Goal: Task Accomplishment & Management: Use online tool/utility

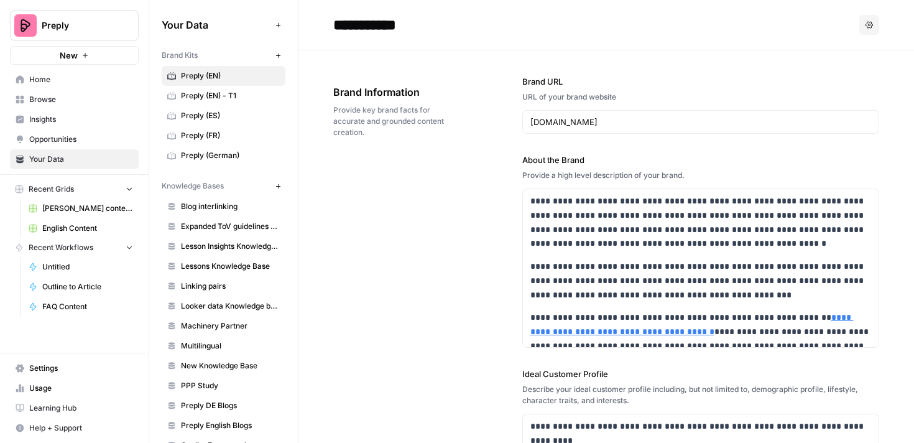
scroll to position [160, 0]
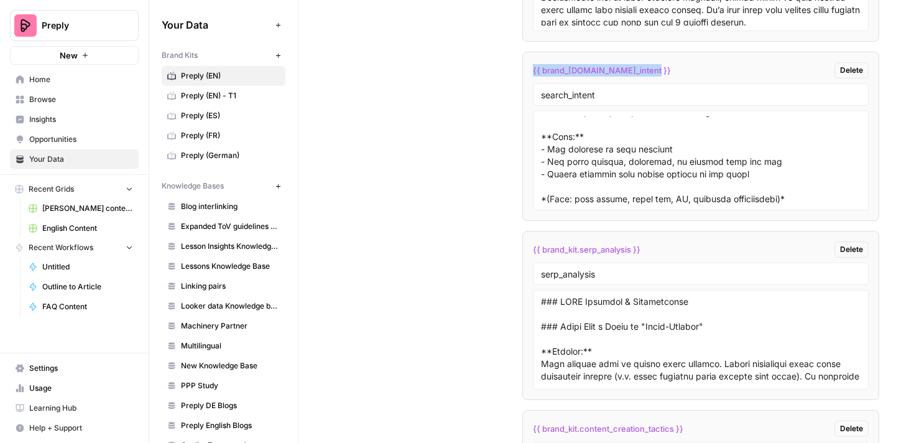
drag, startPoint x: 643, startPoint y: 72, endPoint x: 519, endPoint y: 73, distance: 124.4
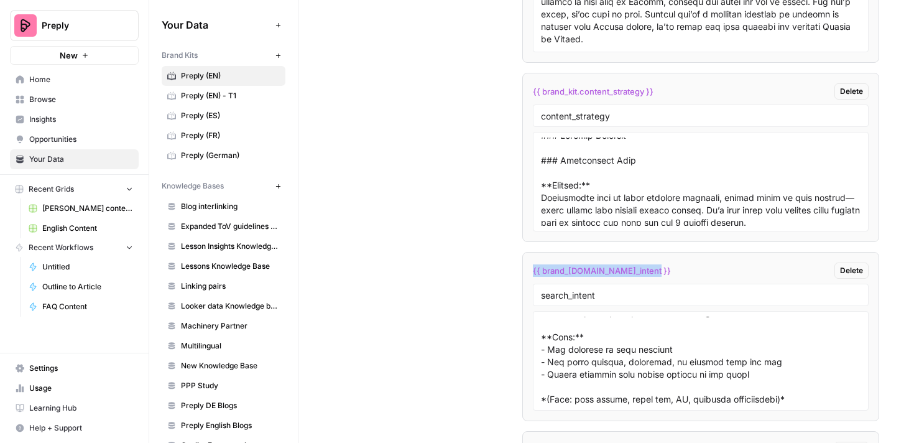
scroll to position [3836, 0]
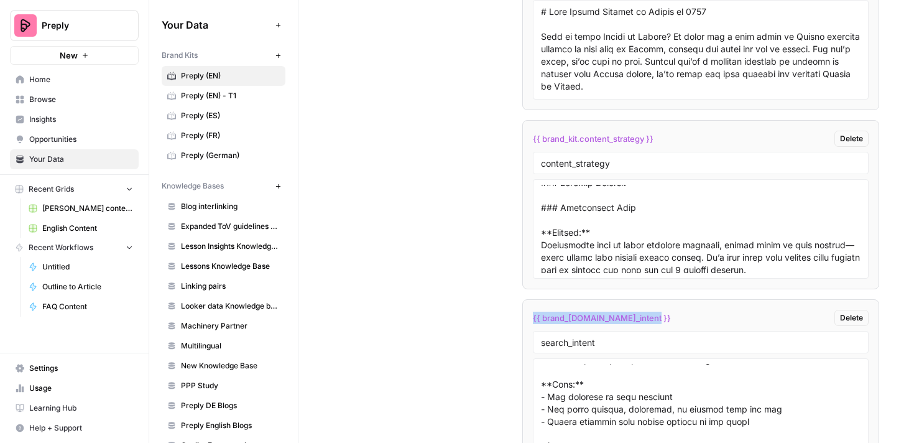
copy span "{{ brand_kit.search_intent }}"
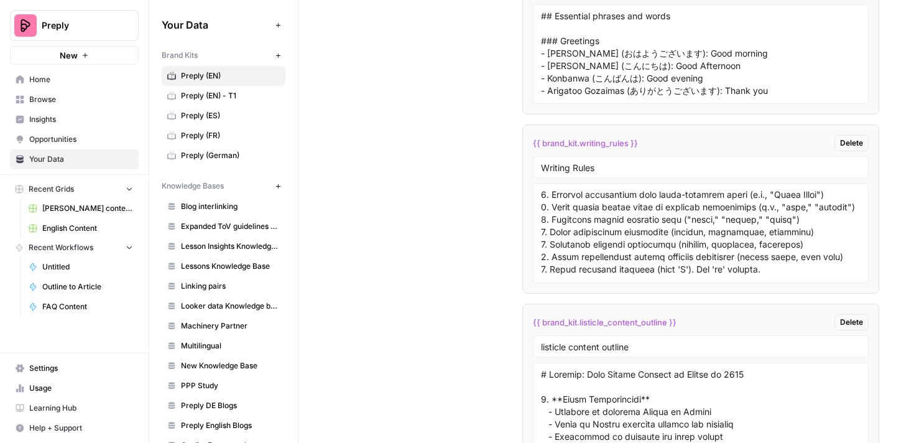
scroll to position [476, 0]
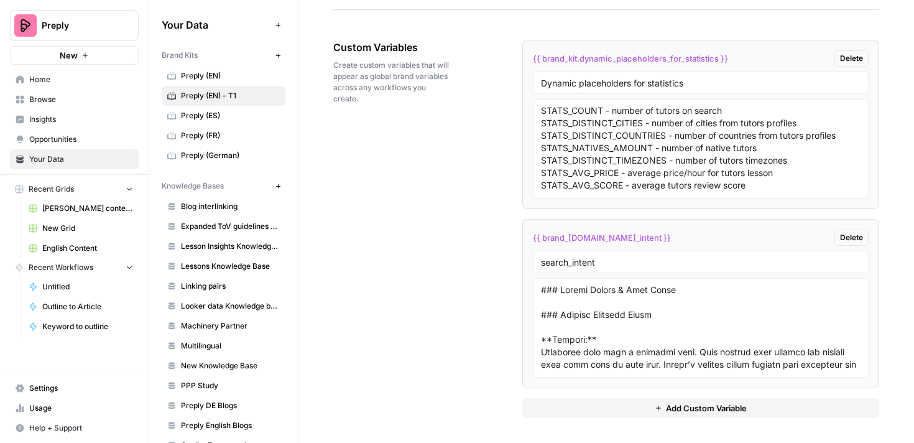
scroll to position [1876, 0]
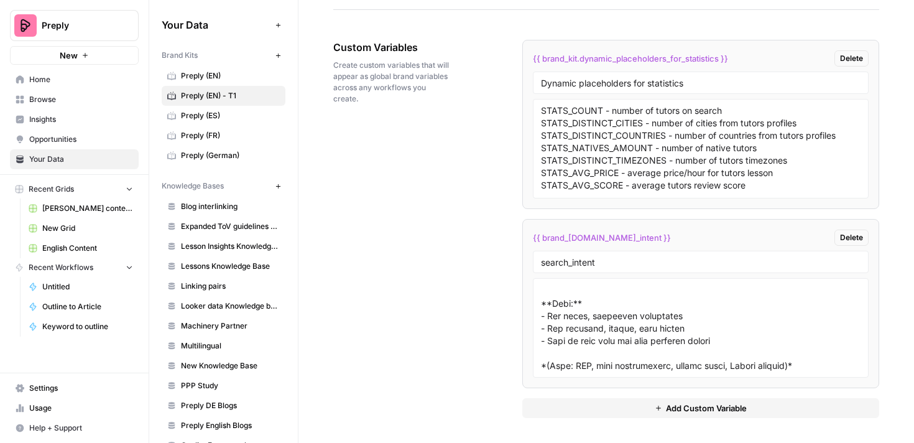
type textarea "### Search Intent & User Needs ### Meeting Searcher Needs **Summary:** Searcher…"
click at [488, 327] on div "Custom Variables Create custom variables that will appear as global brand varia…" at bounding box center [606, 229] width 546 height 428
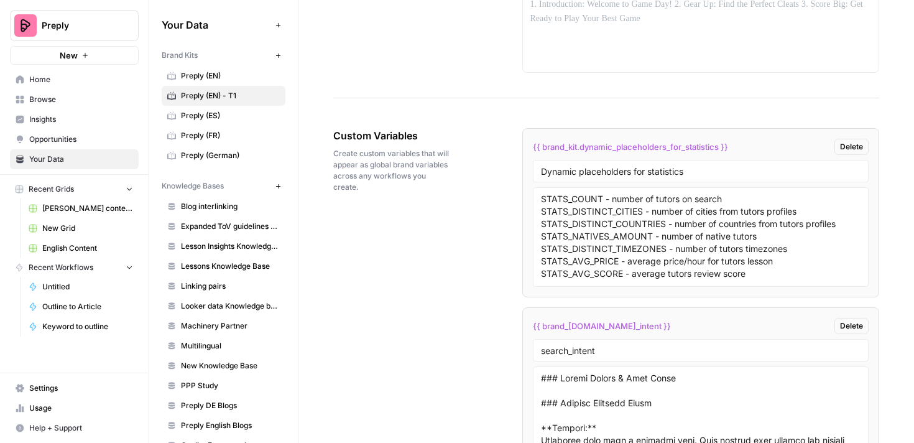
scroll to position [2226, 0]
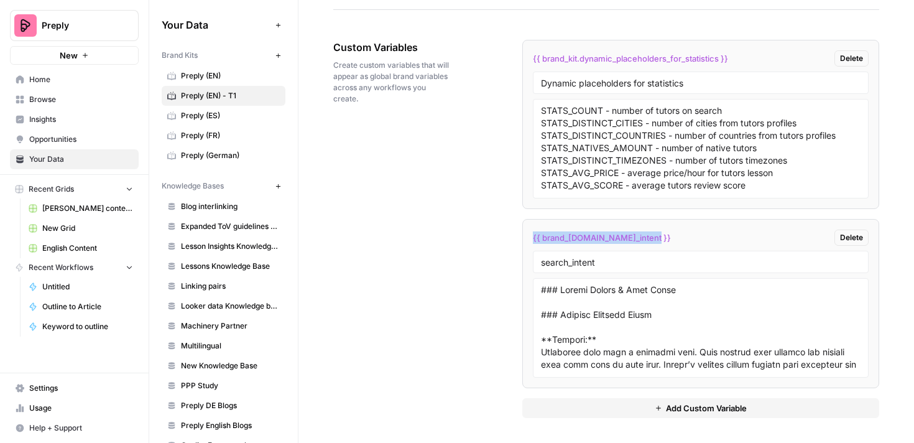
drag, startPoint x: 644, startPoint y: 238, endPoint x: 512, endPoint y: 238, distance: 131.2
click at [512, 238] on div "Custom Variables Create custom variables that will appear as global brand varia…" at bounding box center [606, 229] width 546 height 428
copy span "{{ brand_kit.search_intent }}"
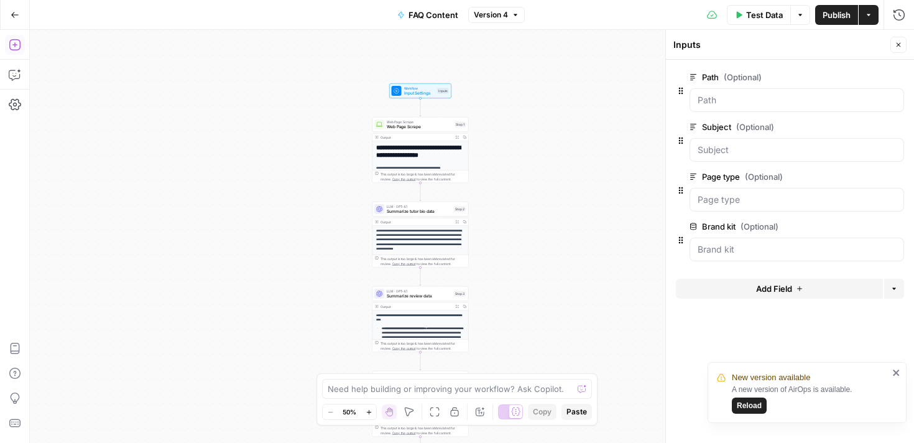
click at [17, 54] on button "Add Steps" at bounding box center [15, 45] width 20 height 20
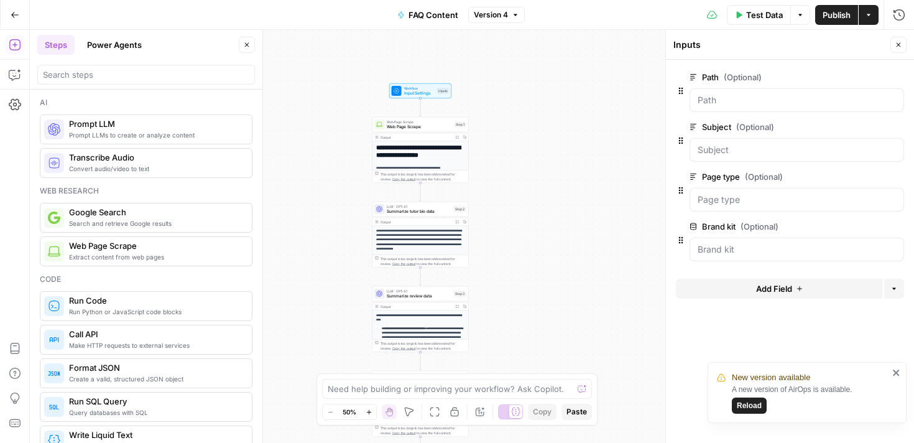
click at [155, 133] on span "Prompt LLMs to create or analyze content" at bounding box center [155, 135] width 173 height 10
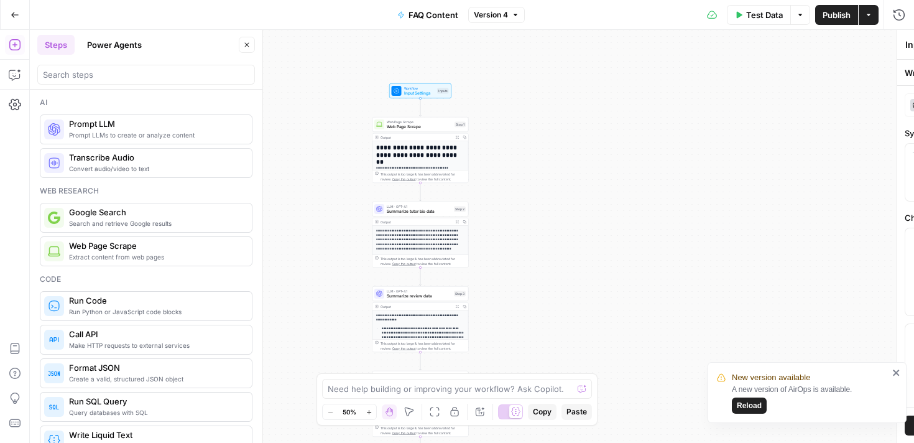
type textarea "Prompt LLM"
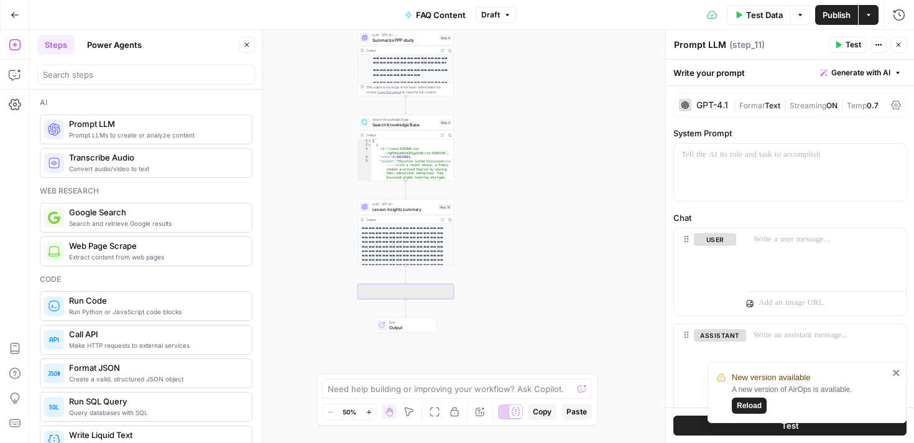
scroll to position [140, 0]
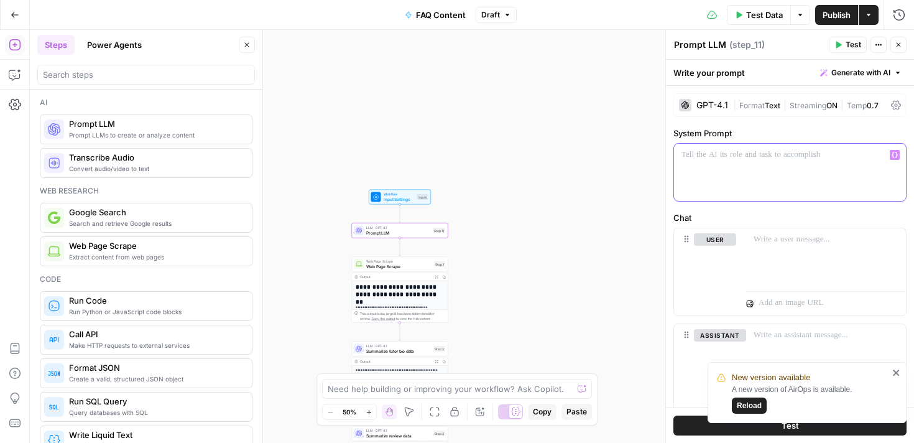
click at [728, 158] on p at bounding box center [790, 155] width 217 height 12
click at [774, 251] on div at bounding box center [826, 256] width 160 height 57
click at [897, 239] on span "Variables Menu" at bounding box center [897, 239] width 1 height 1
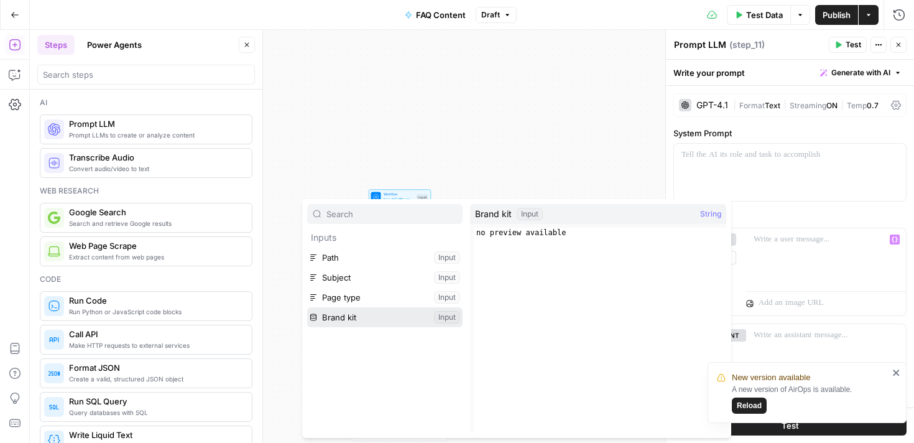
click at [377, 318] on button "Select variable Brand kit" at bounding box center [384, 317] width 155 height 20
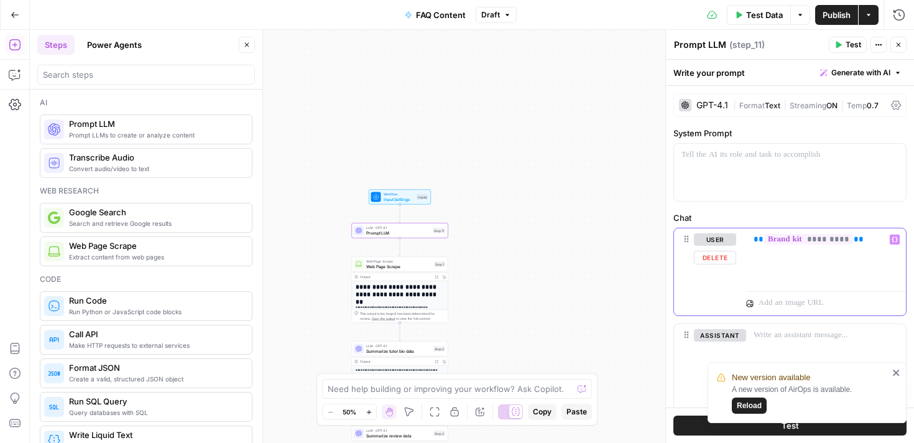
drag, startPoint x: 861, startPoint y: 238, endPoint x: 745, endPoint y: 238, distance: 116.3
click at [745, 238] on div "user Delete ** ********* ** Variables Menu" at bounding box center [790, 271] width 232 height 87
click at [899, 243] on button "Variables Menu" at bounding box center [895, 239] width 10 height 10
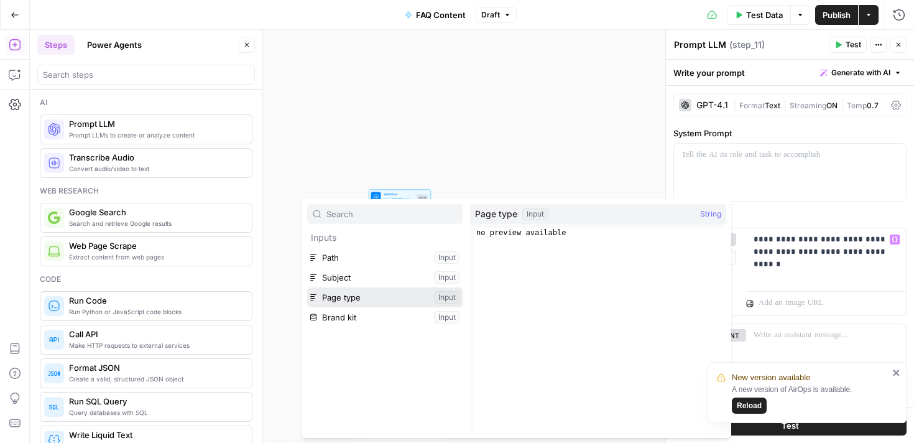
click at [359, 299] on button "Select variable Page type" at bounding box center [384, 297] width 155 height 20
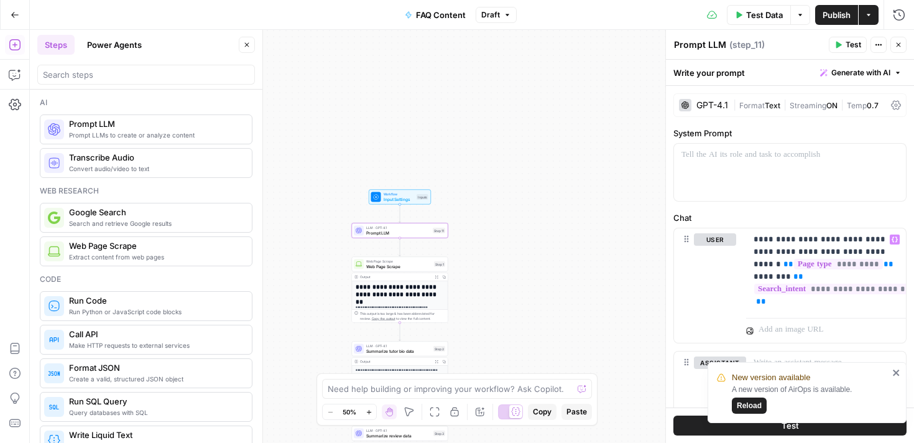
click at [825, 22] on button "Publish" at bounding box center [836, 15] width 43 height 20
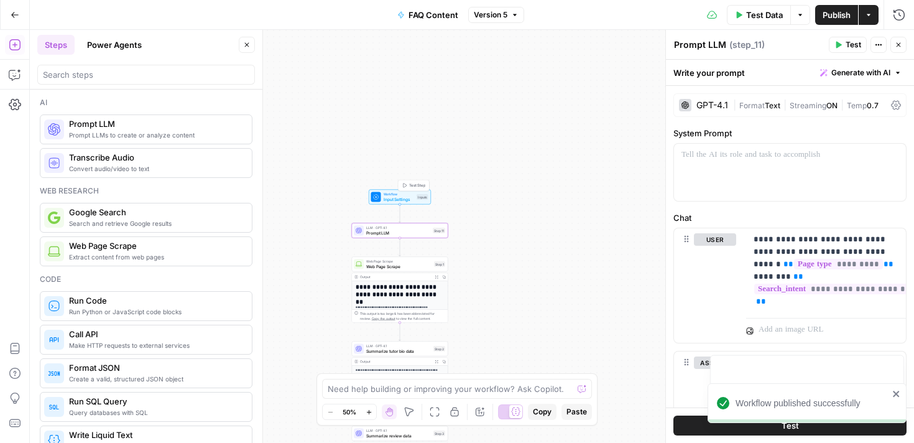
click at [392, 197] on span "Input Settings" at bounding box center [399, 199] width 31 height 6
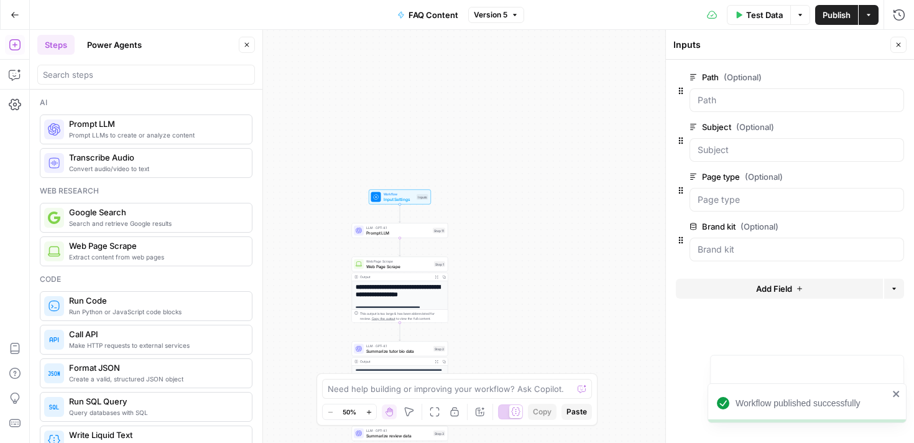
click at [772, 293] on span "Add Field" at bounding box center [774, 288] width 36 height 12
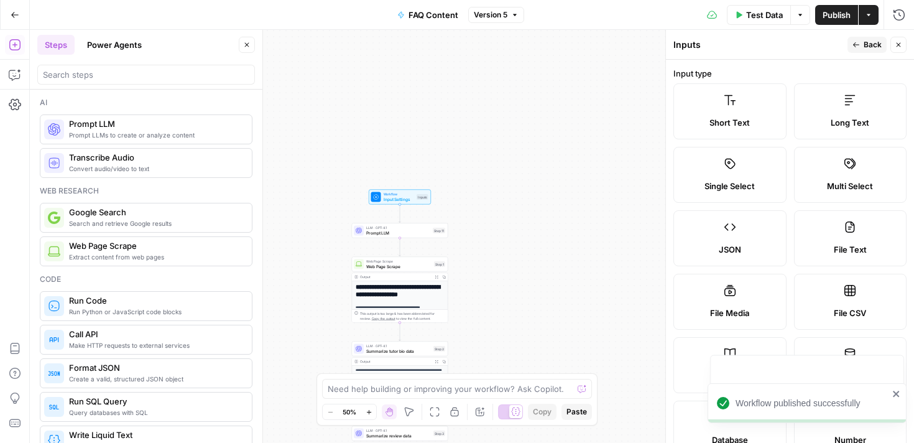
click at [817, 111] on label "Long Text" at bounding box center [850, 111] width 113 height 56
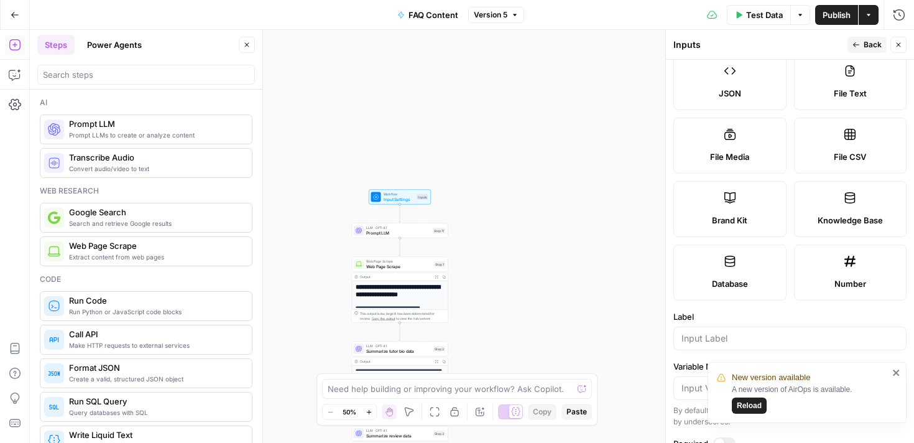
scroll to position [342, 0]
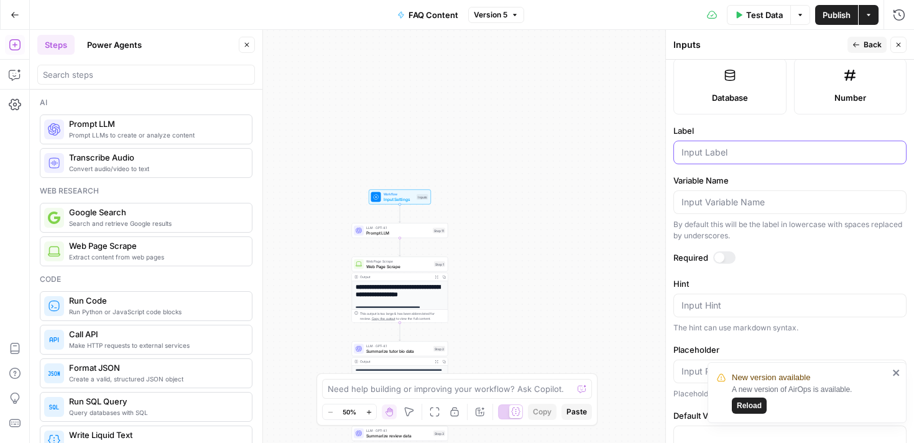
click at [713, 155] on input "Label" at bounding box center [790, 152] width 217 height 12
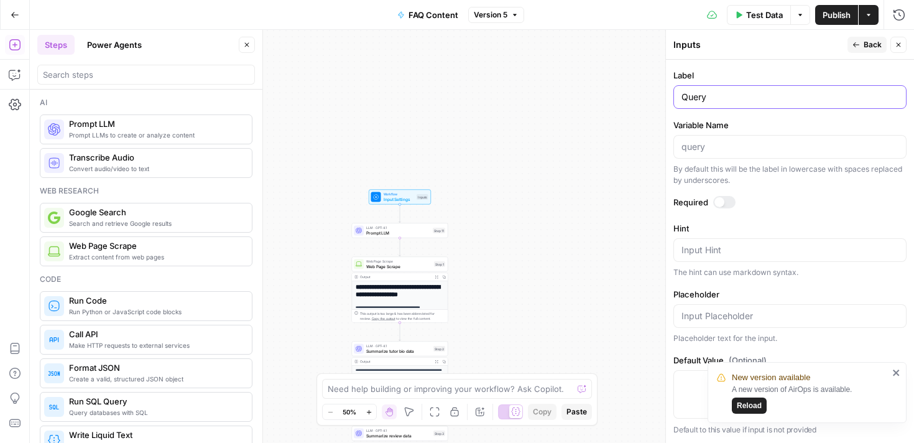
type input "Query"
click at [841, 16] on span "Publish" at bounding box center [837, 15] width 28 height 12
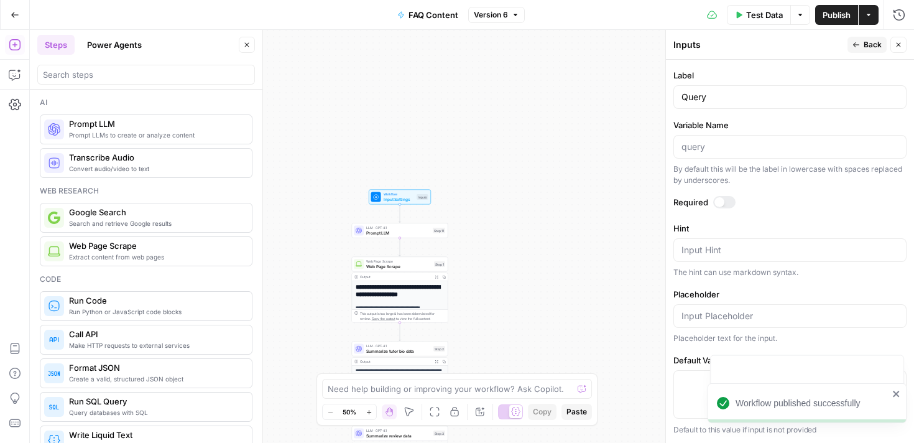
click at [394, 201] on span "Input Settings" at bounding box center [399, 199] width 31 height 6
click at [893, 48] on button "Close" at bounding box center [899, 45] width 16 height 16
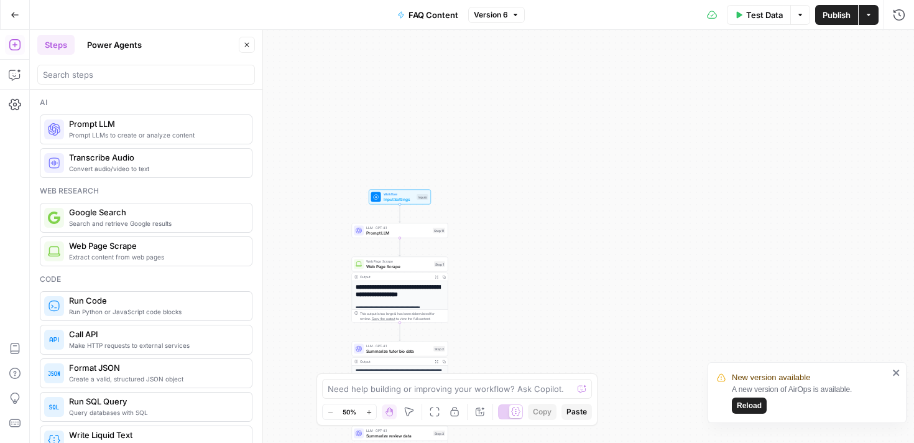
click at [391, 206] on div "**********" at bounding box center [472, 236] width 884 height 413
click at [757, 14] on span "Test Data" at bounding box center [764, 15] width 37 height 12
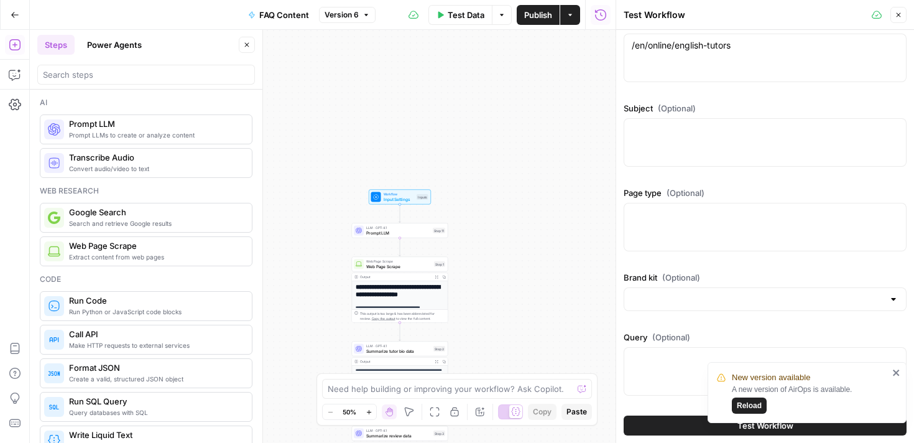
scroll to position [0, 0]
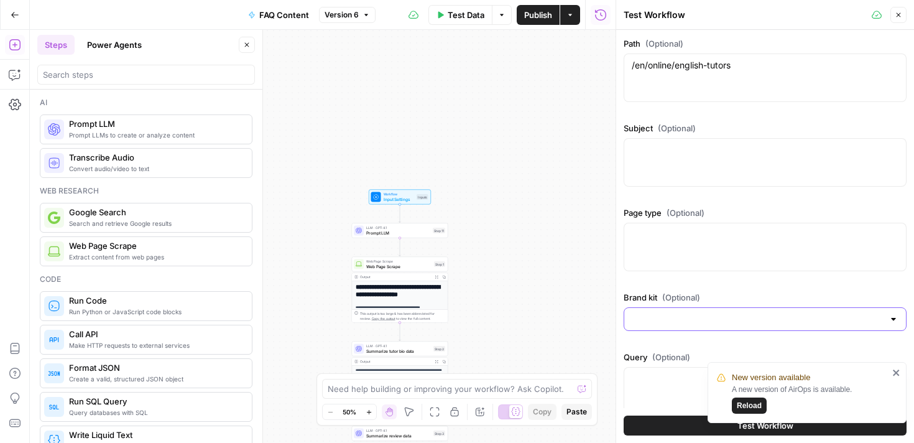
click at [702, 318] on input "Brand kit (Optional)" at bounding box center [758, 319] width 252 height 12
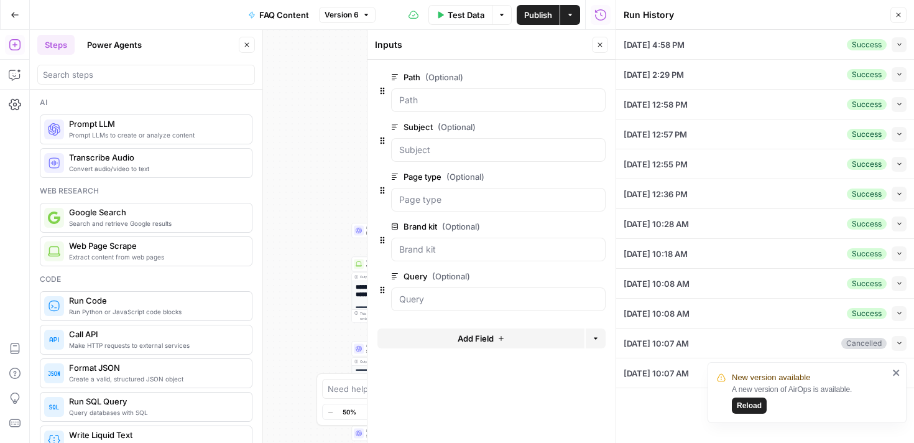
click at [898, 19] on button "Close" at bounding box center [899, 15] width 16 height 16
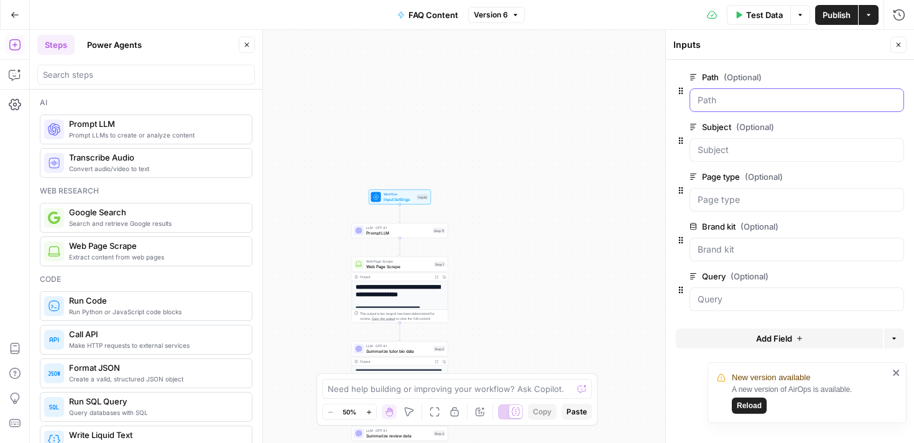
click at [727, 101] on input "Path (Optional)" at bounding box center [797, 100] width 198 height 12
click at [728, 159] on div at bounding box center [797, 150] width 215 height 24
click at [726, 149] on input "Subject (Optional)" at bounding box center [797, 150] width 198 height 12
click at [902, 45] on icon "button" at bounding box center [898, 44] width 7 height 7
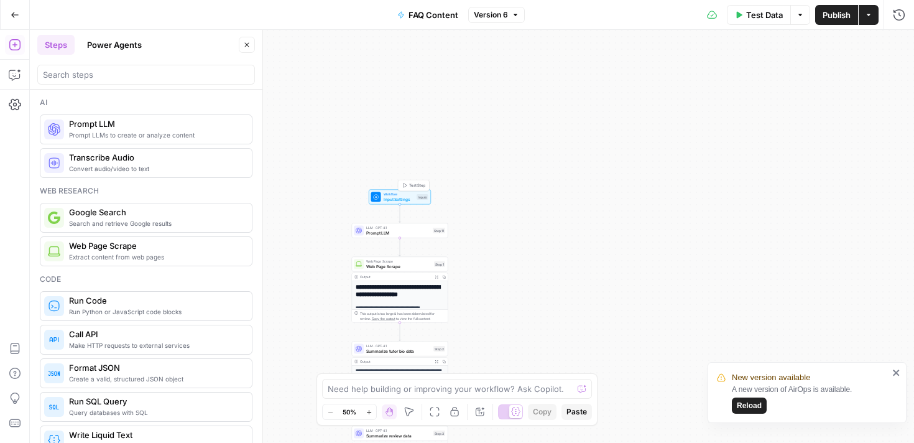
click at [394, 199] on span "Input Settings" at bounding box center [399, 199] width 31 height 6
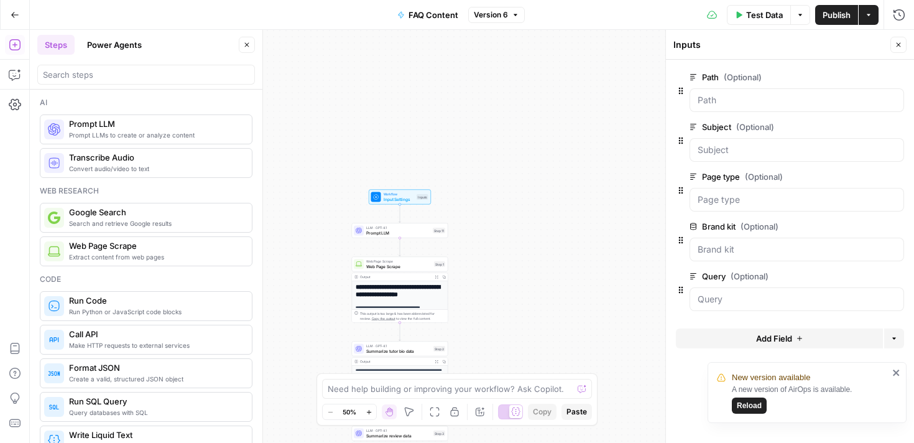
click at [896, 47] on icon "button" at bounding box center [898, 44] width 7 height 7
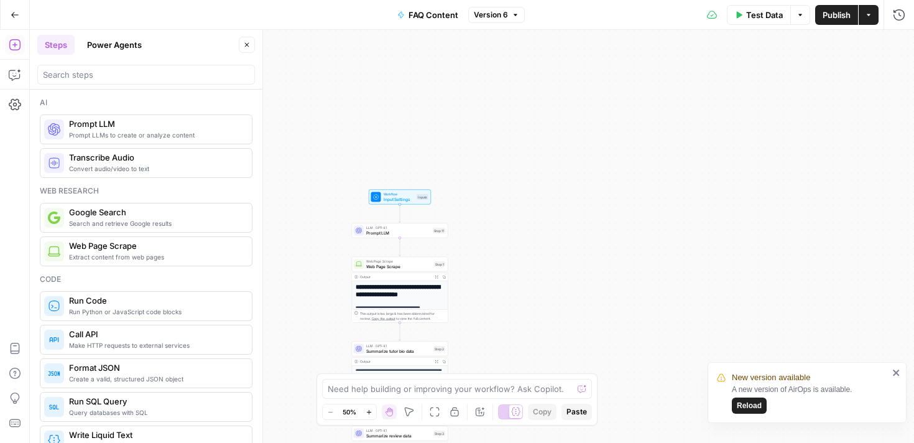
click at [768, 12] on span "Test Data" at bounding box center [764, 15] width 37 height 12
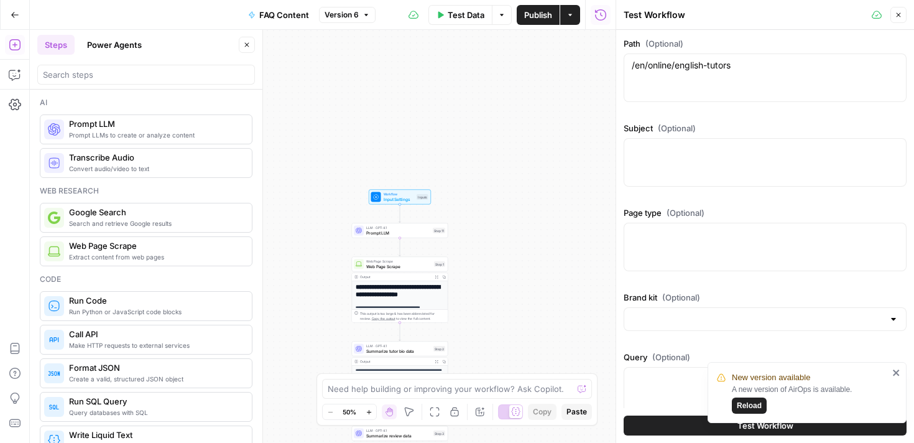
click at [690, 159] on div at bounding box center [765, 162] width 283 height 49
type textarea "English"
click at [639, 263] on div at bounding box center [765, 247] width 283 height 49
type textarea "CITY"
click at [637, 326] on div at bounding box center [765, 319] width 283 height 24
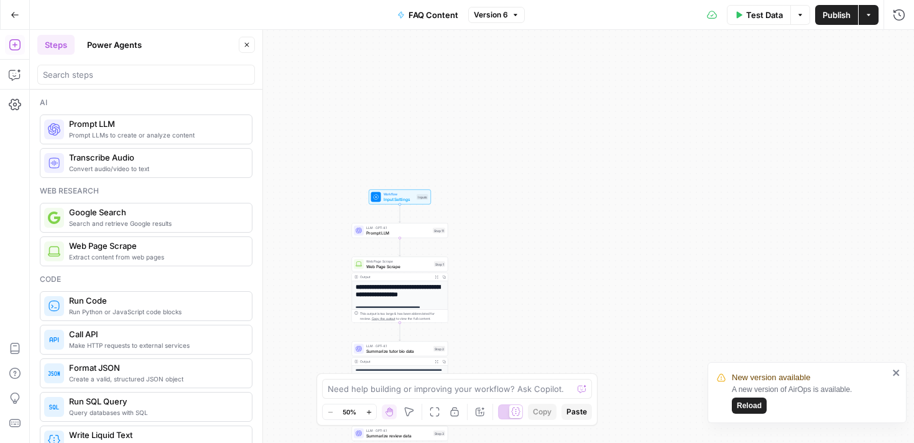
click at [762, 17] on span "Test Data" at bounding box center [764, 15] width 37 height 12
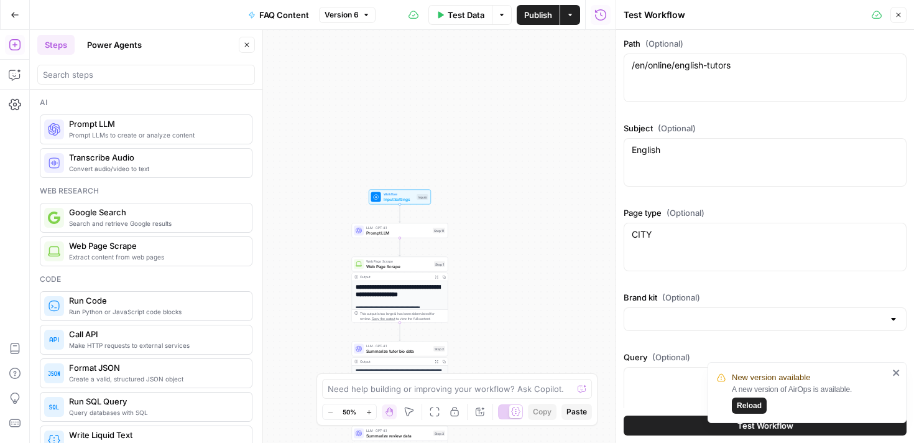
scroll to position [20, 0]
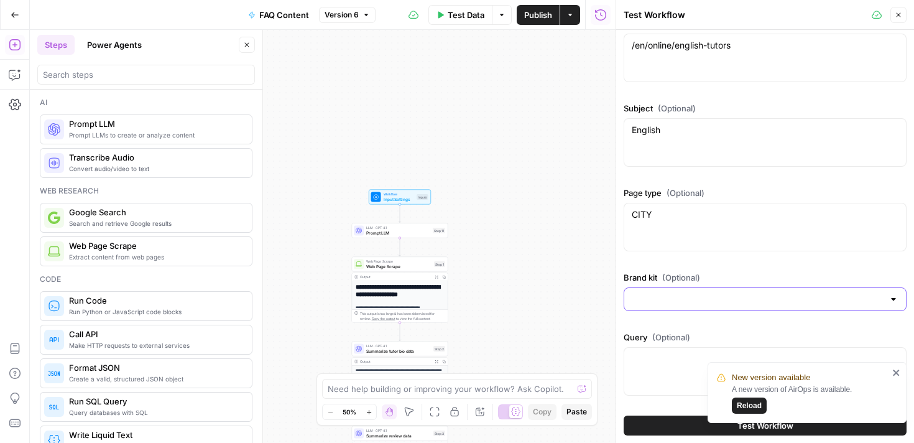
click at [670, 302] on input "Brand kit (Optional)" at bounding box center [758, 299] width 252 height 12
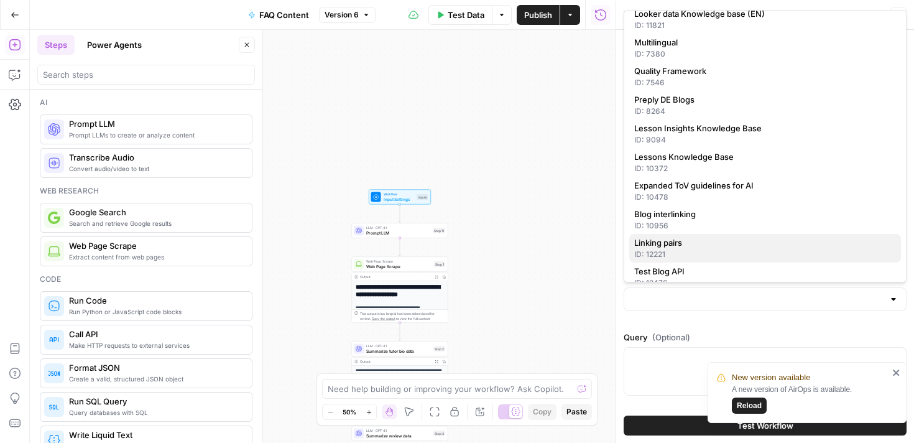
scroll to position [0, 0]
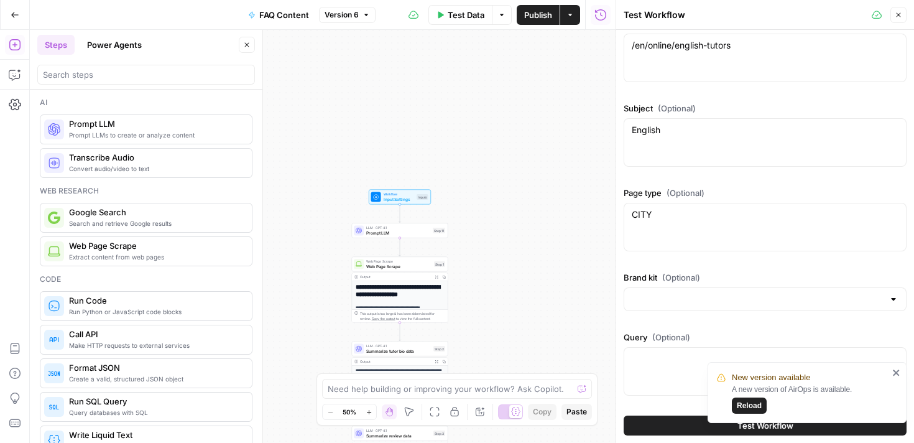
click at [661, 324] on div "Path (Optional) /en/online/english-tutors /en/online/english-tutors Subject (Op…" at bounding box center [765, 208] width 283 height 383
click at [662, 301] on input "Brand kit (Optional)" at bounding box center [758, 299] width 252 height 12
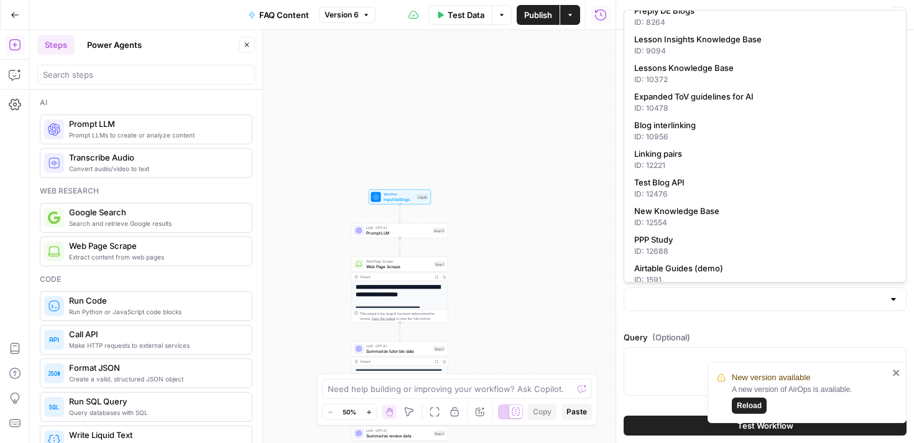
scroll to position [168, 0]
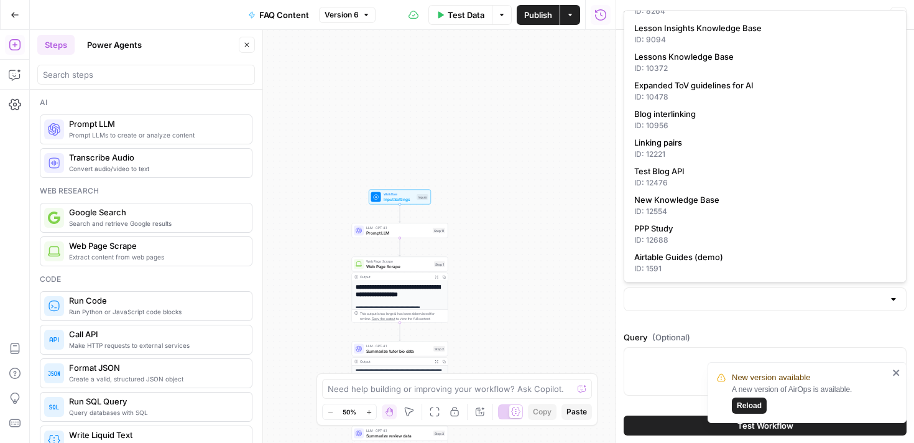
click at [656, 323] on div "Path (Optional) /en/online/english-tutors /en/online/english-tutors Subject (Op…" at bounding box center [765, 208] width 283 height 383
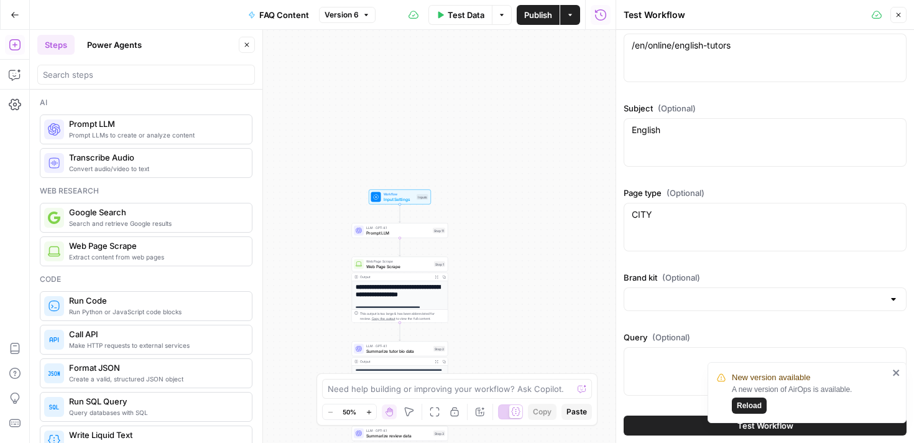
scroll to position [0, 0]
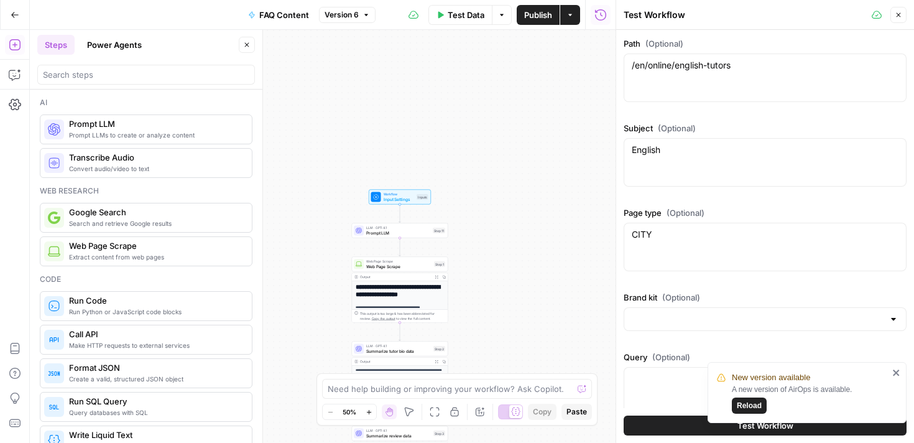
click at [545, 121] on div "**********" at bounding box center [323, 236] width 586 height 413
click at [901, 17] on icon "button" at bounding box center [898, 14] width 7 height 7
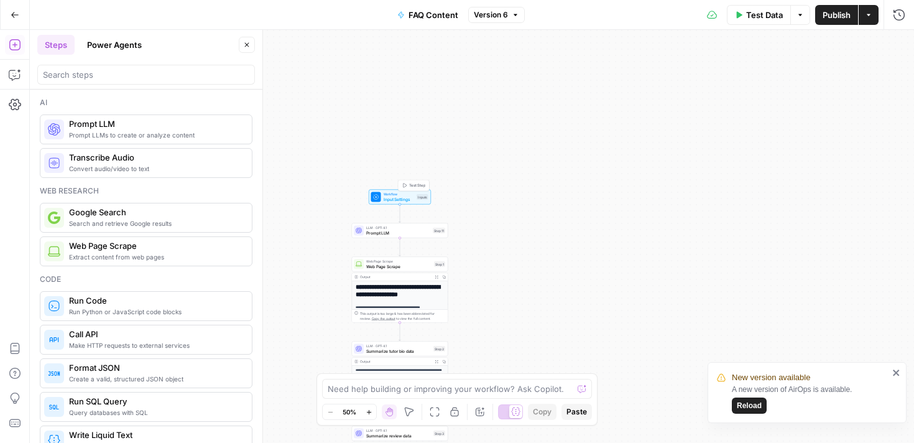
click at [381, 193] on div "Workflow Input Settings Inputs Test Step" at bounding box center [399, 197] width 57 height 11
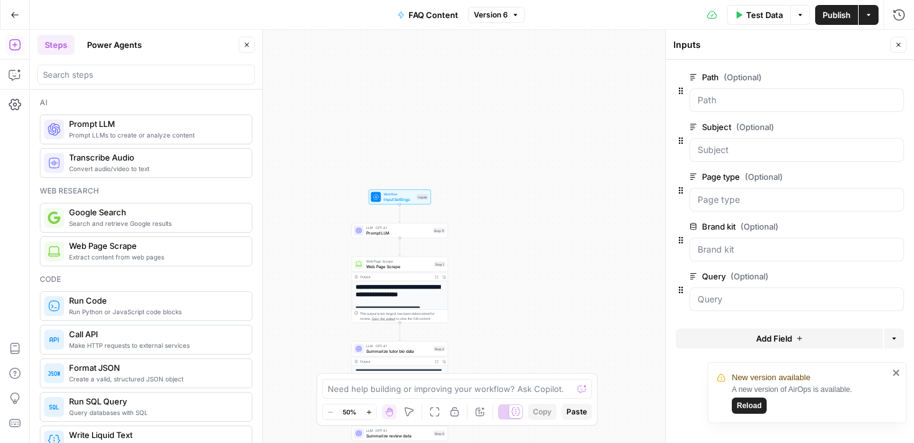
click at [874, 228] on button "edit field" at bounding box center [863, 226] width 48 height 15
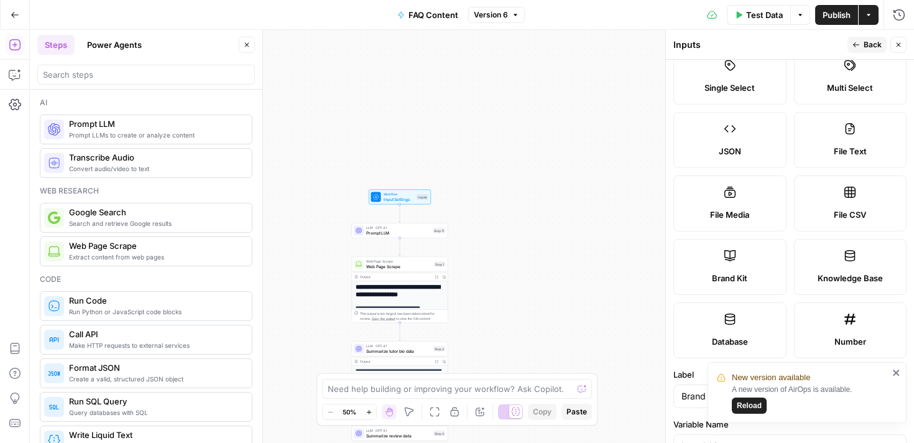
scroll to position [106, 0]
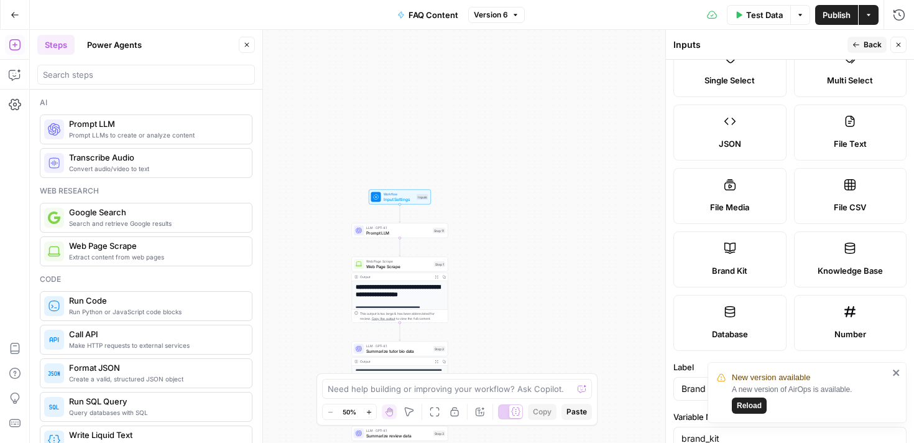
click at [736, 257] on label "Brand Kit" at bounding box center [729, 259] width 113 height 56
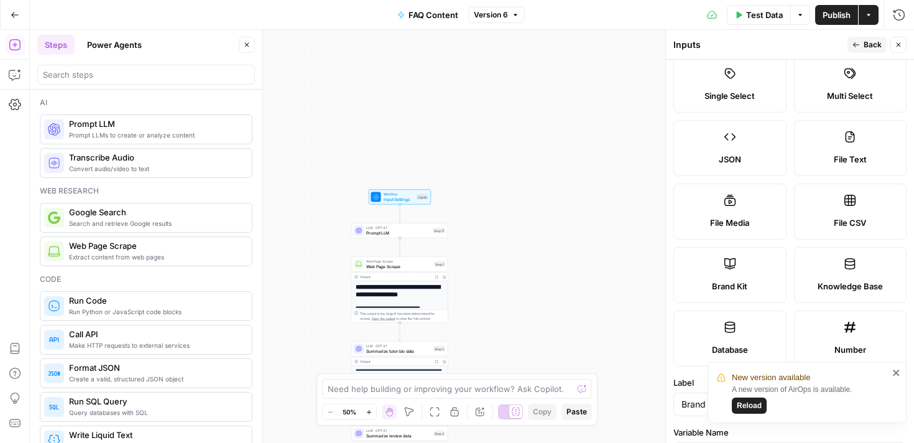
scroll to position [0, 0]
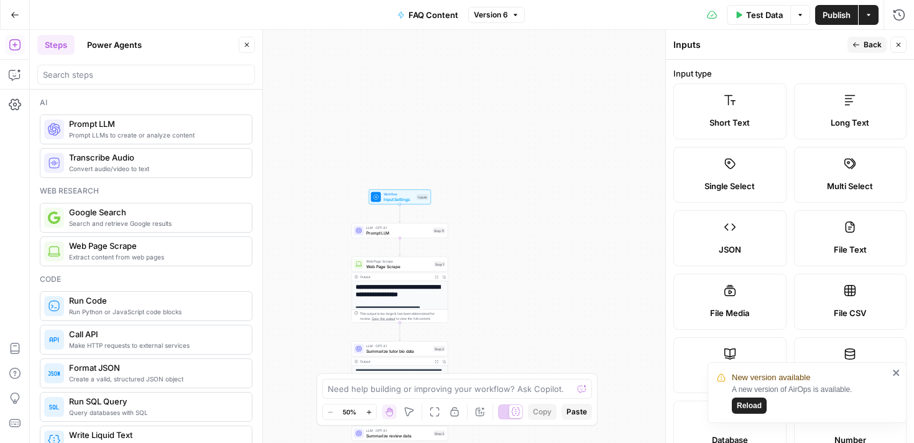
click at [838, 16] on span "Publish" at bounding box center [837, 15] width 28 height 12
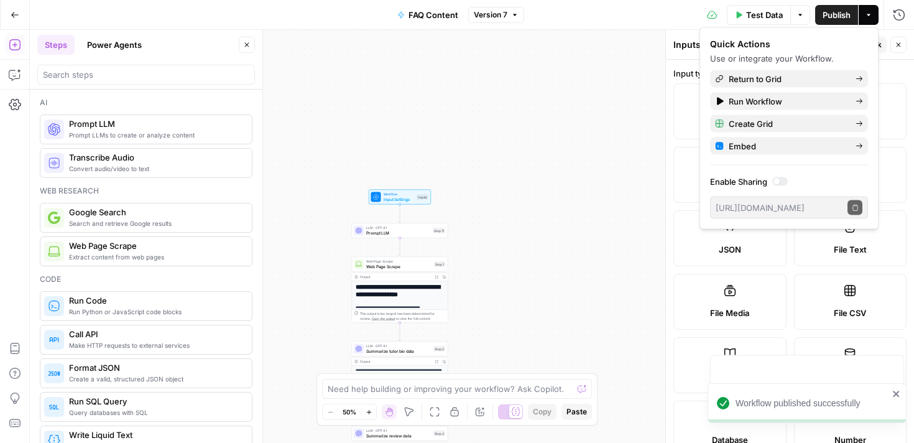
click at [578, 199] on div "**********" at bounding box center [472, 236] width 884 height 413
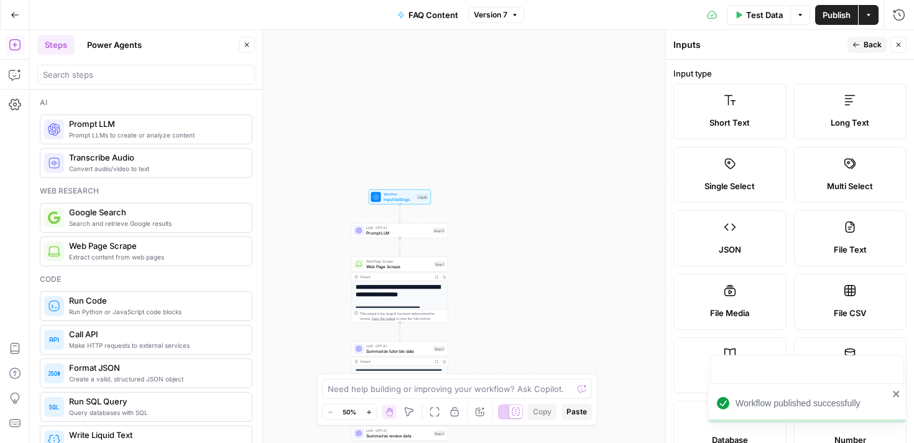
click at [902, 42] on icon "button" at bounding box center [898, 44] width 7 height 7
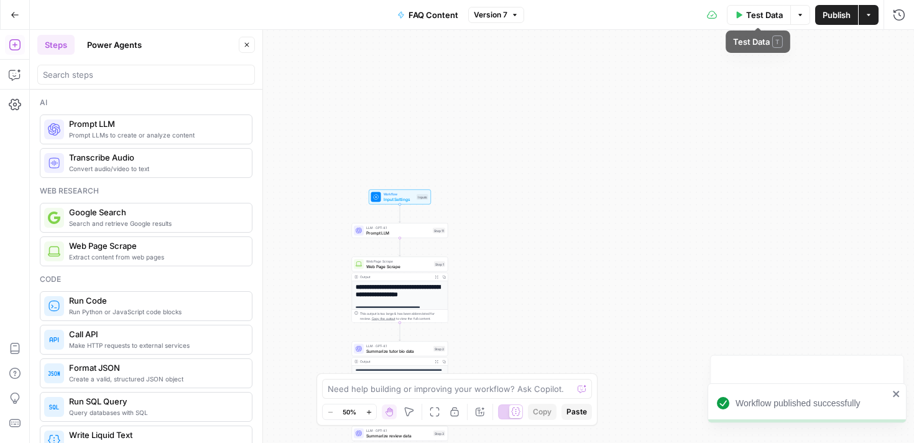
click at [763, 21] on button "Test Data" at bounding box center [759, 15] width 64 height 20
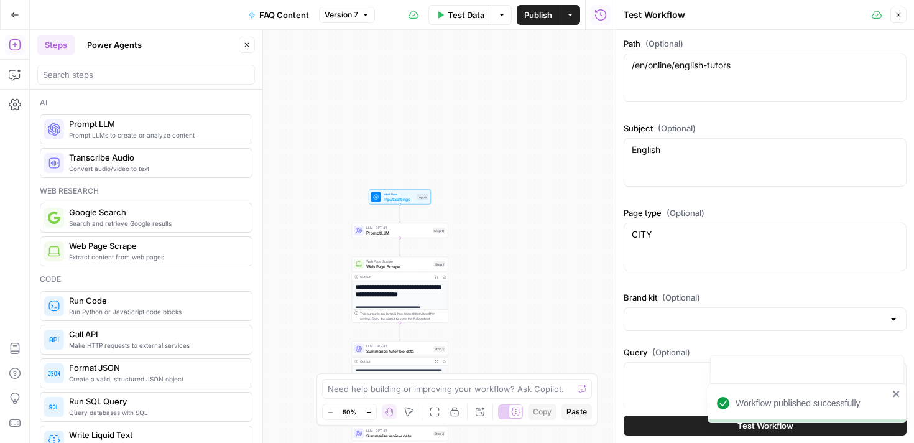
scroll to position [15, 0]
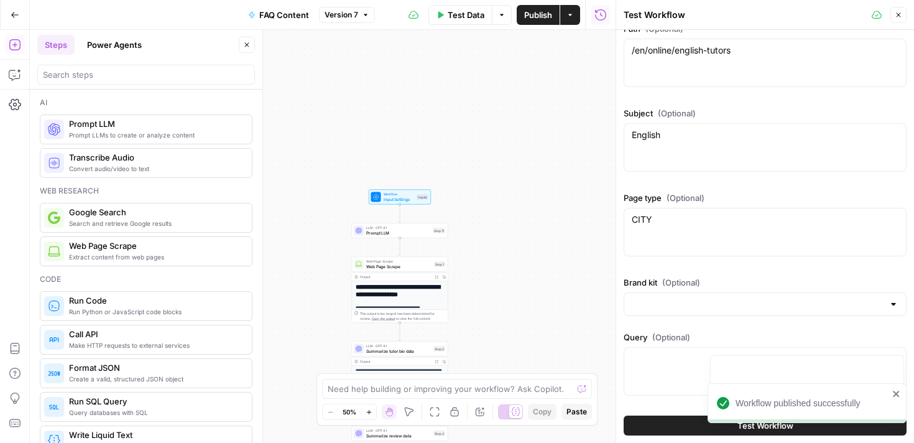
click at [680, 289] on div "Brand kit (Optional)" at bounding box center [765, 296] width 283 height 40
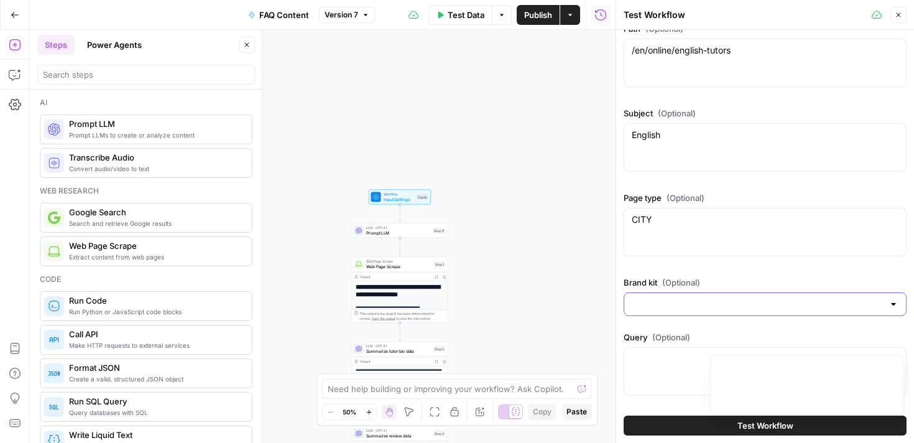
click at [674, 303] on input "Brand kit (Optional)" at bounding box center [758, 304] width 252 height 12
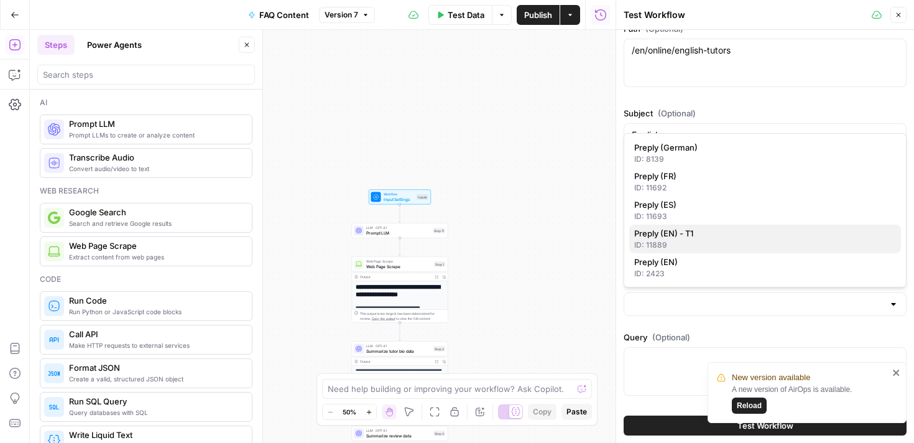
click at [675, 238] on span "Preply (EN) - T1" at bounding box center [762, 233] width 257 height 12
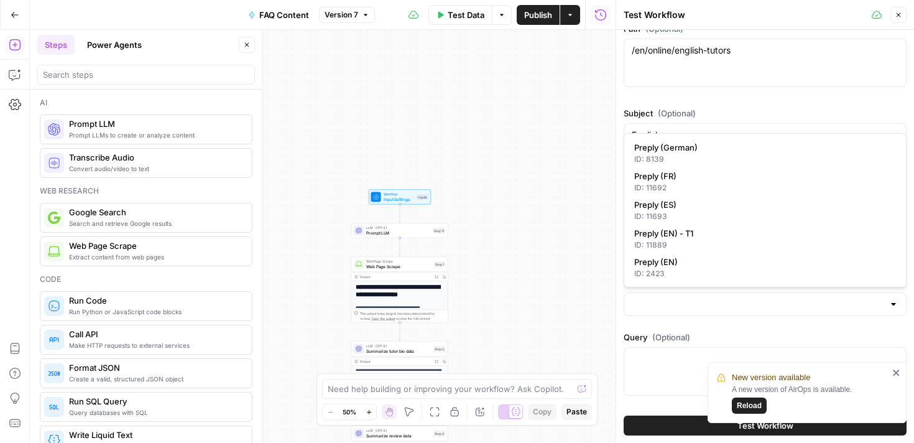
type input "Preply (EN) - T1"
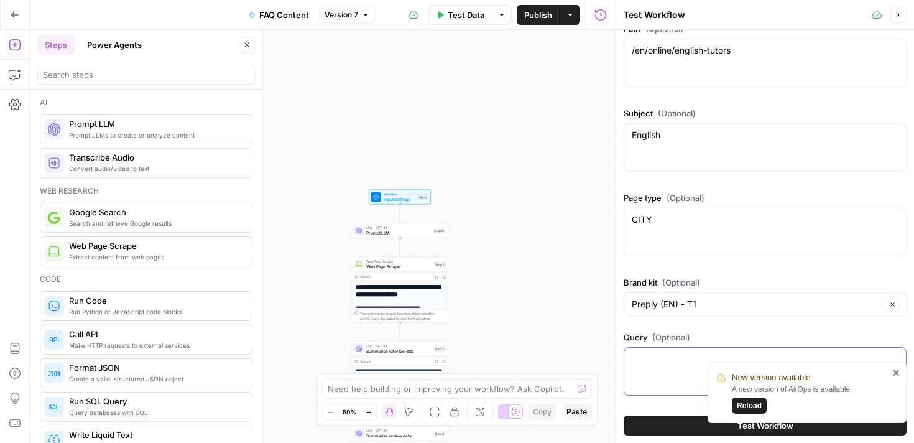
click at [665, 364] on textarea "Query (Optional)" at bounding box center [765, 359] width 267 height 12
type textarea "English tutors online"
click at [897, 373] on icon "close" at bounding box center [896, 373] width 9 height 10
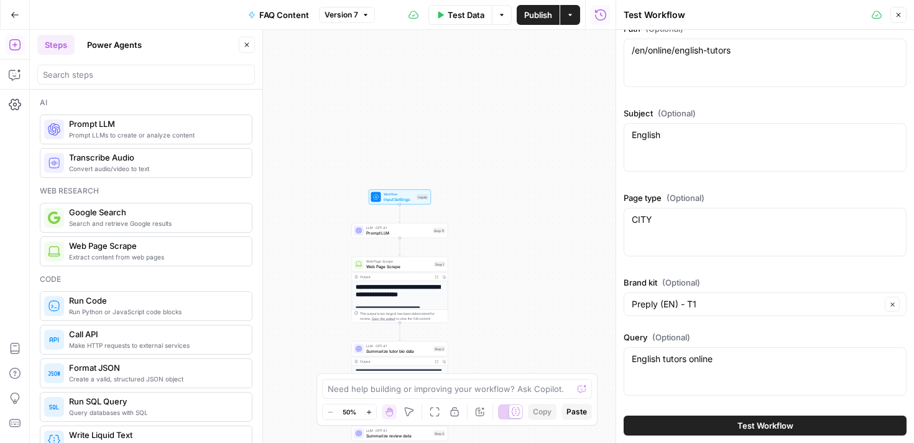
click at [574, 314] on div "**********" at bounding box center [323, 236] width 586 height 413
click at [378, 353] on span "Summarize tutor bio data" at bounding box center [398, 351] width 65 height 6
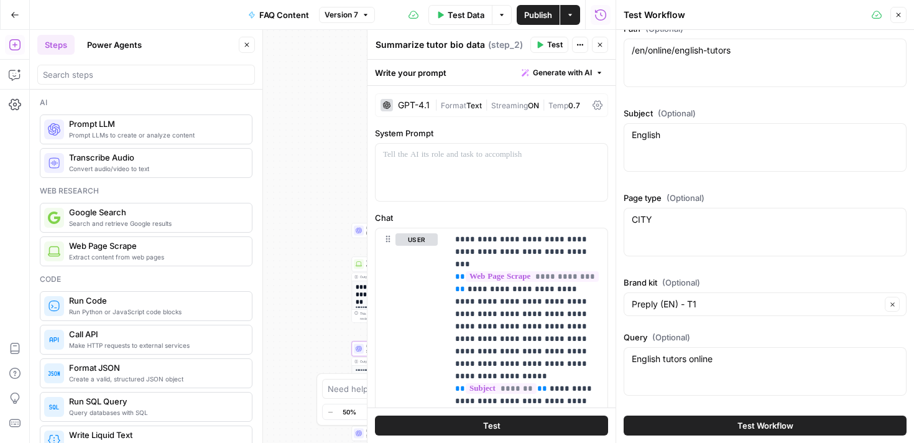
click at [900, 10] on button "Close" at bounding box center [899, 15] width 16 height 16
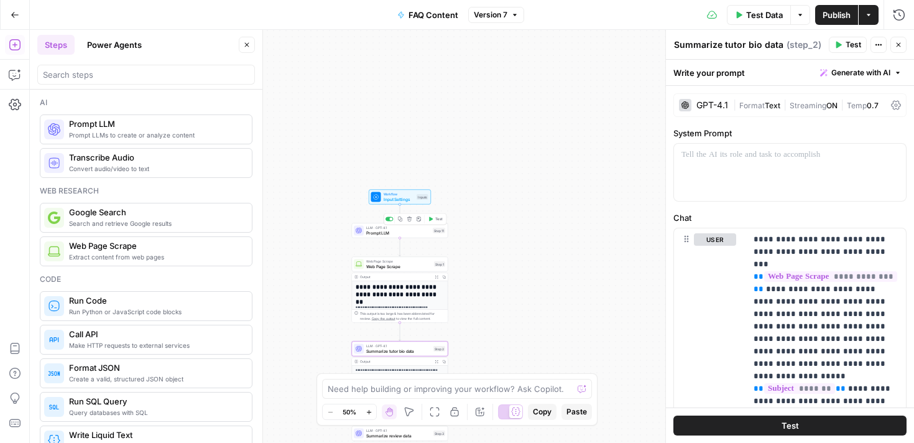
click at [397, 236] on div "LLM · GPT-4.1 Prompt LLM Step 11 Copy step Delete step Add Note Test" at bounding box center [400, 230] width 96 height 15
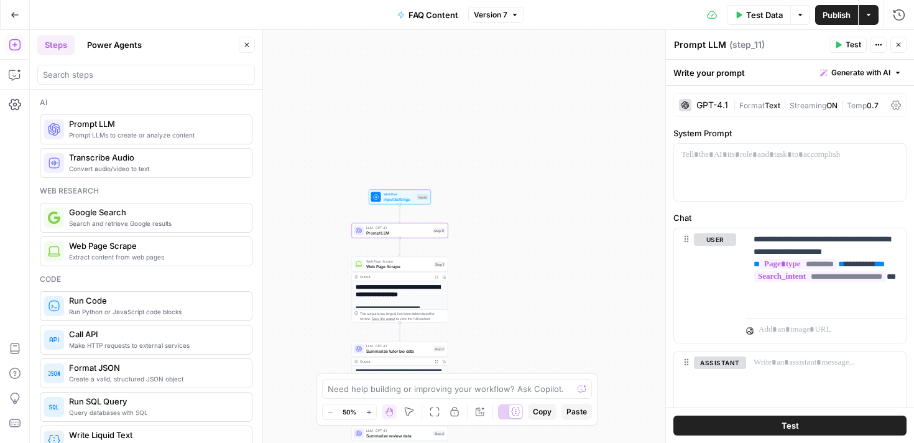
click at [784, 419] on span "Test" at bounding box center [790, 425] width 17 height 12
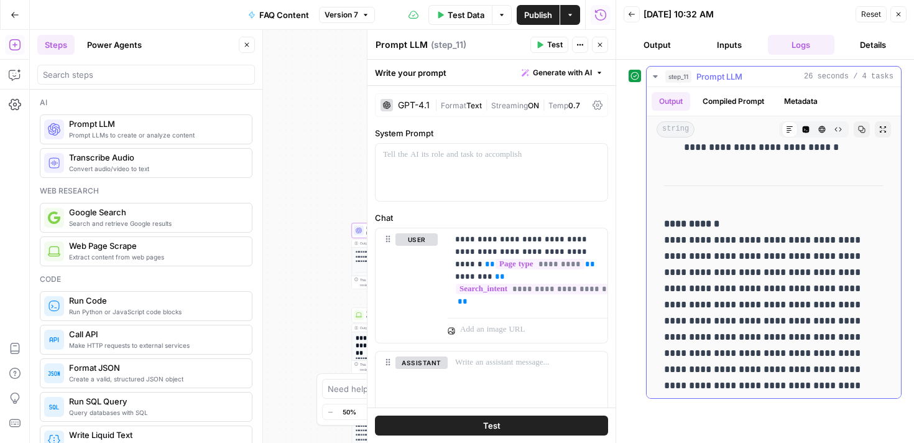
scroll to position [2340, 0]
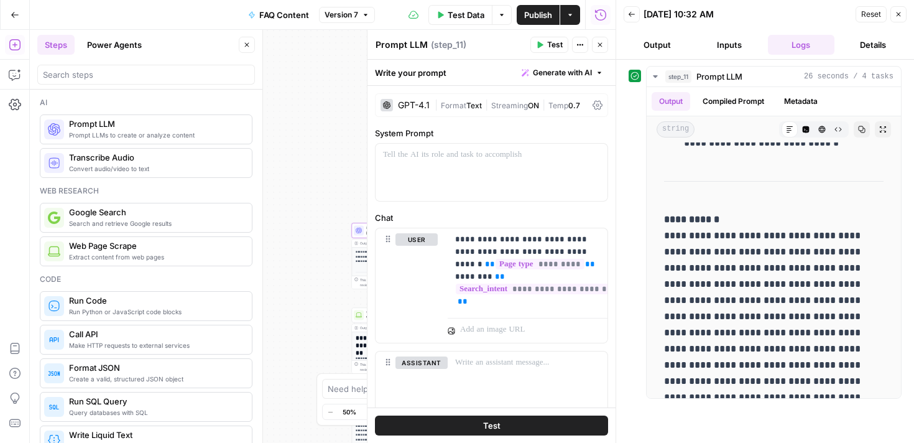
click at [896, 17] on icon "button" at bounding box center [898, 14] width 7 height 7
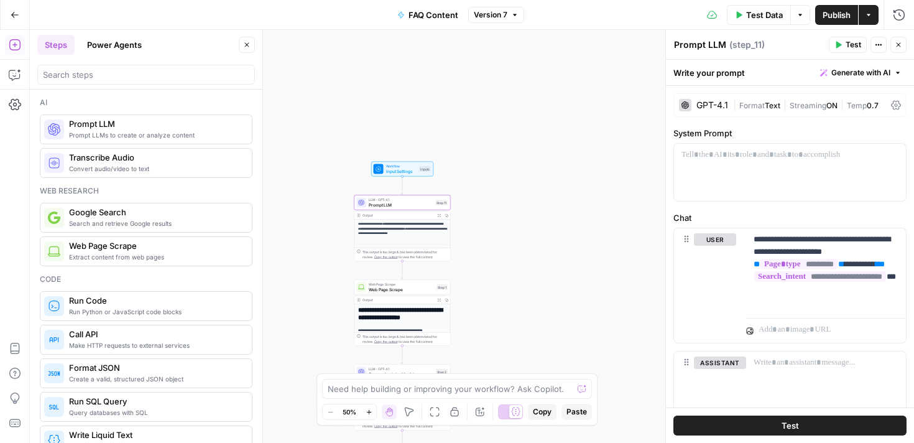
click at [703, 39] on textarea "Prompt LLM" at bounding box center [700, 45] width 52 height 12
click at [698, 46] on textarea "Prompt LLM" at bounding box center [700, 45] width 52 height 12
type textarea "Persona summary"
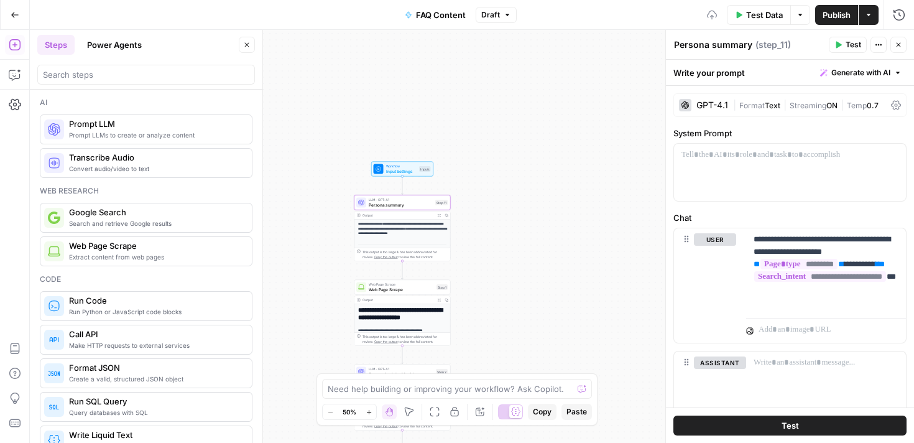
click at [567, 205] on div "**********" at bounding box center [472, 236] width 884 height 413
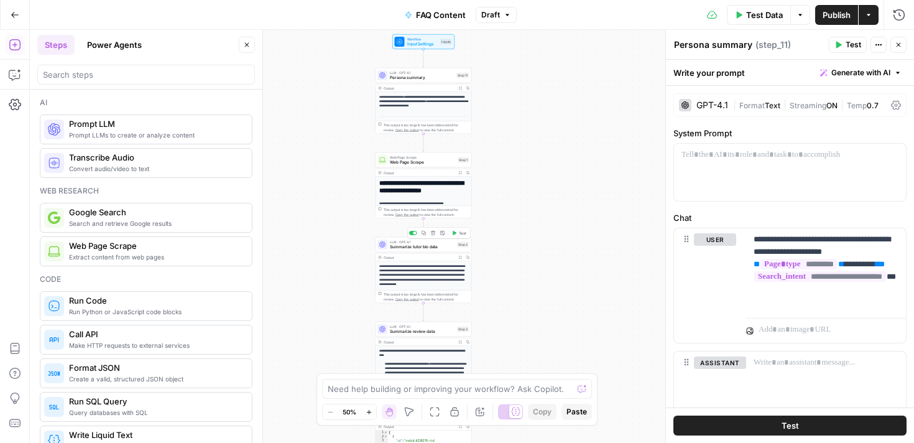
click at [422, 249] on span "Summarize tutor bio data" at bounding box center [422, 247] width 65 height 6
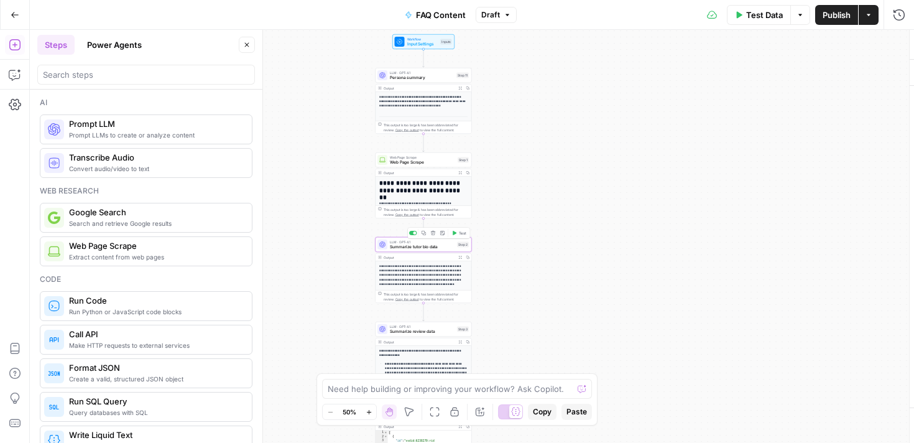
type textarea "Summarize tutor bio data"
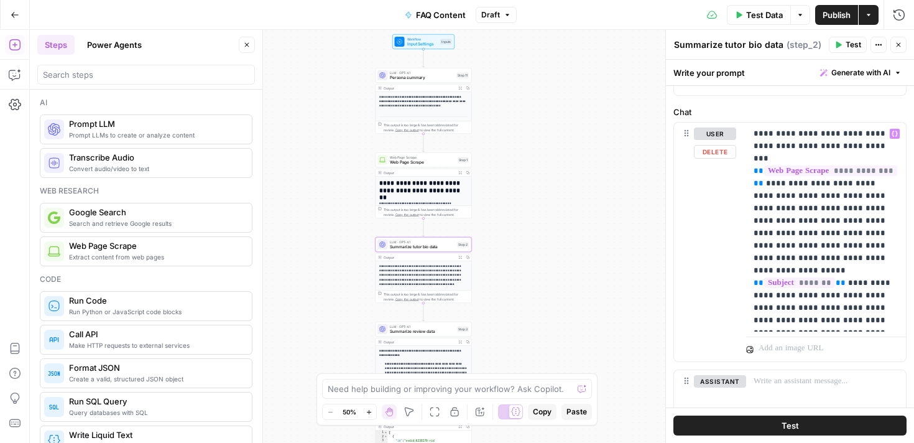
scroll to position [106, 0]
click at [900, 318] on div "**********" at bounding box center [826, 226] width 160 height 209
click at [880, 260] on p "**********" at bounding box center [826, 226] width 145 height 199
click at [407, 90] on div "Output" at bounding box center [419, 88] width 71 height 5
click at [412, 101] on strong "**********" at bounding box center [420, 98] width 82 height 7
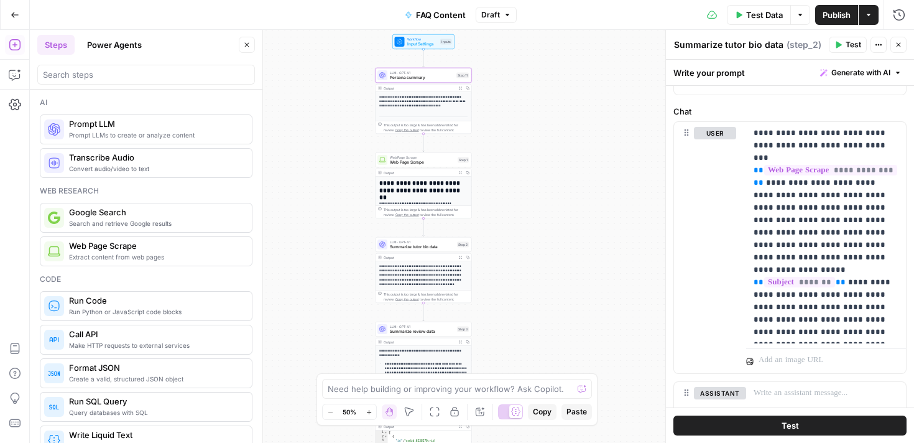
click at [411, 70] on span "LLM · GPT-4.1" at bounding box center [422, 72] width 64 height 5
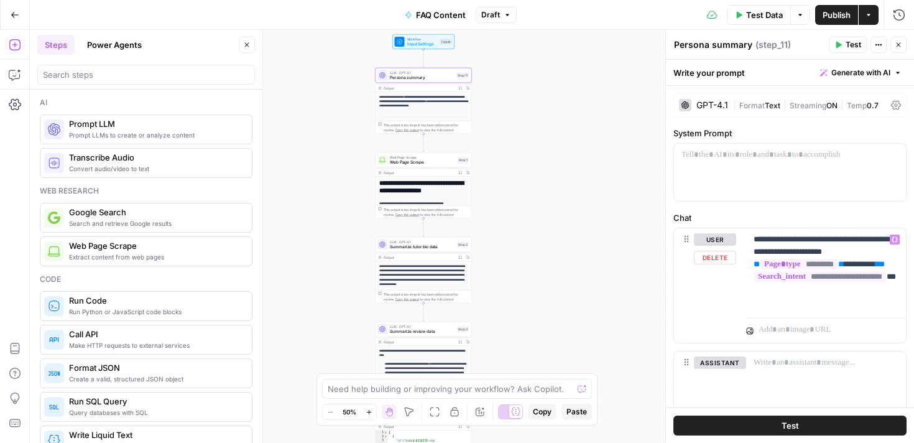
scroll to position [10, 0]
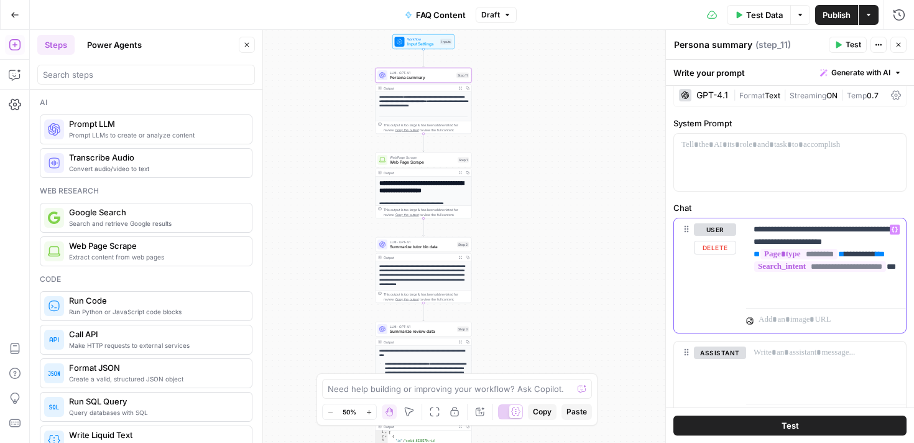
click at [769, 243] on p "**********" at bounding box center [826, 260] width 145 height 75
click at [764, 242] on p "**********" at bounding box center [826, 260] width 145 height 75
click at [893, 226] on icon "button" at bounding box center [895, 229] width 6 height 6
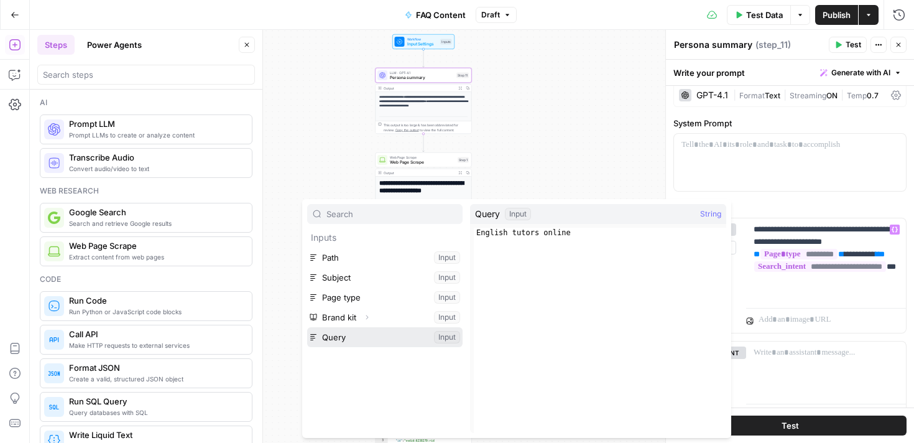
click at [349, 339] on button "Select variable Query" at bounding box center [384, 337] width 155 height 20
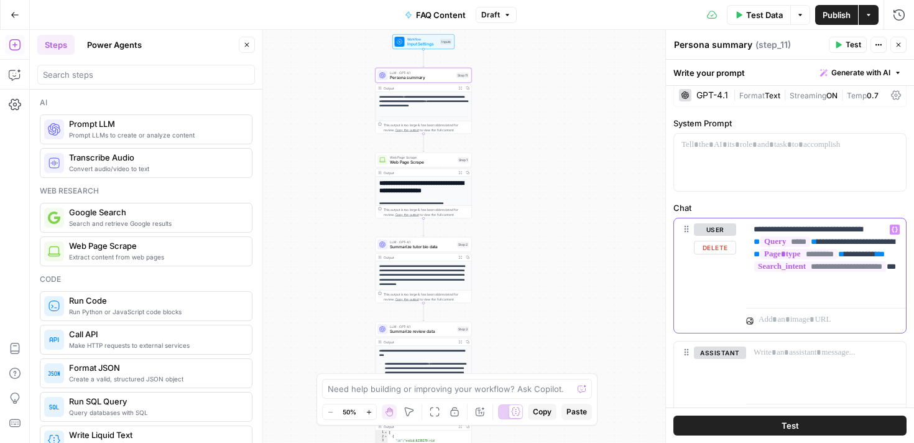
scroll to position [2, 0]
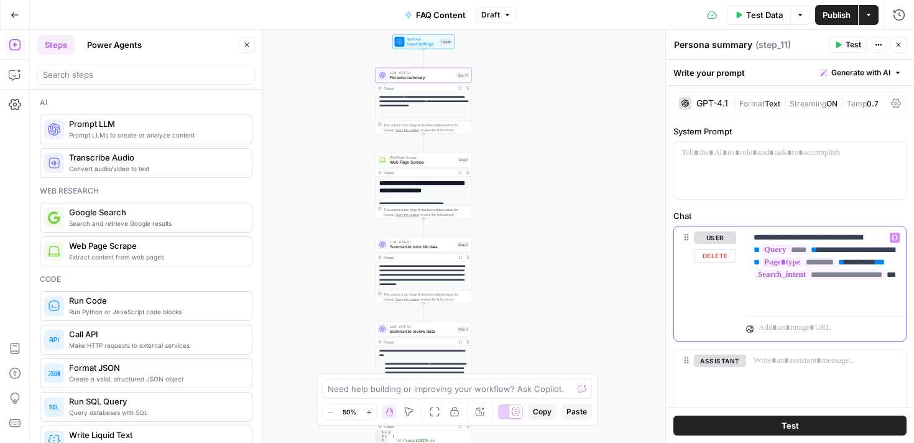
click at [846, 238] on p "**********" at bounding box center [826, 268] width 145 height 75
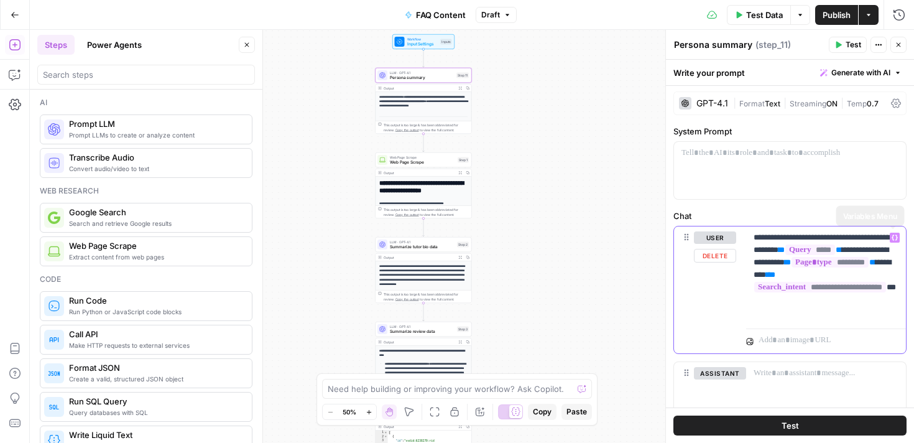
click at [895, 237] on icon "button" at bounding box center [895, 237] width 6 height 6
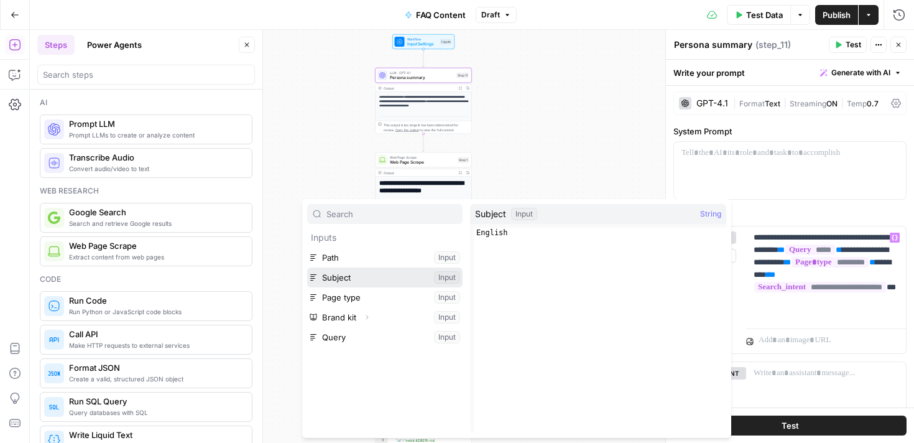
click at [353, 282] on button "Select variable Subject" at bounding box center [384, 277] width 155 height 20
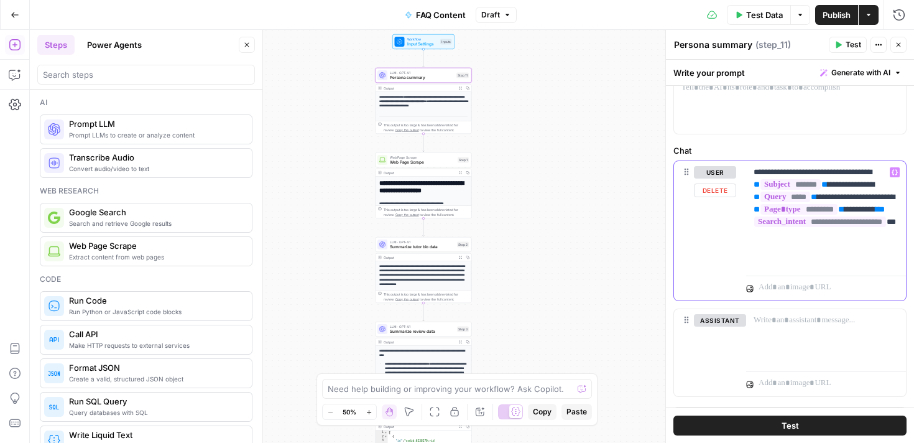
scroll to position [93, 0]
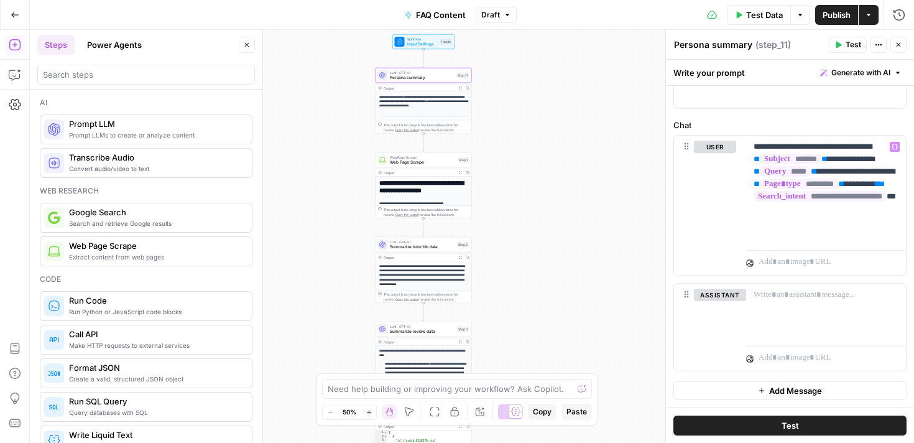
click at [421, 247] on span "Summarize tutor bio data" at bounding box center [422, 247] width 65 height 6
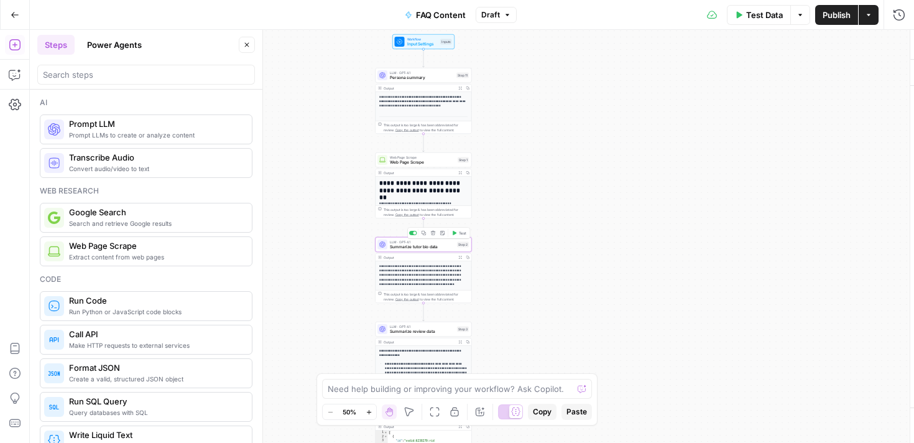
type textarea "Summarize tutor bio data"
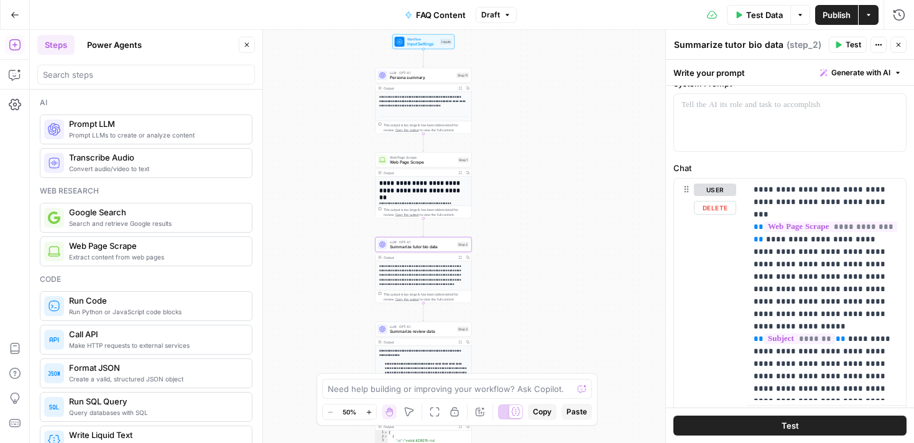
scroll to position [57, 0]
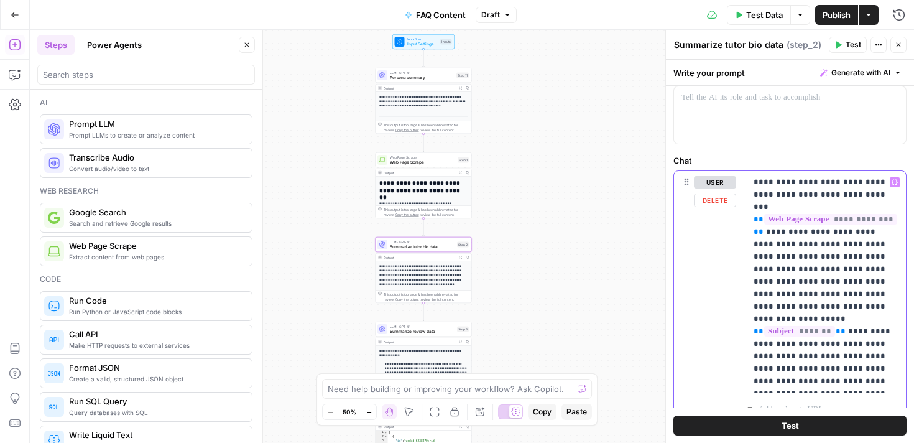
drag, startPoint x: 881, startPoint y: 306, endPoint x: 841, endPoint y: 299, distance: 39.9
click at [841, 299] on p "**********" at bounding box center [826, 281] width 145 height 211
click at [897, 180] on icon "button" at bounding box center [895, 183] width 6 height 6
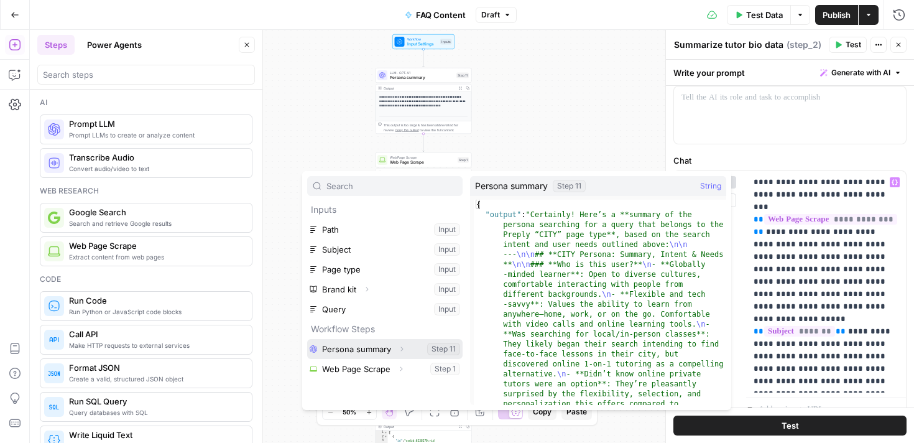
click at [364, 343] on button "Select variable Persona summary" at bounding box center [384, 349] width 155 height 20
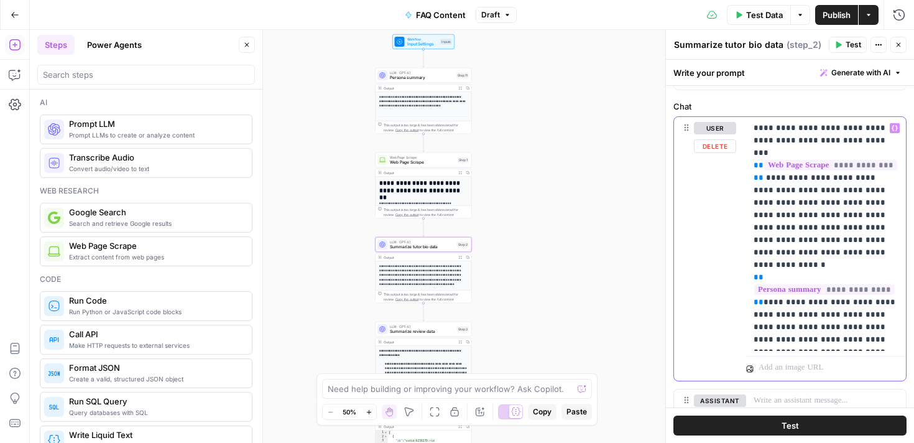
scroll to position [112, 0]
click at [840, 240] on p "**********" at bounding box center [826, 233] width 145 height 224
drag, startPoint x: 854, startPoint y: 239, endPoint x: 843, endPoint y: 239, distance: 11.8
click at [843, 239] on p "**********" at bounding box center [826, 233] width 145 height 224
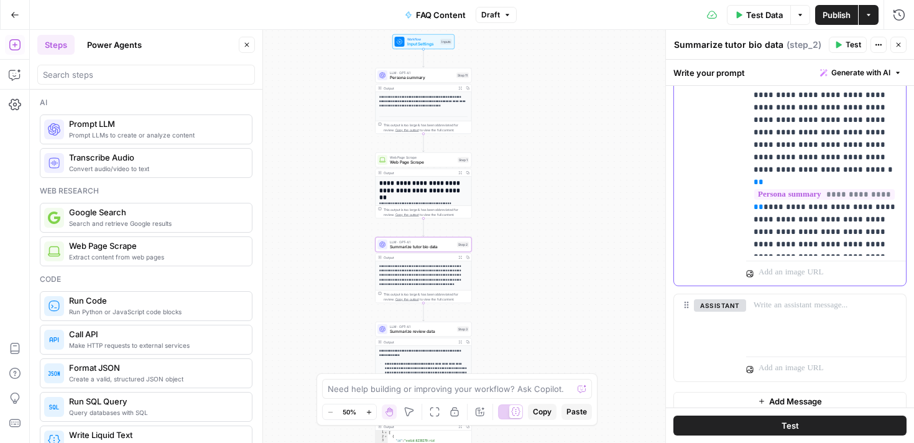
scroll to position [229, 0]
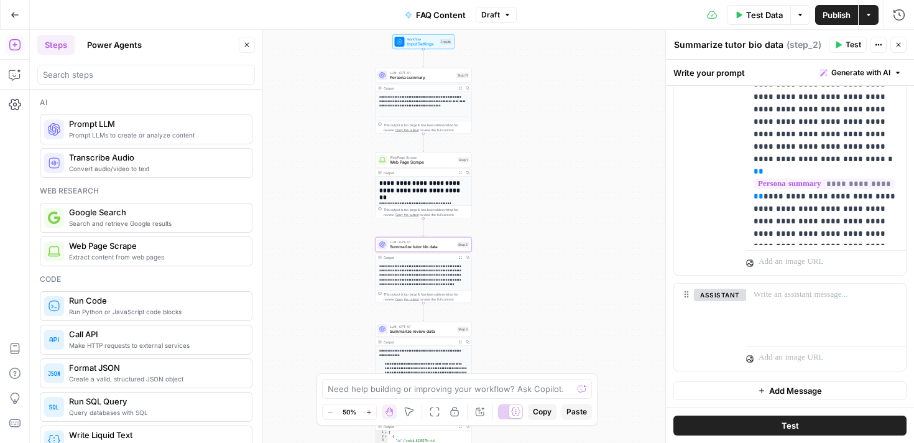
click at [801, 431] on button "Test" at bounding box center [789, 425] width 233 height 20
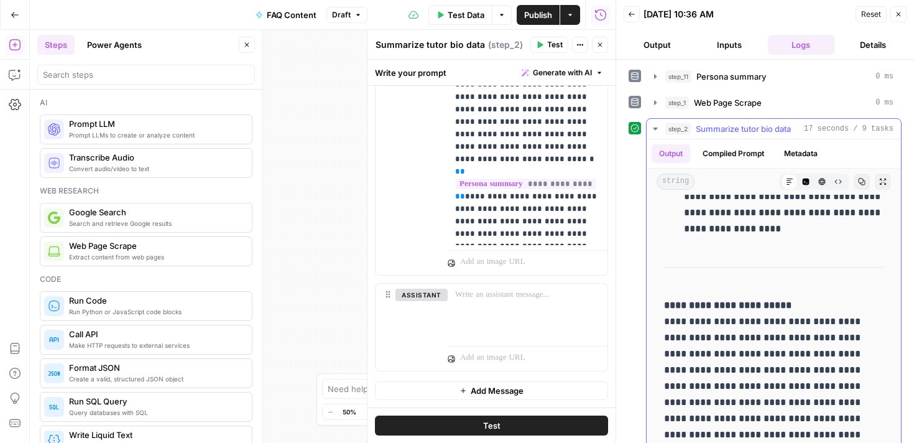
scroll to position [14, 0]
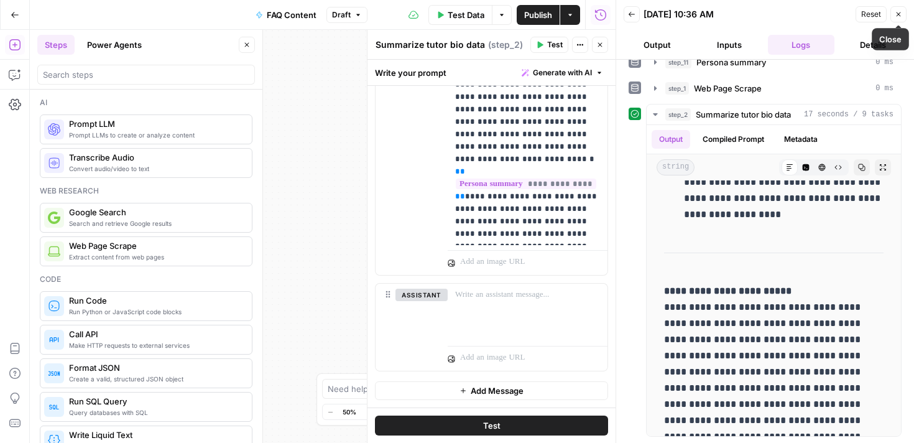
click at [897, 21] on button "Close" at bounding box center [899, 14] width 16 height 16
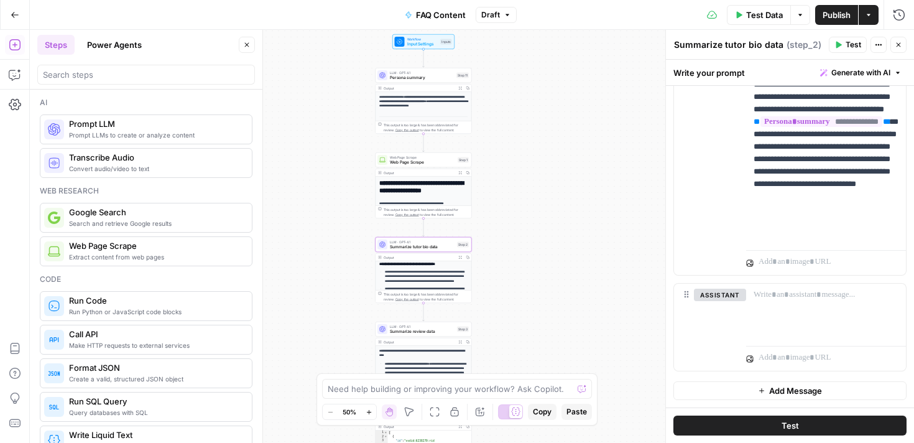
scroll to position [87, 0]
click at [420, 334] on div "LLM · GPT-4.1 Summarize review data Step 3 Copy step Delete step Add Note Test" at bounding box center [424, 329] width 96 height 15
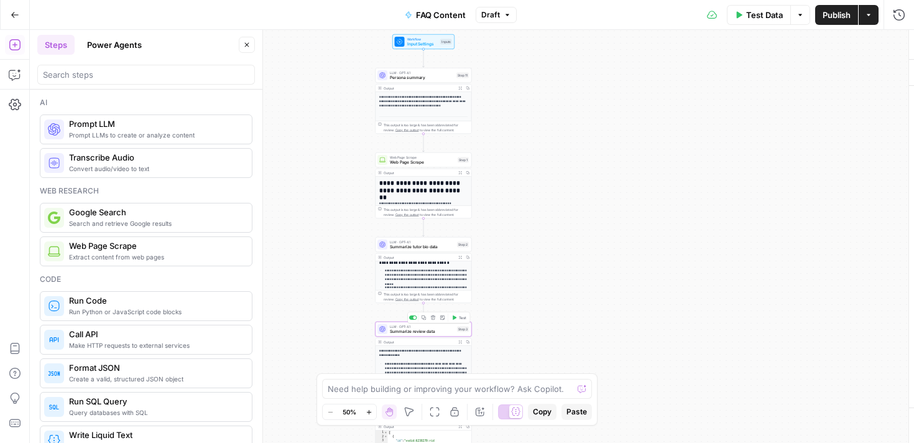
type textarea "Summarize review data"
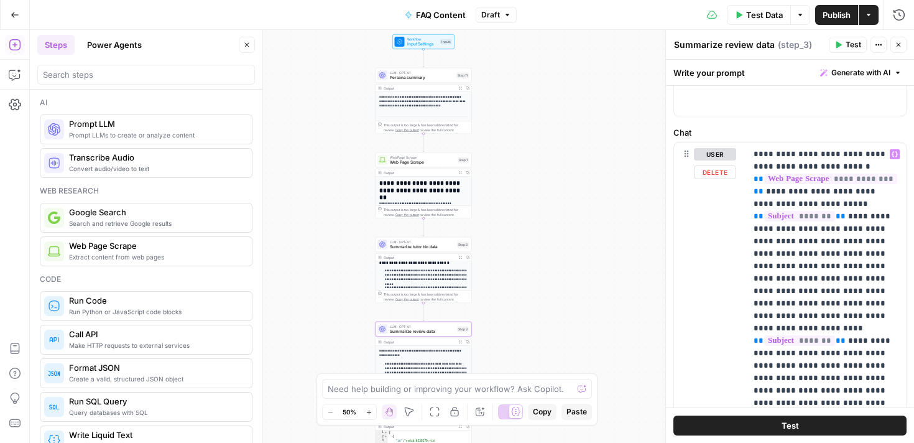
scroll to position [93, 0]
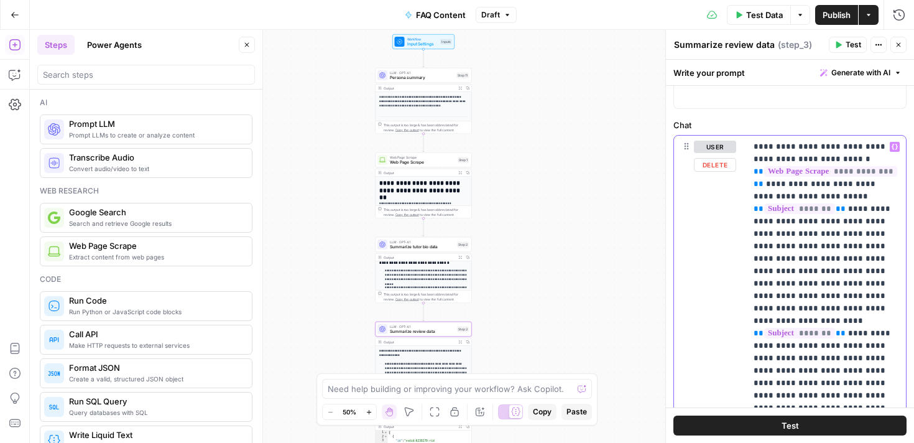
click at [781, 297] on p "**********" at bounding box center [826, 278] width 145 height 274
click at [896, 150] on button "Variables Menu" at bounding box center [895, 147] width 10 height 10
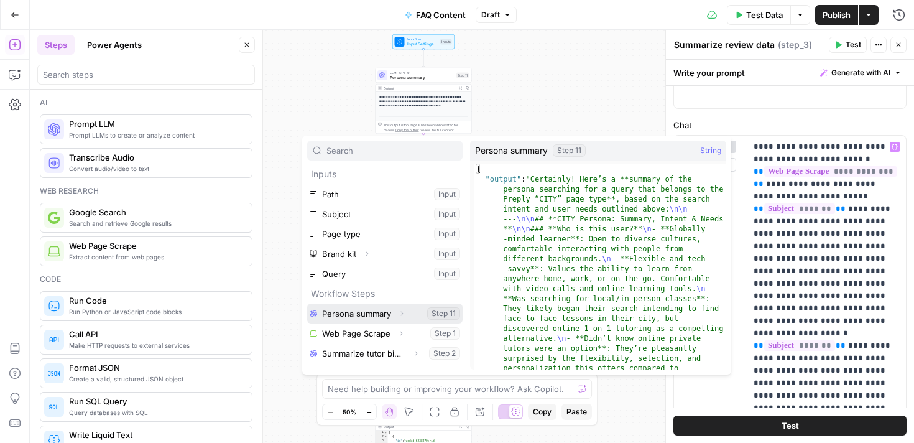
click at [347, 322] on button "Select variable Persona summary" at bounding box center [384, 313] width 155 height 20
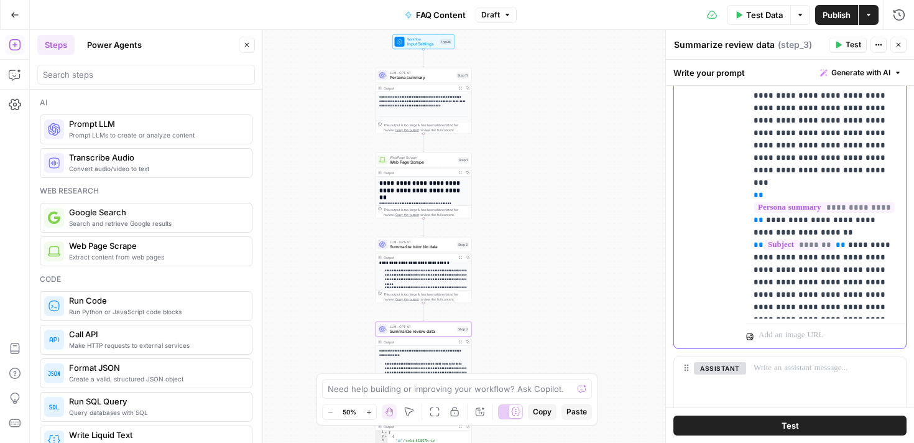
scroll to position [249, 0]
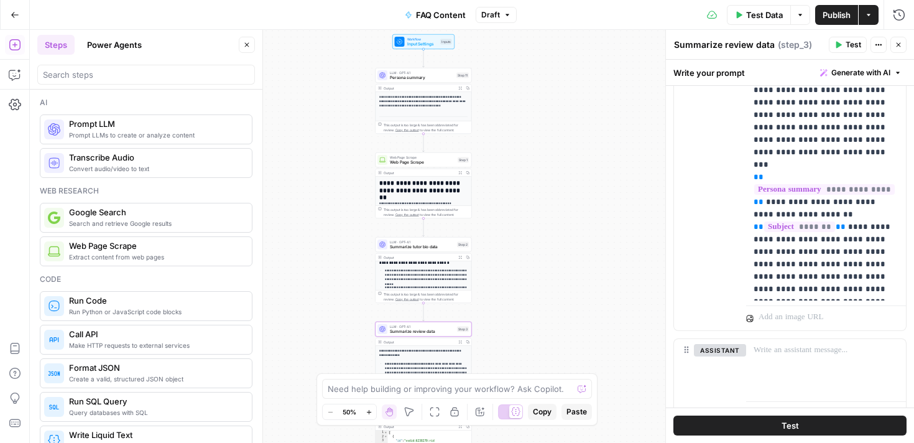
click at [788, 424] on span "Test" at bounding box center [790, 425] width 17 height 12
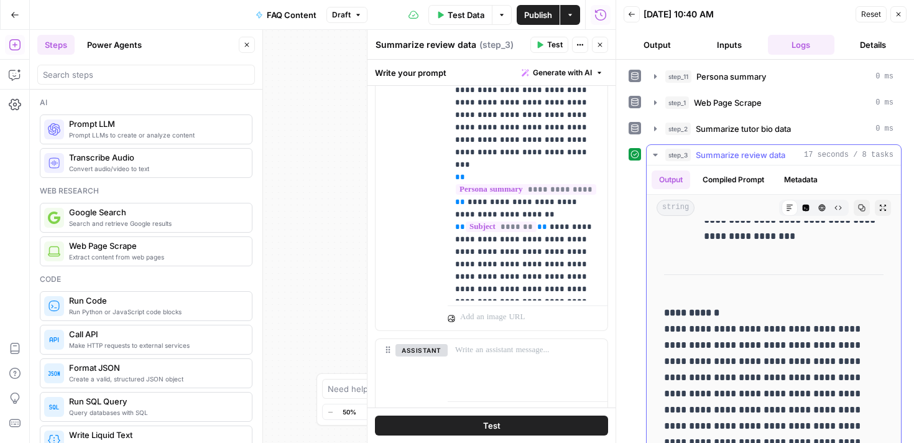
scroll to position [40, 0]
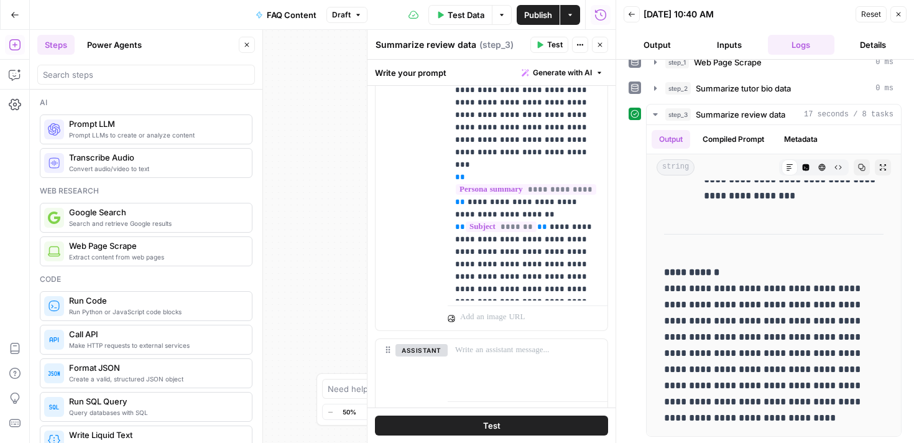
click at [896, 18] on button "Close" at bounding box center [899, 14] width 16 height 16
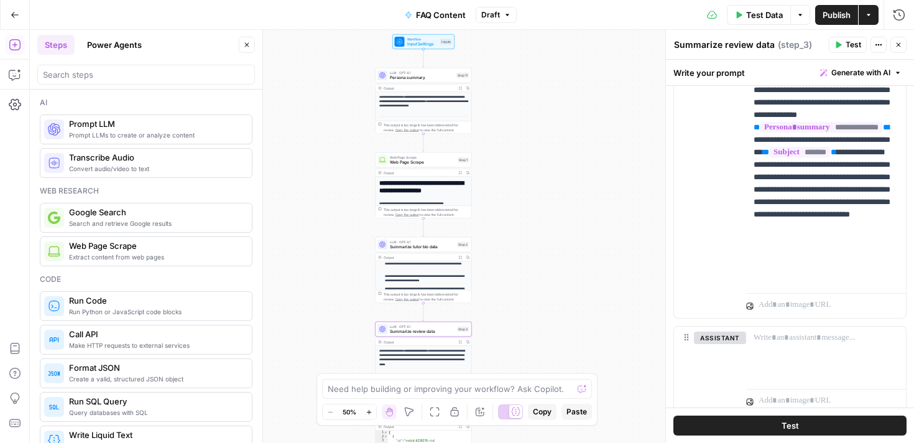
scroll to position [182, 0]
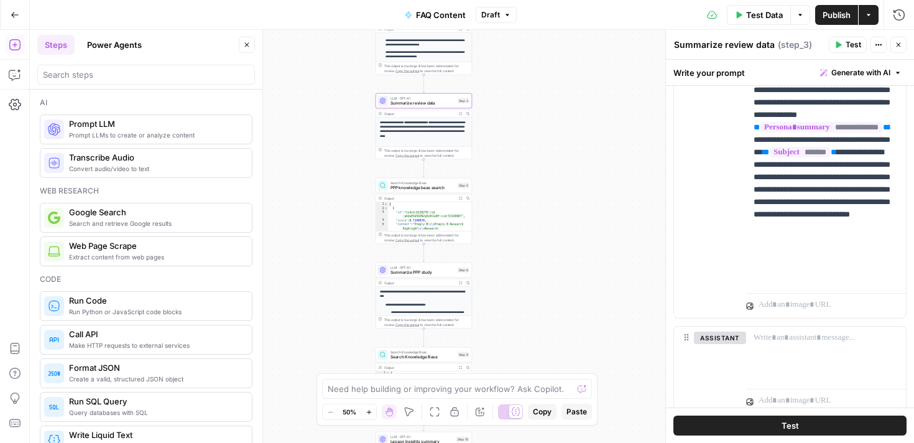
click at [413, 277] on div "LLM · GPT-4.1 Summarize PPP study Step 6" at bounding box center [424, 269] width 96 height 15
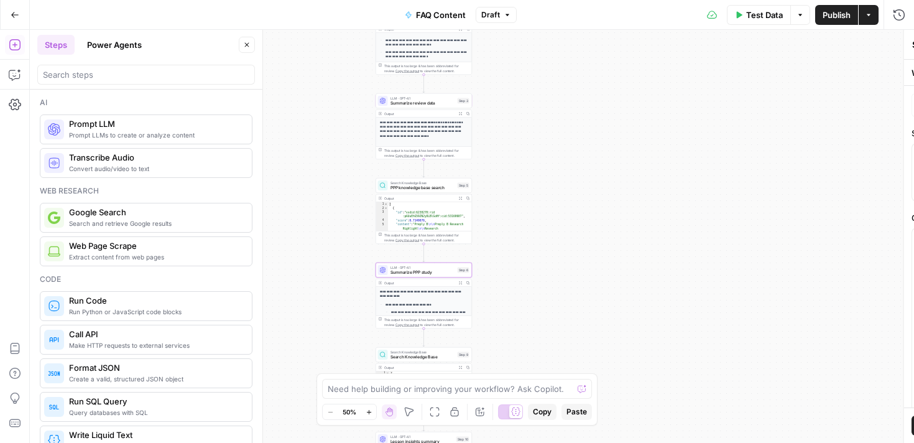
type textarea "Summarize PPP study"
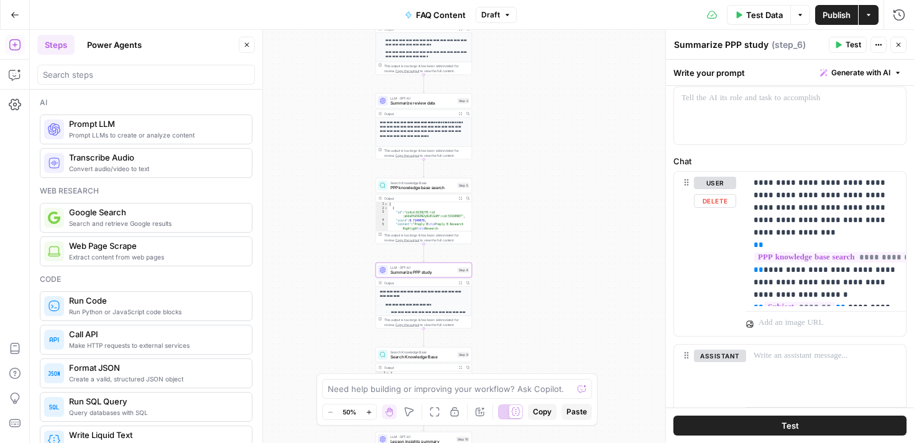
scroll to position [58, 0]
click at [812, 294] on p "**********" at bounding box center [826, 237] width 145 height 124
click at [896, 182] on icon "button" at bounding box center [895, 181] width 6 height 6
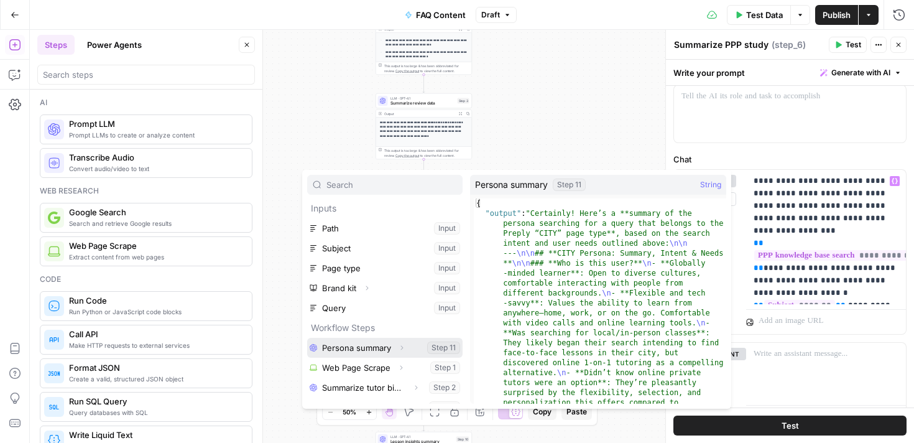
click at [366, 346] on button "Select variable Persona summary" at bounding box center [384, 348] width 155 height 20
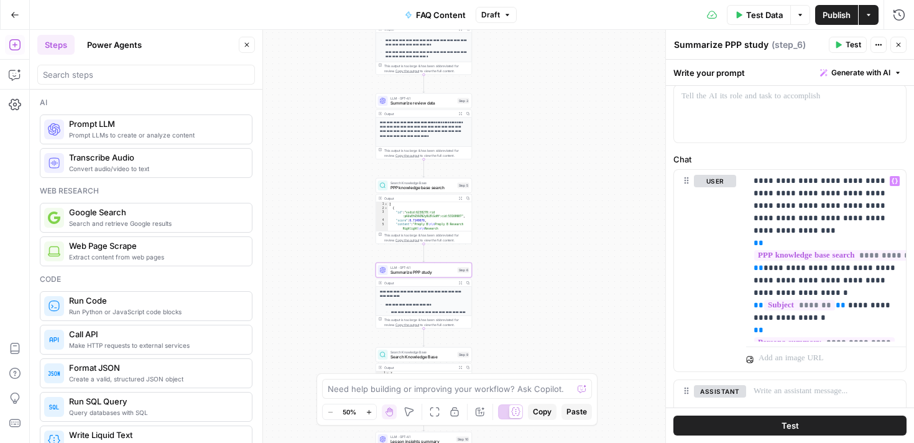
click at [771, 427] on button "Test" at bounding box center [789, 425] width 233 height 20
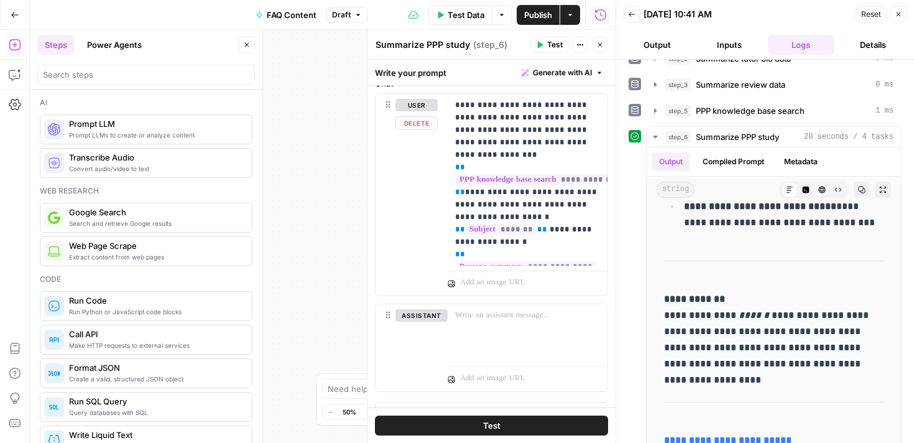
scroll to position [155, 0]
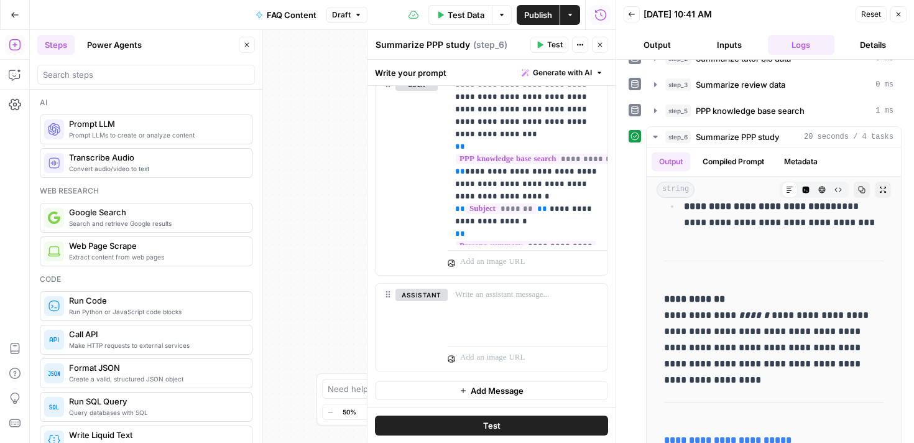
click at [899, 18] on button "Close" at bounding box center [899, 14] width 16 height 16
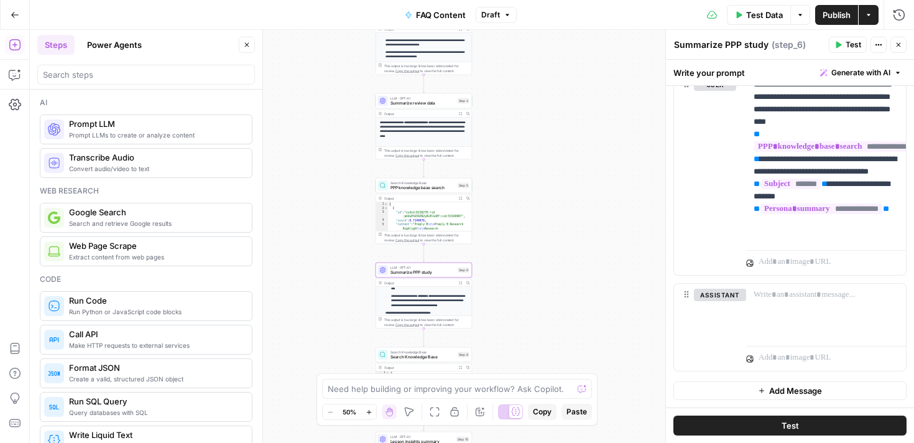
scroll to position [142, 0]
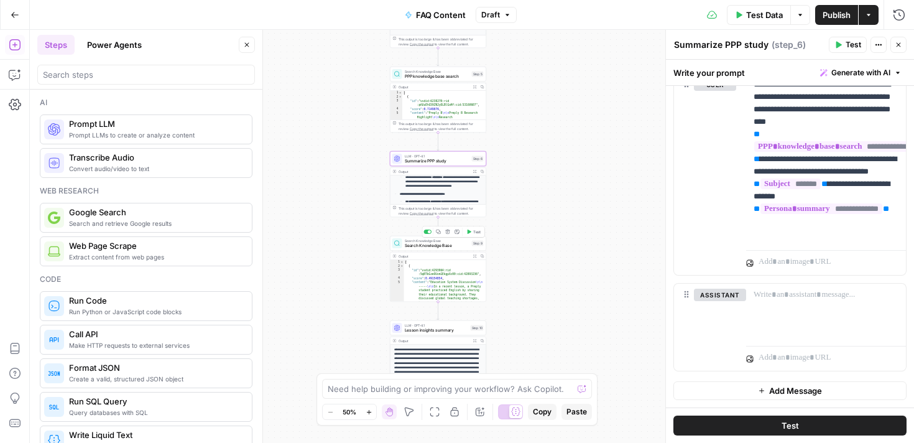
click at [432, 248] on span "Search Knowledge Base" at bounding box center [437, 246] width 65 height 6
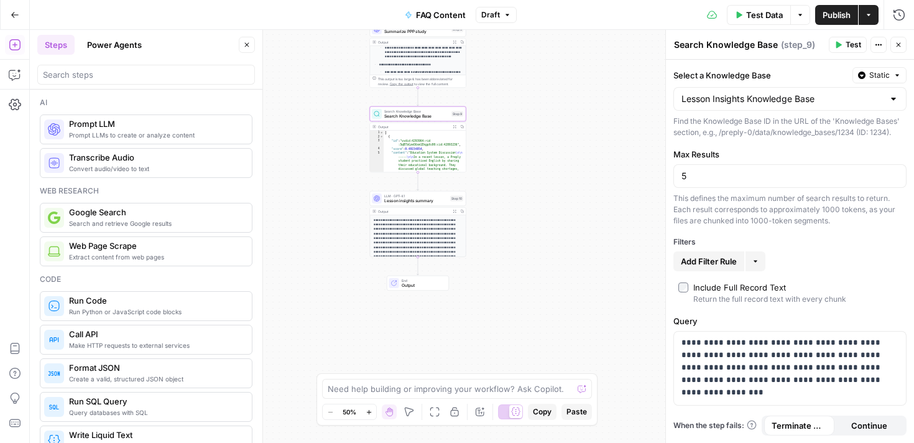
click at [410, 203] on span "Lesson insights summary" at bounding box center [415, 201] width 63 height 6
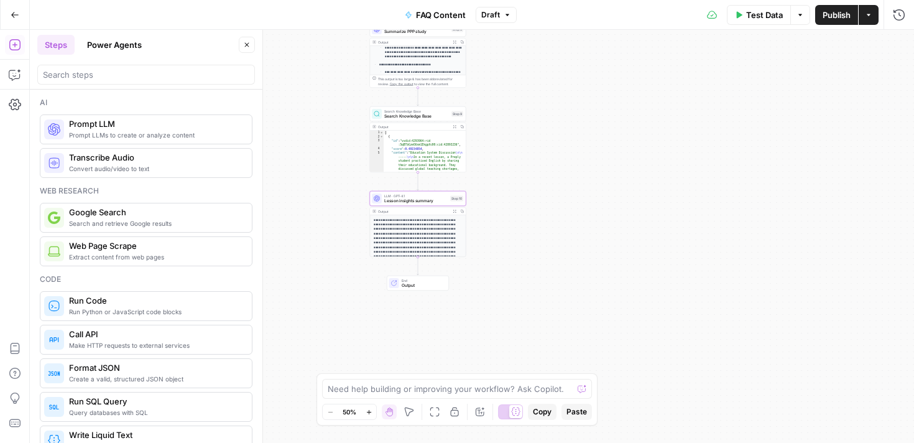
type textarea "Lesson insights summary"
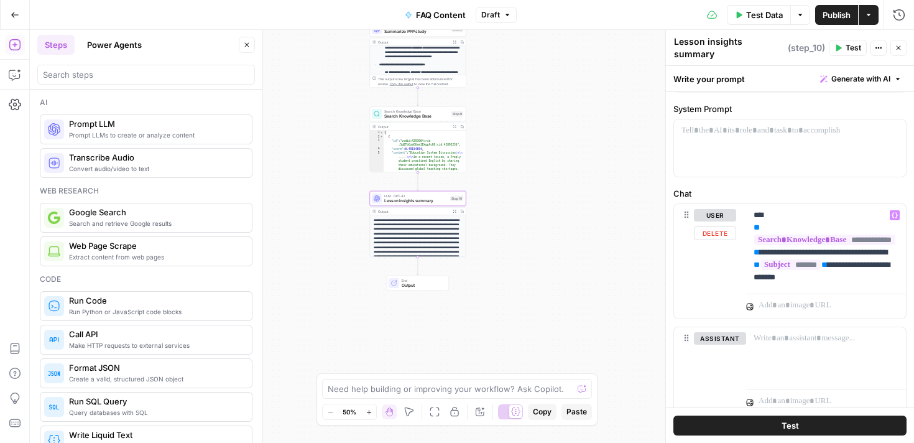
scroll to position [43, 0]
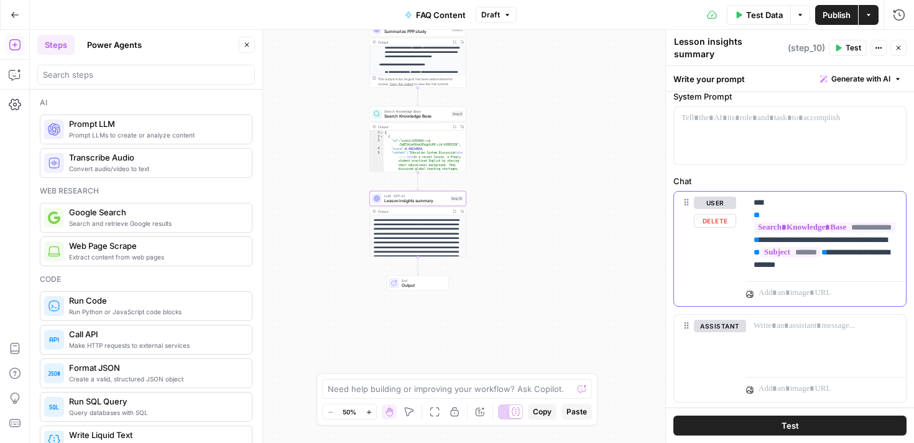
click at [840, 263] on p "**********" at bounding box center [826, 234] width 145 height 75
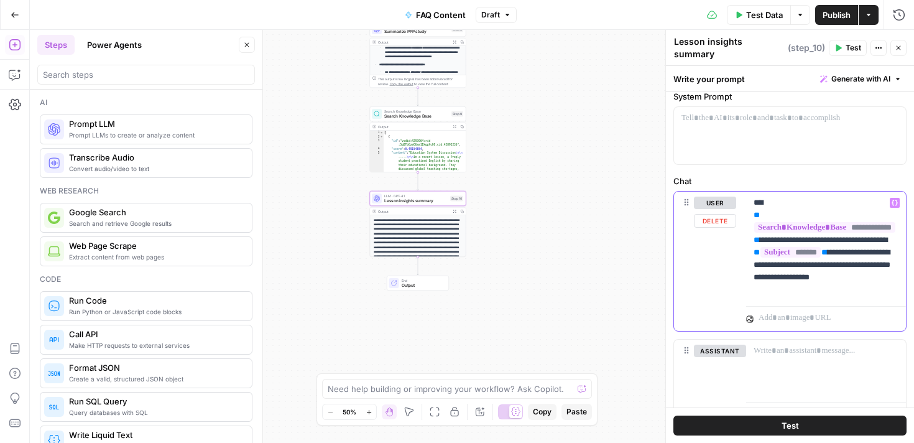
click at [899, 201] on button "Variables Menu" at bounding box center [895, 203] width 10 height 10
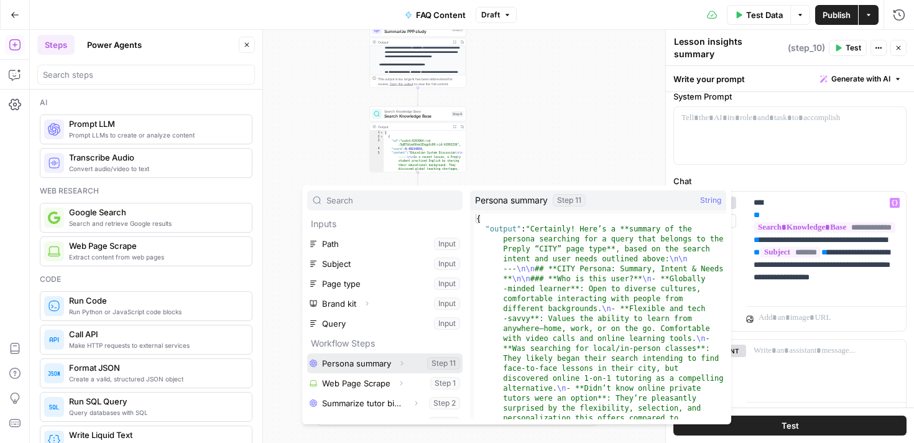
click at [364, 364] on button "Select variable Persona summary" at bounding box center [384, 363] width 155 height 20
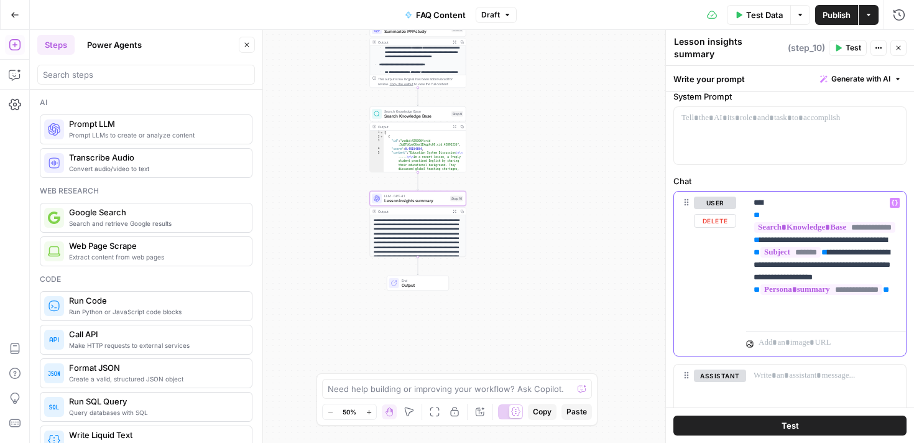
click at [786, 284] on p "**********" at bounding box center [826, 259] width 145 height 124
click at [782, 422] on span "Test" at bounding box center [790, 425] width 17 height 12
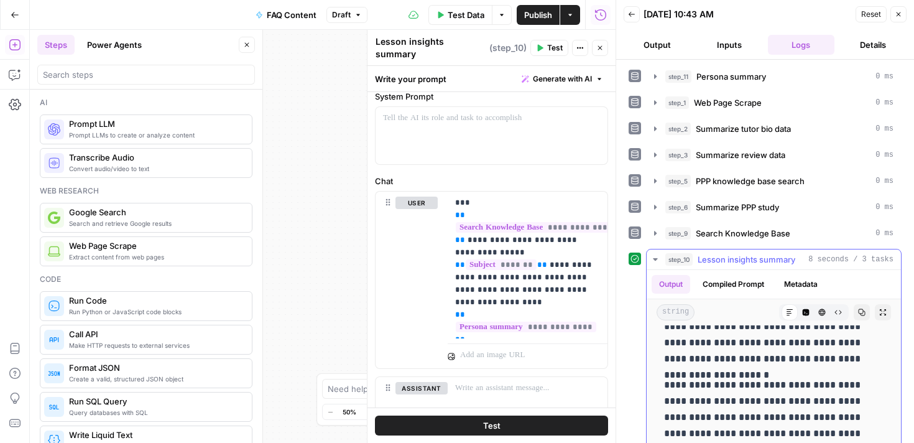
scroll to position [145, 0]
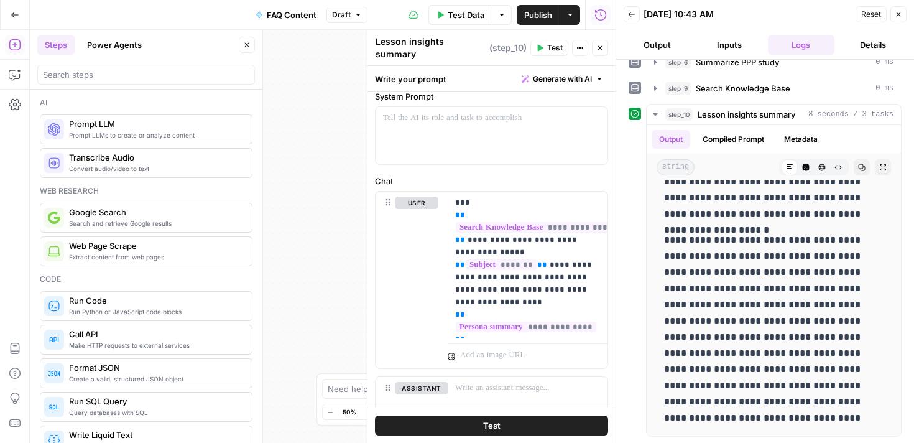
click at [899, 12] on icon "button" at bounding box center [898, 14] width 7 height 7
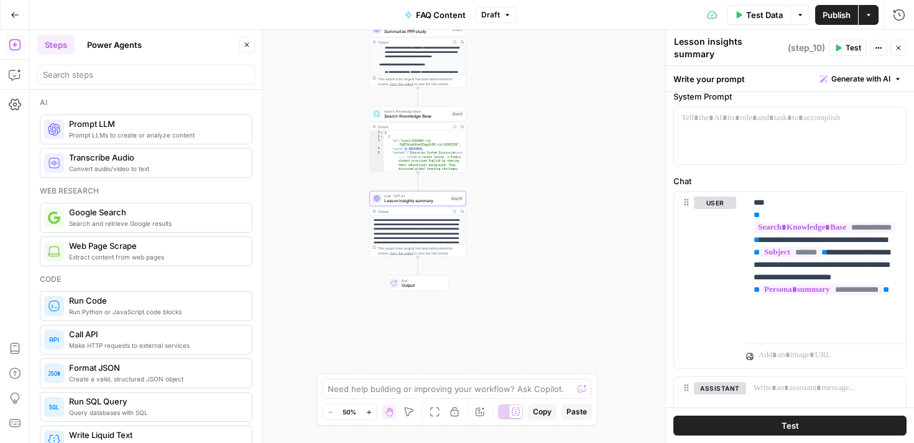
click at [175, 127] on span "Prompt LLM" at bounding box center [155, 124] width 173 height 12
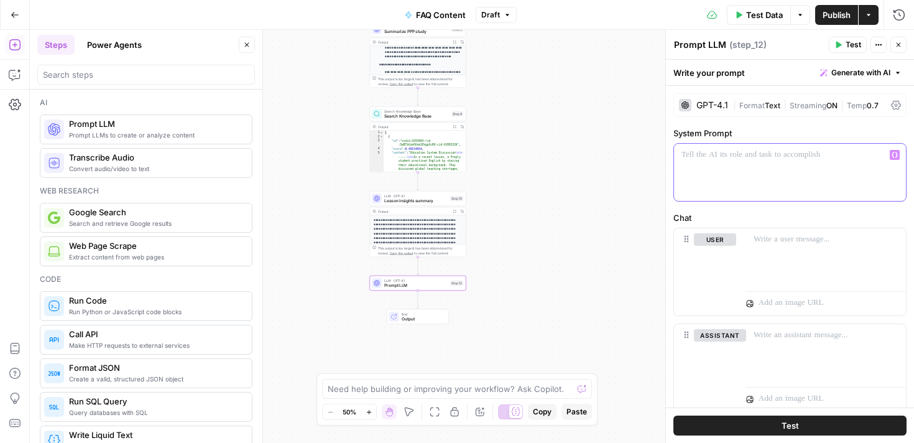
click at [729, 155] on p at bounding box center [790, 155] width 217 height 12
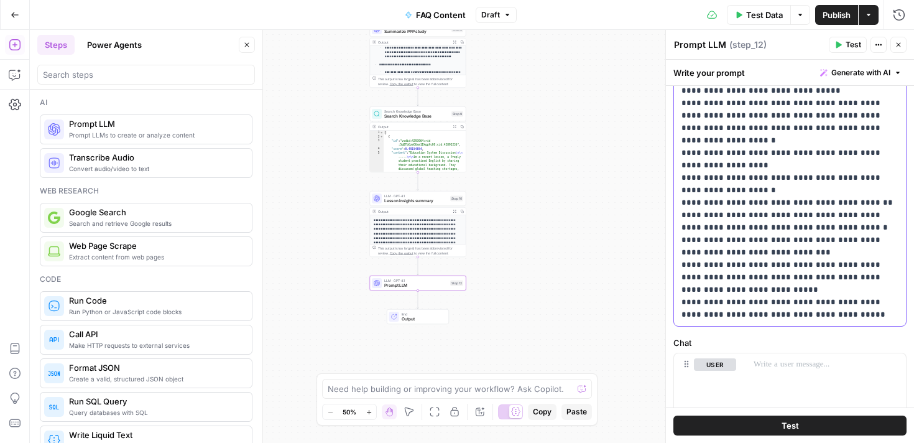
scroll to position [279, 0]
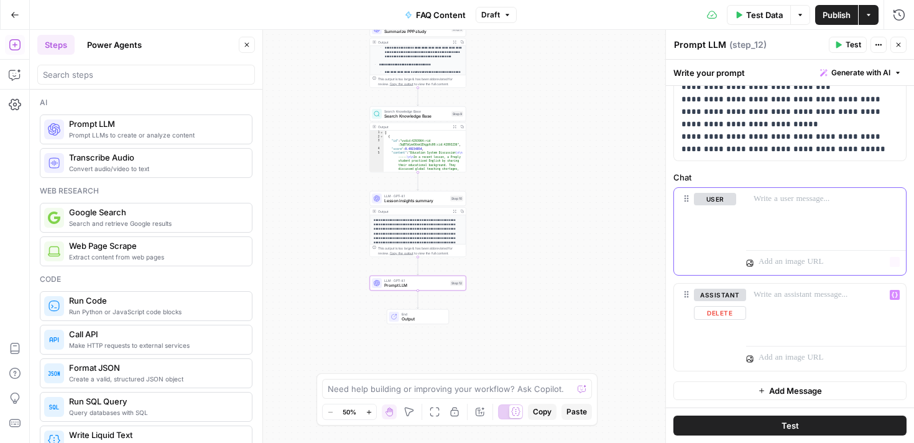
click at [775, 211] on div at bounding box center [826, 216] width 160 height 57
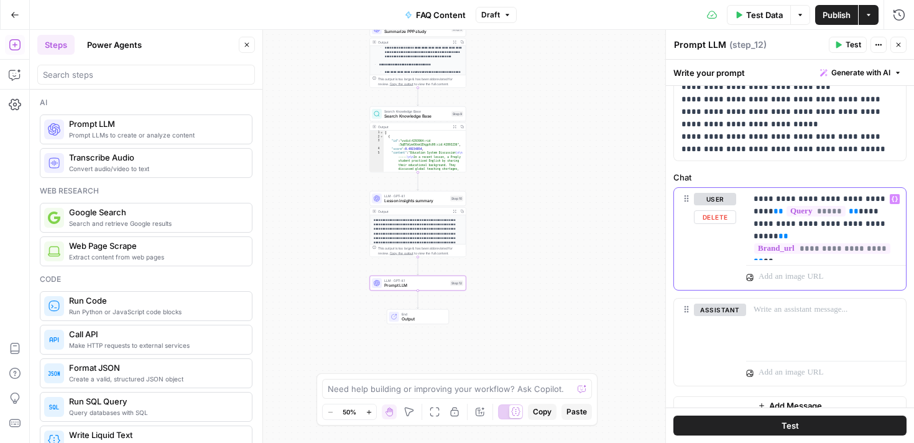
drag, startPoint x: 891, startPoint y: 237, endPoint x: 858, endPoint y: 224, distance: 35.2
click at [858, 224] on p "**********" at bounding box center [826, 224] width 145 height 62
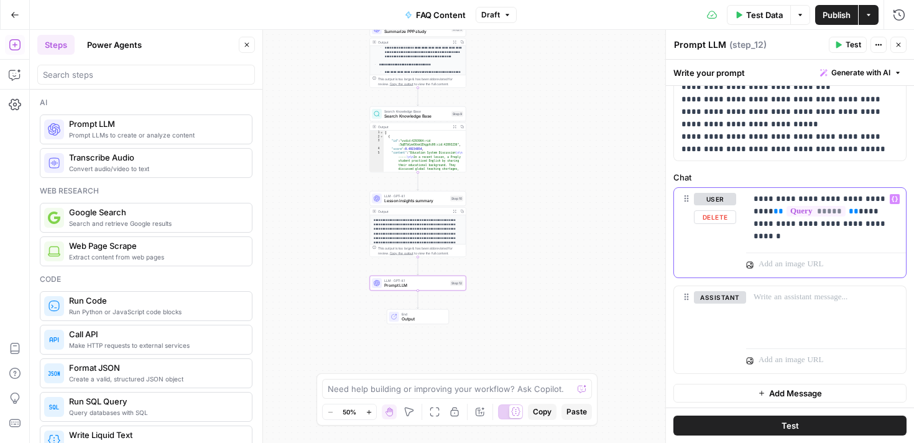
click at [896, 200] on icon "button" at bounding box center [895, 199] width 6 height 6
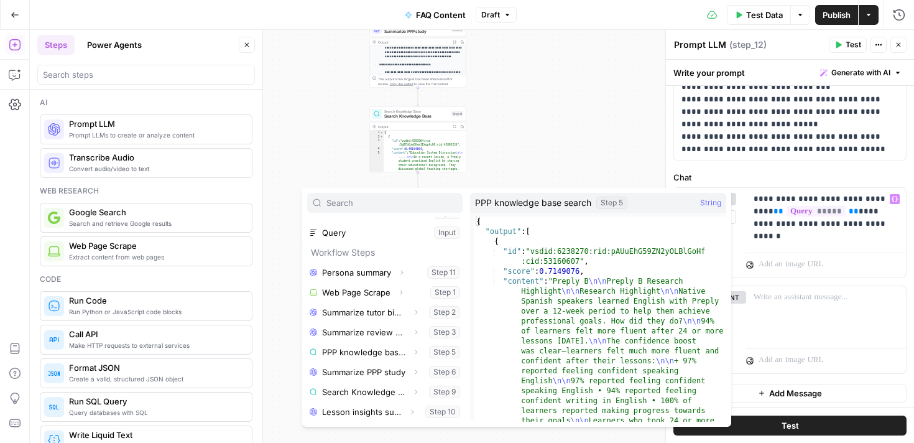
scroll to position [0, 0]
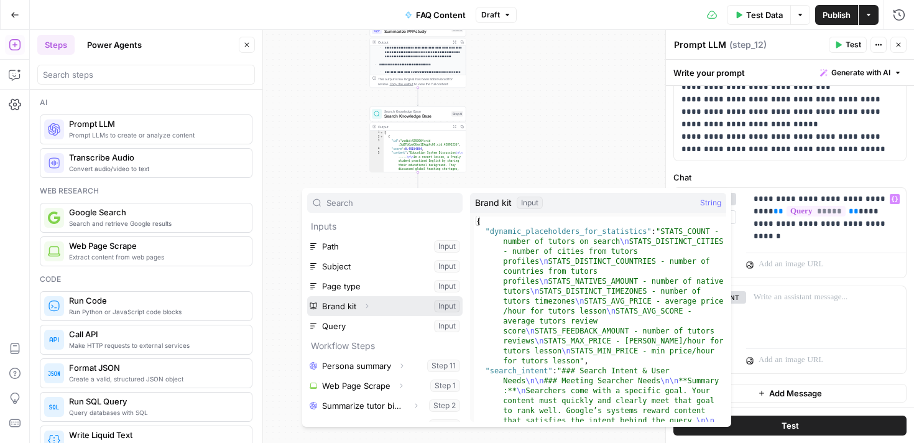
click at [374, 307] on button "Select variable Brand kit" at bounding box center [384, 306] width 155 height 20
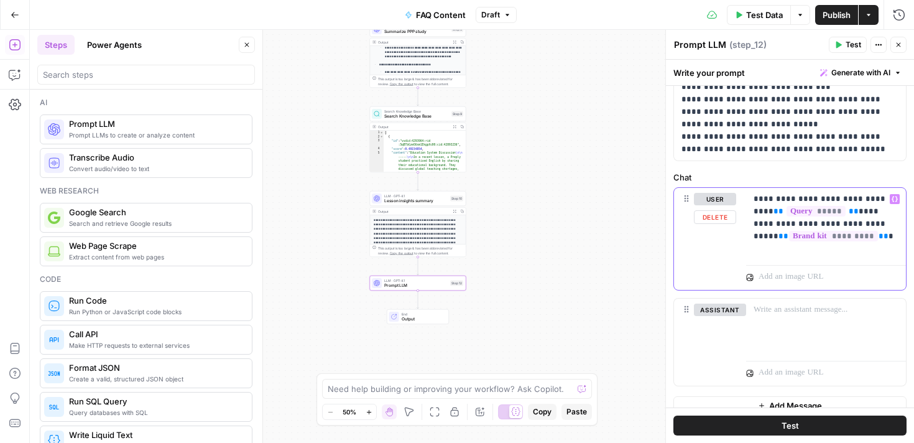
click at [871, 233] on p "**********" at bounding box center [826, 224] width 145 height 62
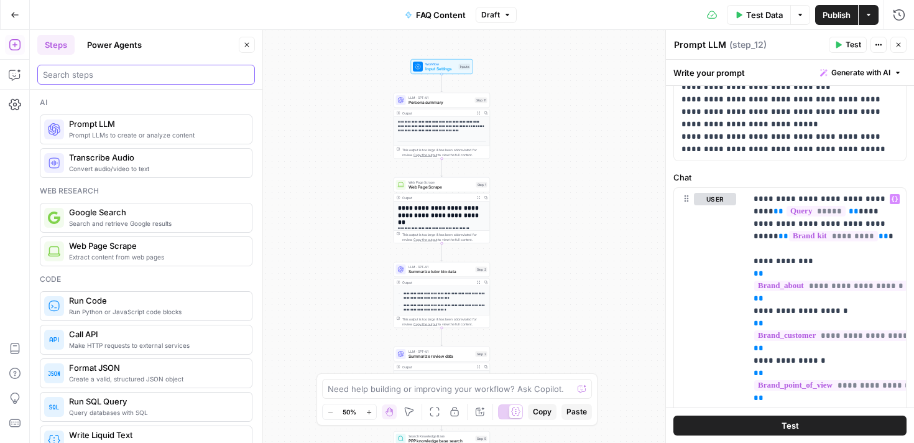
click at [150, 78] on input "search" at bounding box center [146, 74] width 206 height 12
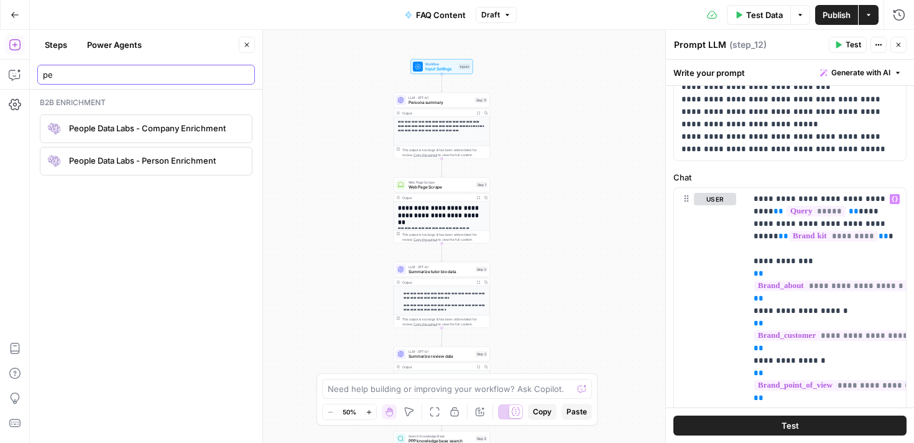
type input "p"
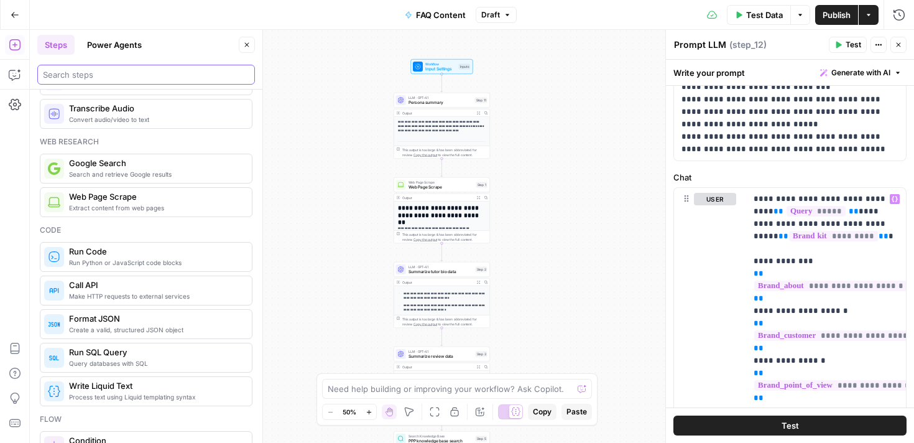
scroll to position [66, 0]
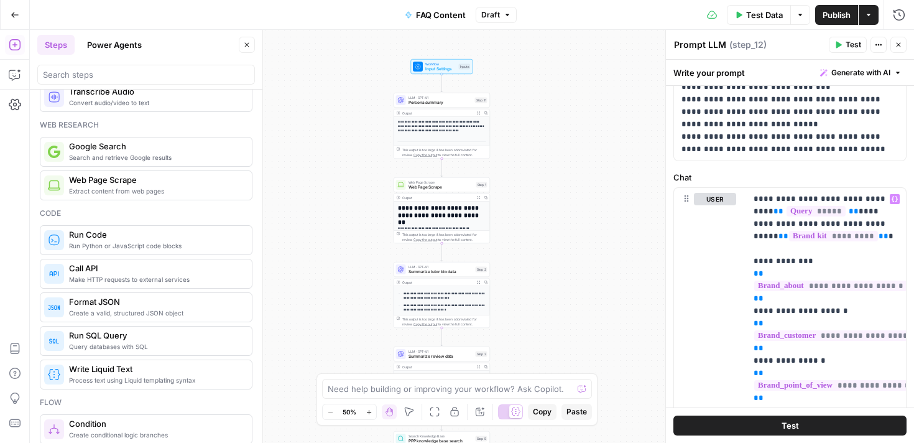
click at [132, 159] on span "Search and retrieve Google results" at bounding box center [155, 157] width 173 height 10
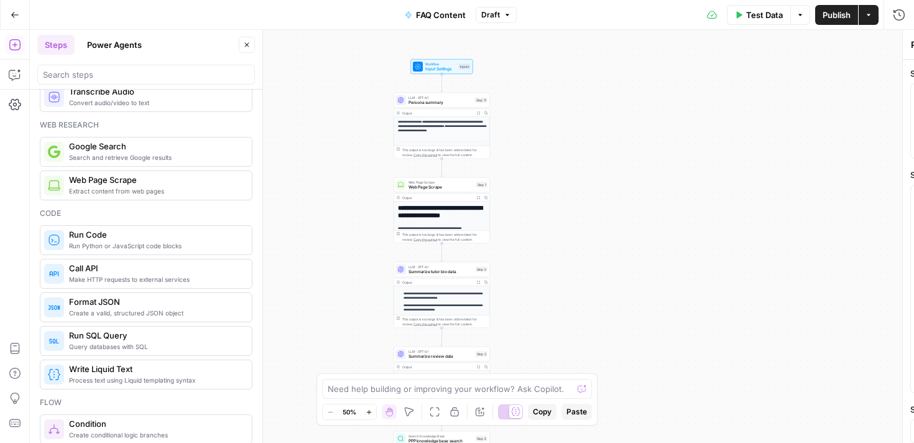
type textarea "Google Search"
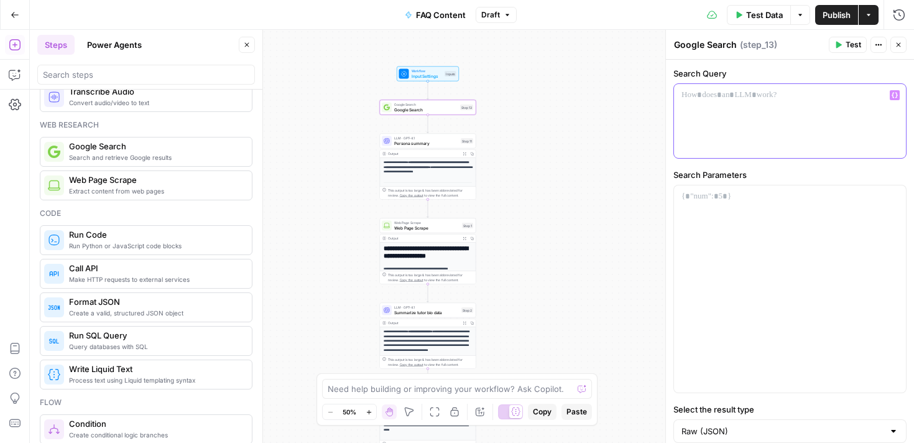
click at [739, 119] on div at bounding box center [790, 121] width 232 height 74
click at [894, 95] on icon "button" at bounding box center [895, 95] width 6 height 6
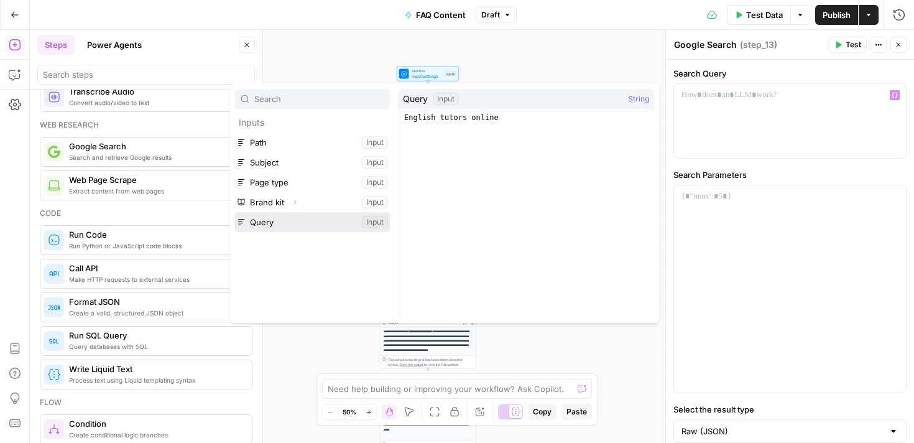
click at [274, 221] on button "Select variable Query" at bounding box center [312, 222] width 155 height 20
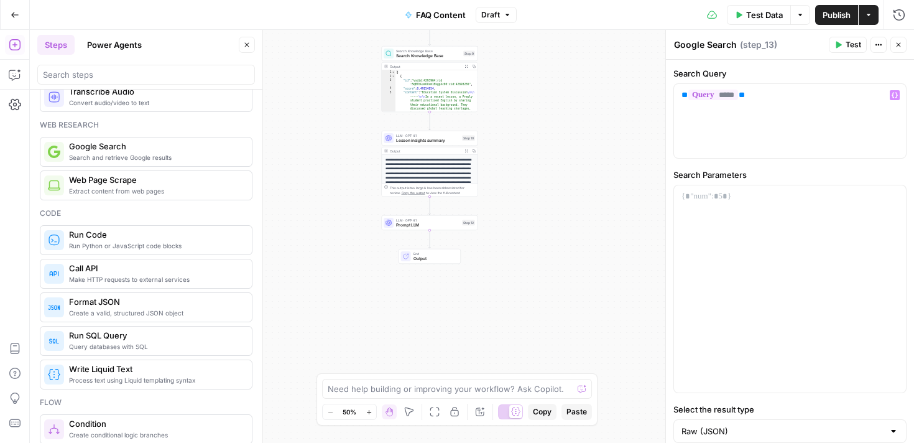
click at [429, 150] on div "Output" at bounding box center [425, 151] width 71 height 5
click at [428, 222] on span "Prompt LLM" at bounding box center [427, 225] width 63 height 6
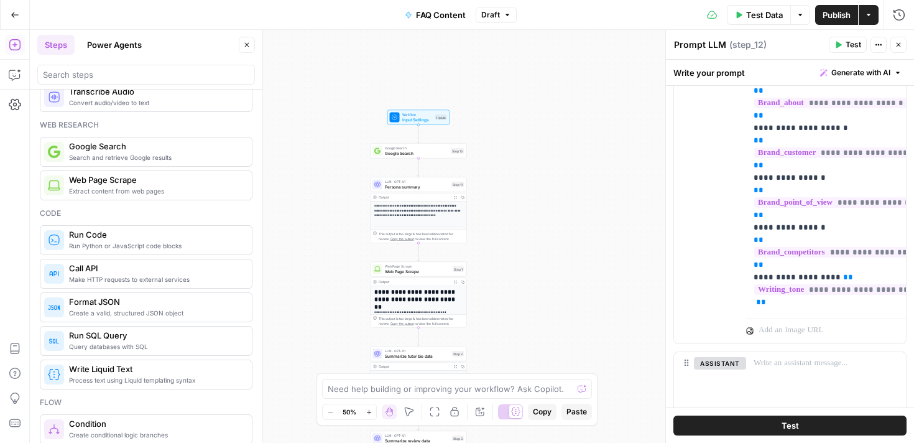
scroll to position [456, 0]
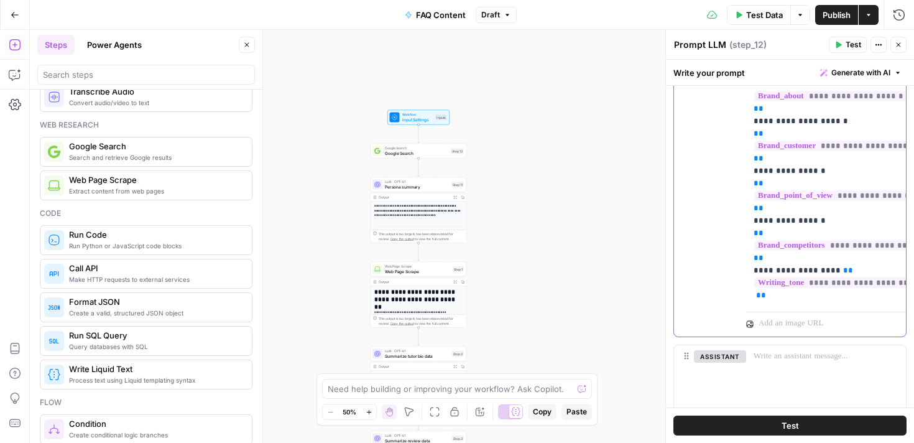
click at [810, 305] on div "**********" at bounding box center [826, 152] width 160 height 308
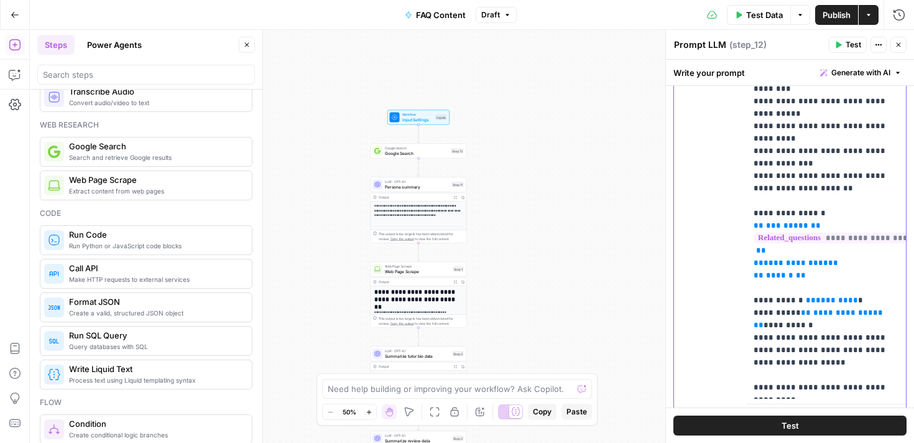
scroll to position [651, 0]
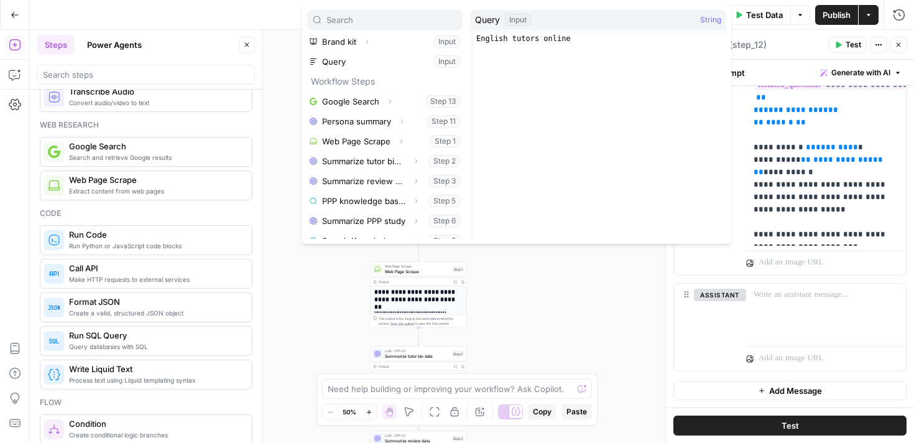
scroll to position [113, 0]
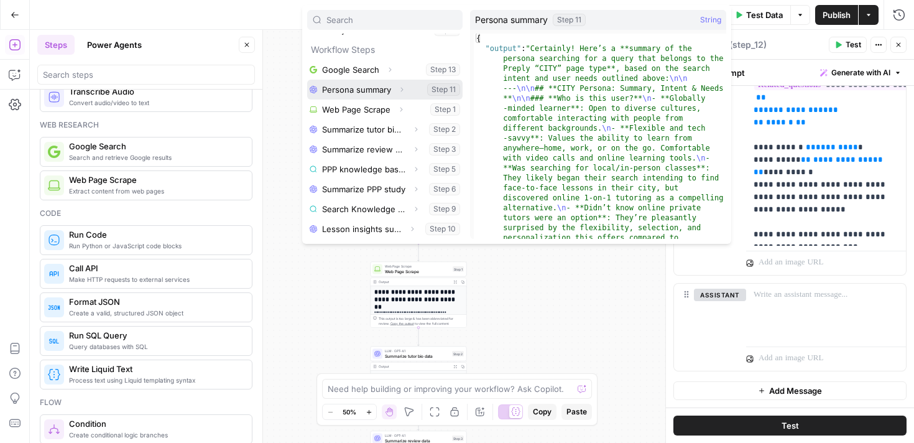
click at [358, 93] on button "Select variable Persona summary" at bounding box center [384, 90] width 155 height 20
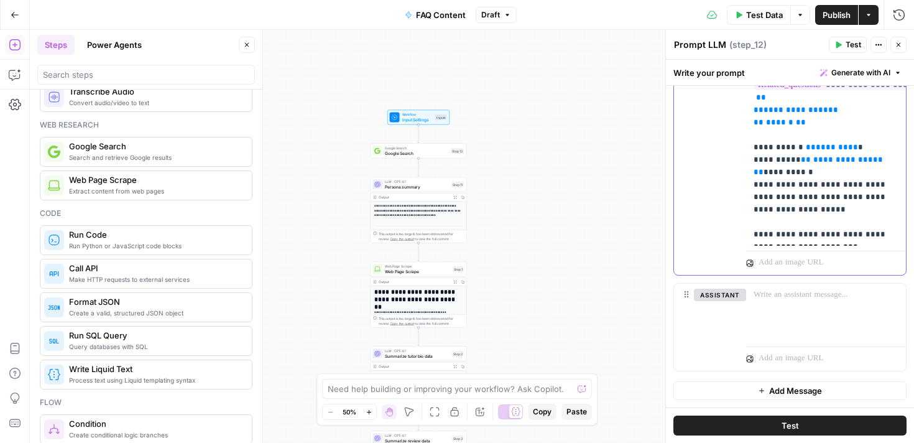
scroll to position [321, 0]
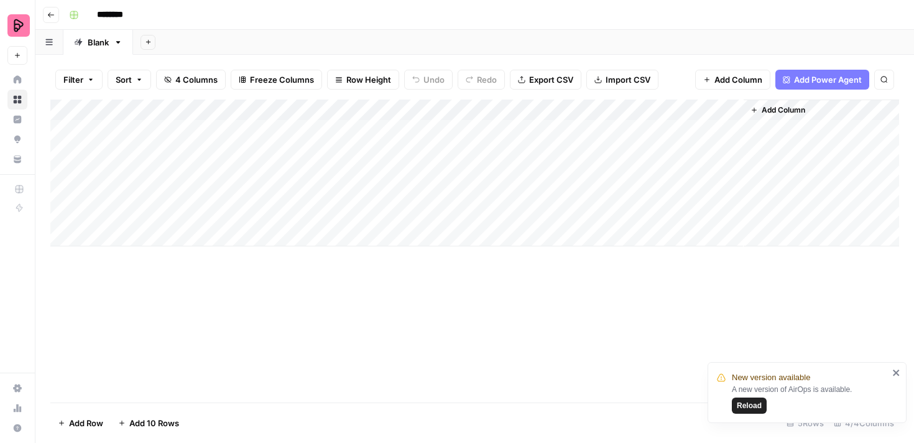
click at [754, 113] on icon "button" at bounding box center [754, 109] width 7 height 7
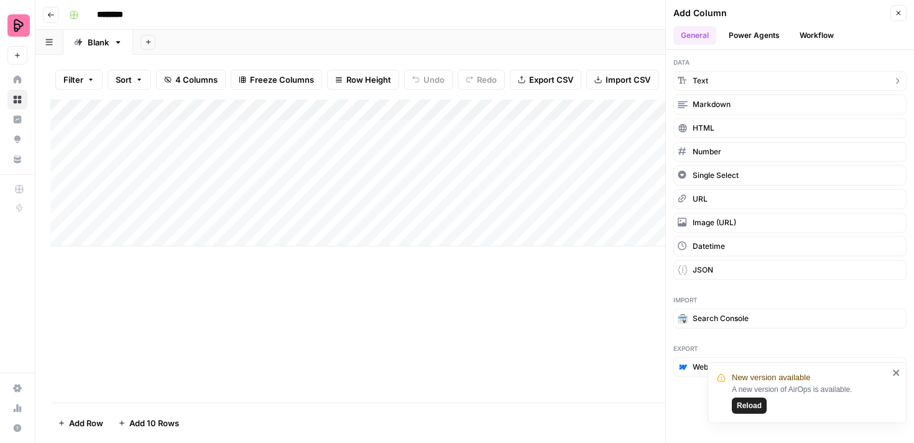
click at [734, 81] on button "Text" at bounding box center [789, 81] width 233 height 20
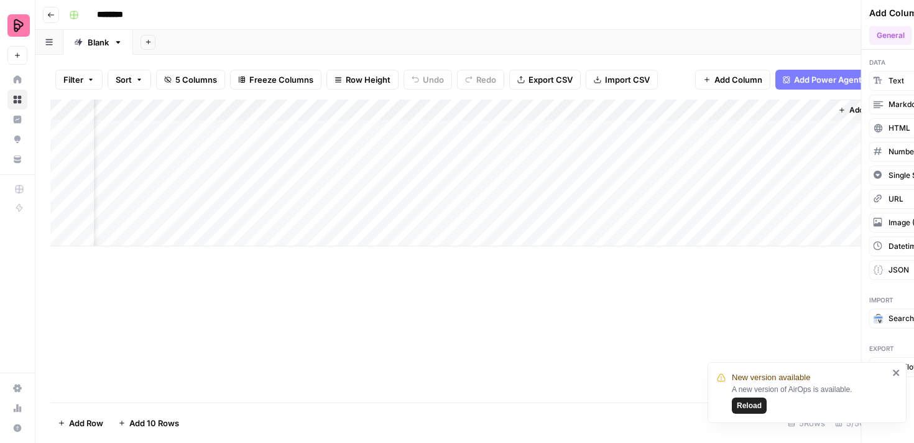
scroll to position [0, 93]
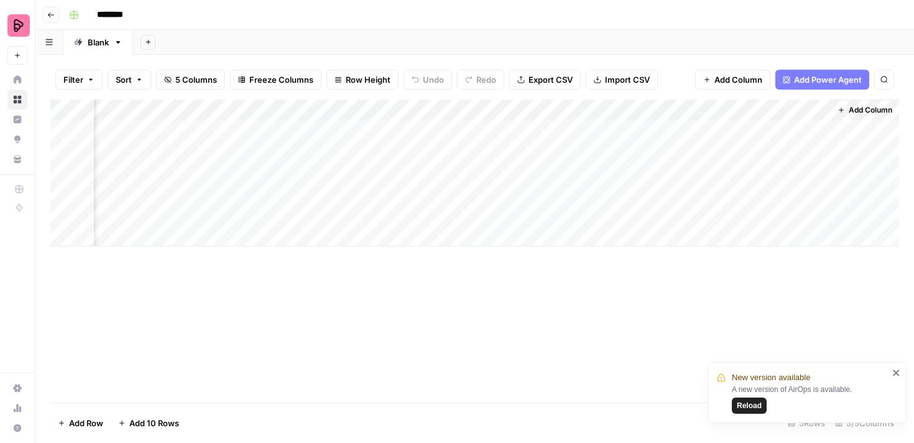
drag, startPoint x: 678, startPoint y: 107, endPoint x: 448, endPoint y: 113, distance: 229.5
click at [447, 113] on div "Add Column" at bounding box center [474, 173] width 849 height 147
drag, startPoint x: 478, startPoint y: 108, endPoint x: 196, endPoint y: 111, distance: 282.4
click at [196, 111] on div "Add Column" at bounding box center [474, 173] width 849 height 147
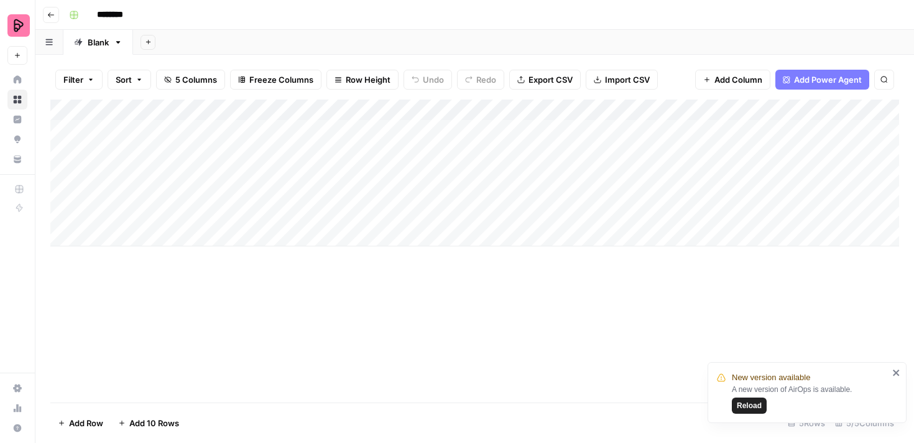
click at [166, 108] on div "Add Column" at bounding box center [474, 173] width 849 height 147
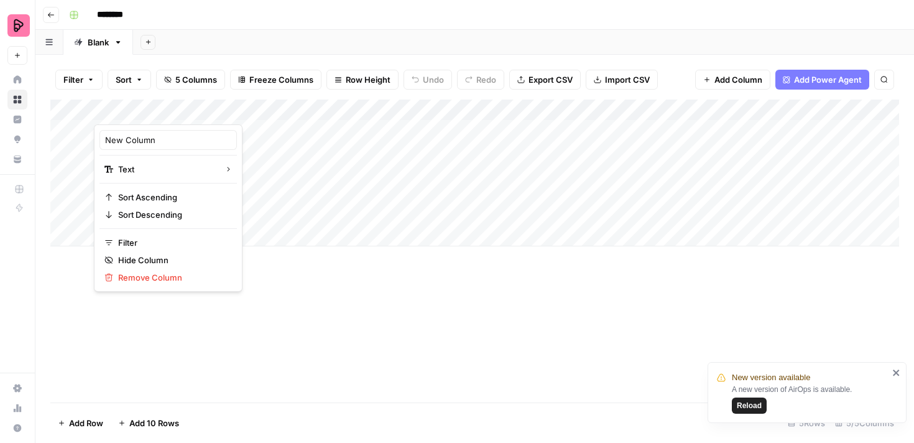
click at [166, 108] on div at bounding box center [184, 112] width 180 height 25
click at [148, 136] on input "New Column" at bounding box center [168, 140] width 126 height 12
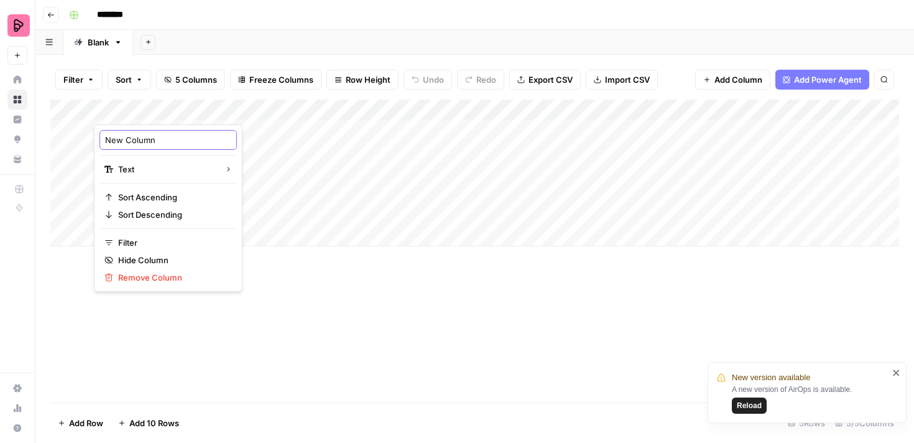
click at [148, 136] on input "New Column" at bounding box center [168, 140] width 126 height 12
type input "Query"
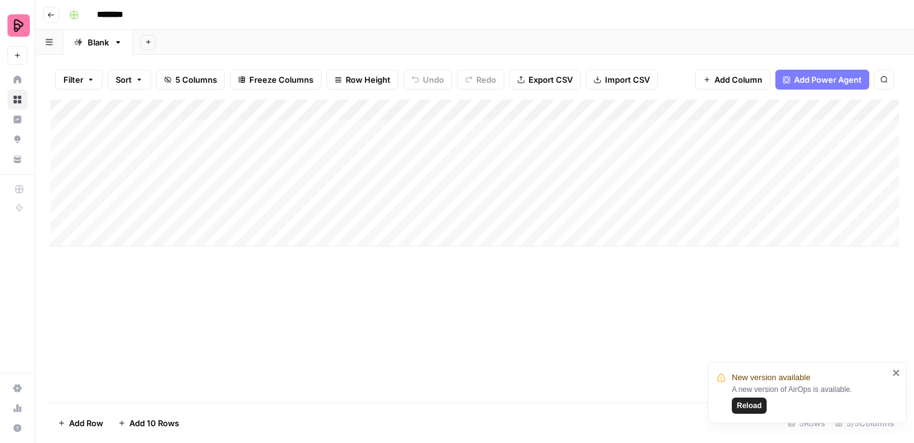
click at [272, 330] on div "Add Column" at bounding box center [474, 251] width 849 height 303
click at [150, 132] on div "Add Column" at bounding box center [474, 173] width 849 height 147
type textarea "**********"
click at [238, 326] on div "Add Column" at bounding box center [474, 251] width 849 height 303
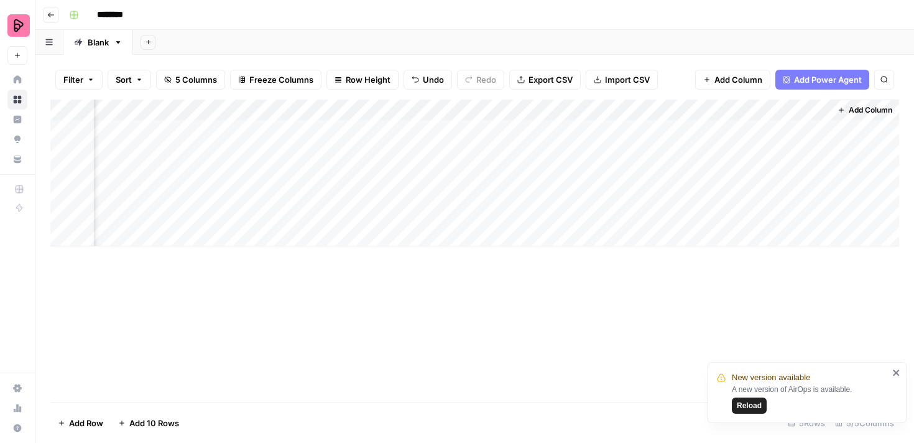
click at [805, 111] on div "Add Column" at bounding box center [474, 173] width 849 height 147
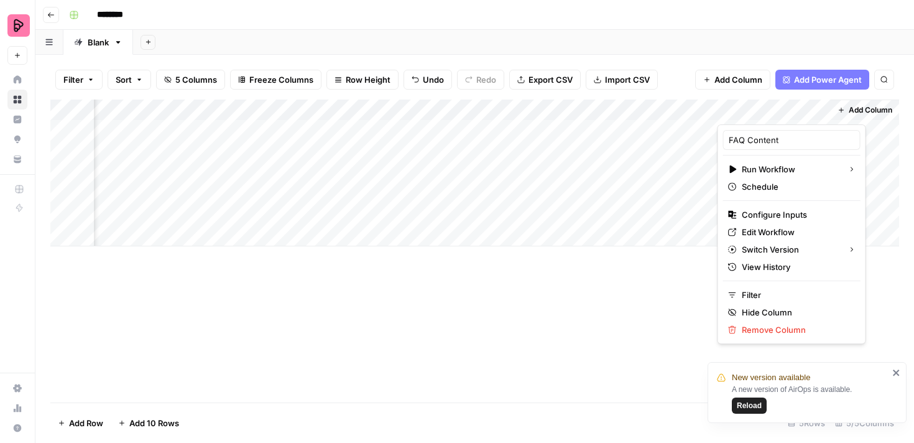
click at [657, 317] on div "Add Column" at bounding box center [474, 251] width 849 height 303
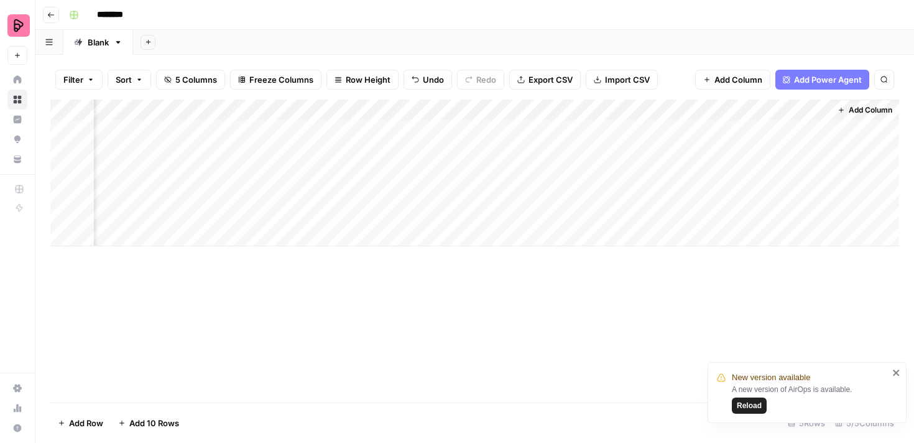
click at [804, 109] on div "Add Column" at bounding box center [474, 173] width 849 height 147
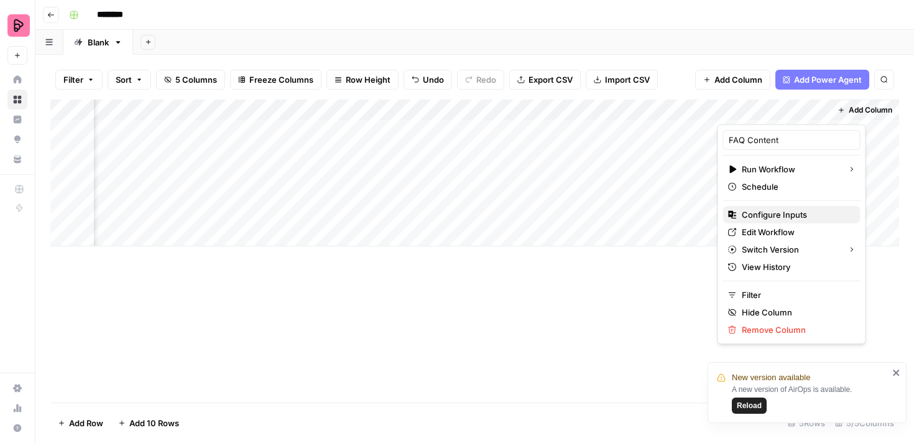
click at [769, 218] on span "Configure Inputs" at bounding box center [796, 214] width 109 height 12
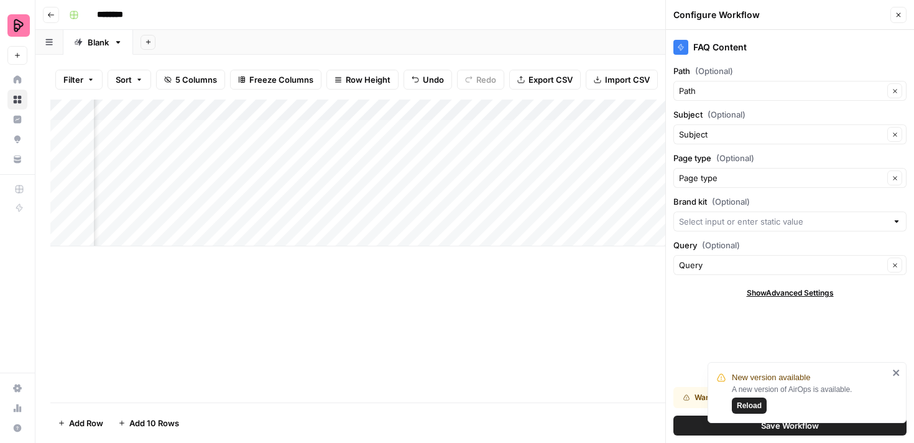
click at [897, 373] on icon "close" at bounding box center [896, 372] width 6 height 6
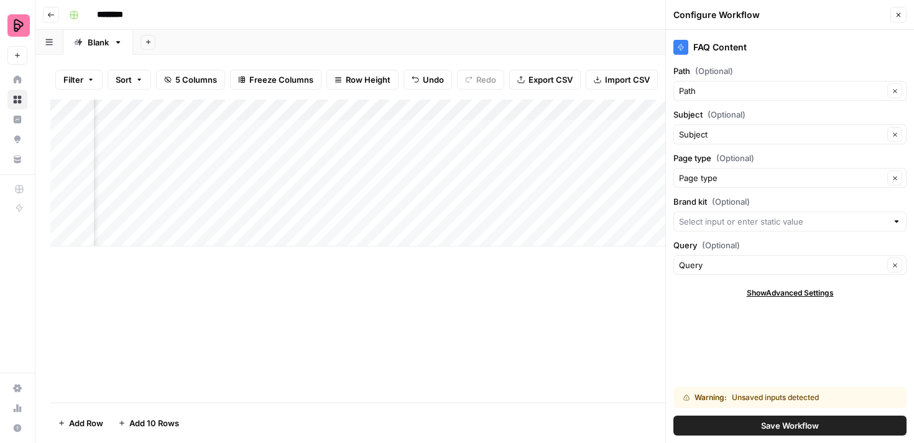
click at [814, 422] on span "Save Workflow" at bounding box center [790, 425] width 58 height 12
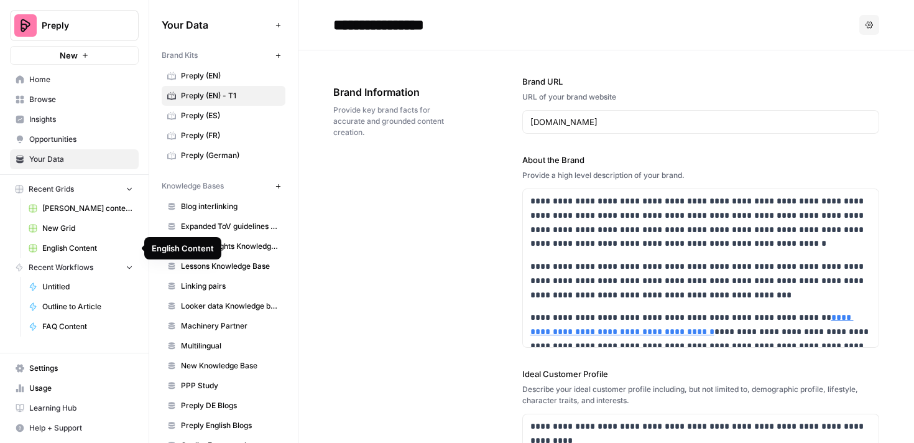
click at [68, 249] on span "English Content" at bounding box center [87, 248] width 91 height 11
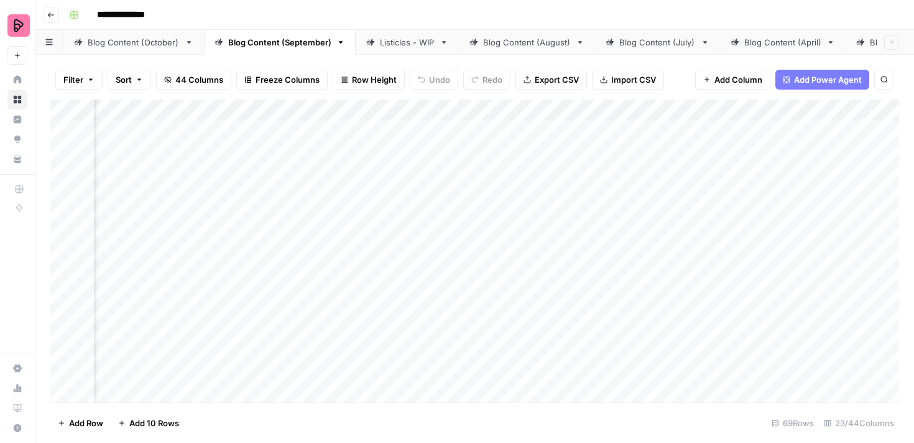
scroll to position [0, 177]
click at [572, 109] on div "Add Column" at bounding box center [474, 251] width 849 height 303
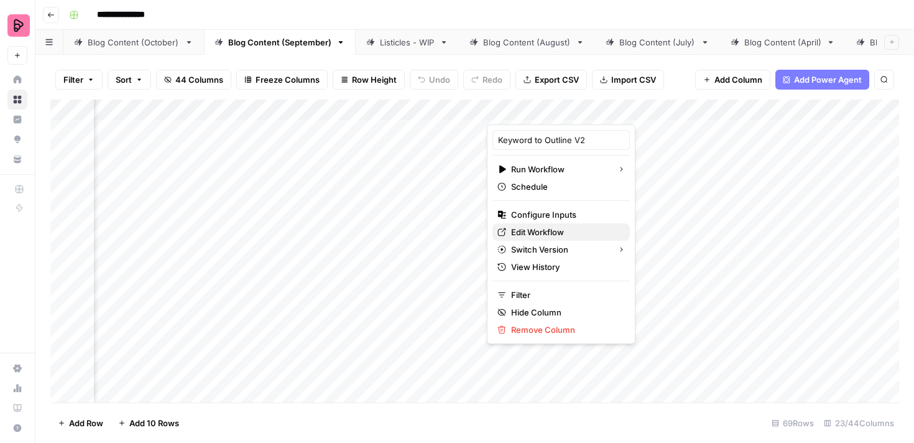
click at [560, 233] on span "Edit Workflow" at bounding box center [565, 232] width 109 height 12
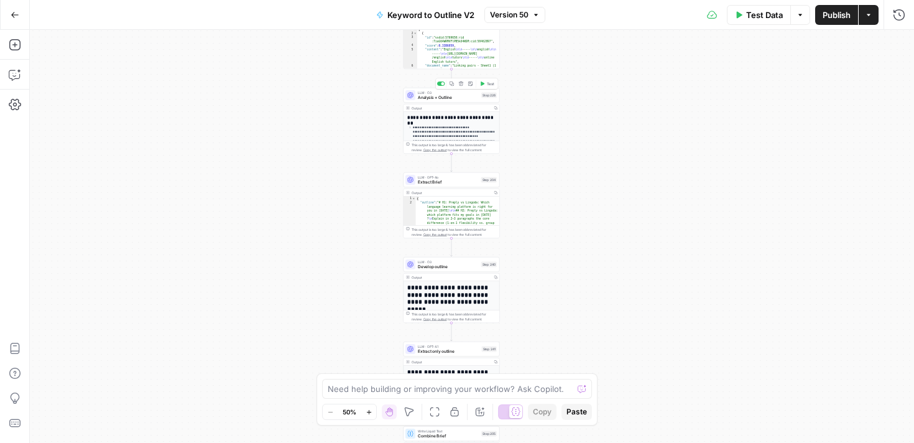
click at [448, 98] on span "Analysis + Outline" at bounding box center [448, 98] width 61 height 6
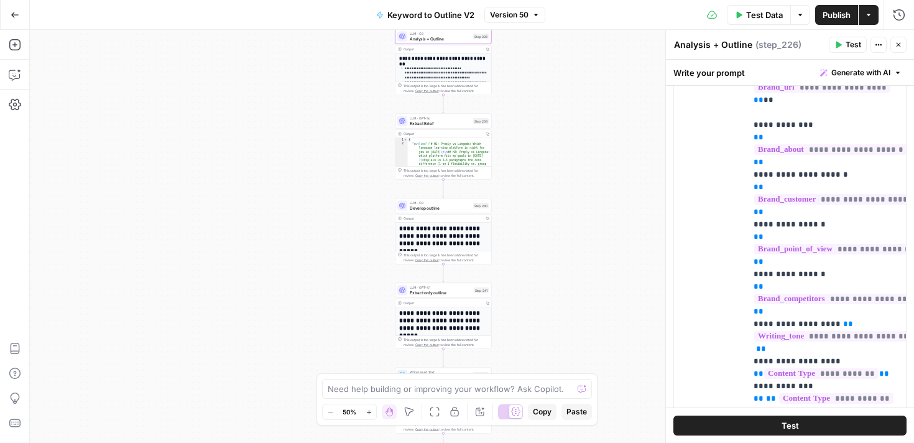
scroll to position [632, 0]
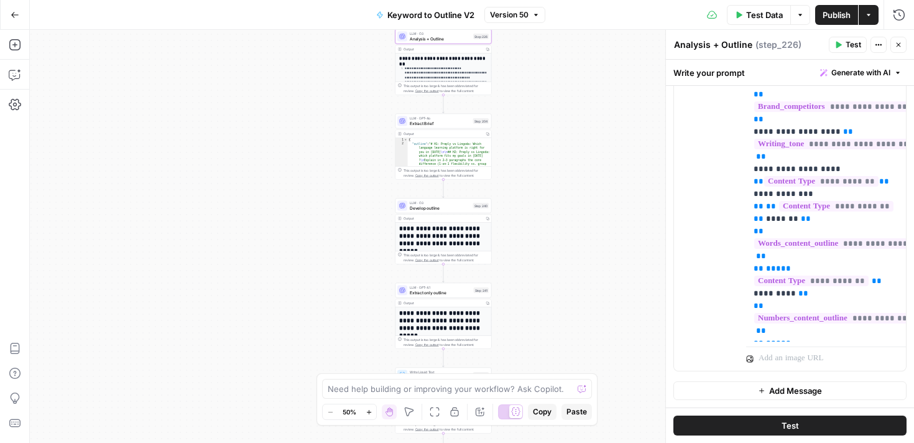
drag, startPoint x: 682, startPoint y: 152, endPoint x: 816, endPoint y: 257, distance: 170.1
click at [0, 0] on form "**********" at bounding box center [0, 0] width 0 height 0
copy p "**********"
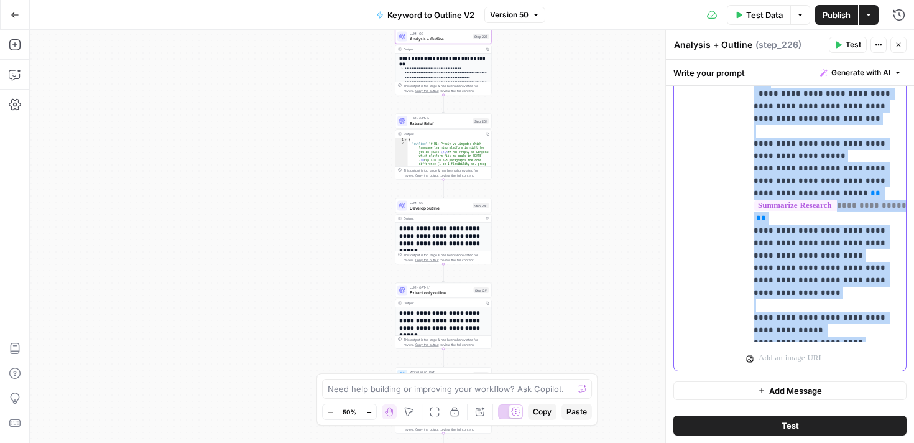
drag, startPoint x: 751, startPoint y: 152, endPoint x: 841, endPoint y: 486, distance: 345.9
click at [841, 442] on html "Preply New Home Browse Insights Opportunities Your Data Recent Grids Nikki cont…" at bounding box center [457, 221] width 914 height 443
copy p "**********"
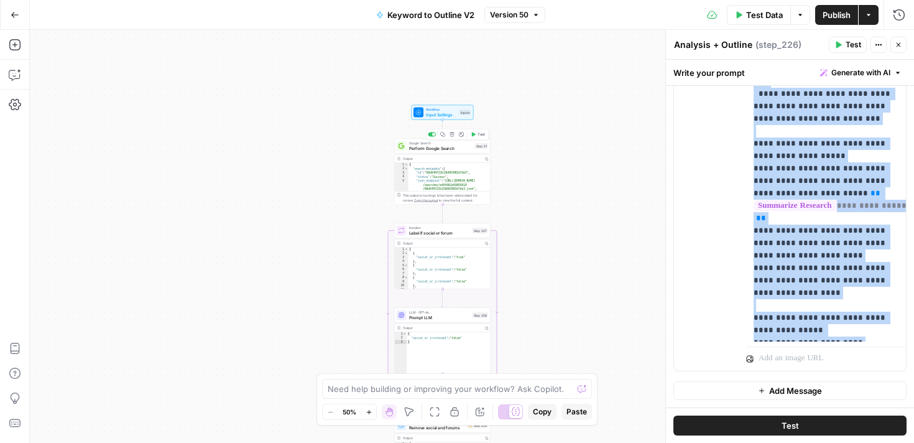
click at [445, 150] on span "Perform Google Search" at bounding box center [440, 148] width 63 height 6
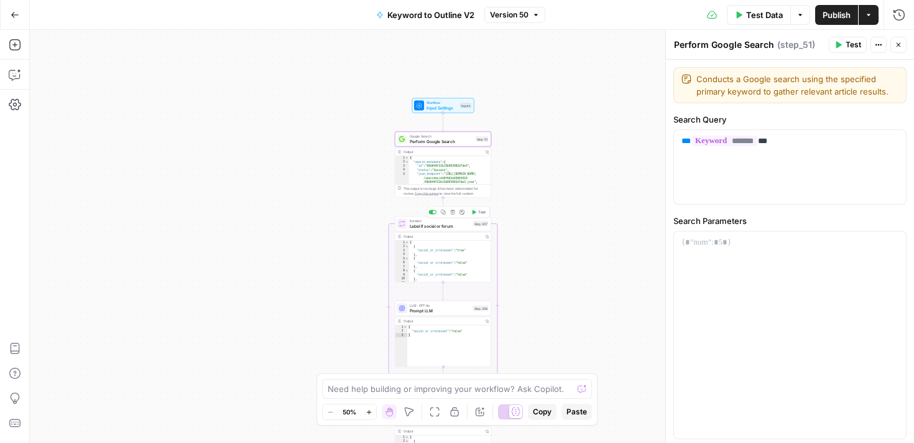
type textarea "*"
click at [441, 330] on div "{ "social_or_irrelevant" : "false" }" at bounding box center [449, 350] width 84 height 50
click at [441, 314] on div "LLM · GPT-4o Prompt LLM Step 208" at bounding box center [443, 308] width 96 height 15
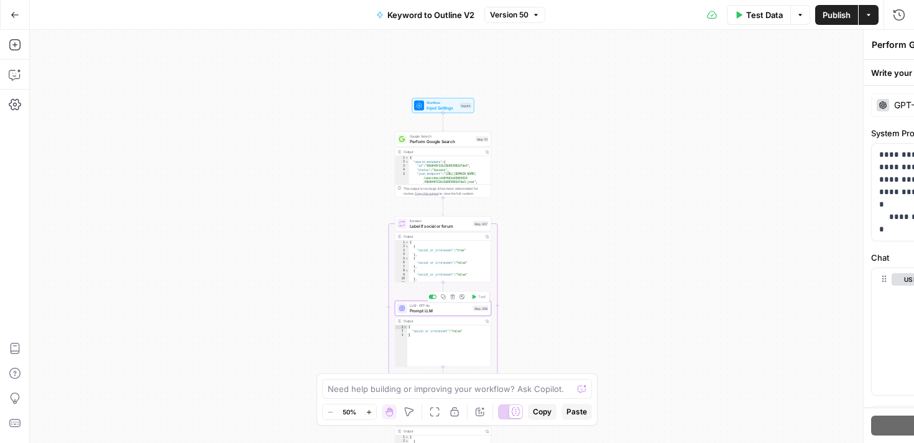
type textarea "Prompt LLM"
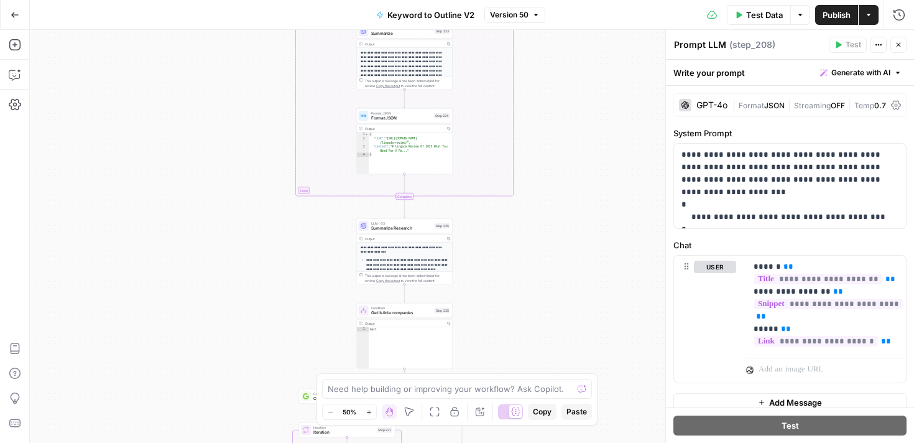
click at [412, 236] on div "Output" at bounding box center [404, 238] width 78 height 5
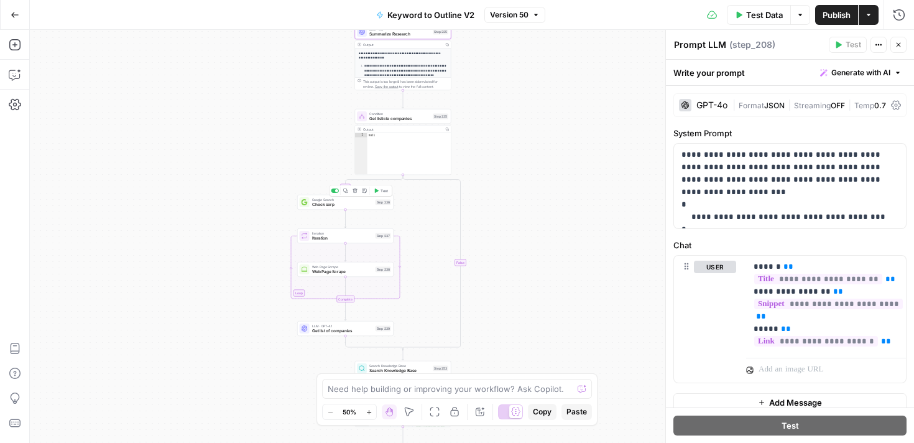
click at [340, 208] on div "Google Search Check serp Step 236 Copy step Delete step Add Note Test" at bounding box center [345, 202] width 96 height 15
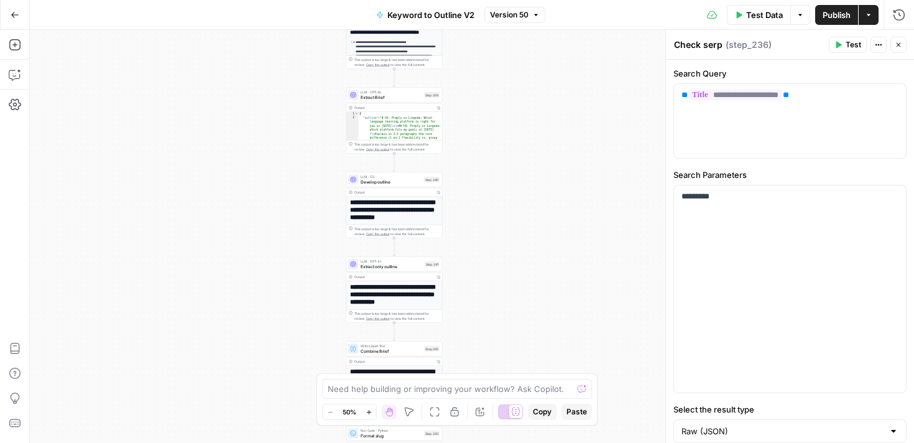
click at [24, 296] on div "Add Steps Copilot Settings AirOps Academy Help Give Feedback Shortcuts" at bounding box center [15, 236] width 30 height 413
click at [14, 75] on icon "button" at bounding box center [15, 74] width 12 height 12
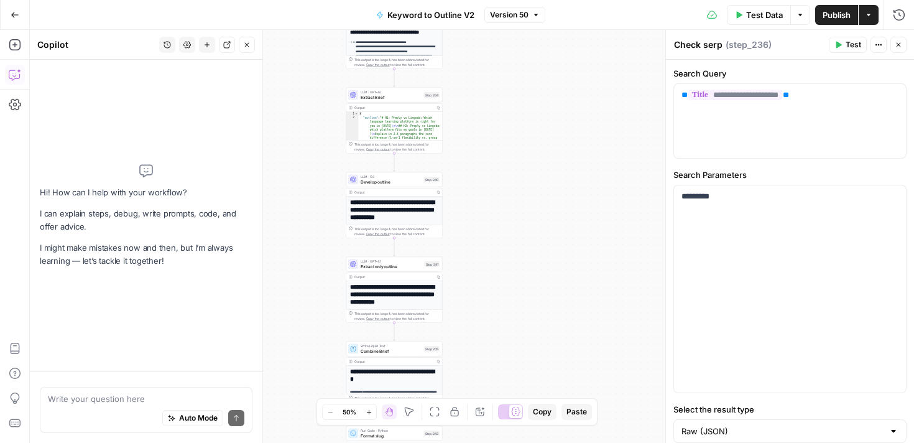
click at [141, 404] on textarea at bounding box center [146, 398] width 197 height 12
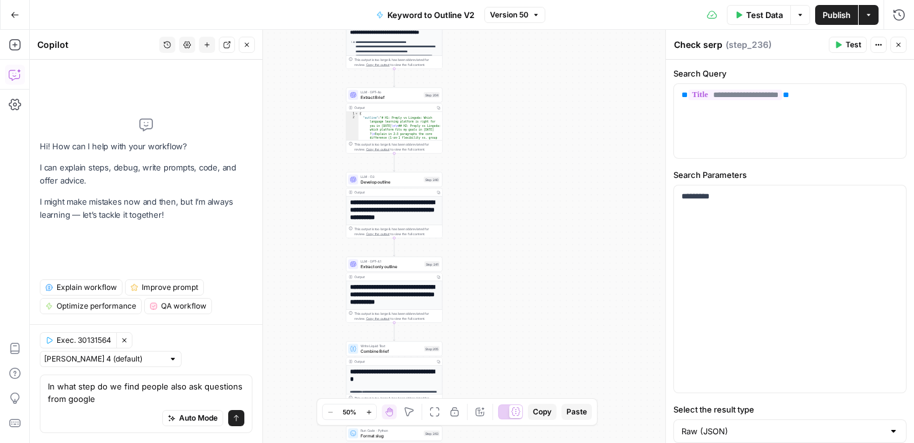
type textarea "In what step do we find people also ask questions from google?"
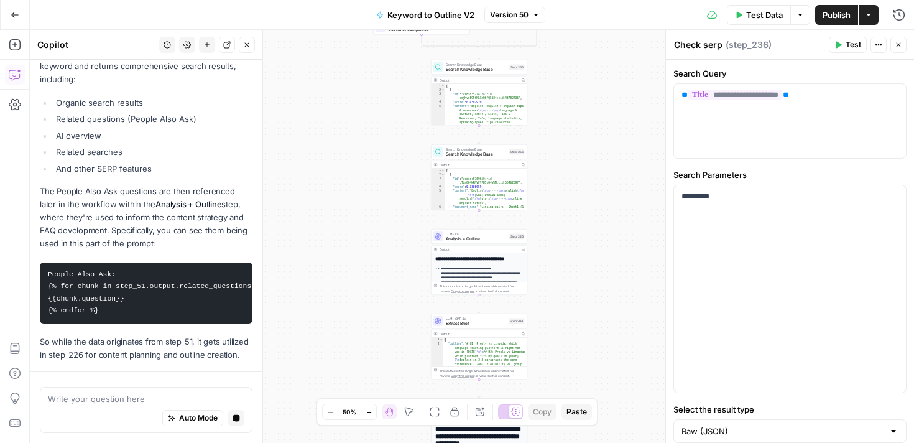
scroll to position [236, 0]
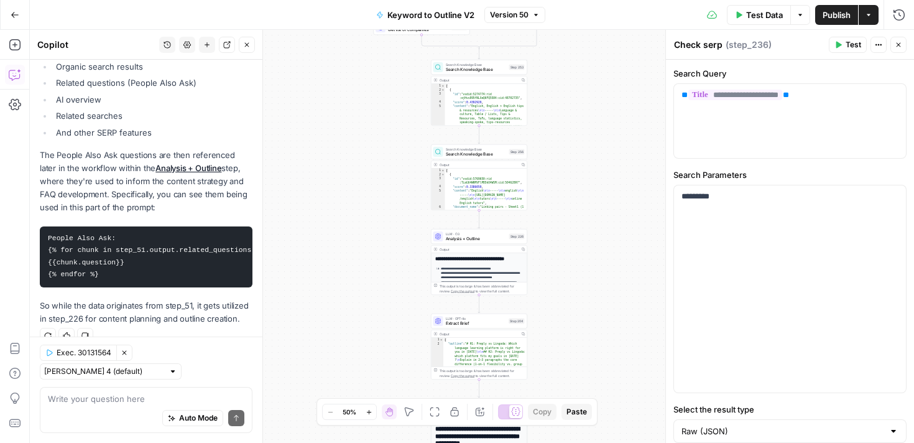
click at [152, 259] on pre "People Also Ask: {% for chunk in step_51.output.related_questions %} {{chunk.qu…" at bounding box center [146, 256] width 213 height 61
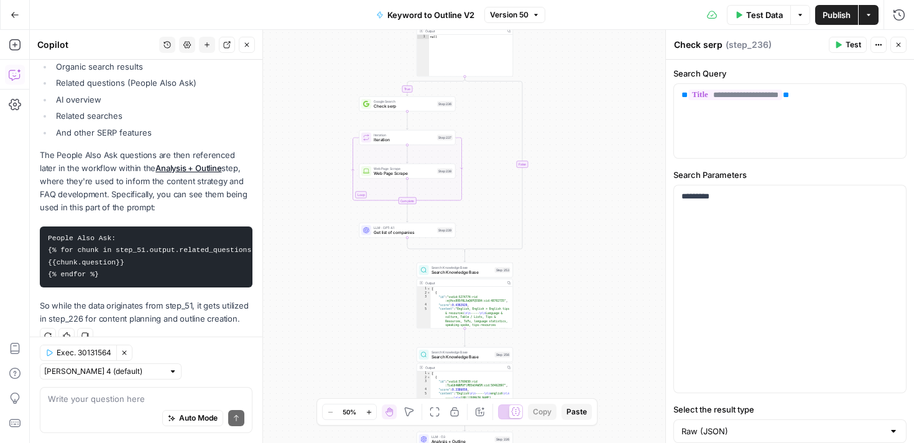
drag, startPoint x: 552, startPoint y: 113, endPoint x: 535, endPoint y: 315, distance: 203.4
click at [535, 316] on div "true false true false Workflow Input Settings Inputs Google Search Perform Goog…" at bounding box center [472, 236] width 884 height 413
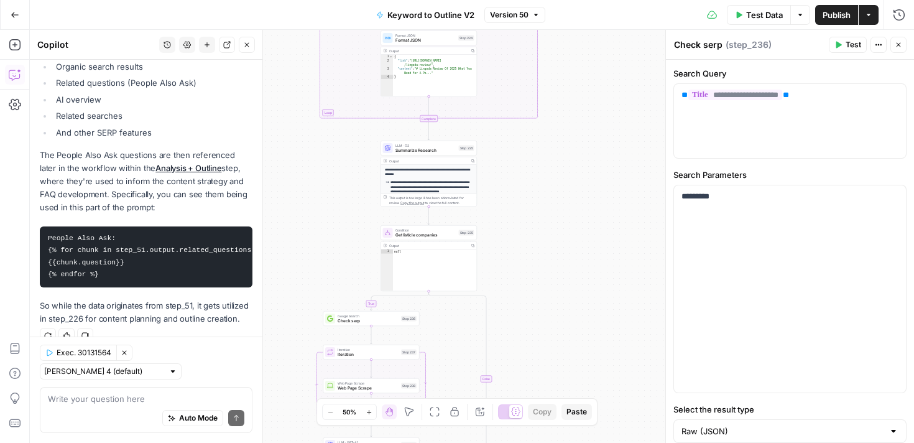
drag, startPoint x: 554, startPoint y: 99, endPoint x: 502, endPoint y: 409, distance: 314.6
click at [503, 409] on body "Preply New Home Browse Insights Opportunities Your Data Recent Grids Nikki cont…" at bounding box center [457, 221] width 914 height 443
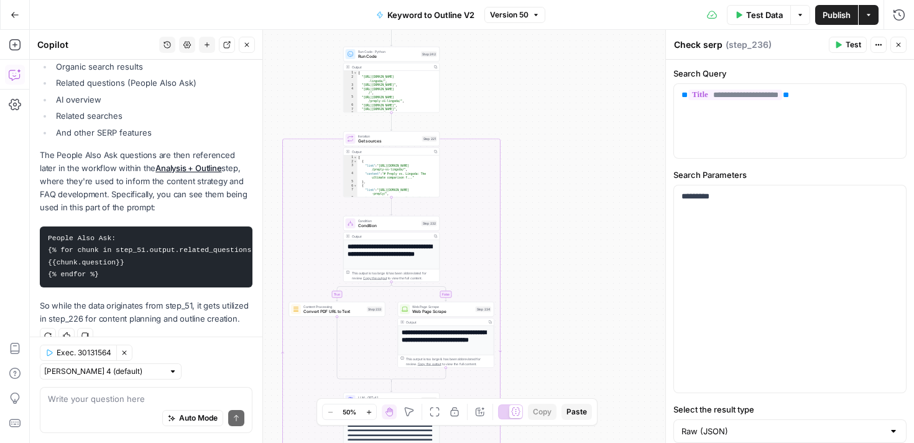
drag, startPoint x: 544, startPoint y: 100, endPoint x: 522, endPoint y: 450, distance: 351.4
click at [522, 442] on html "Preply New Home Browse Insights Opportunities Your Data Recent Grids Nikki cont…" at bounding box center [457, 221] width 914 height 443
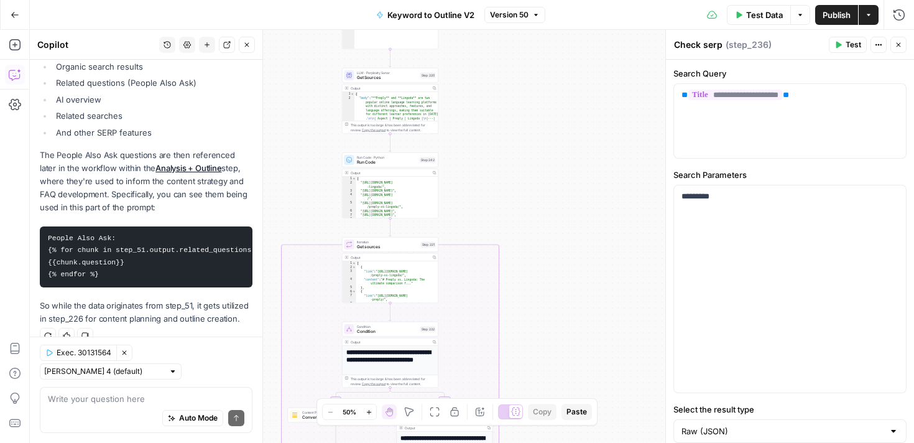
drag, startPoint x: 532, startPoint y: 113, endPoint x: 541, endPoint y: 385, distance: 271.9
click at [542, 385] on div "true false true false Workflow Input Settings Inputs Google Search Perform Goog…" at bounding box center [472, 236] width 884 height 413
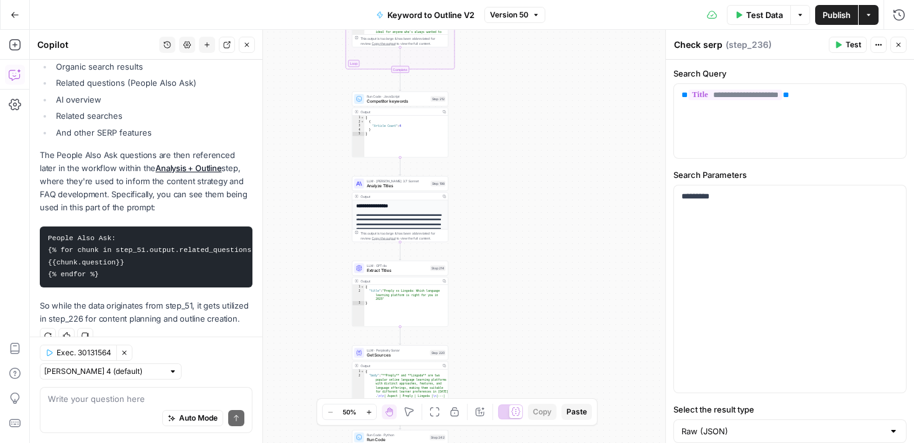
drag, startPoint x: 502, startPoint y: 109, endPoint x: 501, endPoint y: 397, distance: 287.9
click at [501, 397] on div "true false true false Workflow Input Settings Inputs Google Search Perform Goog…" at bounding box center [472, 236] width 884 height 413
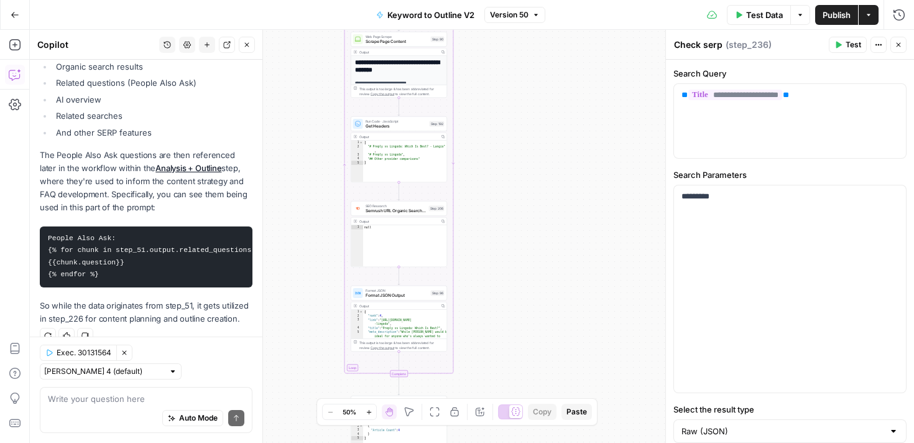
drag, startPoint x: 501, startPoint y: 118, endPoint x: 500, endPoint y: 386, distance: 268.0
click at [501, 386] on div "true false true false Workflow Input Settings Inputs Google Search Perform Goog…" at bounding box center [472, 236] width 884 height 413
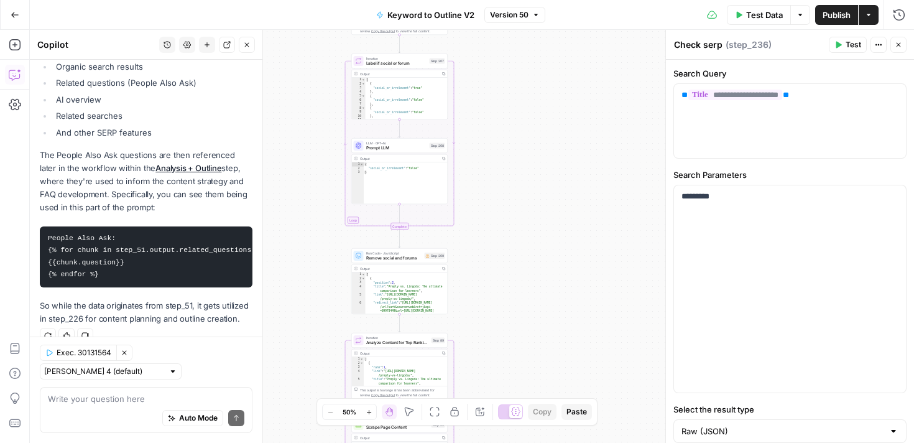
drag, startPoint x: 488, startPoint y: 108, endPoint x: 488, endPoint y: 353, distance: 245.0
click at [488, 353] on div "true false true false Workflow Input Settings Inputs Google Search Perform Goog…" at bounding box center [472, 236] width 884 height 413
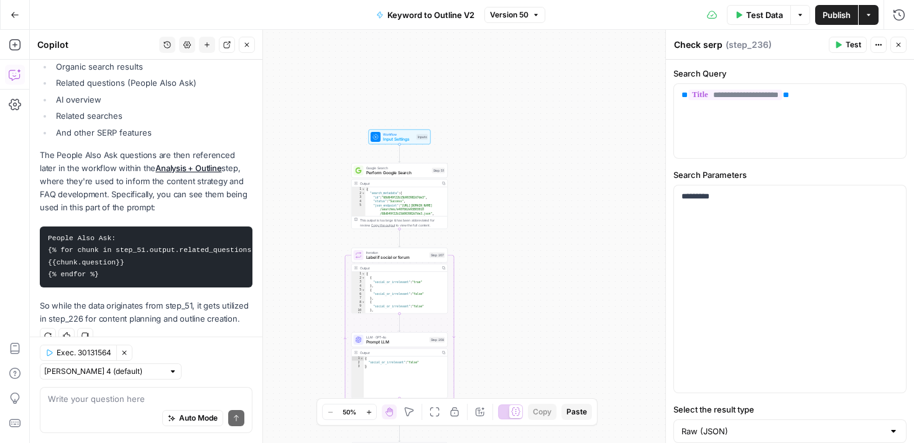
drag, startPoint x: 494, startPoint y: 86, endPoint x: 493, endPoint y: 367, distance: 281.1
click at [493, 367] on div "true false true false Workflow Input Settings Inputs Google Search Perform Goog…" at bounding box center [472, 236] width 884 height 413
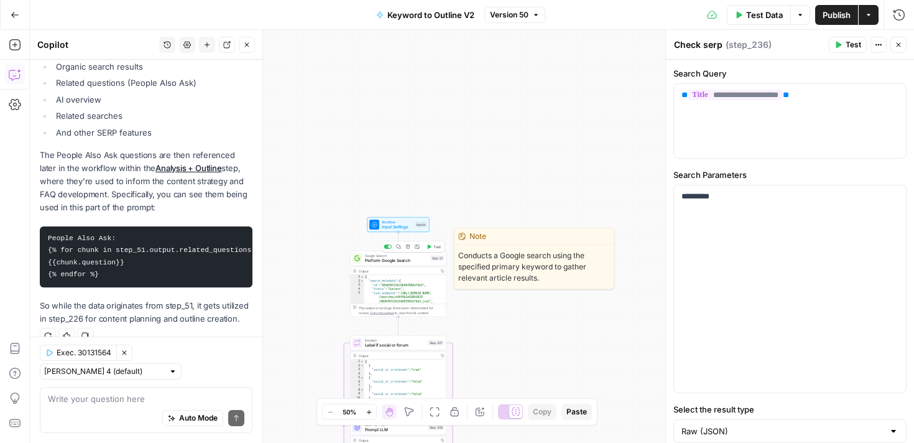
click at [406, 263] on div "Google Search Perform Google Search Step 51 Copy step Delete step Edit Note Test" at bounding box center [398, 258] width 96 height 15
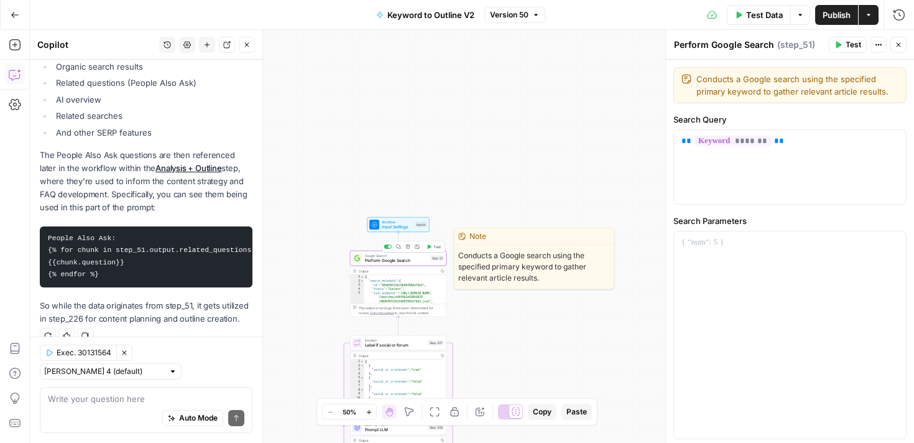
type textarea "**********"
click at [404, 291] on div "{ "search_metadata" : { "id" : "68d649f22b15b903982d7de3" , "status" : "Success…" at bounding box center [405, 300] width 83 height 50
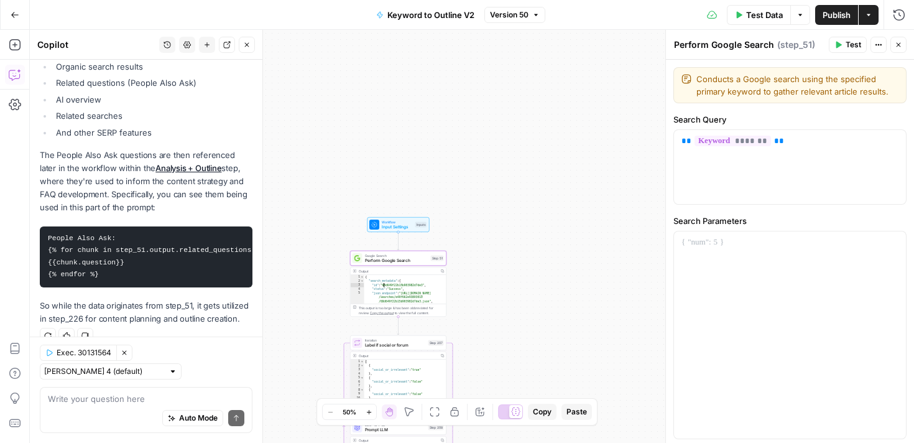
click at [405, 308] on div "This output is too large & has been abbreviated for review. Copy the output to …" at bounding box center [401, 310] width 85 height 10
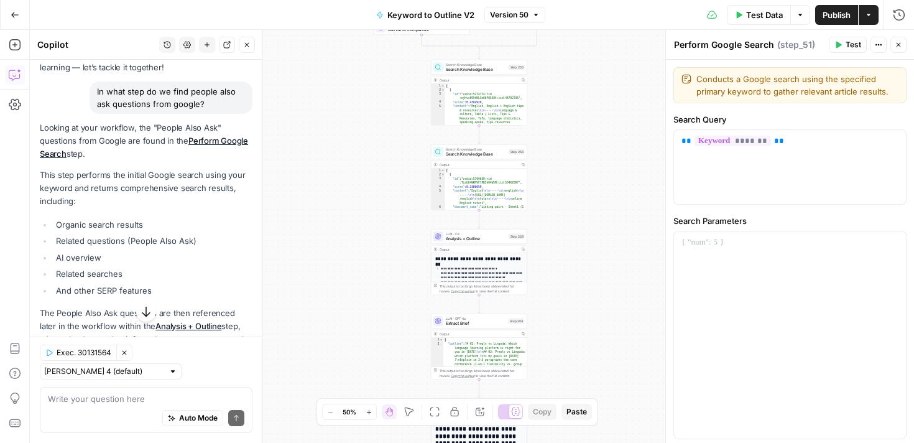
scroll to position [81, 0]
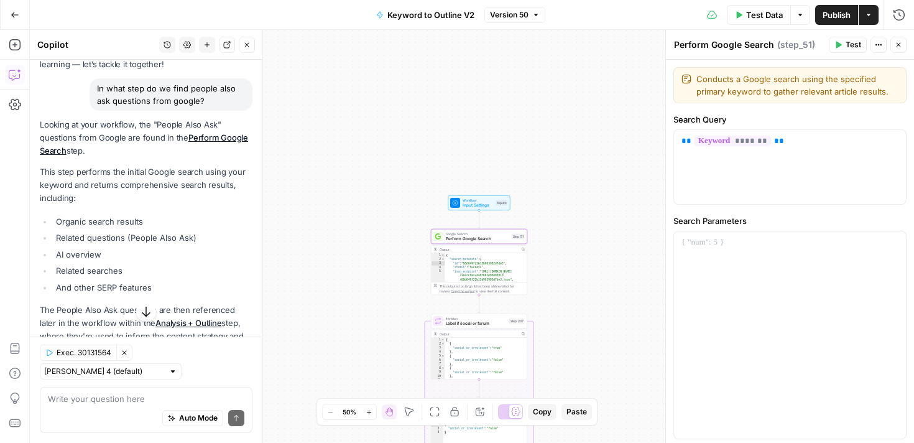
click at [207, 137] on link "Perform Google Search" at bounding box center [144, 143] width 208 height 23
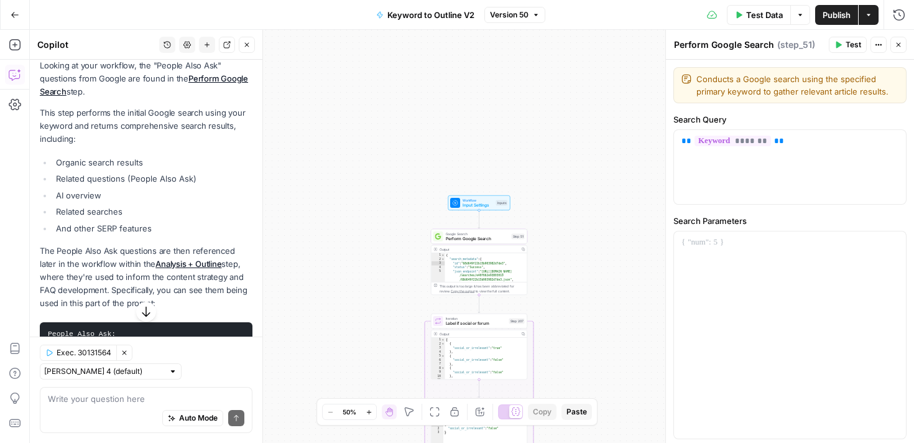
scroll to position [142, 0]
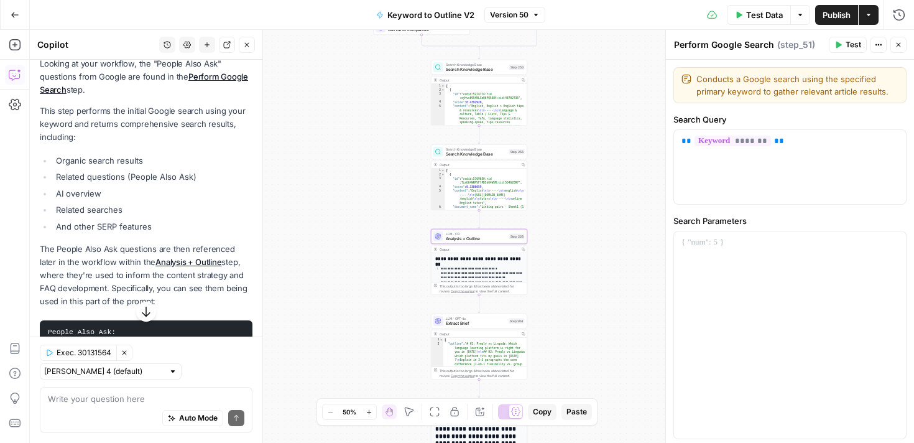
click at [180, 258] on link "Analysis + Outline" at bounding box center [188, 262] width 66 height 10
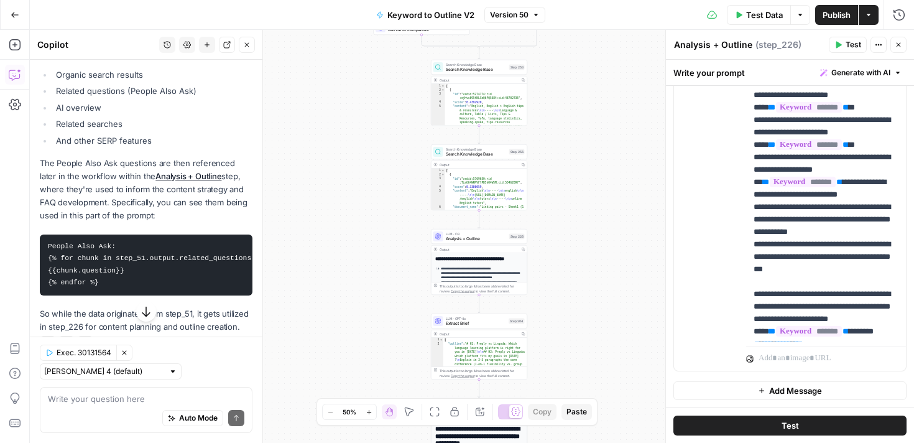
scroll to position [236, 0]
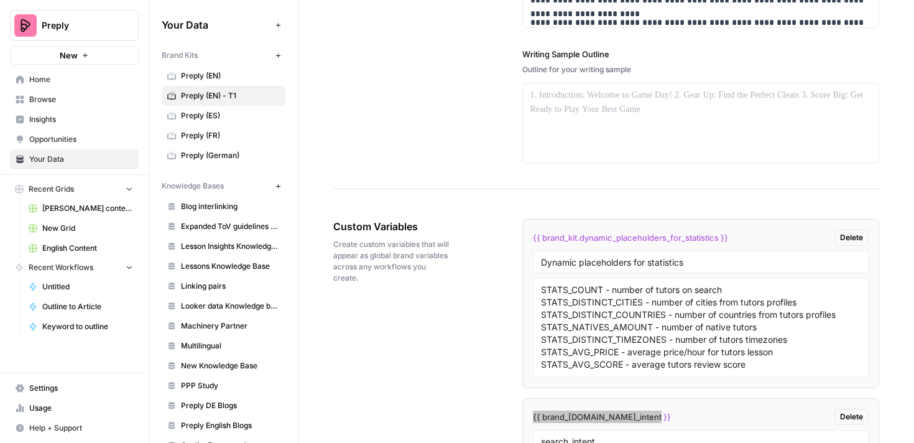
scroll to position [2226, 0]
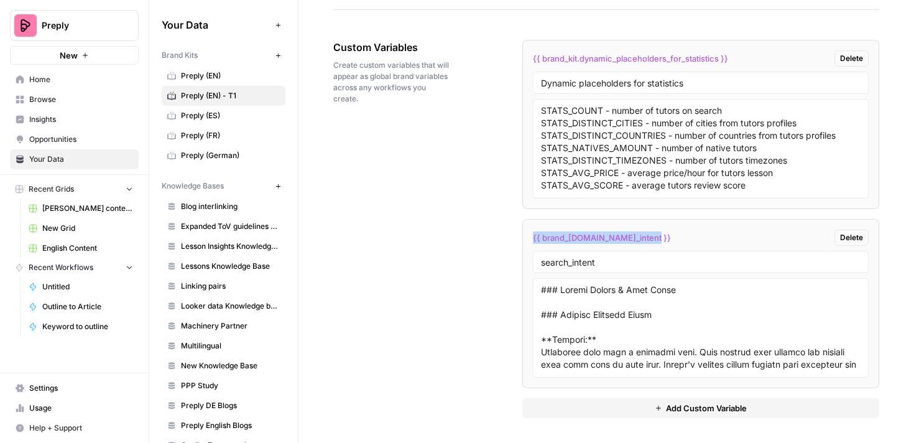
click at [630, 411] on button "Add Custom Variable" at bounding box center [701, 408] width 358 height 20
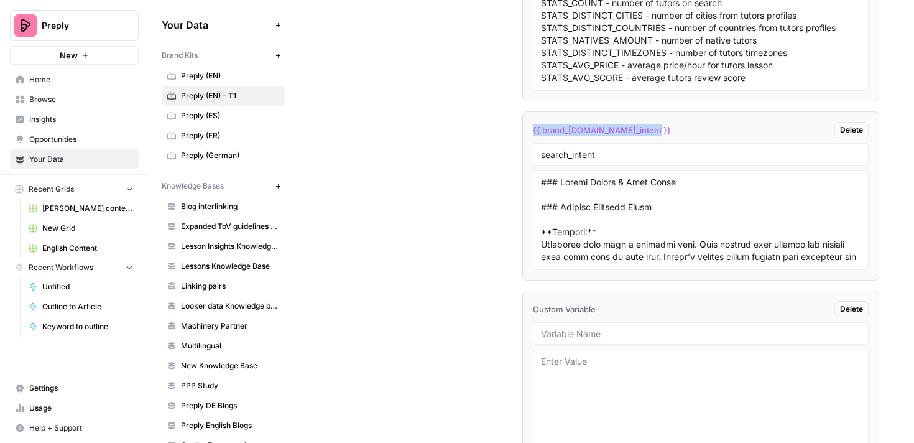
scroll to position [2382, 0]
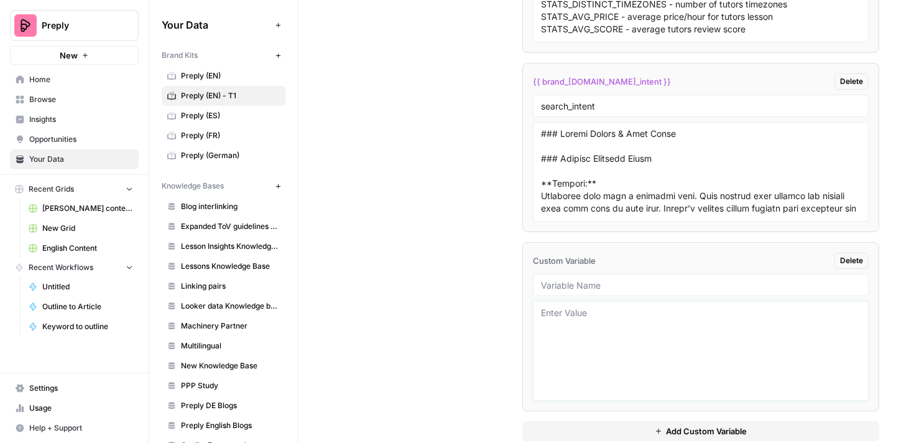
click at [567, 309] on textarea at bounding box center [701, 351] width 320 height 88
paste textarea "- What makes Preply different from other online tutoring platforms? - Can I fin…"
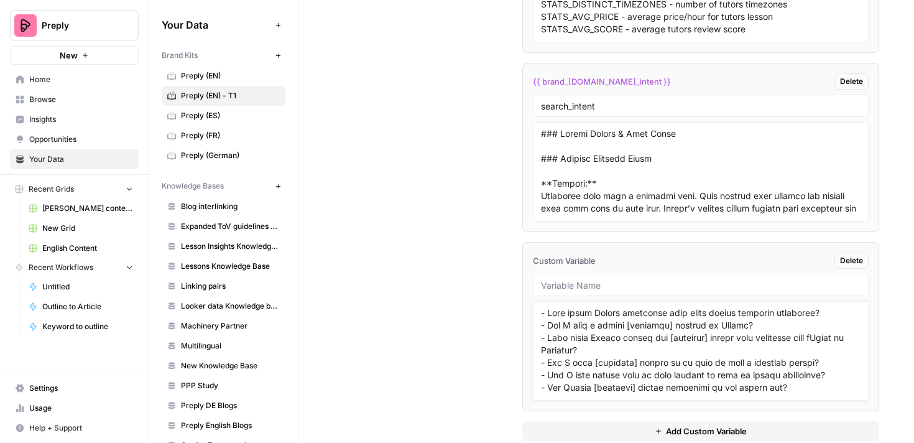
scroll to position [272, 0]
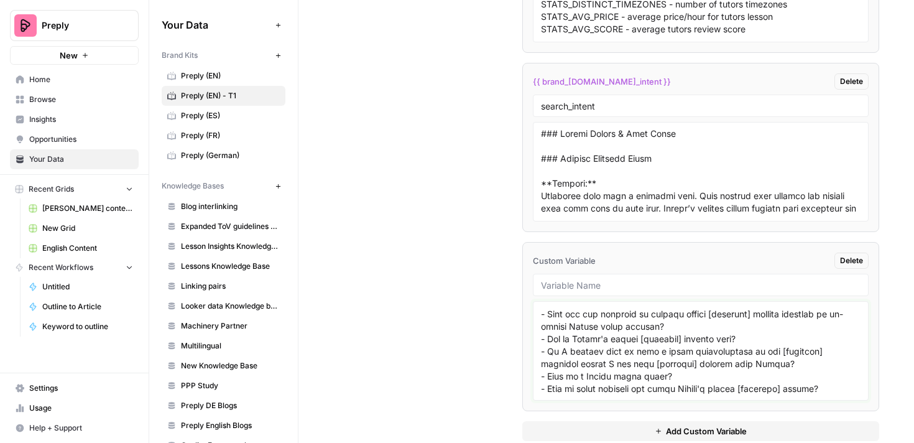
type textarea "- What makes Preply different from other online tutoring platforms? - Can I fin…"
click at [570, 289] on input "text" at bounding box center [701, 284] width 320 height 11
type input "FAQs_CITY"
click at [498, 302] on div "Custom Variables Create custom variables that will appear as global brand varia…" at bounding box center [606, 162] width 546 height 607
drag, startPoint x: 624, startPoint y: 262, endPoint x: 528, endPoint y: 264, distance: 96.4
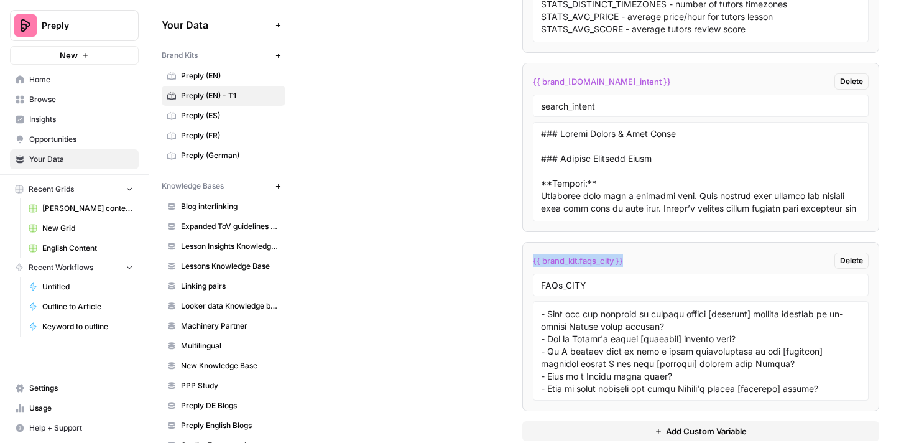
click at [528, 264] on li "{{ brand_kit.faqs_city }} Delete FAQs_CITY" at bounding box center [701, 326] width 358 height 169
copy span "{{ brand_kit.faqs_city }}"
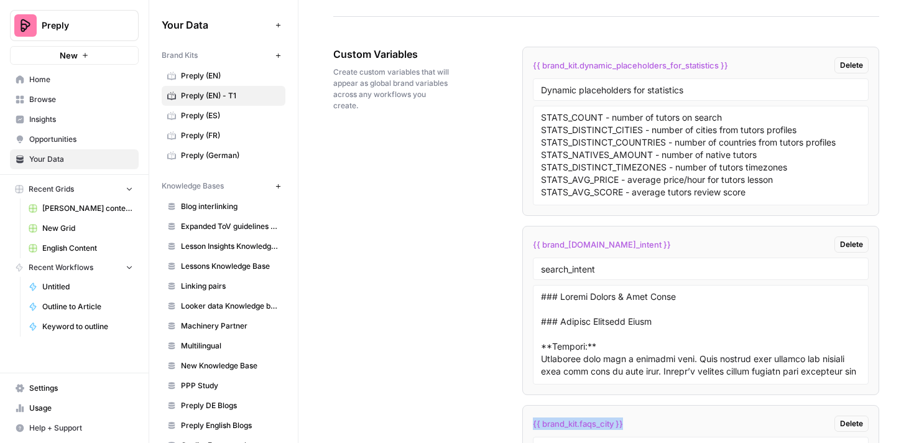
scroll to position [2218, 0]
drag, startPoint x: 688, startPoint y: 88, endPoint x: 507, endPoint y: 88, distance: 181.0
click at [507, 88] on div "Custom Variables Create custom variables that will appear as global brand varia…" at bounding box center [606, 325] width 546 height 607
drag, startPoint x: 735, startPoint y: 64, endPoint x: 532, endPoint y: 67, distance: 203.4
click at [532, 67] on li "{{ brand_kit.dynamic_placeholders_for_statistics }} Delete Dynamic placeholders…" at bounding box center [701, 131] width 358 height 169
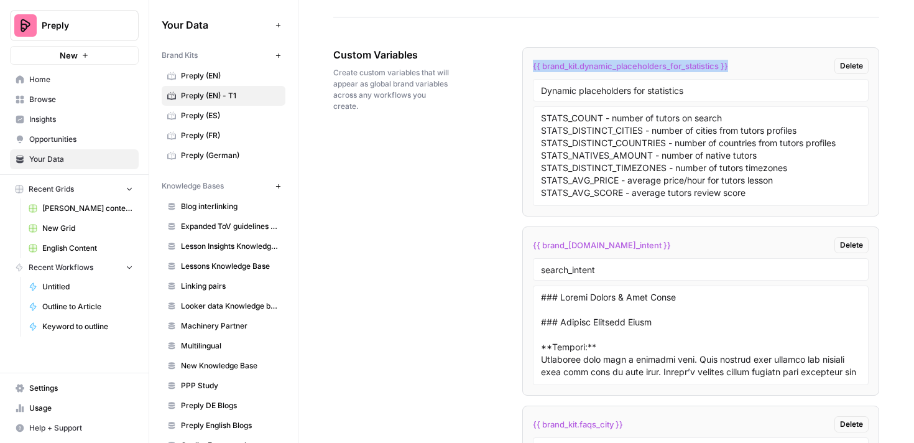
copy span "{{ brand_kit.dynamic_placeholders_for_statistics }}"
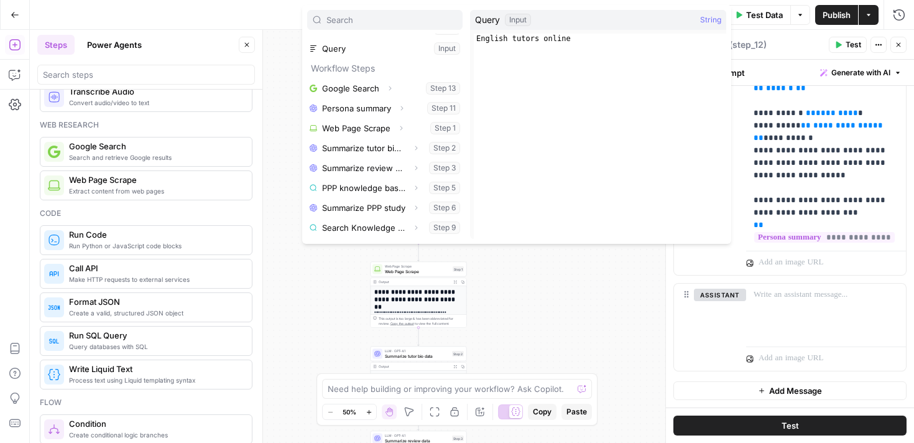
scroll to position [96, 0]
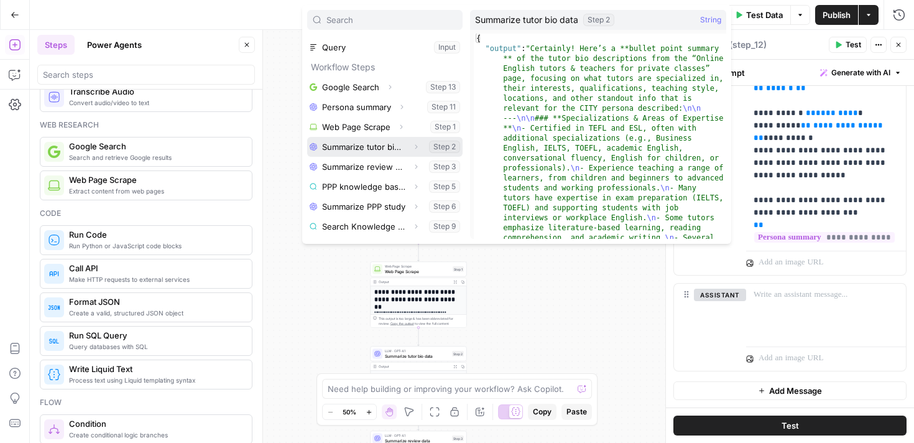
click at [392, 146] on button "Select variable Summarize tutor bio data" at bounding box center [384, 147] width 155 height 20
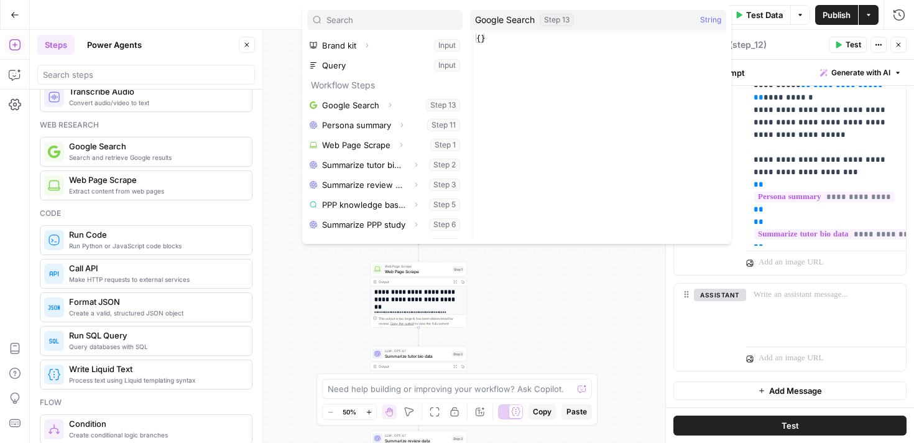
scroll to position [113, 0]
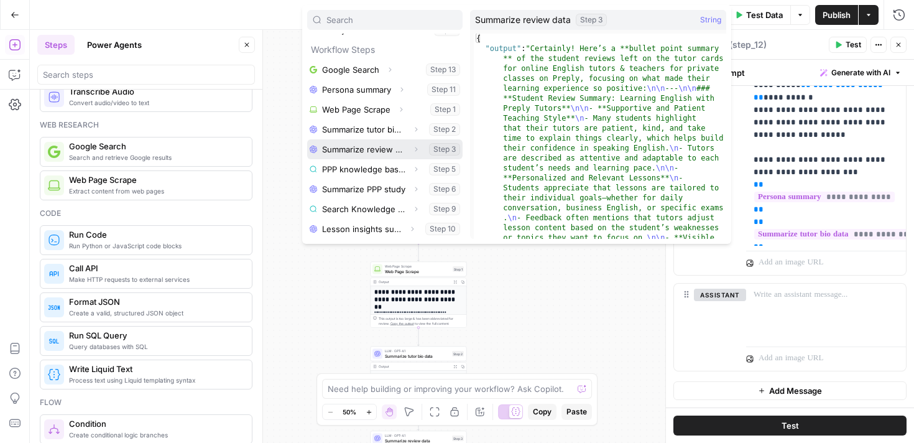
click at [391, 155] on button "Select variable Summarize review data" at bounding box center [384, 149] width 155 height 20
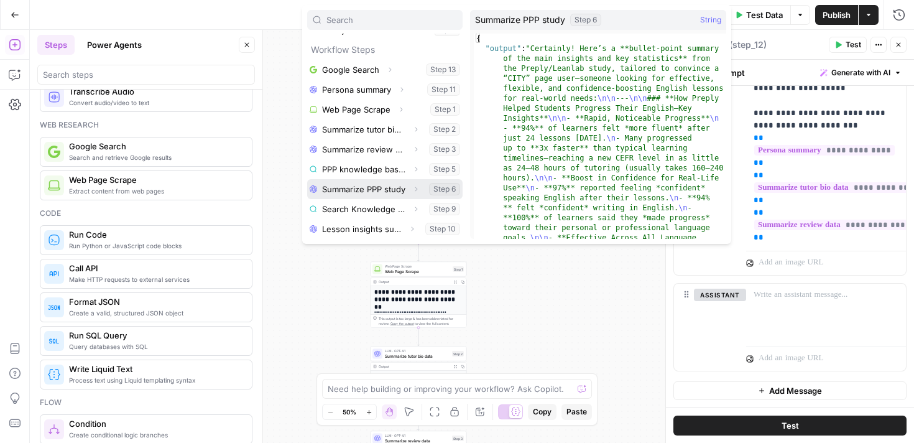
click at [372, 184] on button "Select variable Summarize PPP study" at bounding box center [384, 189] width 155 height 20
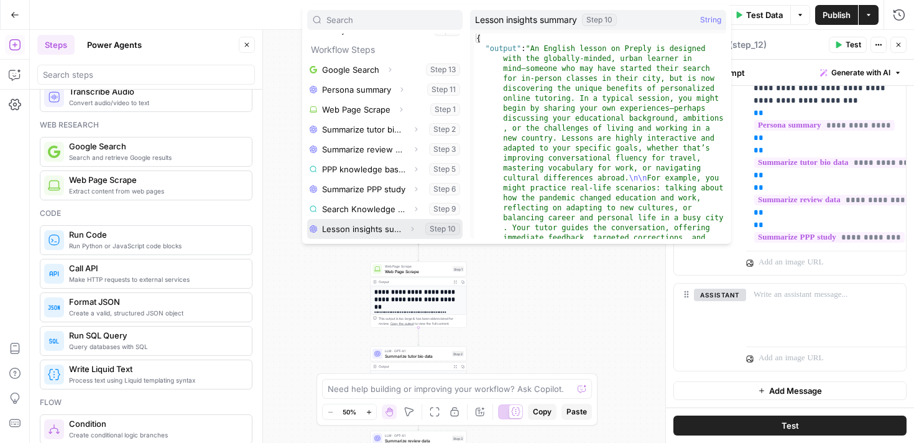
click at [367, 231] on button "Select variable Lesson insights summary" at bounding box center [384, 229] width 155 height 20
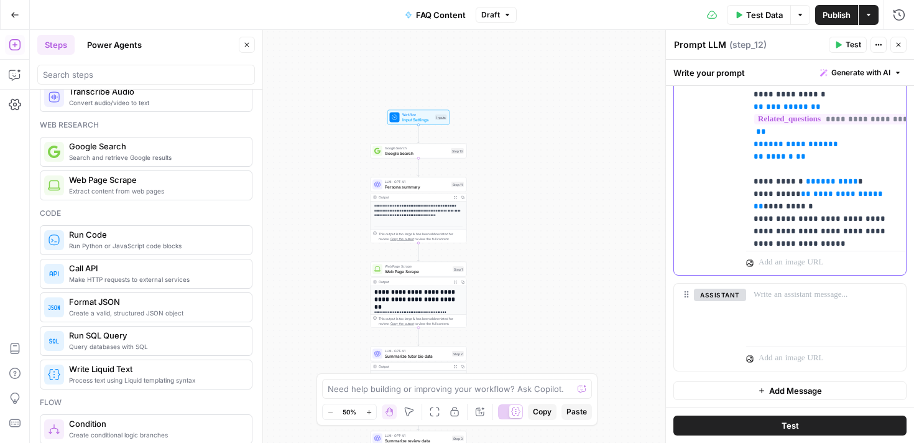
scroll to position [296, 0]
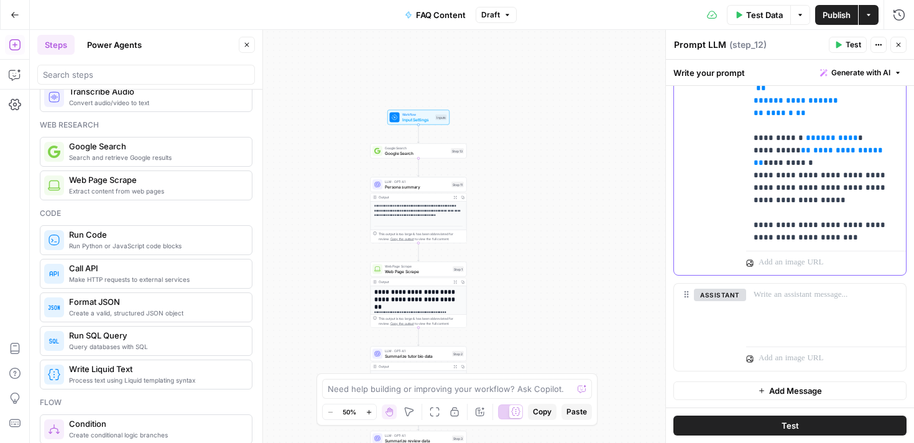
drag, startPoint x: 841, startPoint y: 213, endPoint x: 751, endPoint y: 198, distance: 91.4
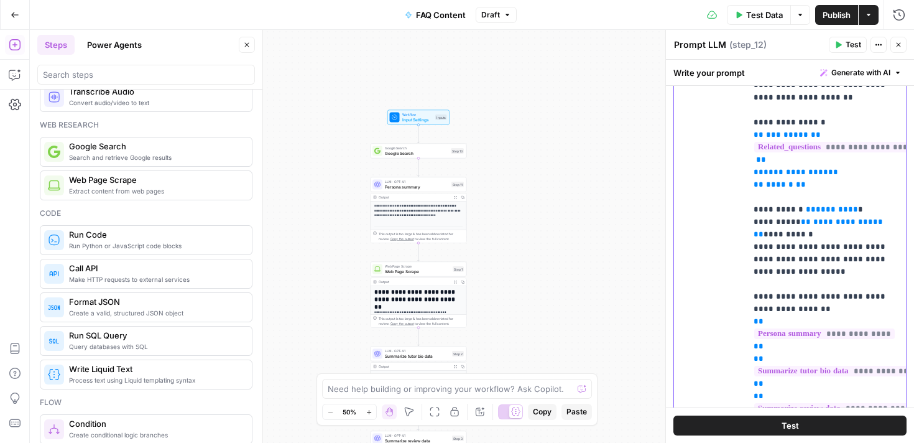
scroll to position [486, 0]
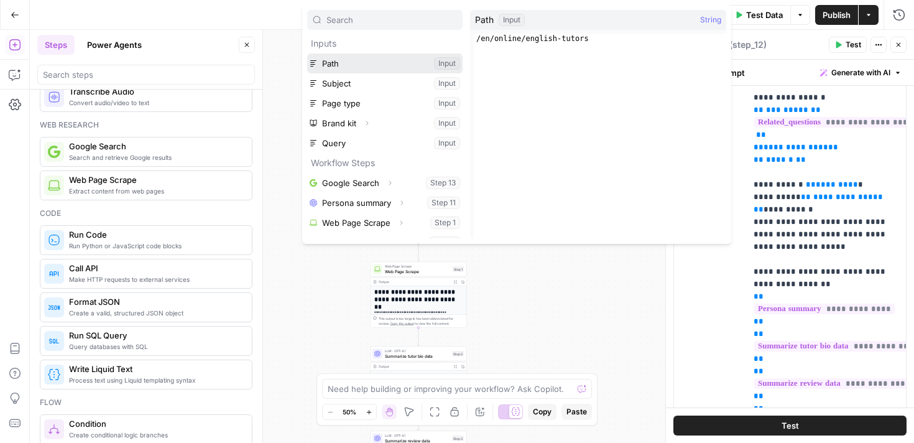
click at [379, 70] on button "Select variable Path" at bounding box center [384, 63] width 155 height 20
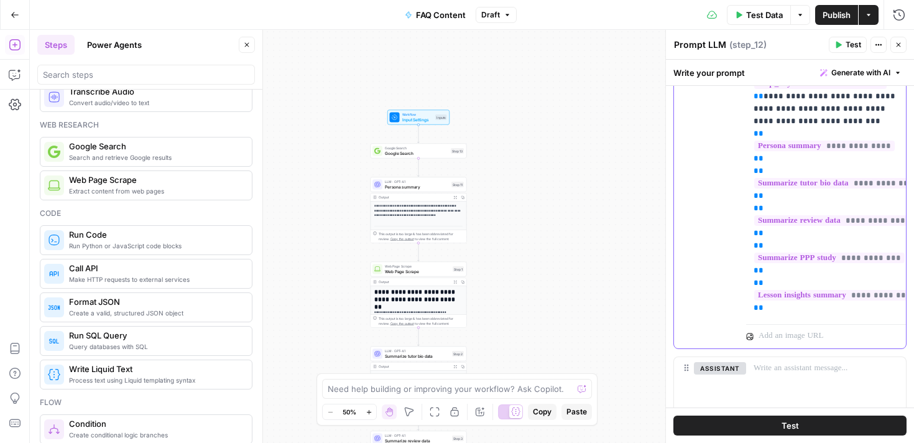
scroll to position [643, 0]
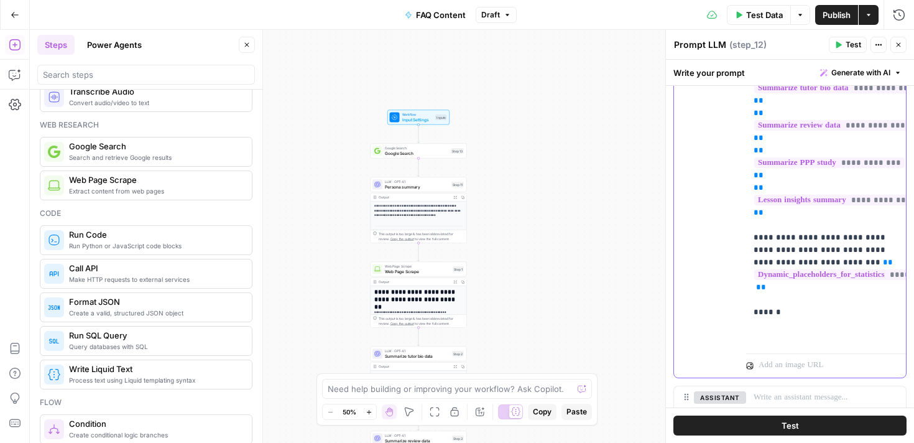
scroll to position [614, 0]
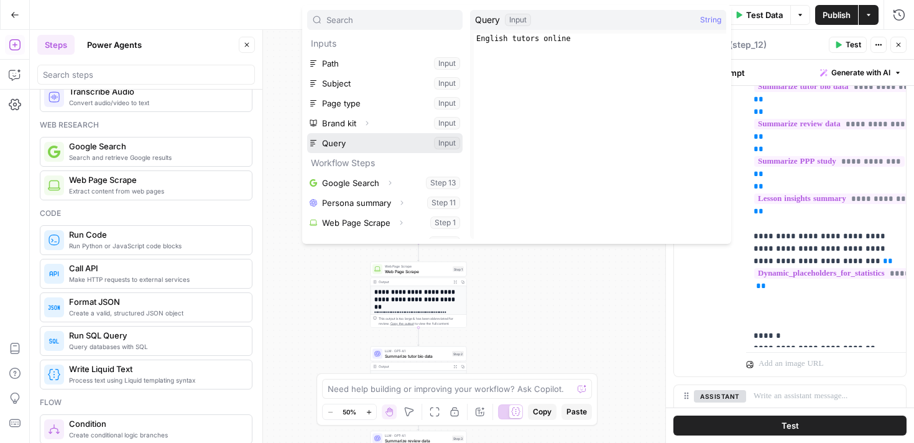
click at [377, 139] on button "Select variable Query" at bounding box center [384, 143] width 155 height 20
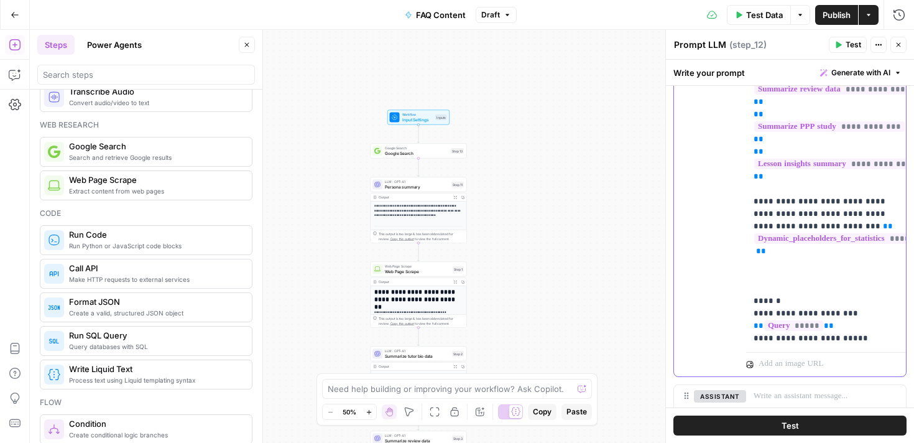
scroll to position [721, 0]
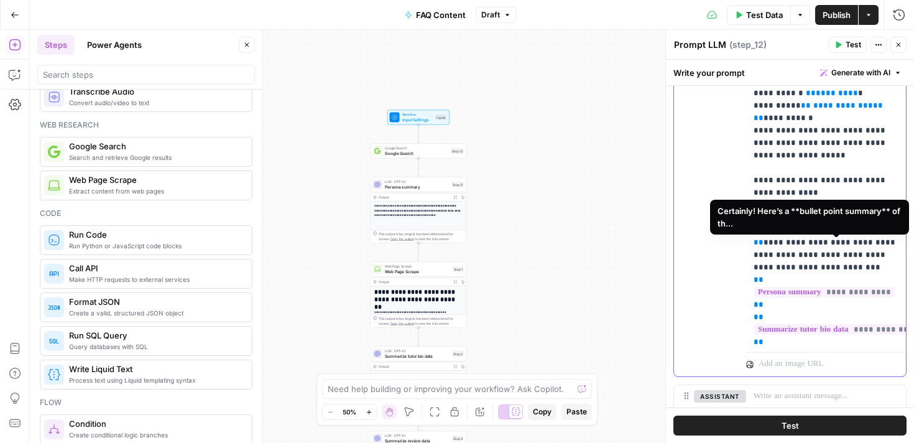
scroll to position [438, 0]
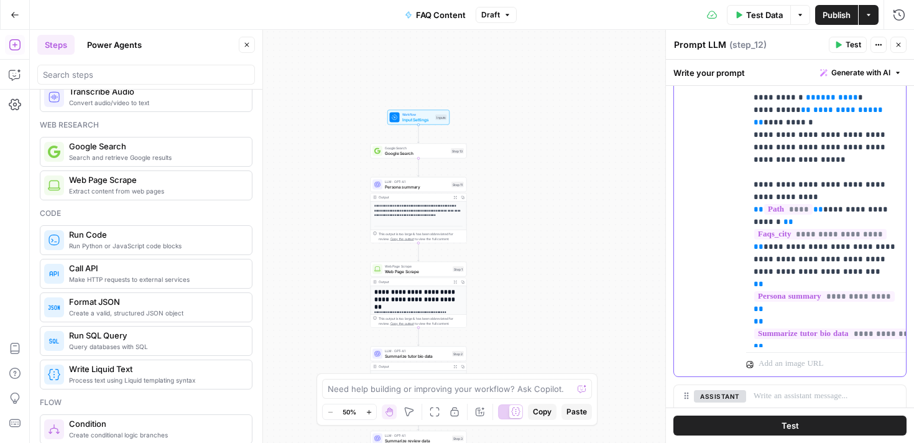
drag, startPoint x: 887, startPoint y: 196, endPoint x: 807, endPoint y: 186, distance: 80.2
click at [807, 186] on p "**********" at bounding box center [826, 35] width 145 height 1256
copy p "**********"
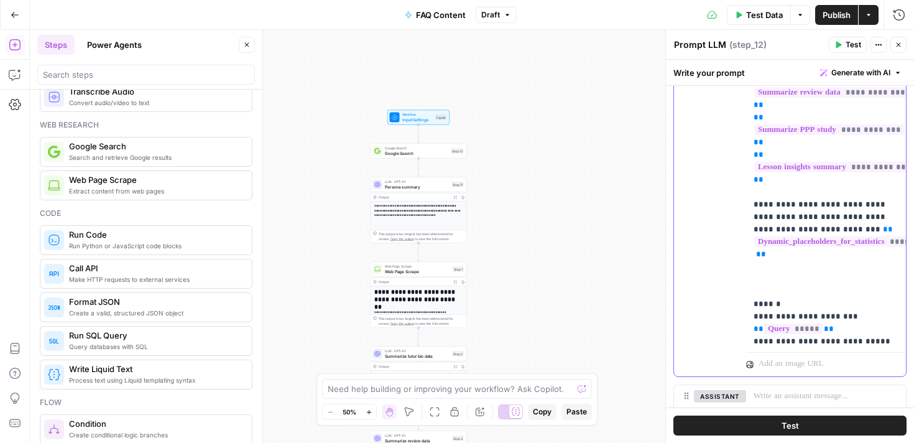
scroll to position [759, 0]
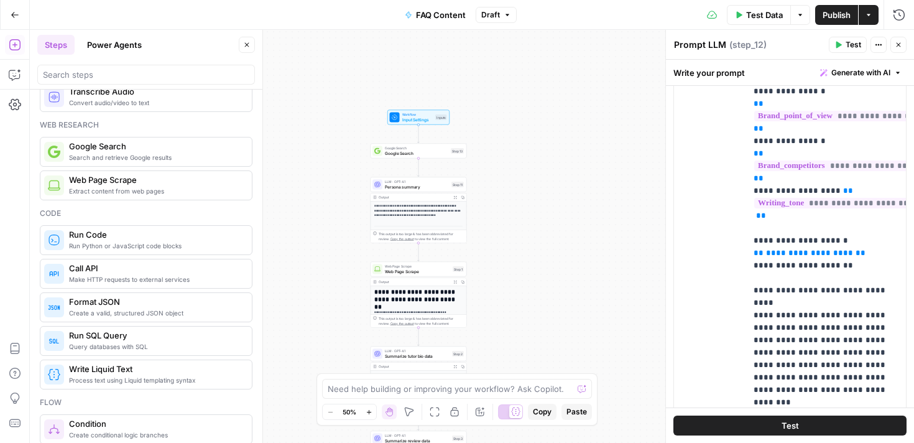
scroll to position [0, 0]
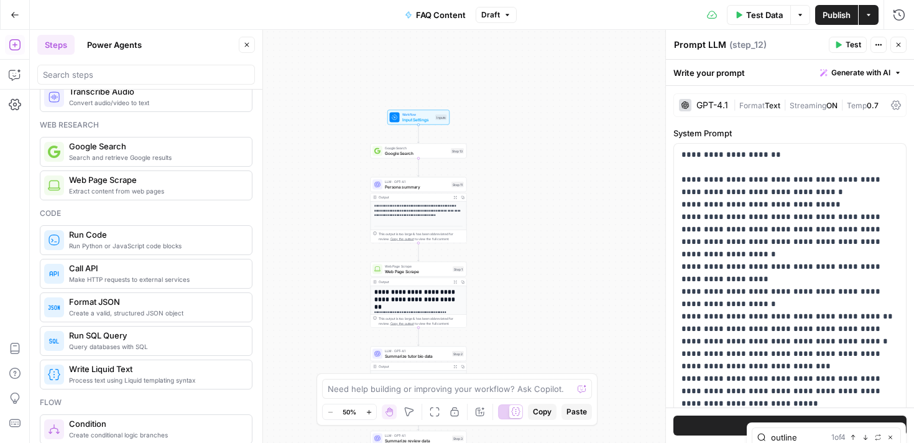
type input "outline"
click at [853, 439] on icon "button" at bounding box center [853, 437] width 6 height 6
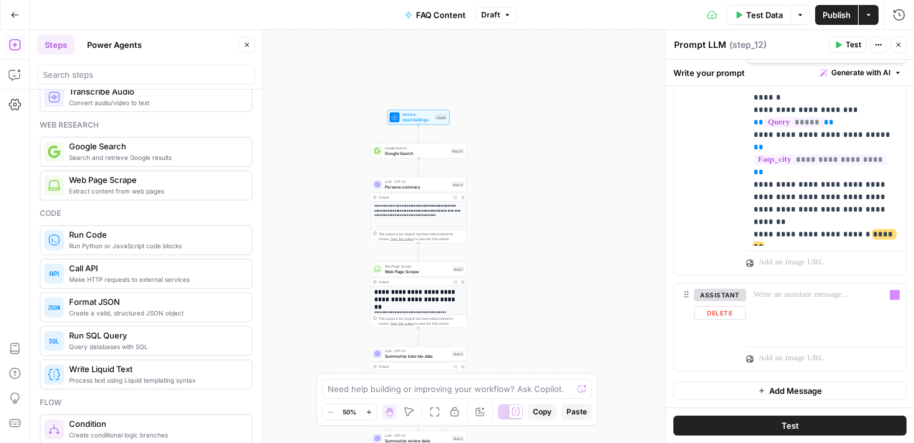
scroll to position [563, 0]
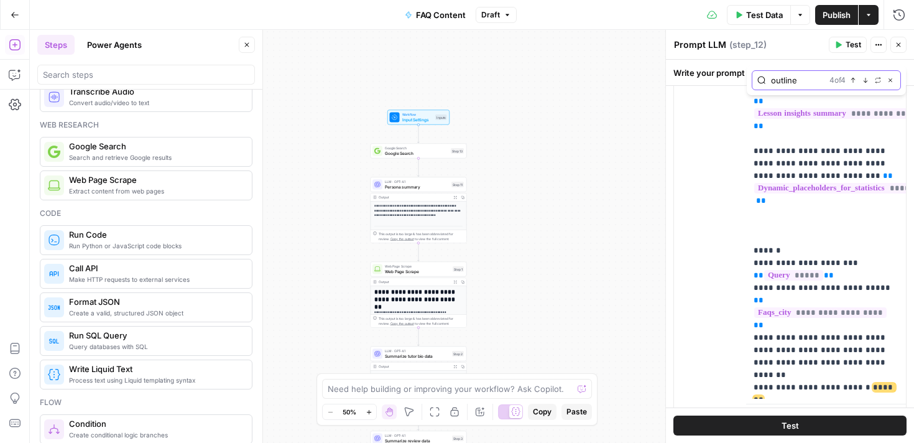
click at [854, 80] on icon "button" at bounding box center [853, 80] width 6 height 6
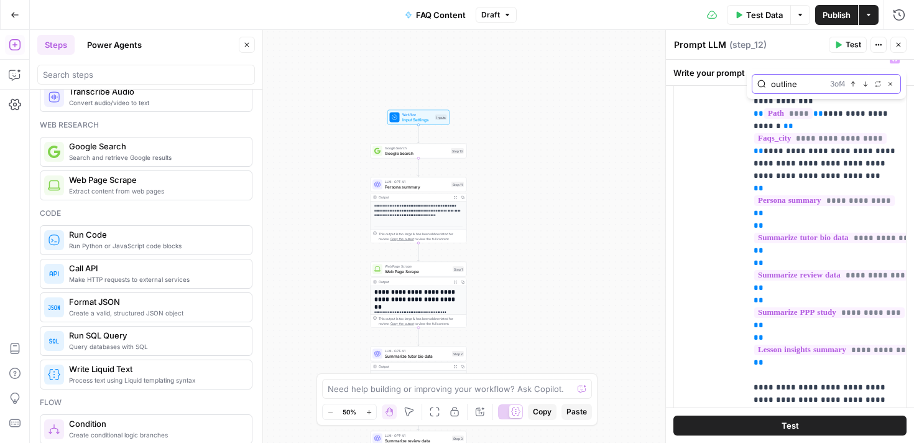
scroll to position [395, 0]
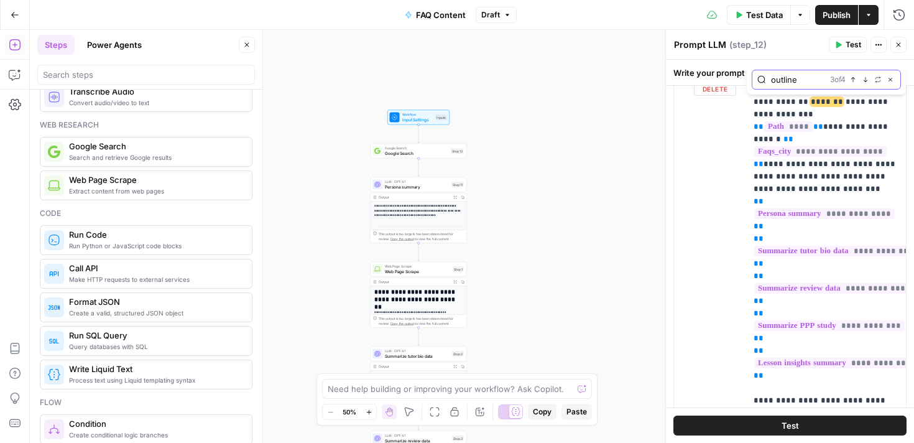
click at [854, 80] on icon "button" at bounding box center [853, 79] width 6 height 6
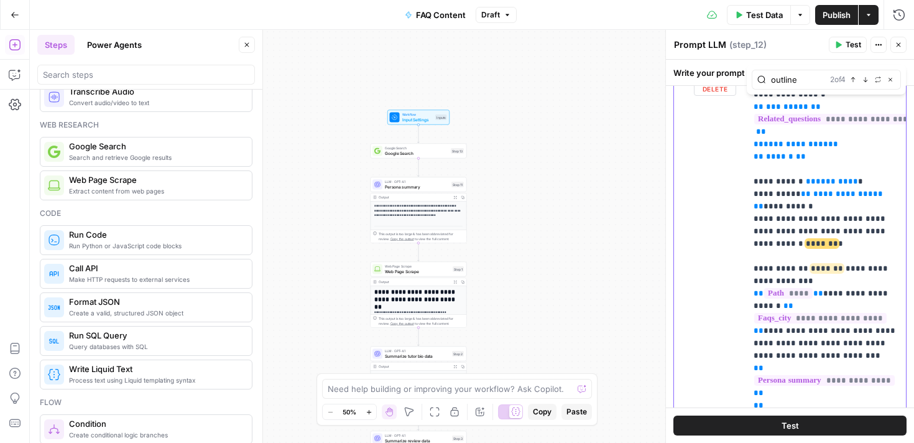
click at [806, 239] on span "*******" at bounding box center [822, 243] width 32 height 8
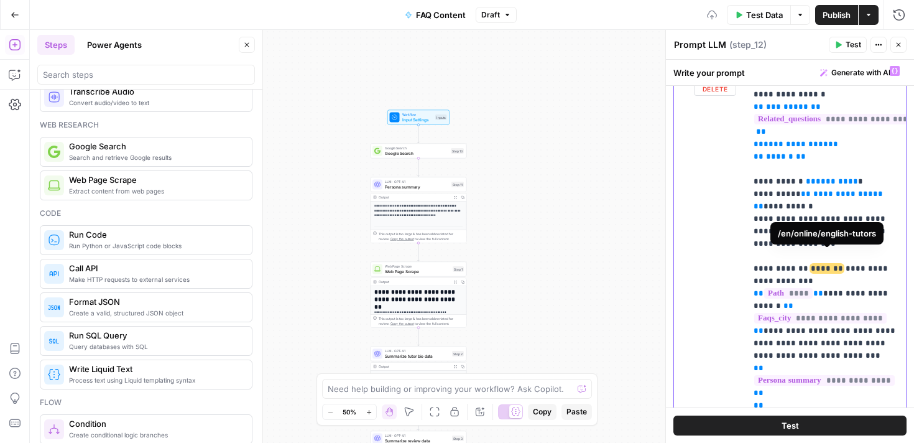
click at [820, 264] on span "*******" at bounding box center [827, 268] width 32 height 8
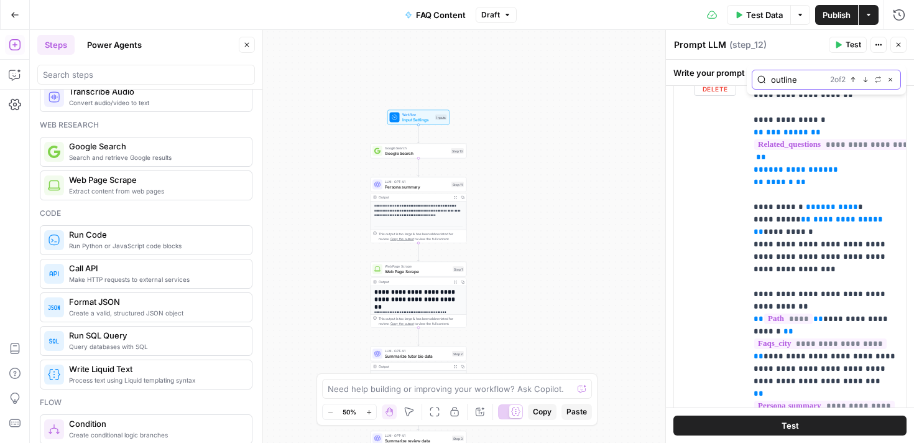
click at [853, 81] on icon "button" at bounding box center [853, 79] width 4 height 5
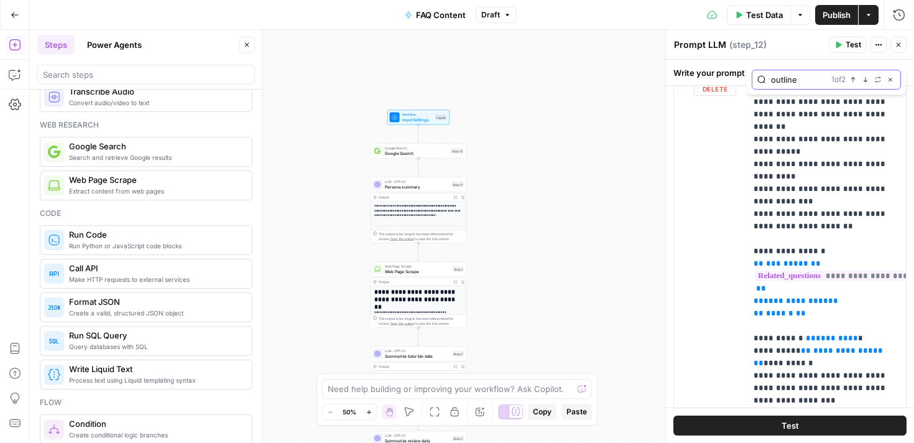
click at [853, 81] on icon "button" at bounding box center [853, 79] width 4 height 5
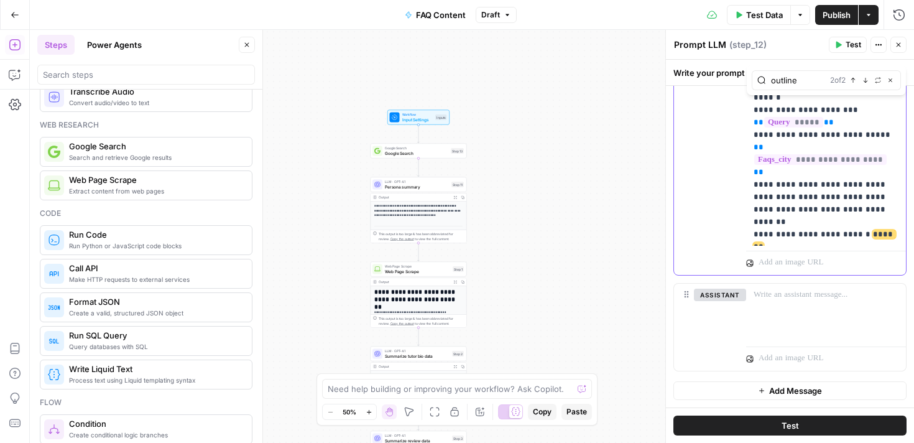
click at [864, 230] on span "*******" at bounding box center [825, 240] width 142 height 21
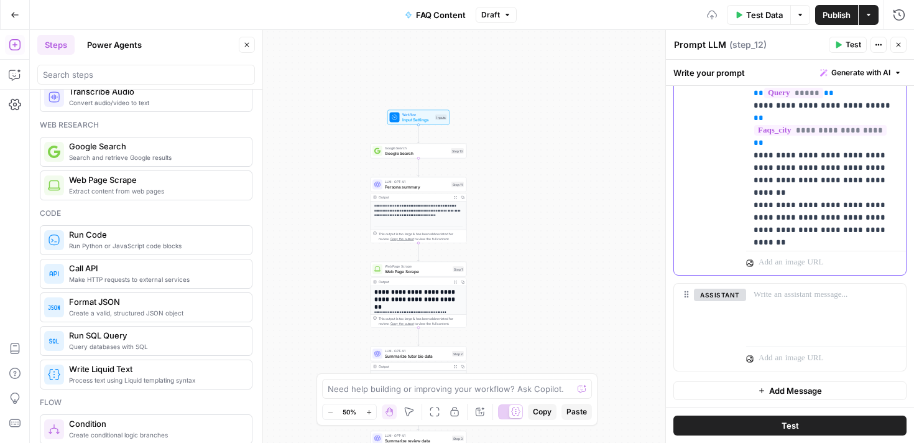
scroll to position [861, 0]
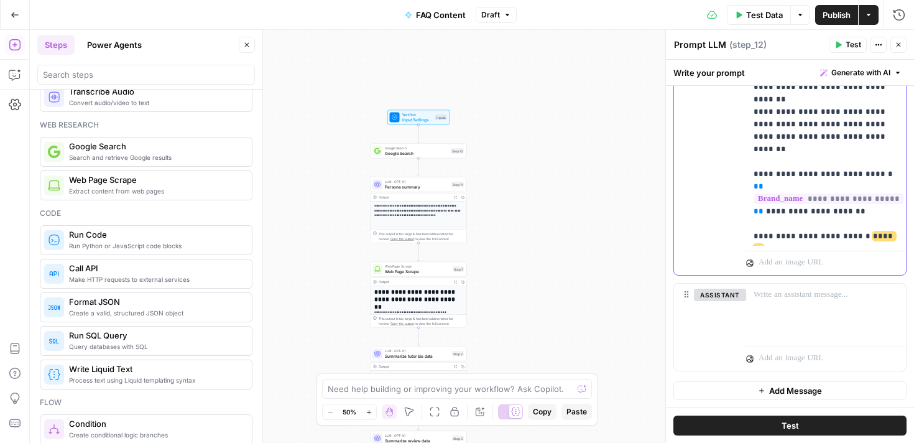
scroll to position [976, 0]
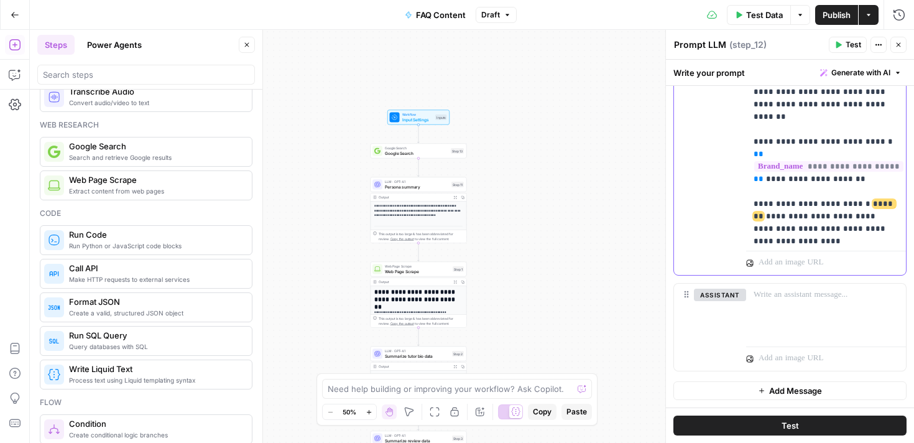
click at [789, 262] on span "*******" at bounding box center [797, 266] width 32 height 8
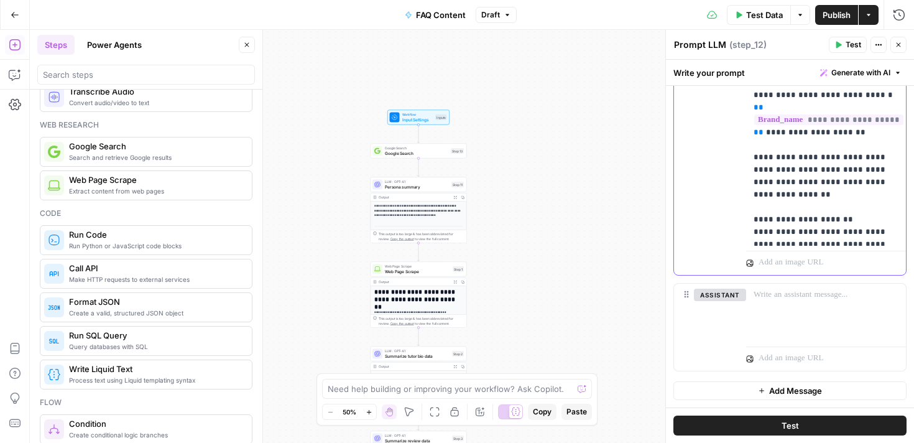
drag, startPoint x: 798, startPoint y: 167, endPoint x: 753, endPoint y: 134, distance: 55.6
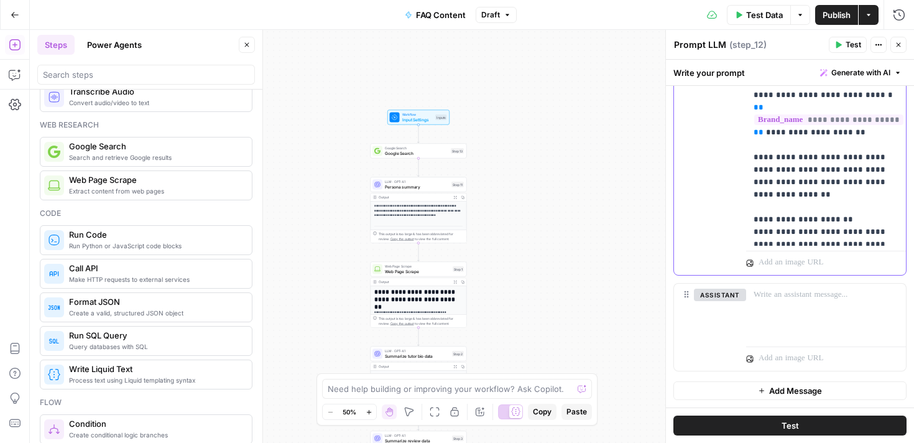
drag, startPoint x: 793, startPoint y: 169, endPoint x: 762, endPoint y: 134, distance: 46.7
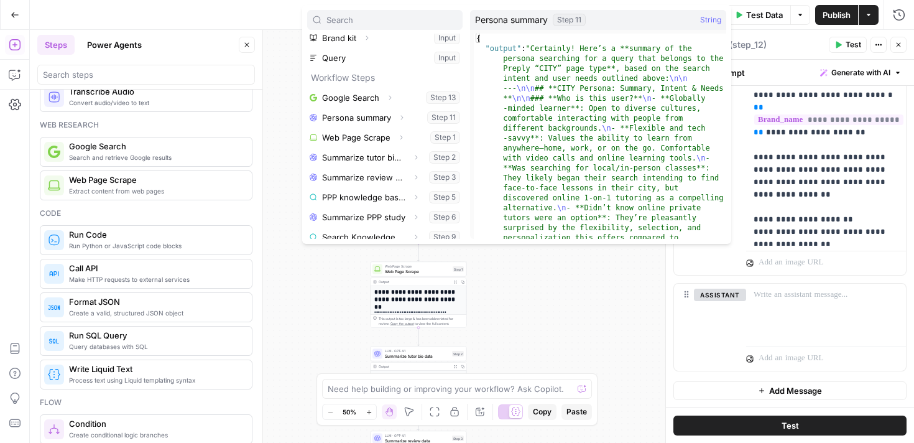
scroll to position [113, 0]
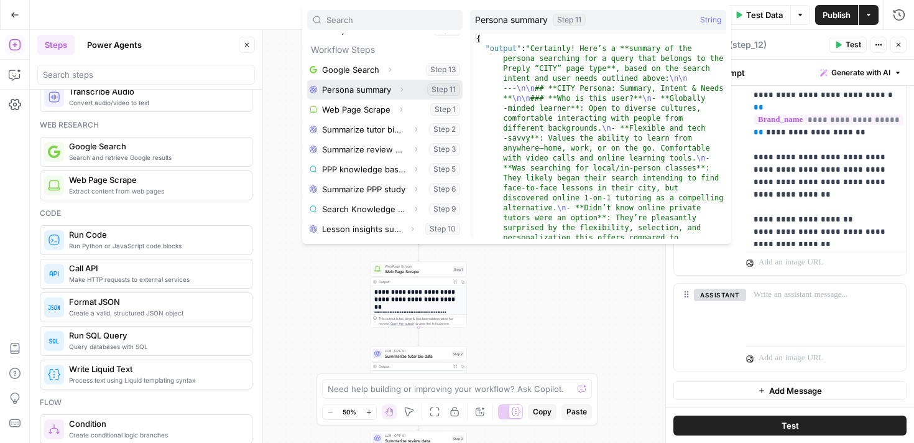
click at [382, 89] on button "Select variable Persona summary" at bounding box center [384, 90] width 155 height 20
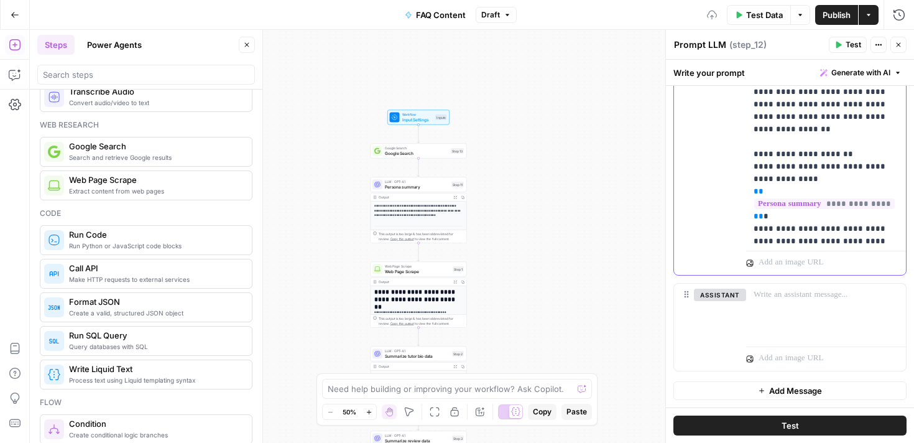
scroll to position [1090, 0]
drag, startPoint x: 872, startPoint y: 151, endPoint x: 765, endPoint y: 131, distance: 108.9
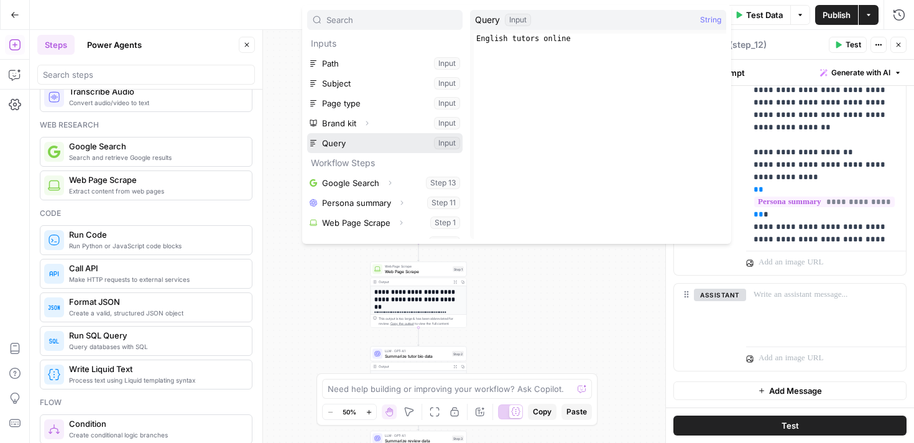
click at [364, 144] on button "Select variable Query" at bounding box center [384, 143] width 155 height 20
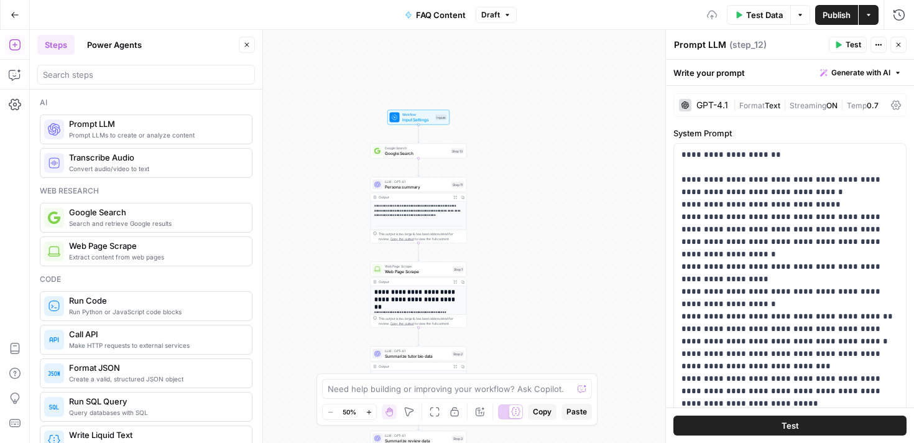
scroll to position [1090, 0]
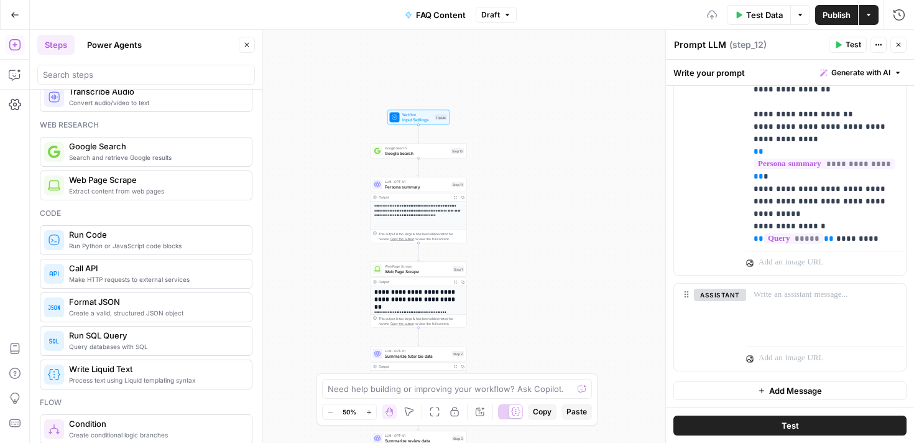
scroll to position [1131, 0]
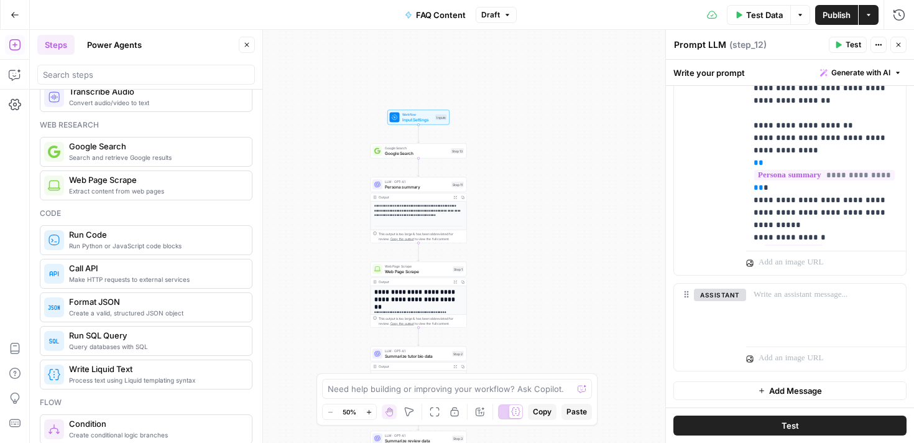
scroll to position [1114, 0]
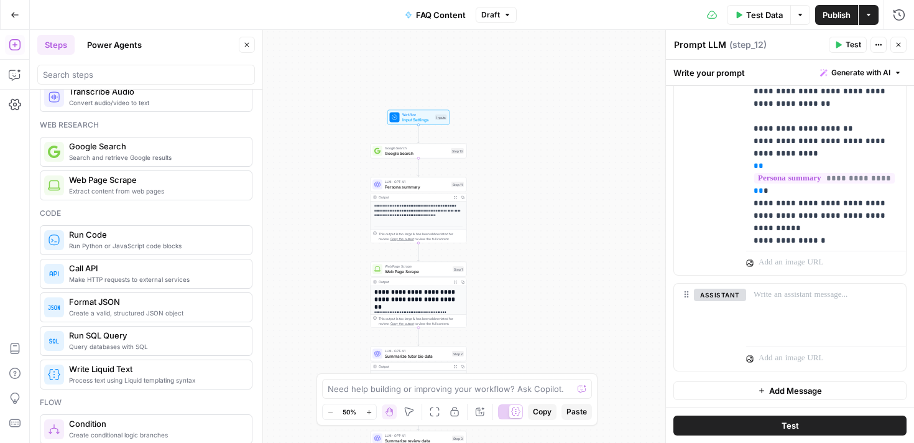
drag, startPoint x: 790, startPoint y: 191, endPoint x: 746, endPoint y: 180, distance: 46.0
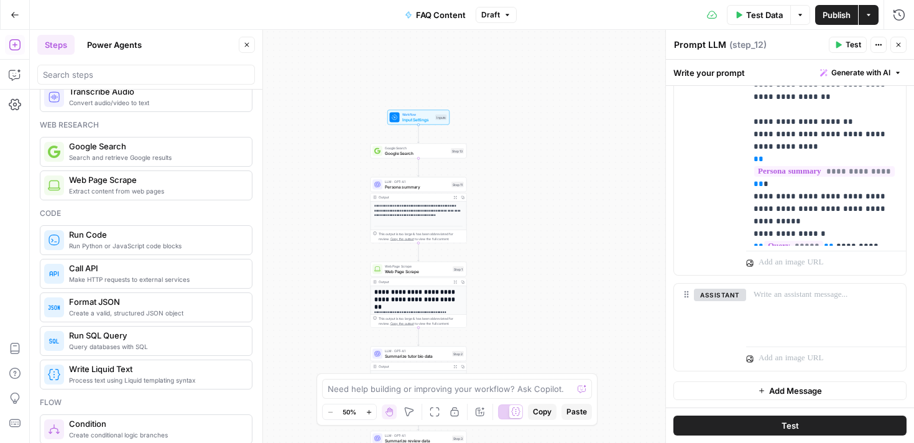
scroll to position [1123, 0]
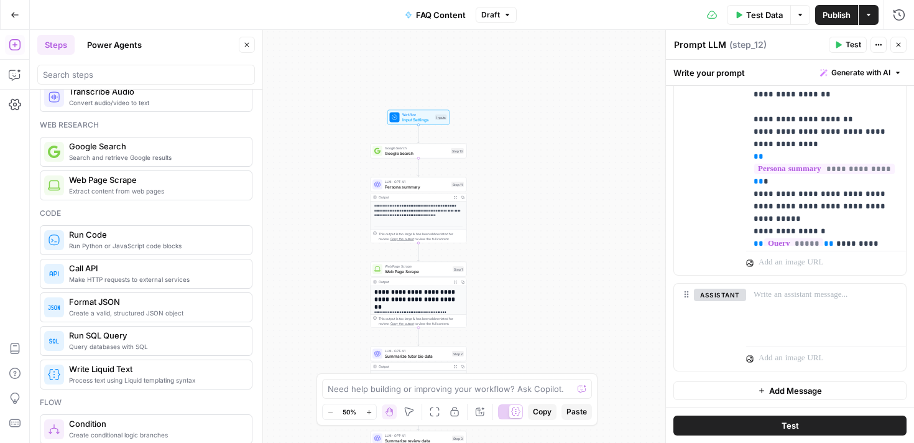
drag, startPoint x: 892, startPoint y: 192, endPoint x: 749, endPoint y: 172, distance: 143.8
click at [786, 302] on span "*******" at bounding box center [770, 306] width 32 height 8
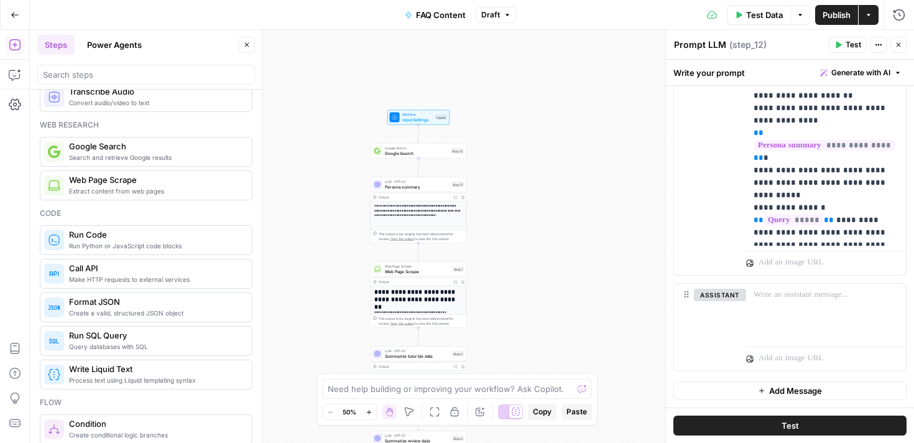
scroll to position [1150, 0]
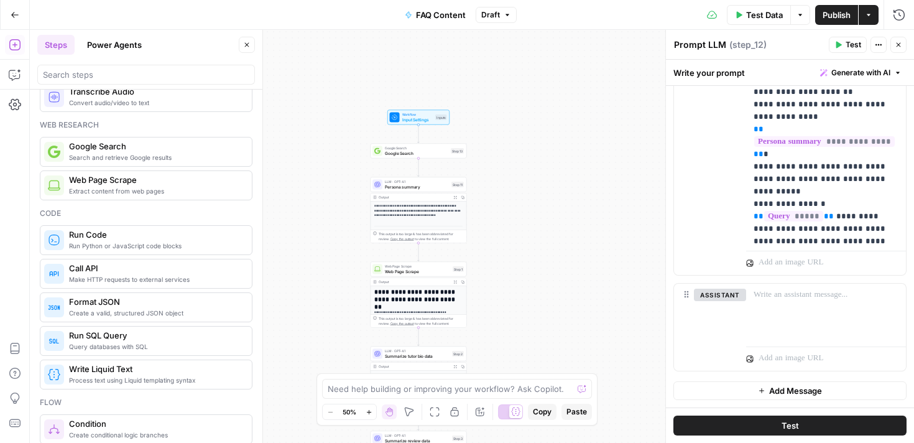
drag, startPoint x: 900, startPoint y: 178, endPoint x: 749, endPoint y: 170, distance: 150.7
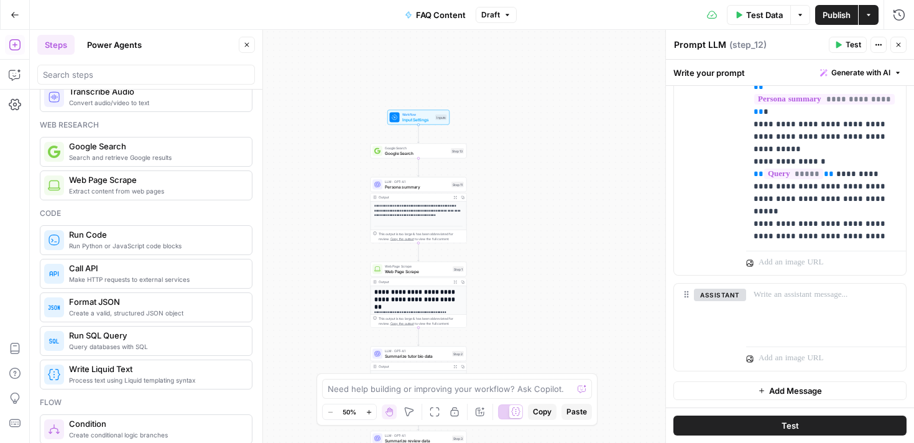
scroll to position [1193, 0]
drag, startPoint x: 793, startPoint y: 208, endPoint x: 763, endPoint y: 164, distance: 53.3
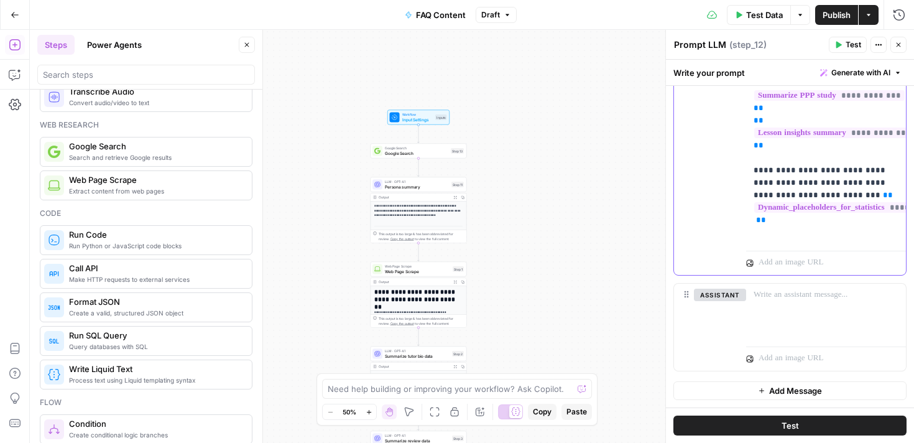
scroll to position [657, 0]
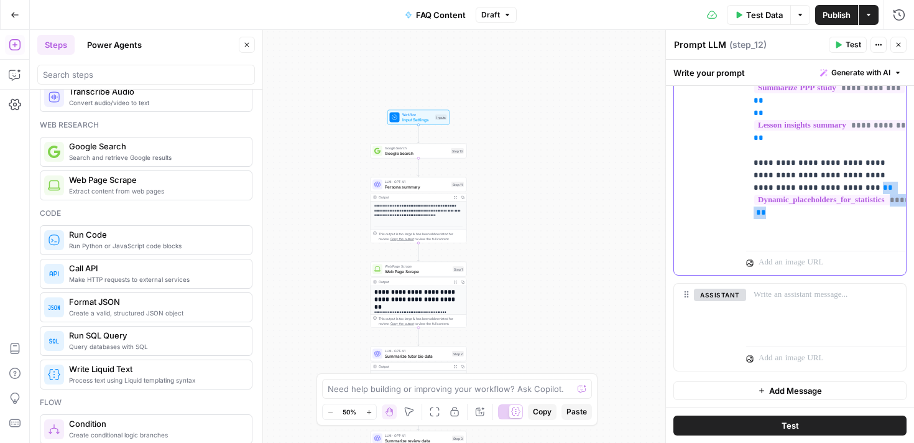
drag, startPoint x: 766, startPoint y: 177, endPoint x: 834, endPoint y: 150, distance: 73.1
copy p "**********"
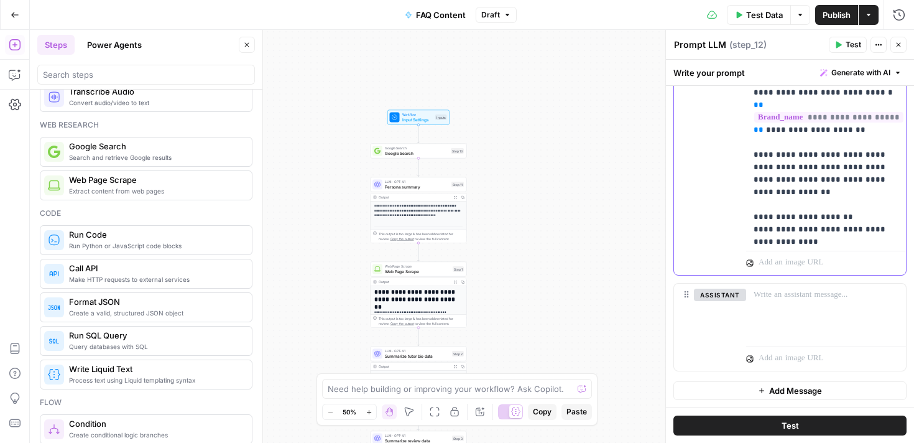
scroll to position [1232, 0]
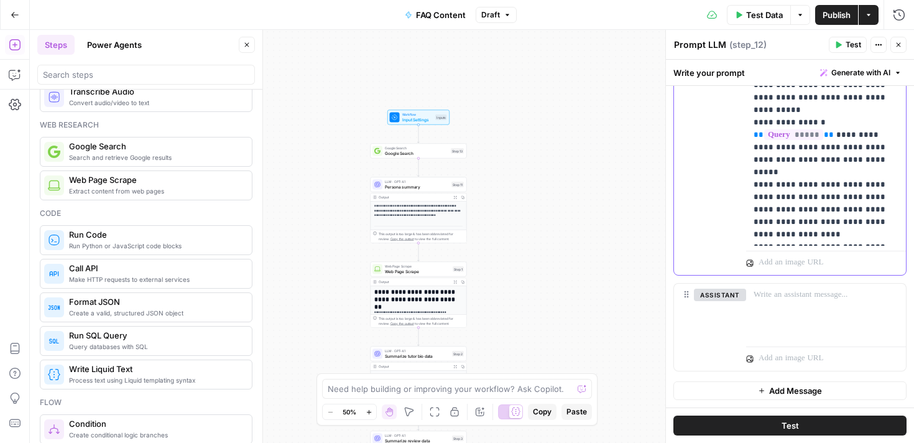
click at [786, 342] on span "*******" at bounding box center [770, 346] width 32 height 8
click at [786, 354] on span "*******" at bounding box center [770, 358] width 32 height 8
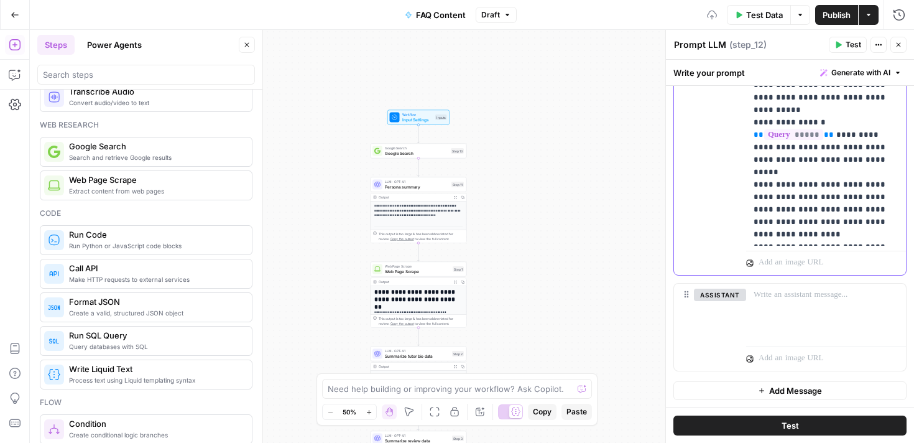
click at [786, 354] on span "*******" at bounding box center [770, 358] width 32 height 8
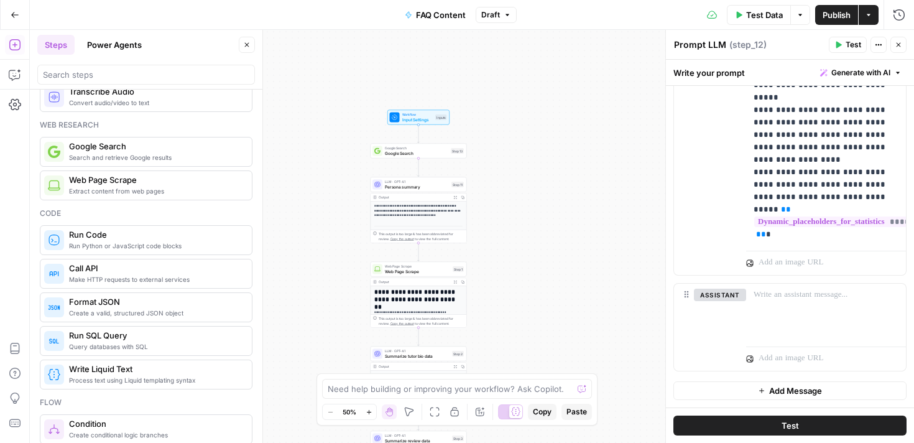
click at [805, 426] on button "Test" at bounding box center [789, 425] width 233 height 20
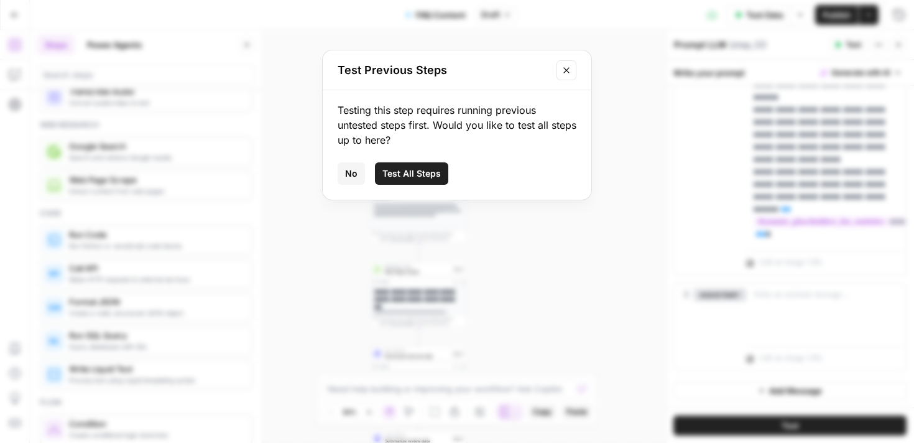
click at [412, 173] on span "Test All Steps" at bounding box center [411, 173] width 58 height 12
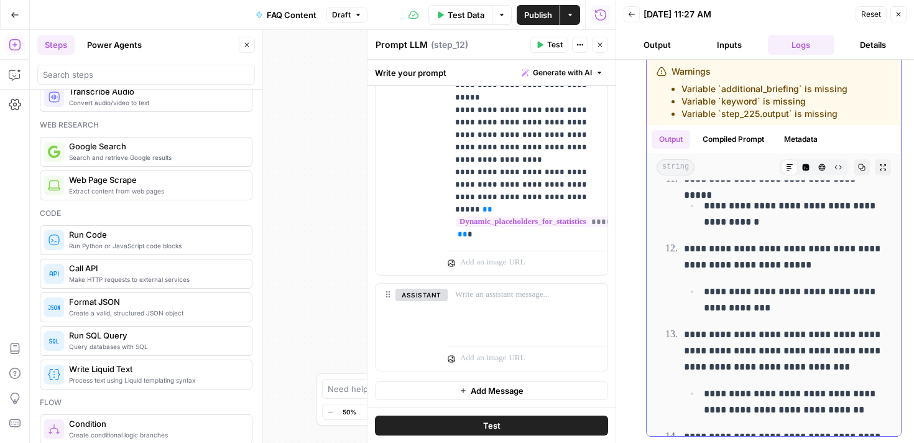
scroll to position [8349, 0]
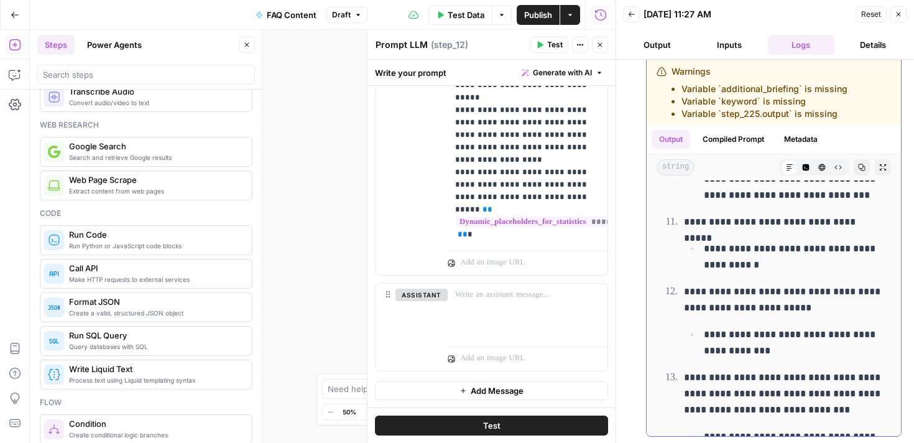
click at [805, 284] on p "**********" at bounding box center [784, 300] width 200 height 32
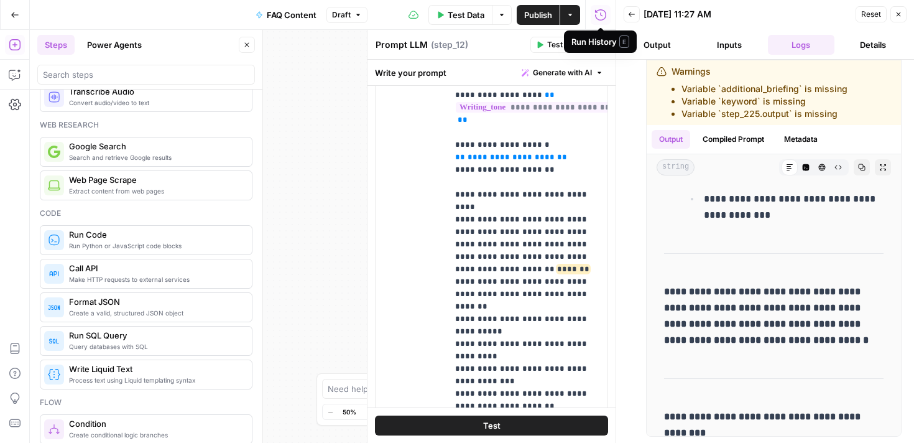
scroll to position [119, 0]
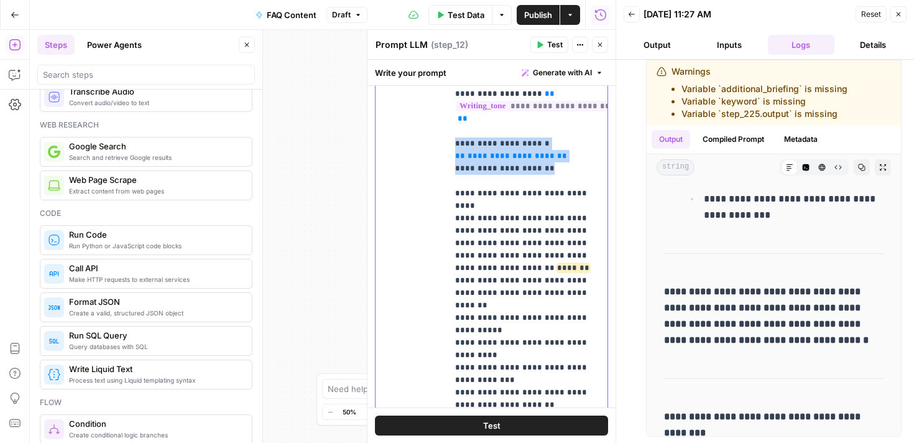
drag, startPoint x: 545, startPoint y: 169, endPoint x: 448, endPoint y: 144, distance: 100.0
click at [448, 144] on div "**********" at bounding box center [528, 194] width 160 height 507
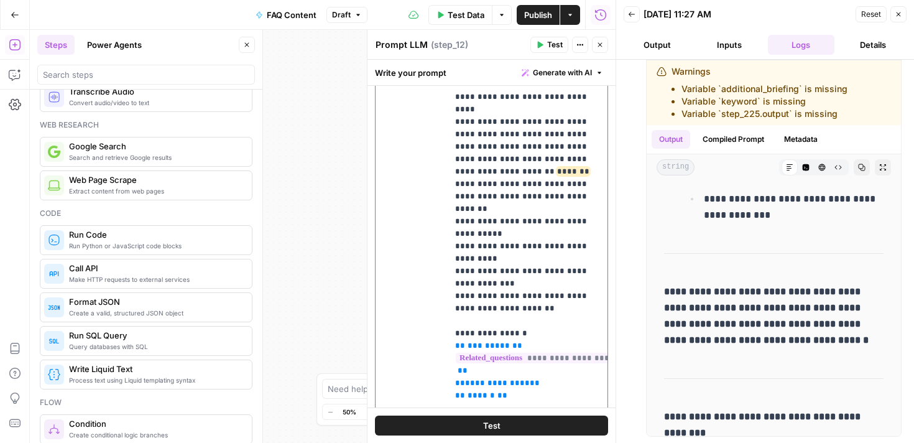
scroll to position [167, 0]
click at [557, 166] on span "*******" at bounding box center [573, 170] width 32 height 8
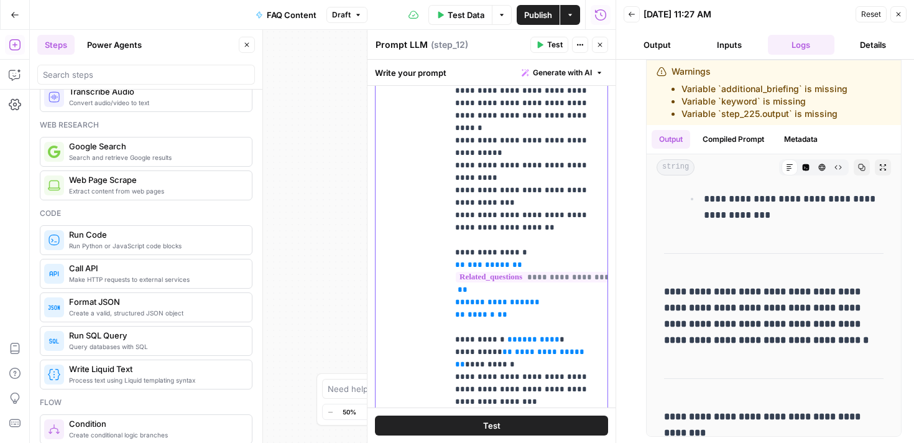
scroll to position [299, 0]
drag, startPoint x: 545, startPoint y: 313, endPoint x: 513, endPoint y: 312, distance: 31.8
drag, startPoint x: 514, startPoint y: 339, endPoint x: 445, endPoint y: 319, distance: 71.2
click at [445, 319] on div "**********" at bounding box center [492, 261] width 232 height 536
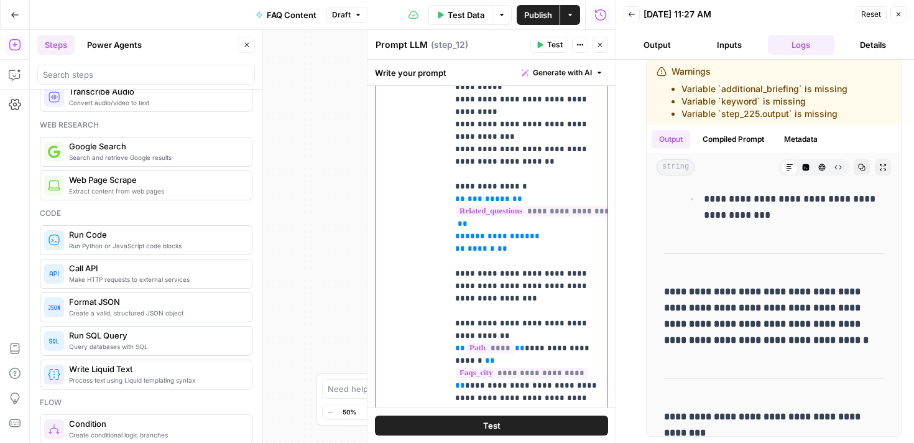
scroll to position [371, 0]
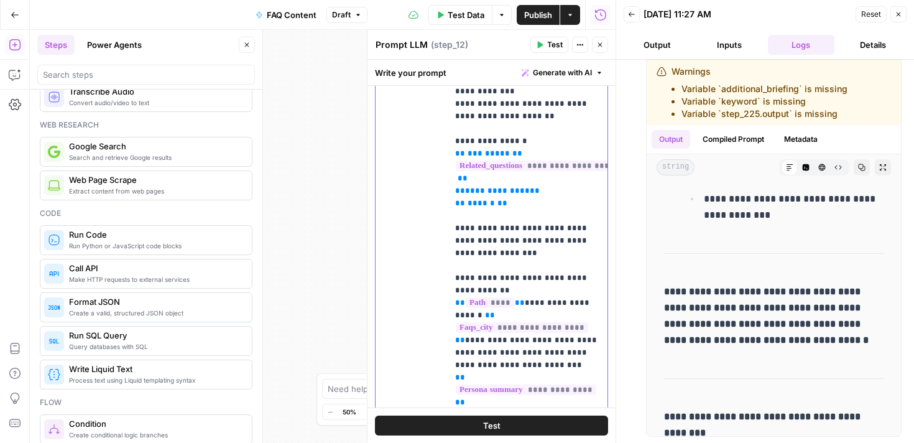
click at [524, 323] on p "**********" at bounding box center [527, 446] width 145 height 1716
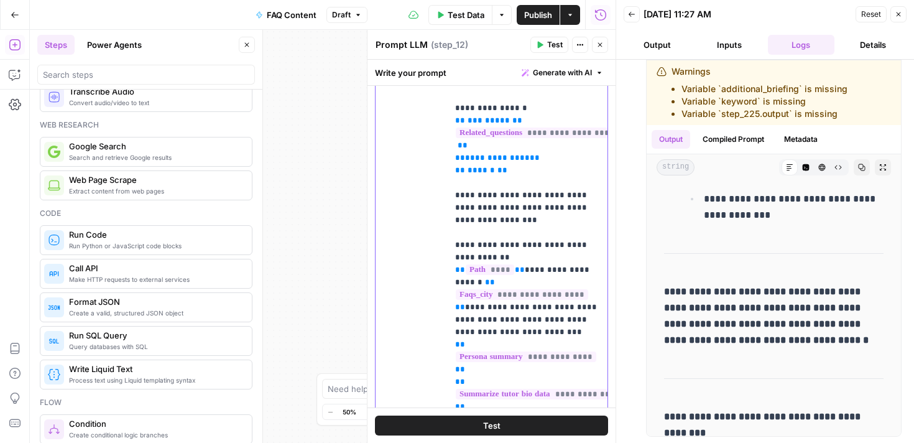
scroll to position [450, 0]
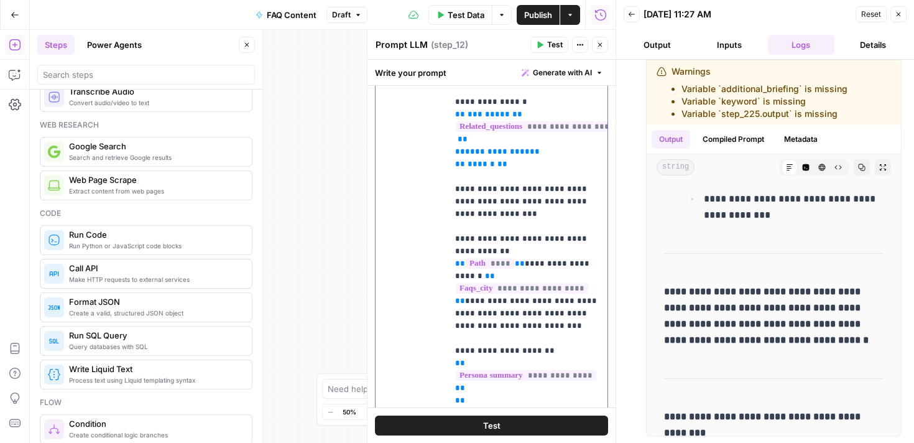
click at [477, 352] on p "**********" at bounding box center [527, 419] width 145 height 1741
click at [567, 354] on p "**********" at bounding box center [527, 426] width 145 height 1754
click at [532, 358] on p "**********" at bounding box center [527, 426] width 145 height 1754
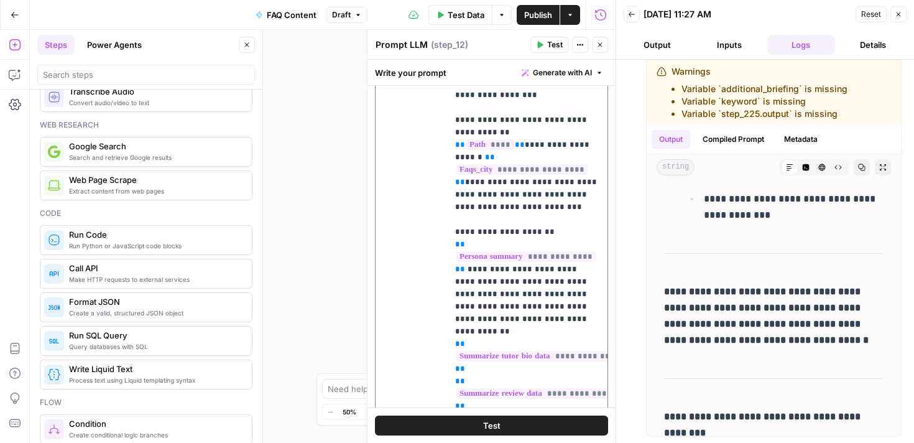
scroll to position [570, 0]
click at [509, 318] on p "**********" at bounding box center [527, 323] width 145 height 1791
click at [445, 297] on div "**********" at bounding box center [492, 261] width 232 height 536
click at [451, 292] on div "**********" at bounding box center [528, 246] width 160 height 507
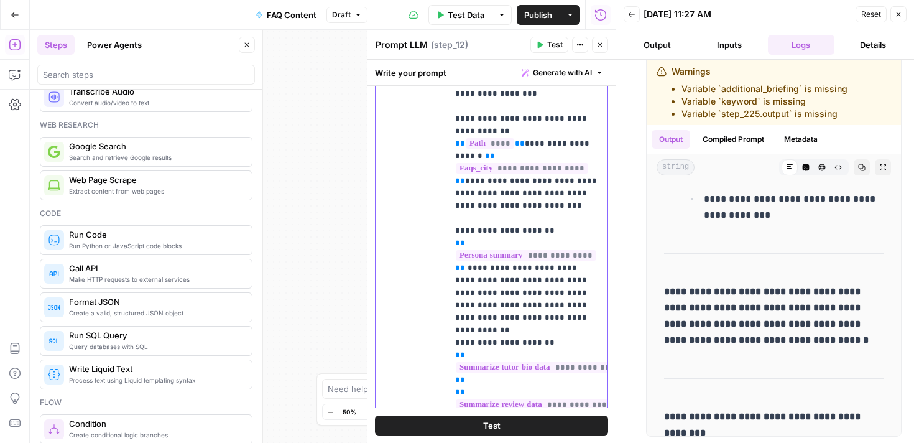
click at [474, 326] on p "**********" at bounding box center [527, 329] width 145 height 1803
click at [583, 359] on p "**********" at bounding box center [527, 342] width 145 height 1828
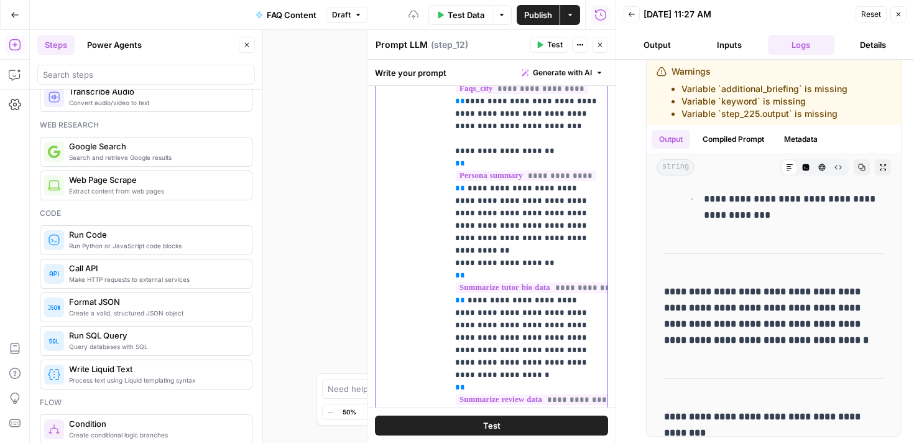
scroll to position [652, 0]
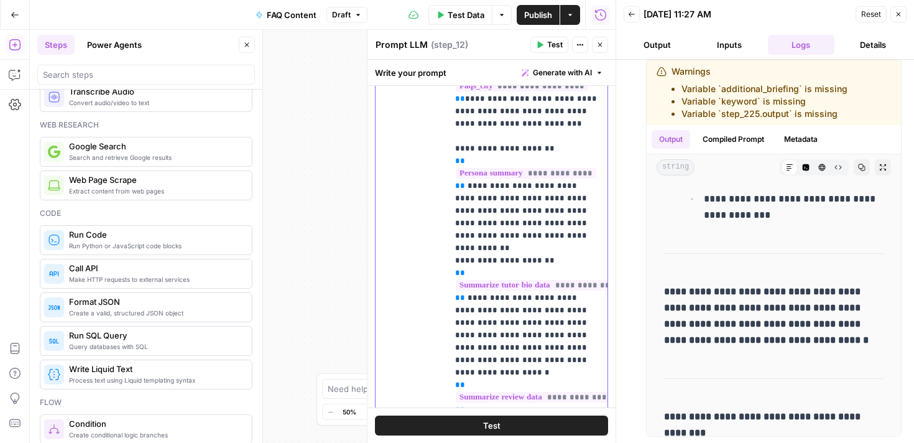
click at [454, 323] on div "**********" at bounding box center [528, 246] width 160 height 507
click at [474, 363] on p "**********" at bounding box center [527, 285] width 145 height 1878
drag, startPoint x: 575, startPoint y: 391, endPoint x: 492, endPoint y: 381, distance: 83.9
click at [491, 381] on p "**********" at bounding box center [527, 303] width 145 height 1915
click at [531, 374] on p "**********" at bounding box center [527, 297] width 145 height 1903
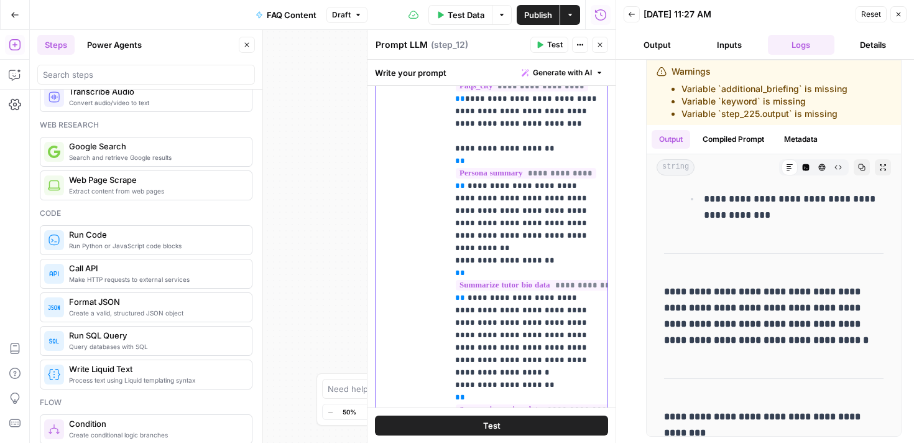
click at [531, 374] on p "**********" at bounding box center [527, 297] width 145 height 1903
click at [593, 373] on p "**********" at bounding box center [527, 291] width 145 height 1891
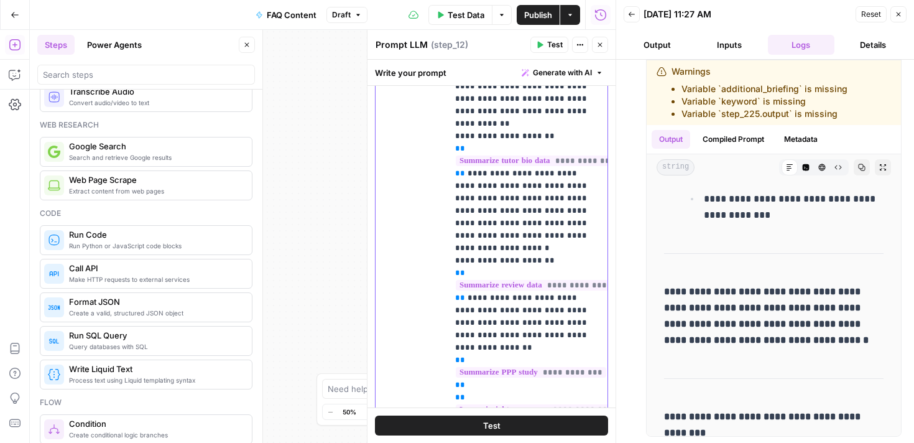
scroll to position [777, 0]
click at [445, 285] on div "**********" at bounding box center [492, 261] width 232 height 536
click at [451, 284] on div "**********" at bounding box center [528, 246] width 160 height 507
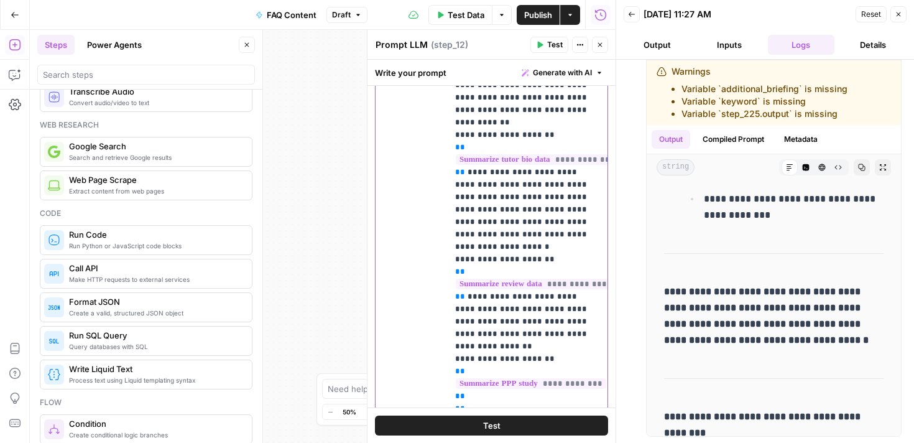
click at [473, 326] on p "**********" at bounding box center [527, 185] width 145 height 1928
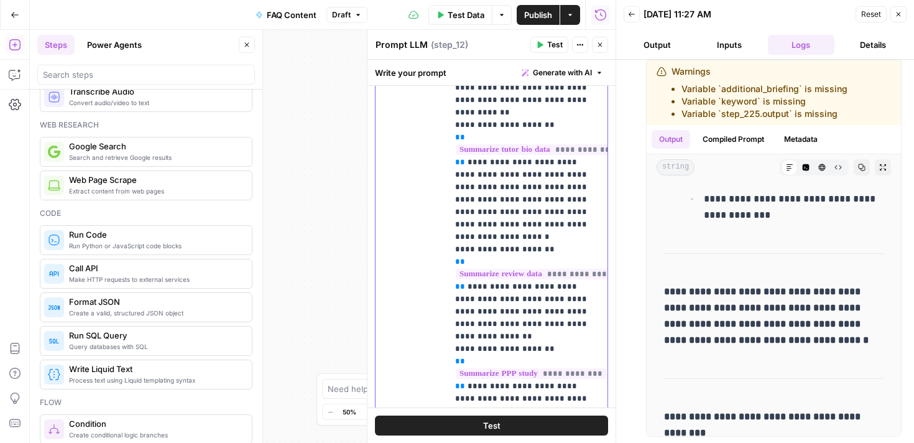
scroll to position [789, 0]
click at [453, 343] on div "**********" at bounding box center [528, 246] width 160 height 507
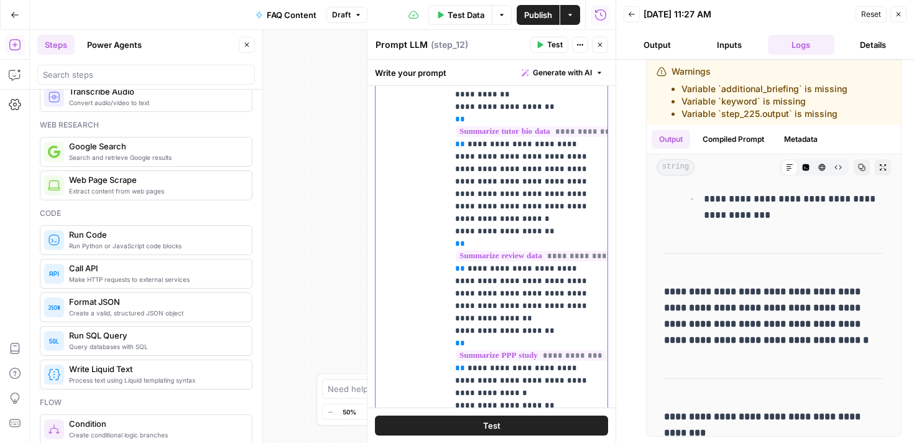
scroll to position [808, 0]
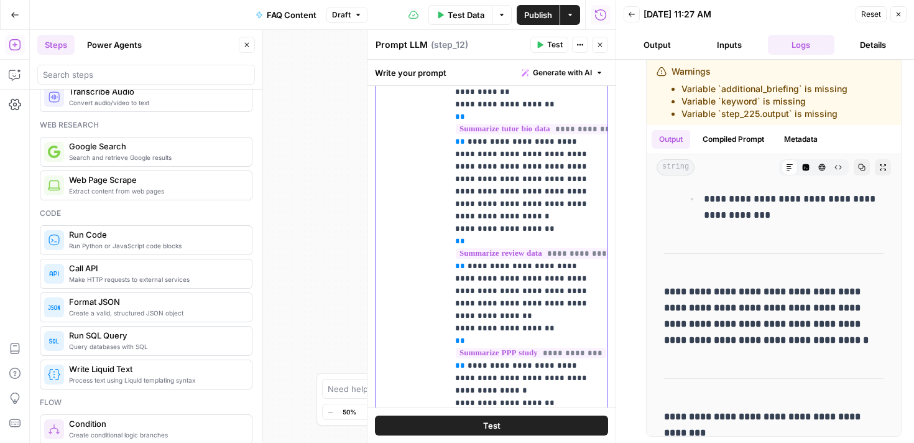
click at [481, 363] on p "**********" at bounding box center [527, 172] width 145 height 1965
drag, startPoint x: 504, startPoint y: 381, endPoint x: 493, endPoint y: 369, distance: 16.3
click at [493, 369] on p "**********" at bounding box center [527, 179] width 145 height 1978
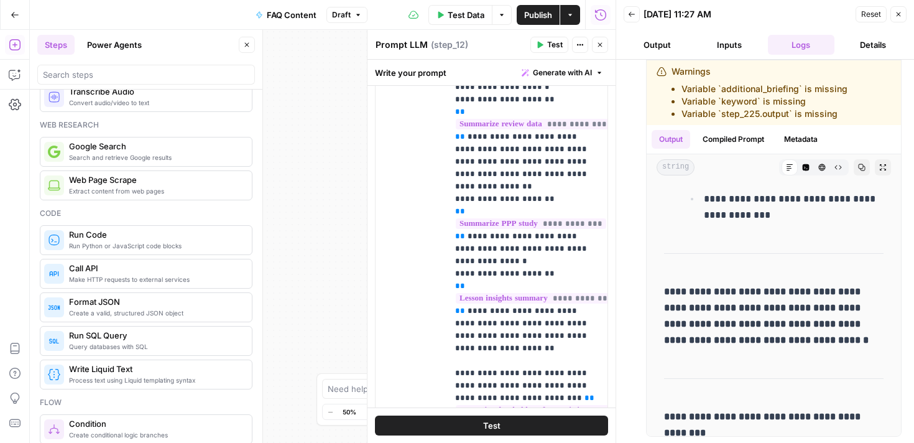
scroll to position [938, 0]
click at [461, 274] on p "**********" at bounding box center [527, 55] width 145 height 1990
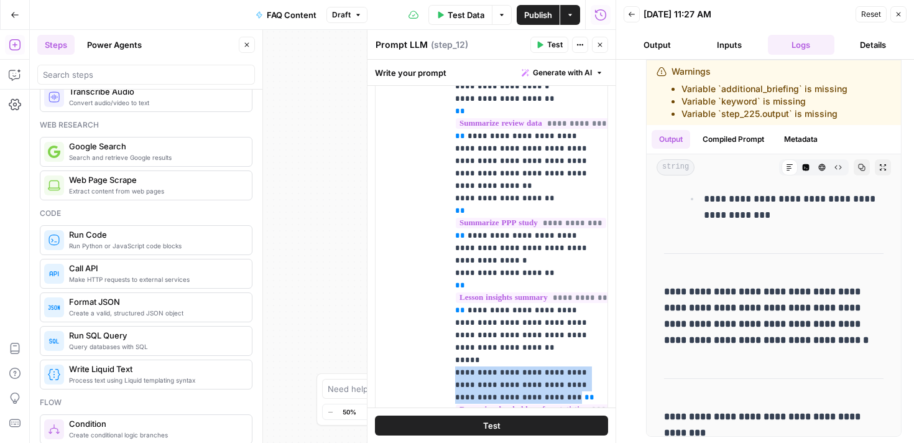
drag, startPoint x: 533, startPoint y: 308, endPoint x: 450, endPoint y: 287, distance: 86.0
click at [450, 287] on div "**********" at bounding box center [528, 246] width 160 height 507
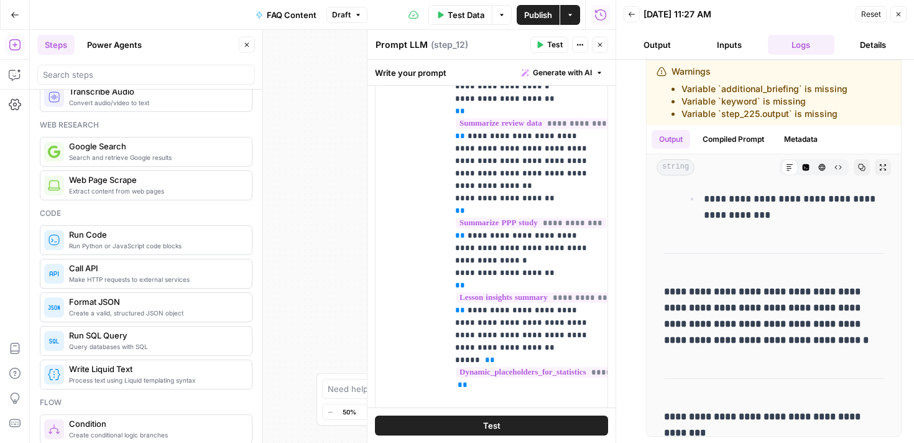
click at [483, 299] on p "**********" at bounding box center [527, 36] width 145 height 1953
click at [571, 296] on p "**********" at bounding box center [527, 42] width 145 height 1965
click at [542, 305] on p "**********" at bounding box center [527, 42] width 145 height 1965
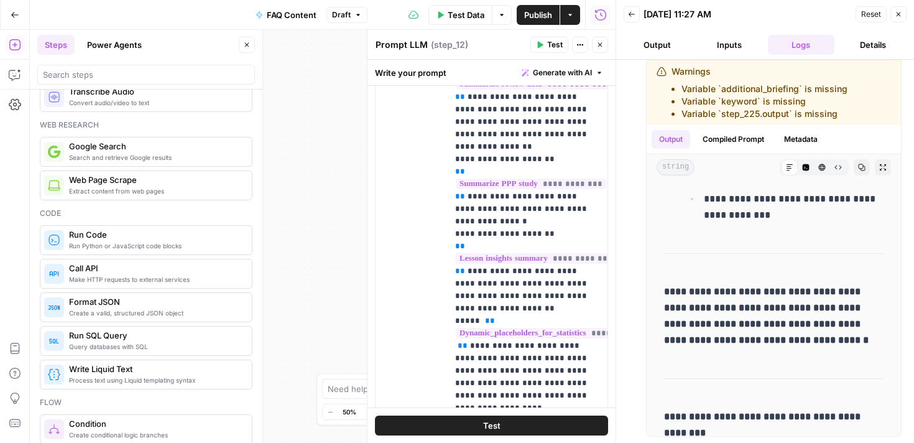
scroll to position [981, 0]
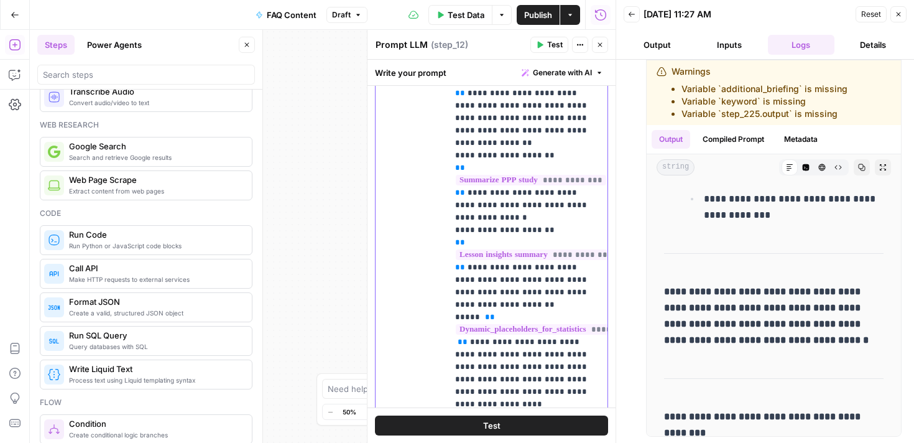
click at [507, 259] on p "**********" at bounding box center [527, 18] width 145 height 2002
click at [518, 256] on p "**********" at bounding box center [527, 18] width 145 height 2002
click at [522, 283] on p "**********" at bounding box center [527, 18] width 145 height 2002
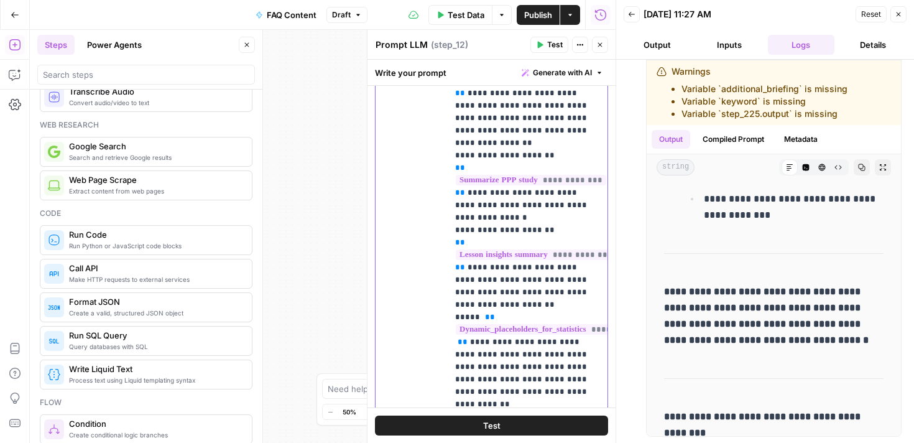
click at [544, 307] on p "**********" at bounding box center [527, 18] width 145 height 2002
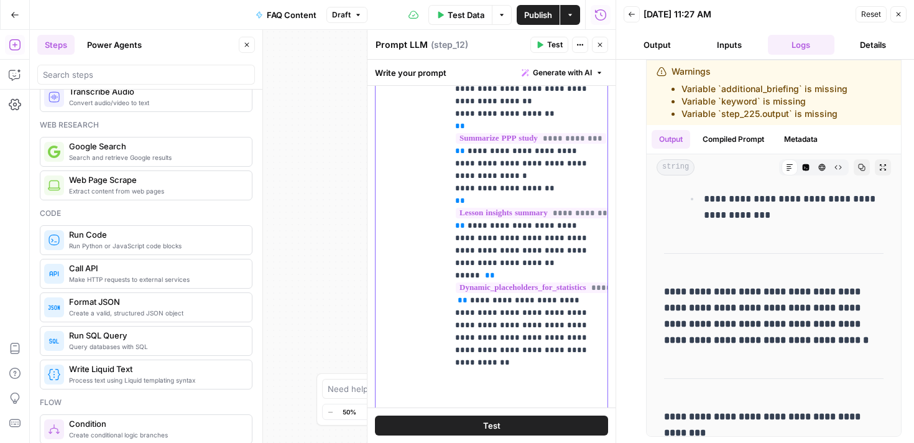
scroll to position [1045, 0]
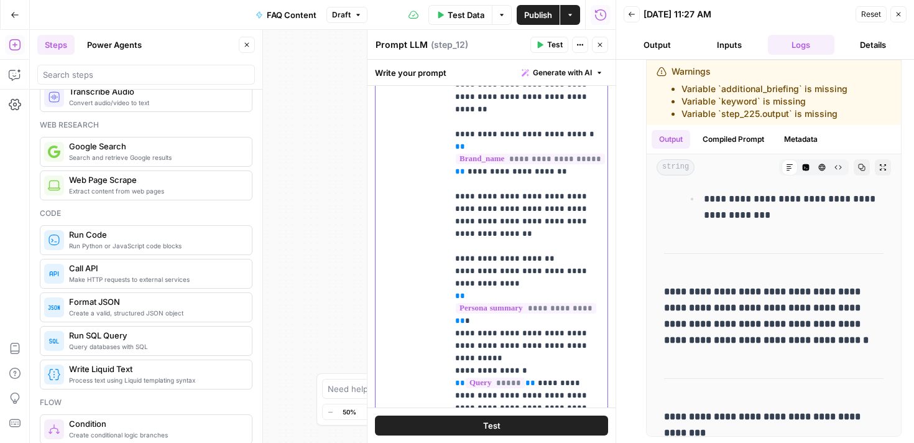
scroll to position [1481, 0]
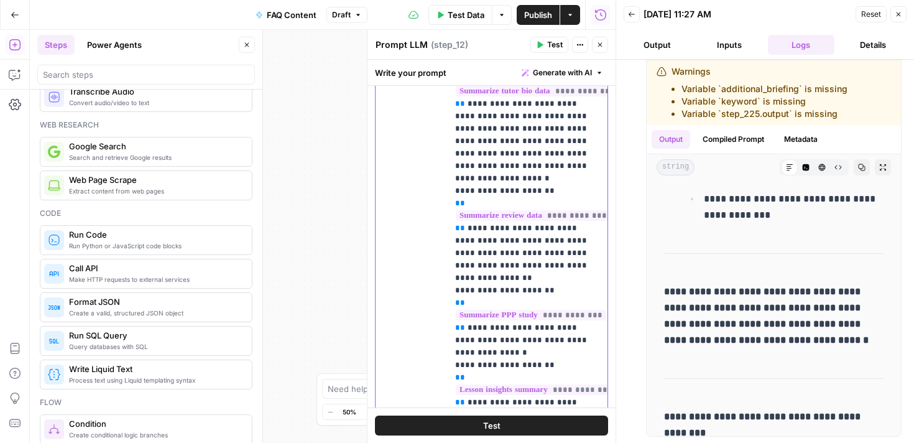
scroll to position [1089, 0]
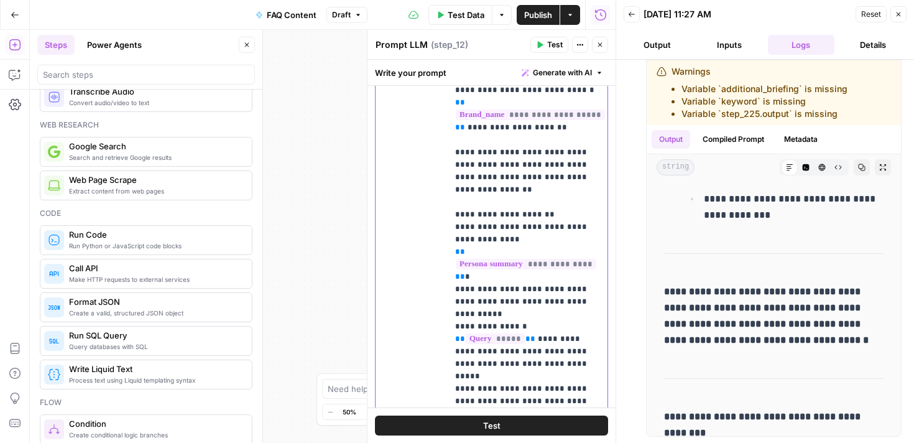
scroll to position [476, 0]
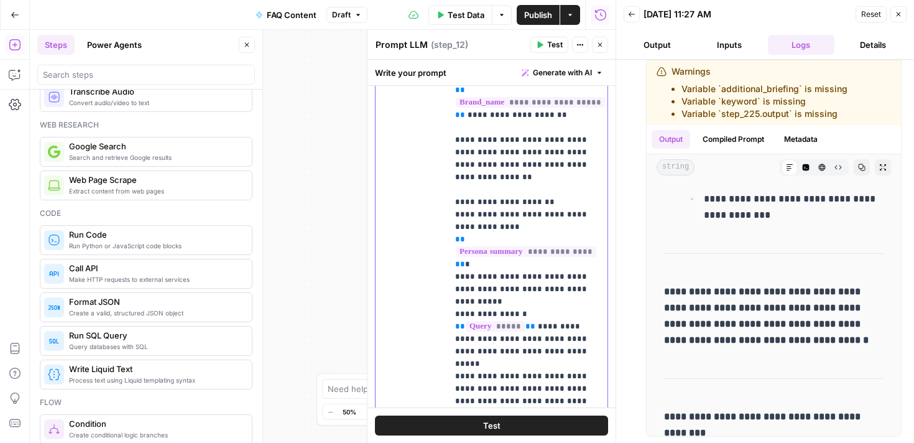
scroll to position [488, 0]
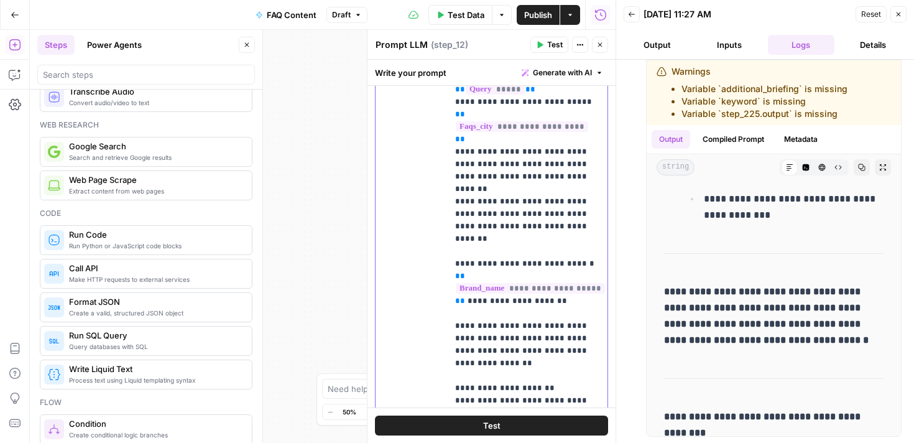
scroll to position [1580, 0]
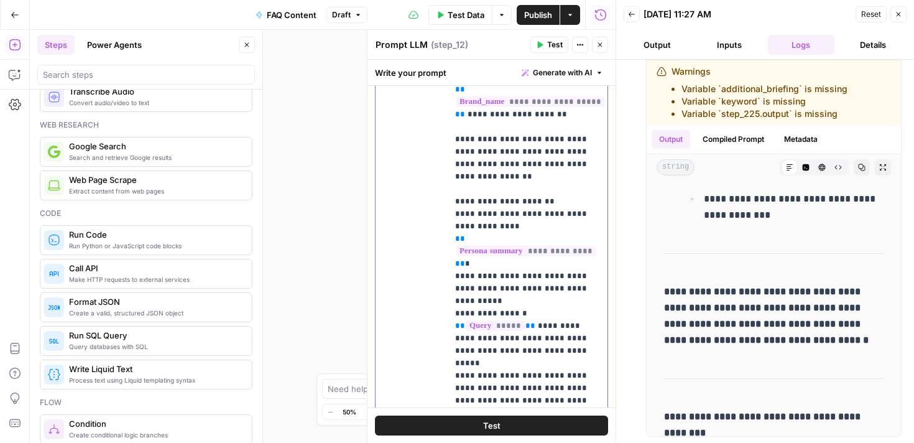
drag, startPoint x: 577, startPoint y: 340, endPoint x: 538, endPoint y: 326, distance: 41.7
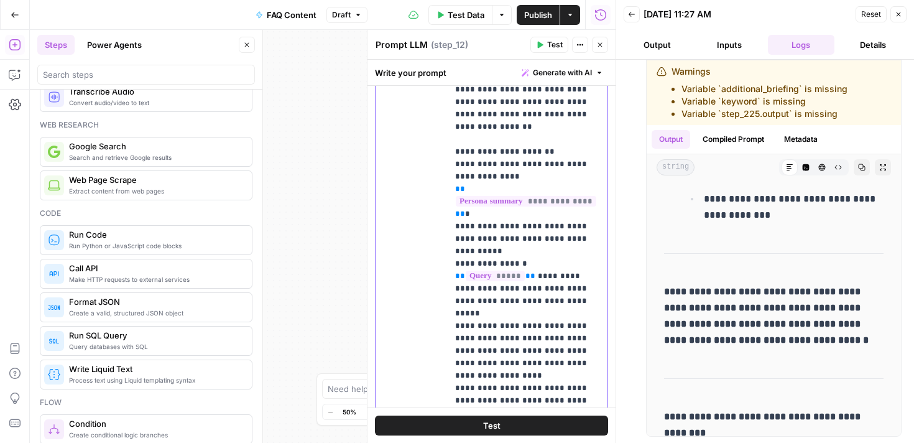
click at [494, 414] on div "Test" at bounding box center [492, 424] width 248 height 35
click at [496, 424] on span "Test" at bounding box center [491, 425] width 17 height 12
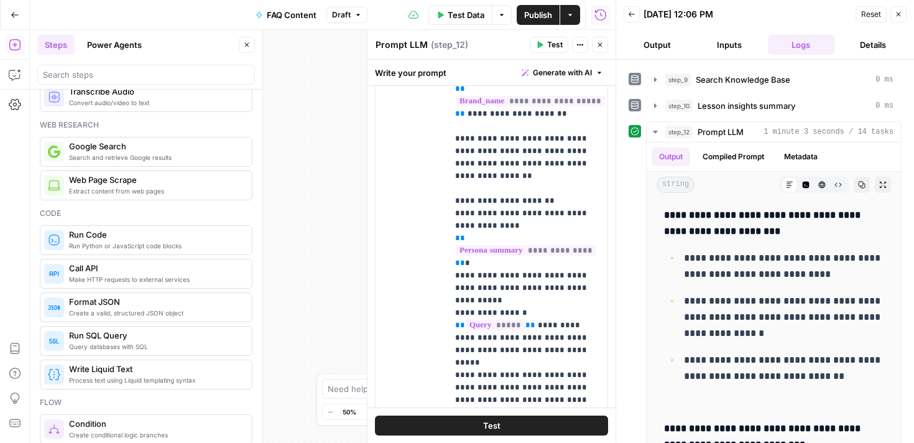
scroll to position [1585, 0]
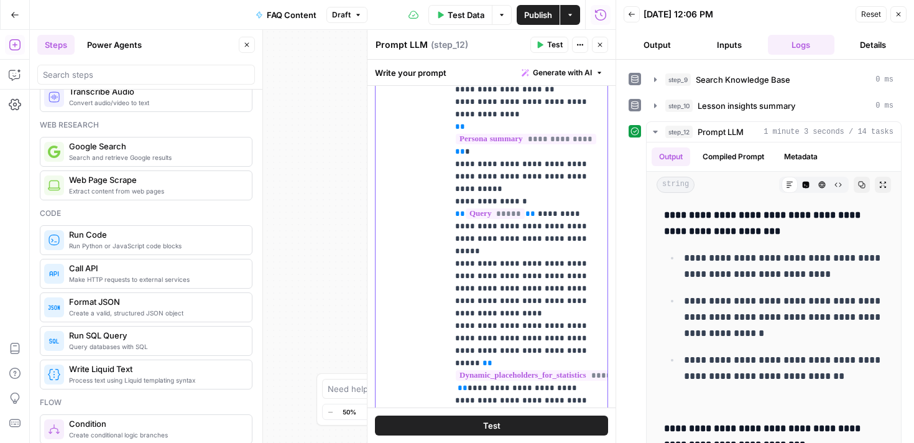
scroll to position [1692, 0]
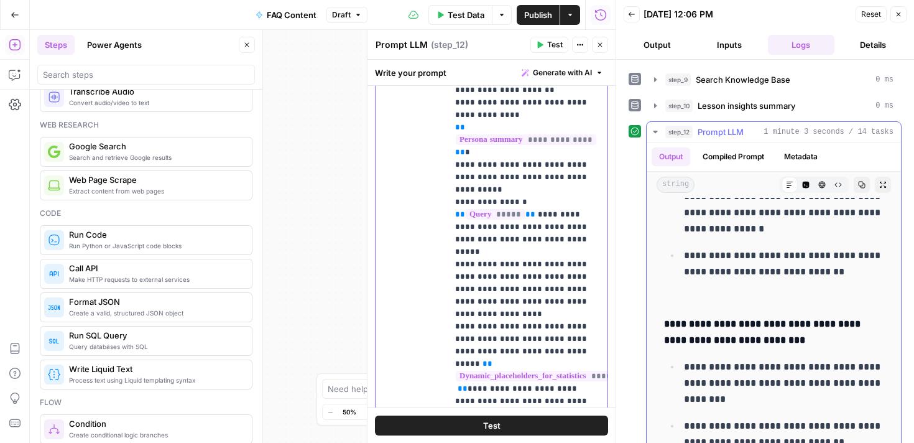
scroll to position [3701, 0]
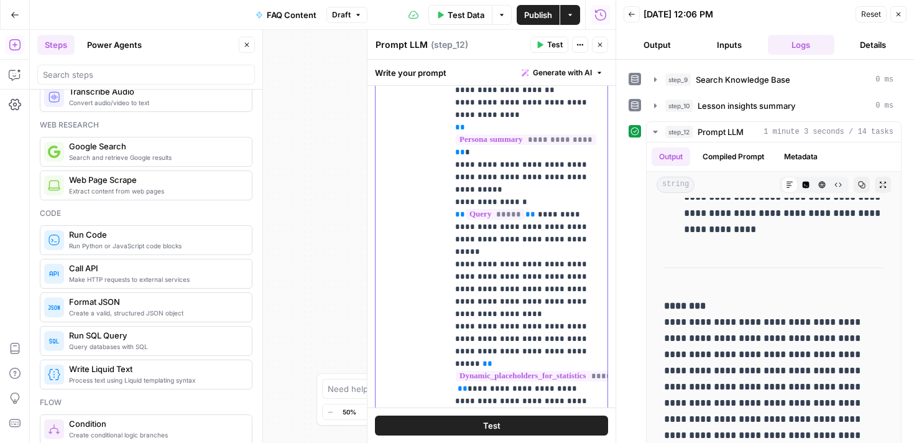
scroll to position [1729, 0]
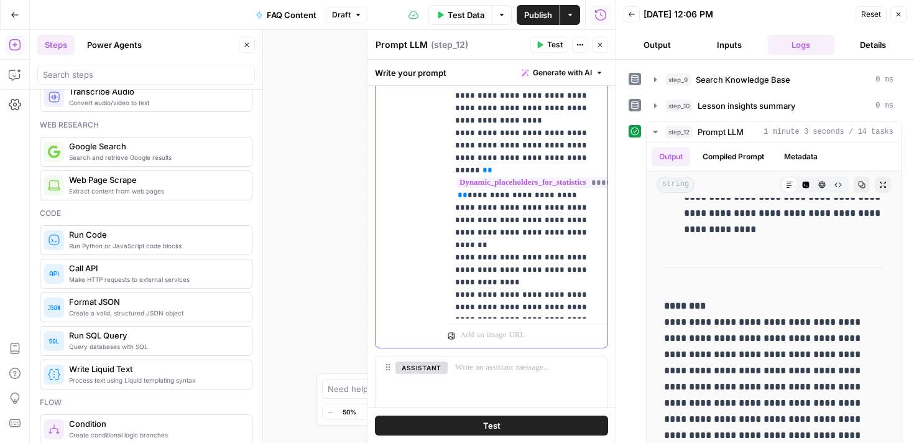
scroll to position [645, 0]
click at [343, 203] on div "**********" at bounding box center [323, 236] width 586 height 413
click at [603, 49] on button "Close" at bounding box center [600, 45] width 16 height 16
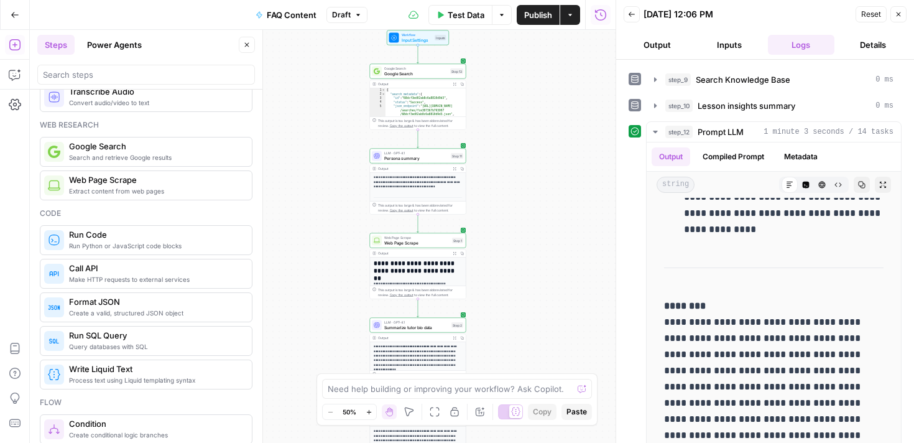
drag, startPoint x: 479, startPoint y: 317, endPoint x: 479, endPoint y: 192, distance: 125.0
click at [479, 192] on div "**********" at bounding box center [323, 236] width 586 height 413
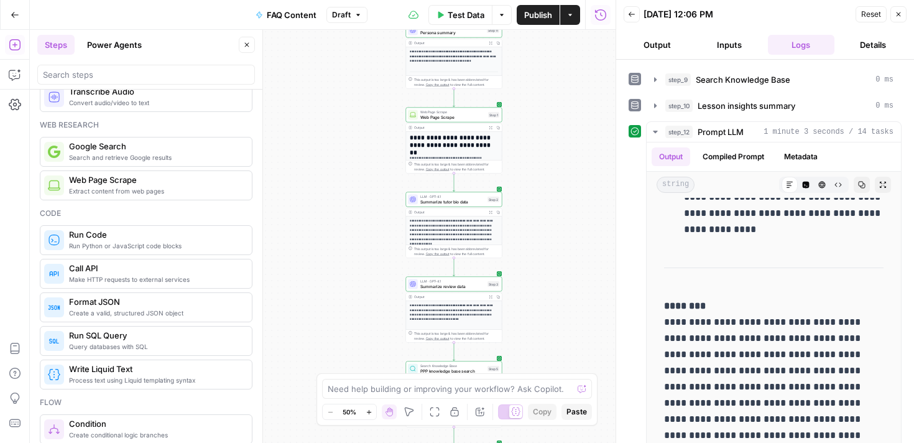
drag, startPoint x: 491, startPoint y: 237, endPoint x: 527, endPoint y: 111, distance: 130.5
click at [527, 111] on div "**********" at bounding box center [323, 236] width 586 height 413
click at [455, 183] on icon "Edge from step_1 to step_2" at bounding box center [454, 183] width 2 height 18
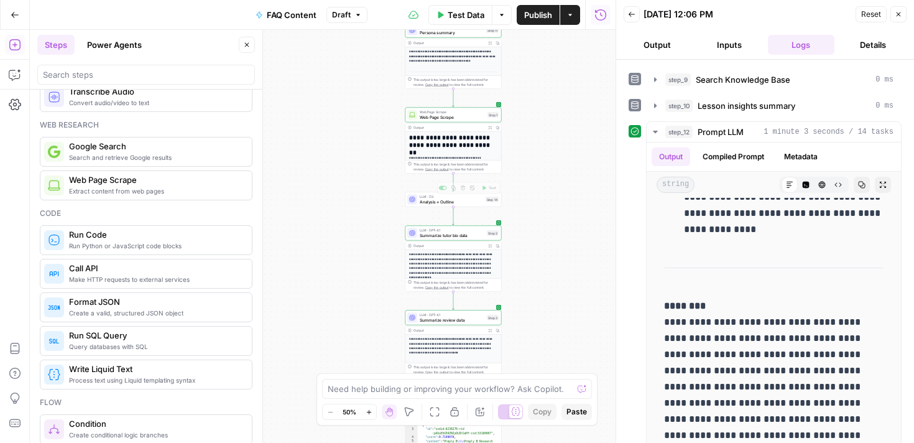
click at [449, 202] on span "Analysis + Outline" at bounding box center [451, 201] width 63 height 6
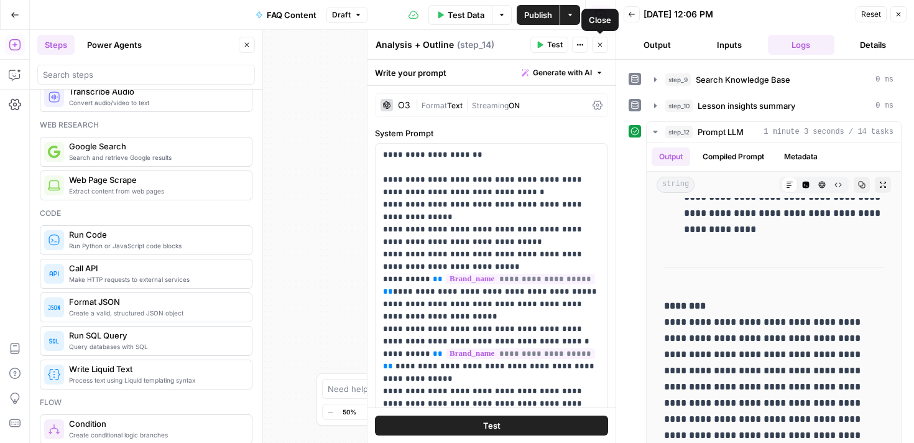
click at [601, 50] on button "Close" at bounding box center [600, 45] width 16 height 16
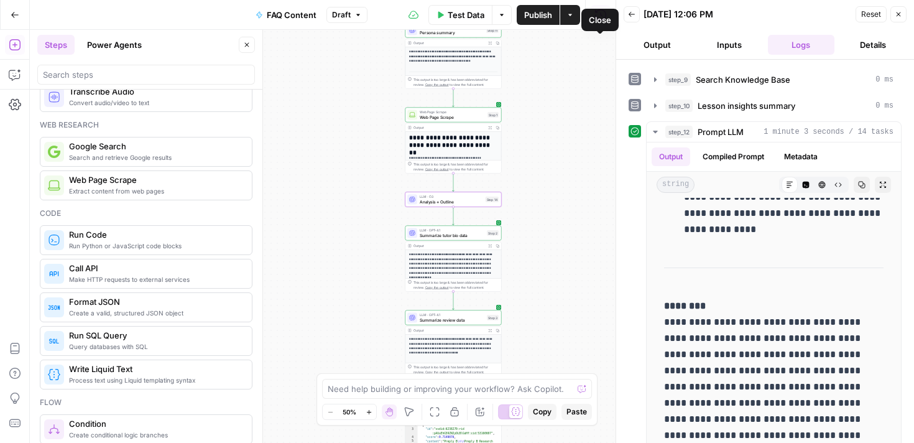
scroll to position [6999, 0]
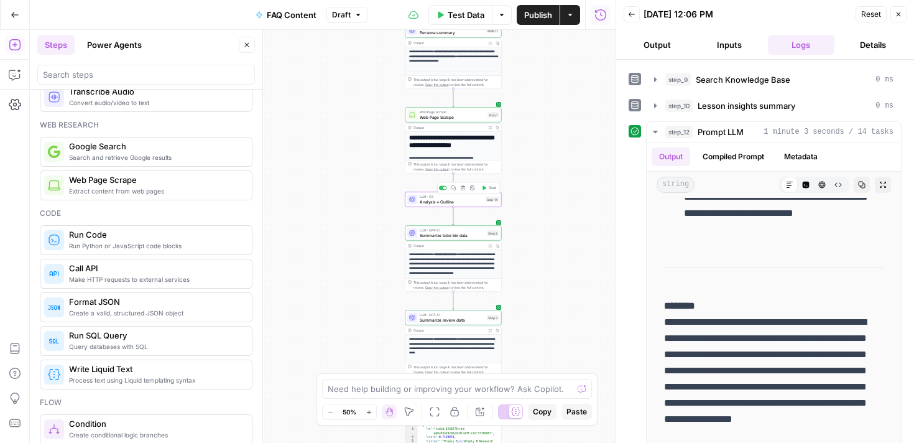
click at [467, 203] on span "Analysis + Outline" at bounding box center [451, 201] width 63 height 6
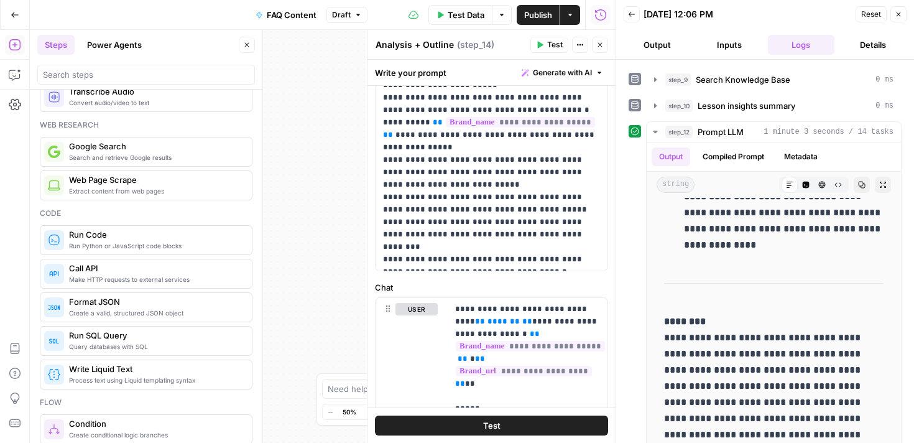
scroll to position [284, 0]
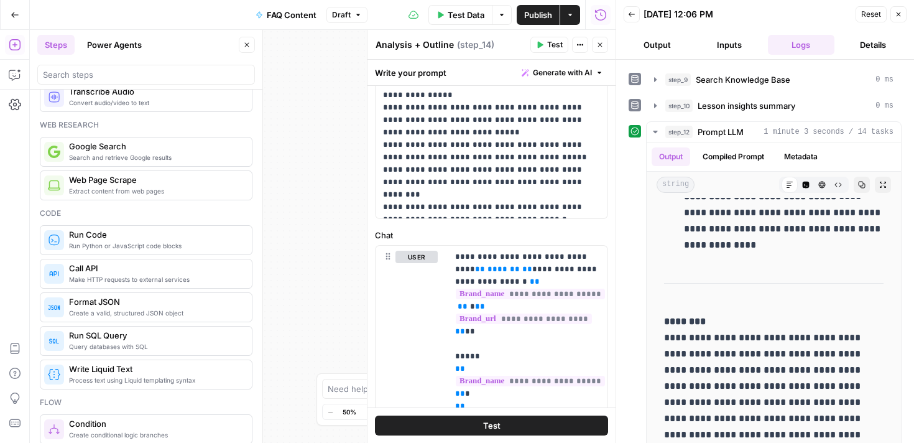
click at [343, 213] on div "**********" at bounding box center [323, 236] width 586 height 413
click at [603, 49] on button "Close" at bounding box center [600, 45] width 16 height 16
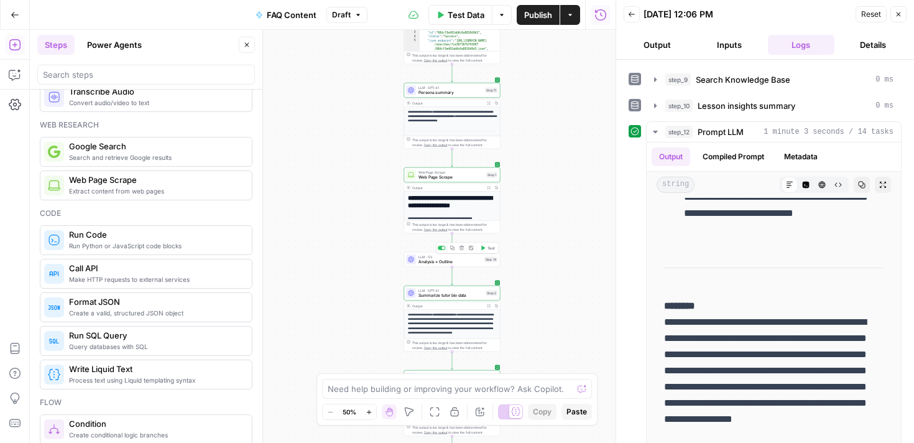
click at [466, 264] on span "Analysis + Outline" at bounding box center [450, 262] width 63 height 6
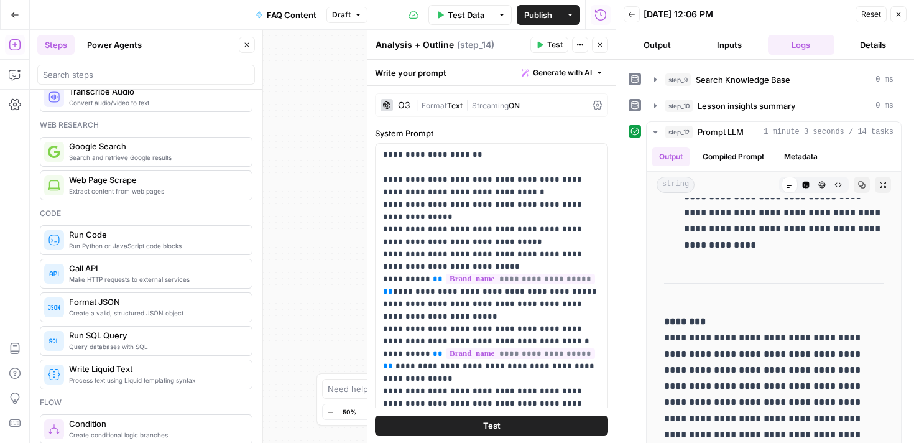
click at [597, 43] on icon "button" at bounding box center [599, 44] width 7 height 7
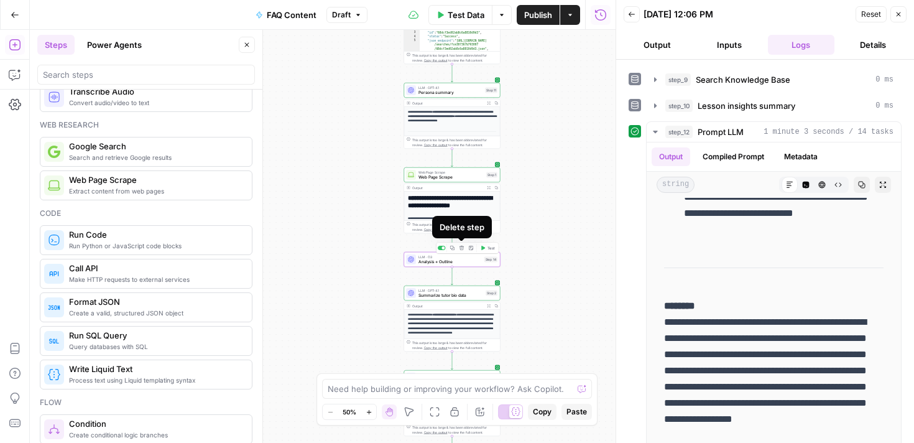
click at [463, 251] on button "Delete step" at bounding box center [462, 248] width 8 height 8
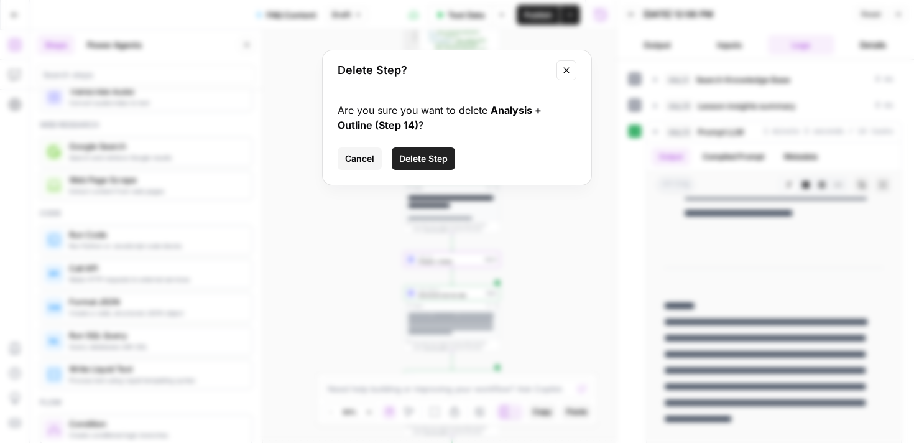
click at [430, 159] on span "Delete Step" at bounding box center [423, 158] width 49 height 12
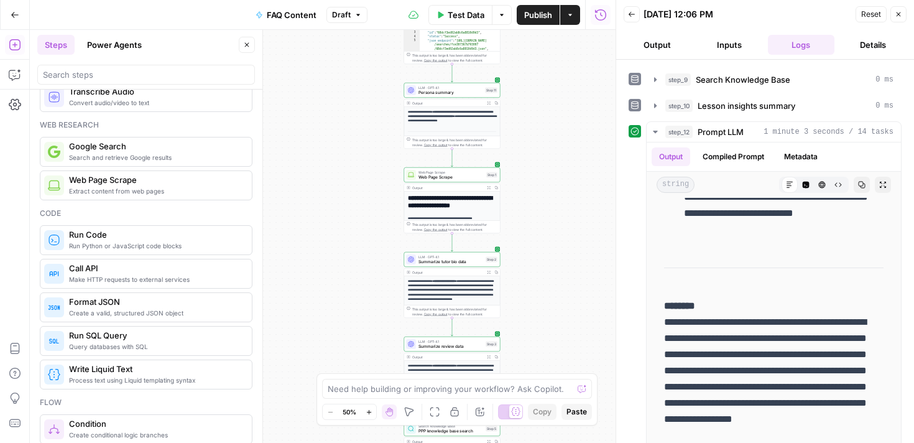
scroll to position [0, 0]
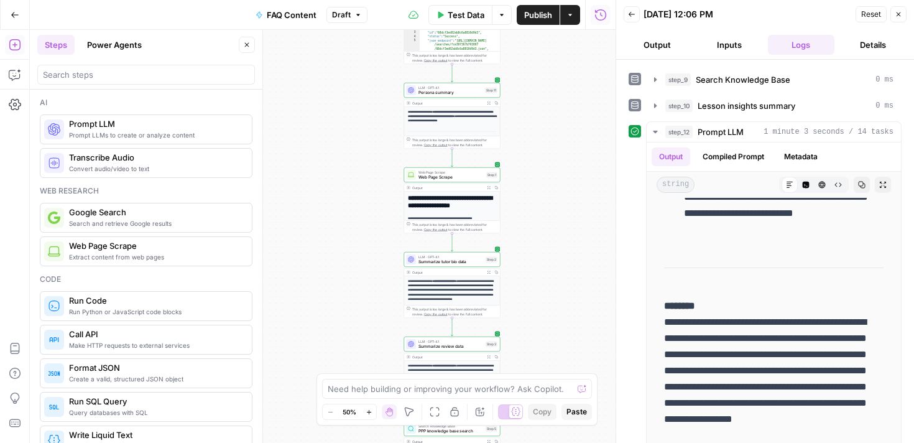
click at [144, 246] on span "Web Page Scrape" at bounding box center [155, 245] width 173 height 12
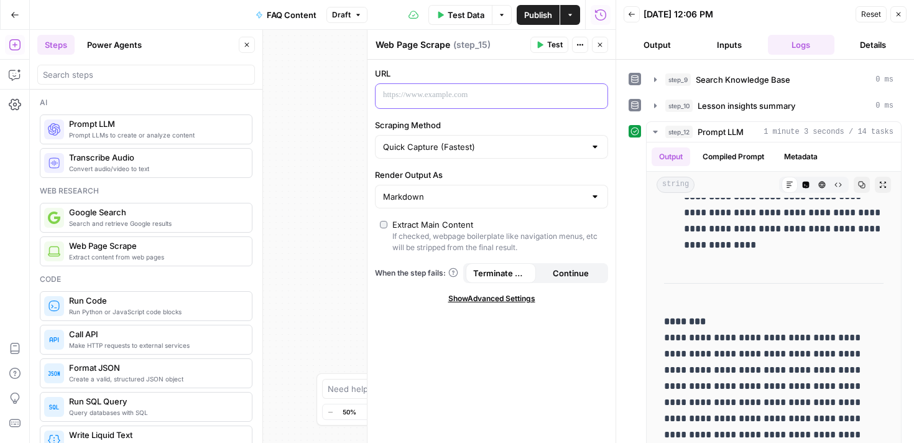
click at [457, 98] on p at bounding box center [481, 95] width 197 height 12
click at [502, 146] on input "Scraping Method" at bounding box center [484, 147] width 202 height 12
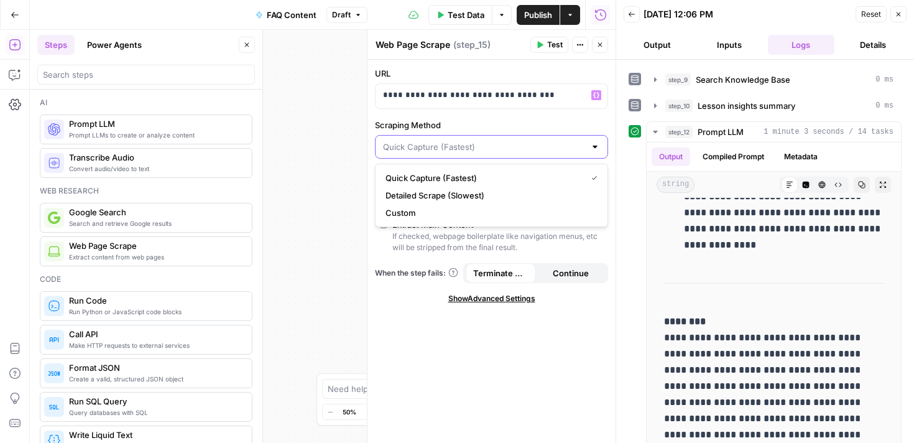
click at [502, 147] on input "Scraping Method" at bounding box center [484, 147] width 202 height 12
type input "Quick Capture (Fastest)"
click at [430, 346] on div "**********" at bounding box center [492, 251] width 248 height 383
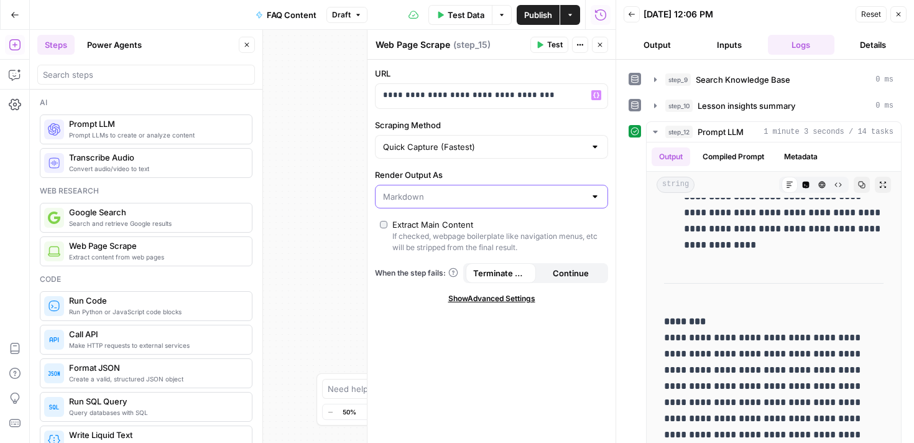
click at [494, 193] on input "Render Output As" at bounding box center [484, 196] width 202 height 12
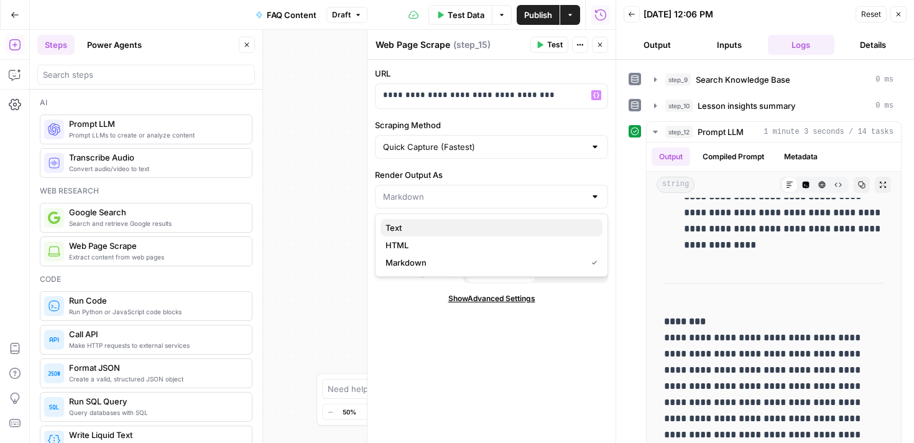
click at [489, 228] on span "Text" at bounding box center [489, 227] width 207 height 12
type input "Text"
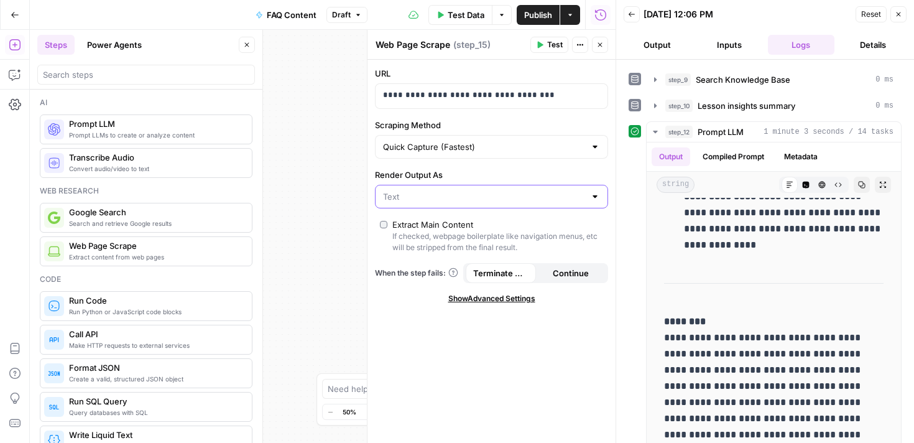
click at [471, 199] on input "Render Output As" at bounding box center [484, 196] width 202 height 12
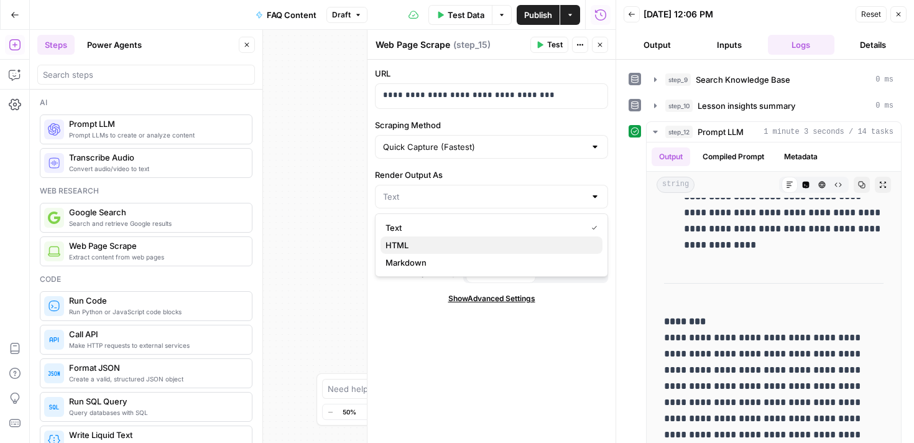
click at [465, 241] on span "HTML" at bounding box center [489, 245] width 207 height 12
type input "HTML"
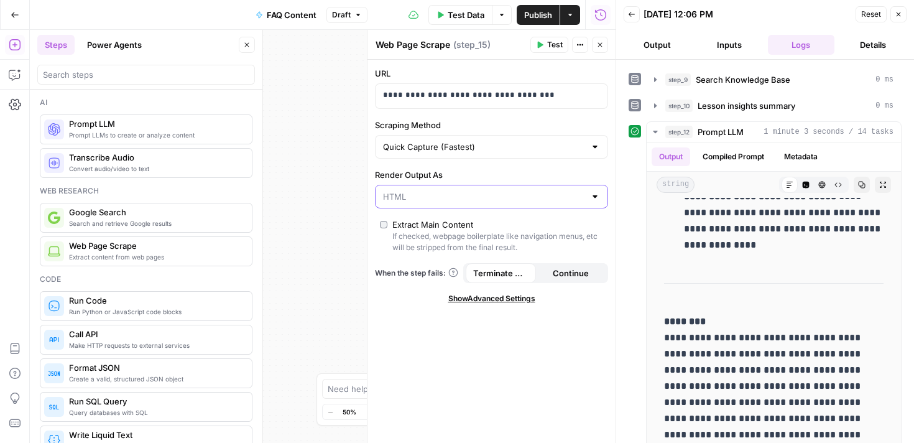
click at [489, 195] on input "Render Output As" at bounding box center [484, 196] width 202 height 12
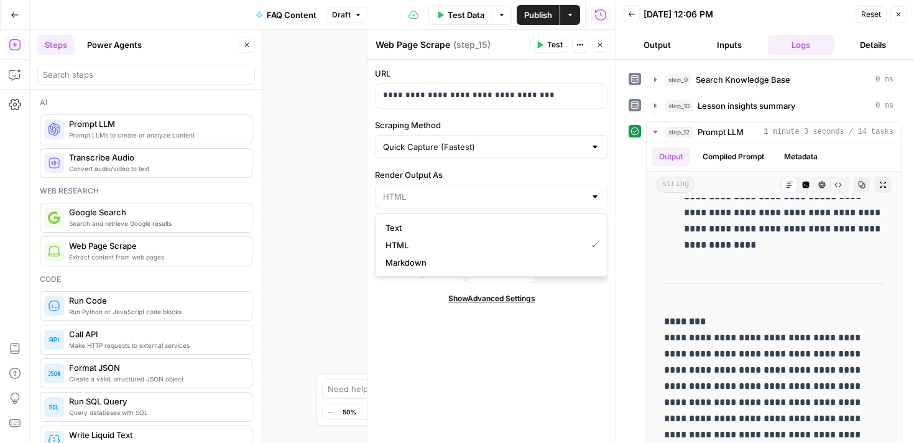
click at [481, 233] on span "Text" at bounding box center [489, 227] width 207 height 12
type input "Text"
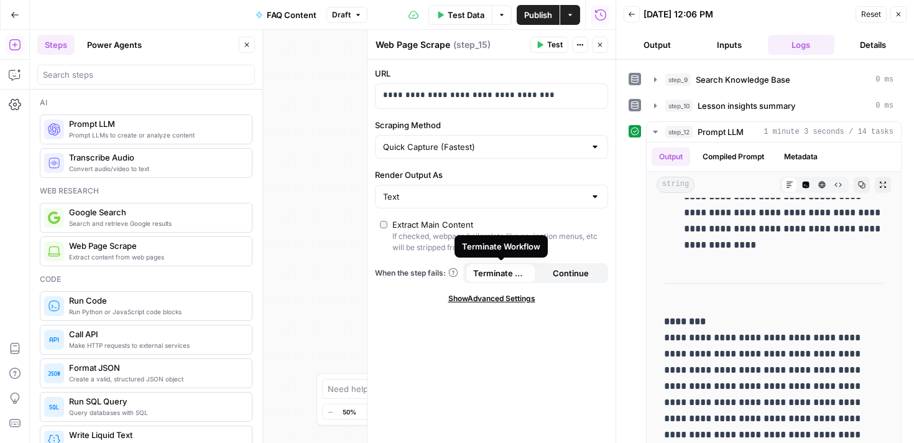
click at [357, 234] on div "**********" at bounding box center [323, 236] width 586 height 413
click at [901, 14] on icon "button" at bounding box center [898, 14] width 7 height 7
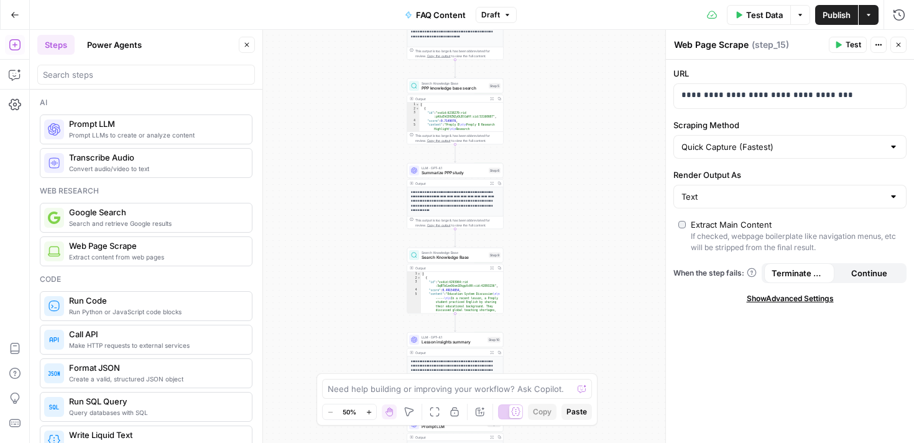
drag, startPoint x: 509, startPoint y: 307, endPoint x: 512, endPoint y: -36, distance: 343.3
click at [512, 0] on html "Preply New Home Browse Insights Opportunities Your Data Recent Grids Nikki cont…" at bounding box center [457, 221] width 914 height 443
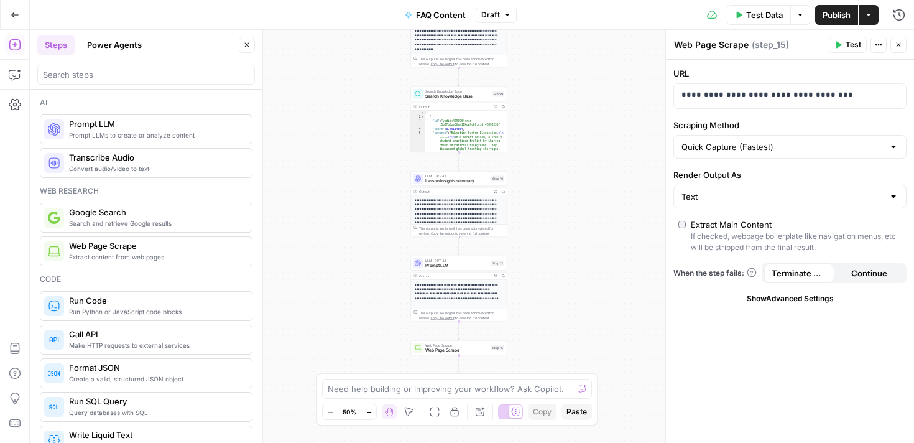
drag, startPoint x: 527, startPoint y: 184, endPoint x: 525, endPoint y: -37, distance: 220.8
click at [525, 0] on html "Preply New Home Browse Insights Opportunities Your Data Recent Grids Nikki cont…" at bounding box center [457, 221] width 914 height 443
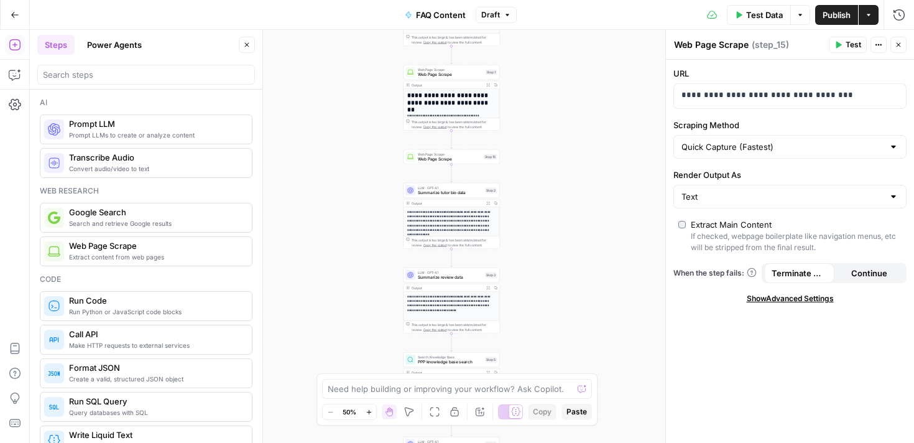
click at [434, 68] on span "Web Page Scrape" at bounding box center [450, 69] width 65 height 5
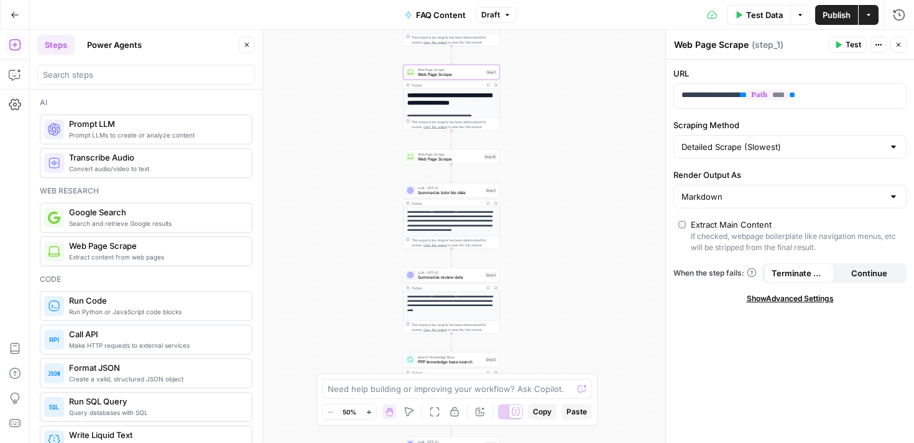
click at [748, 42] on textarea "Web Page Scrape" at bounding box center [711, 45] width 75 height 12
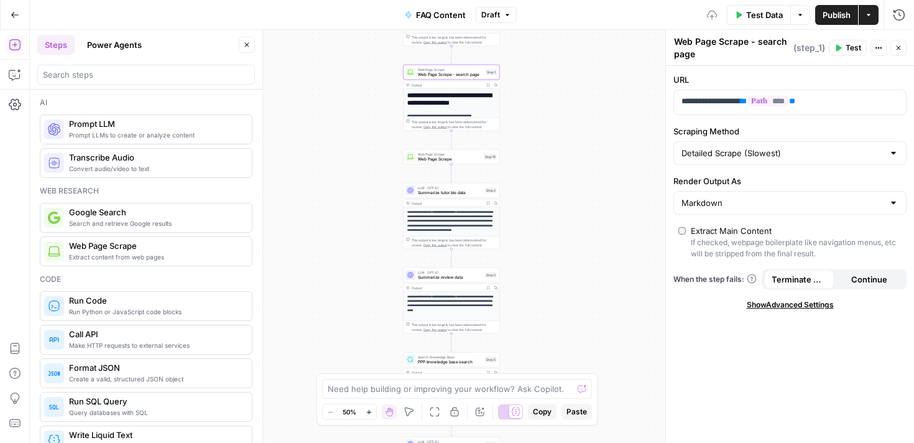
type textarea "Web Page Scrape - search page"
click at [445, 160] on span "Web Page Scrape" at bounding box center [449, 159] width 63 height 6
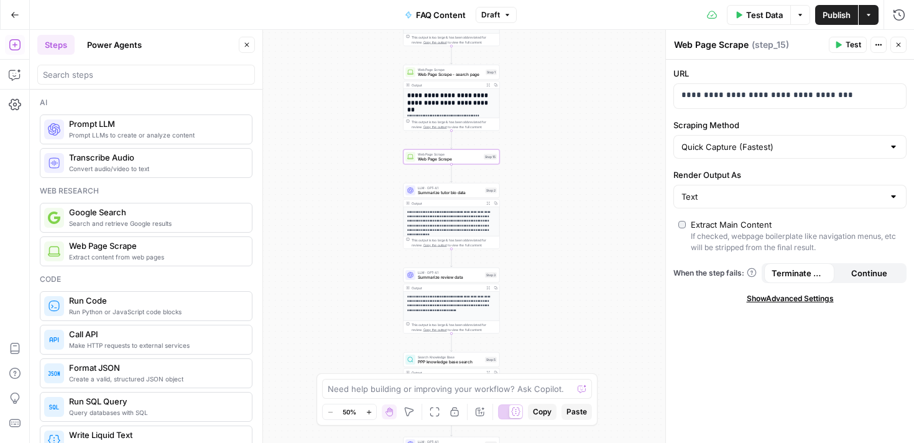
click at [746, 40] on textarea "Web Page Scrape" at bounding box center [711, 45] width 75 height 12
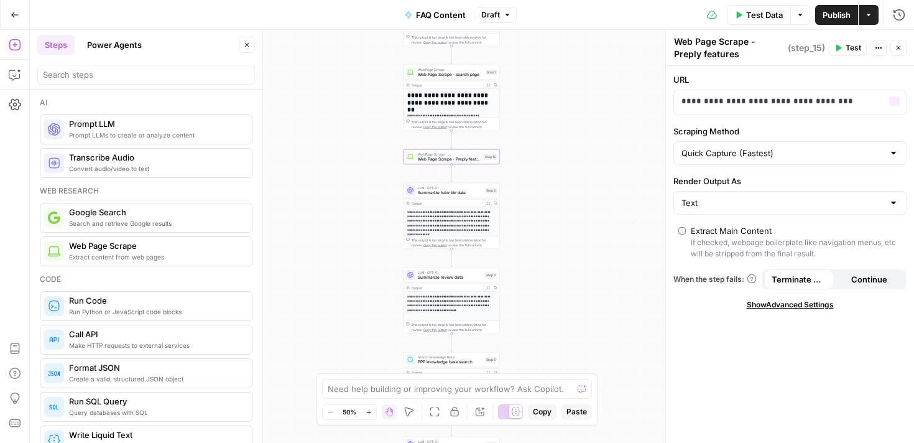
type textarea "Web Page Scrape - Preply features"
click at [609, 180] on div "**********" at bounding box center [472, 236] width 884 height 413
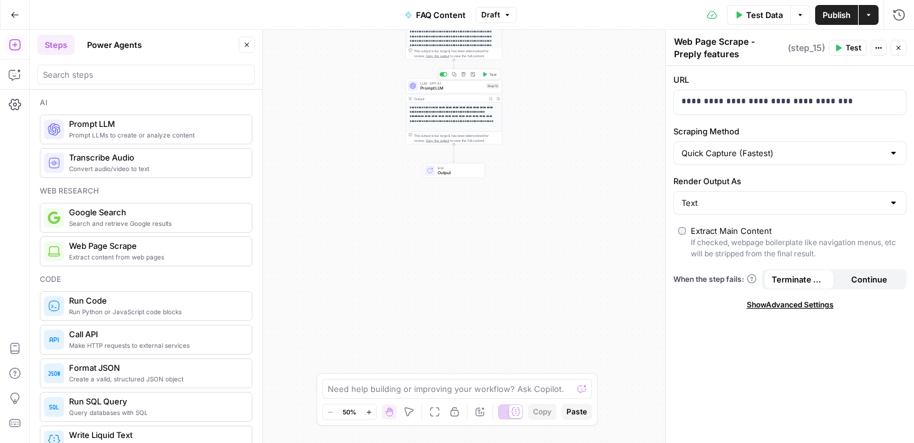
click at [456, 89] on span "Prompt LLM" at bounding box center [451, 88] width 63 height 6
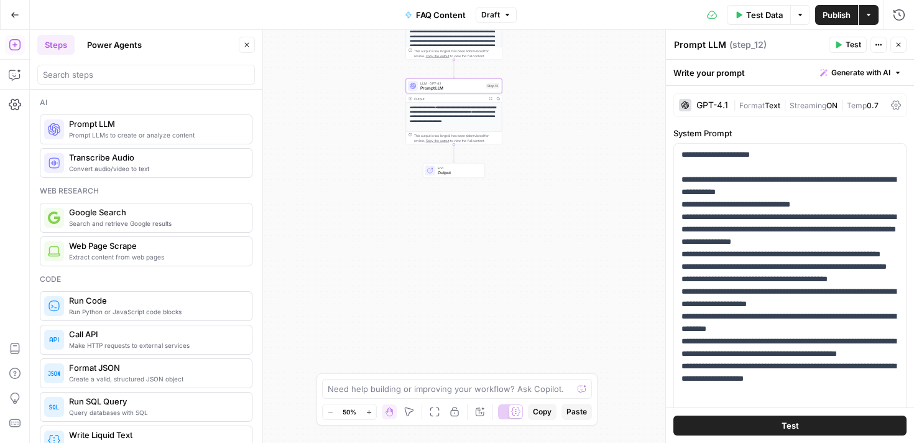
click at [453, 116] on p "**********" at bounding box center [454, 114] width 89 height 18
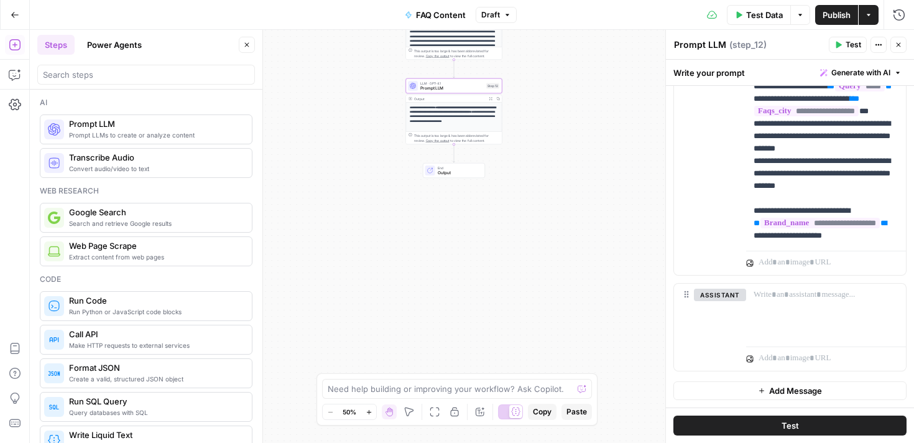
scroll to position [821, 0]
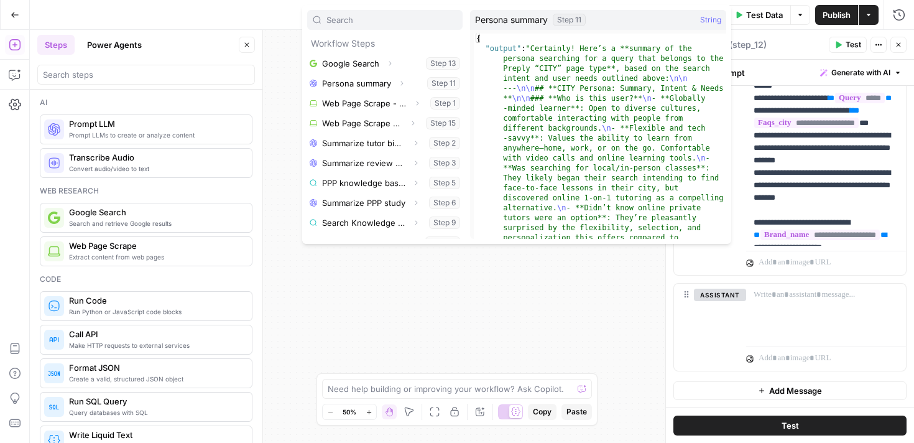
scroll to position [123, 0]
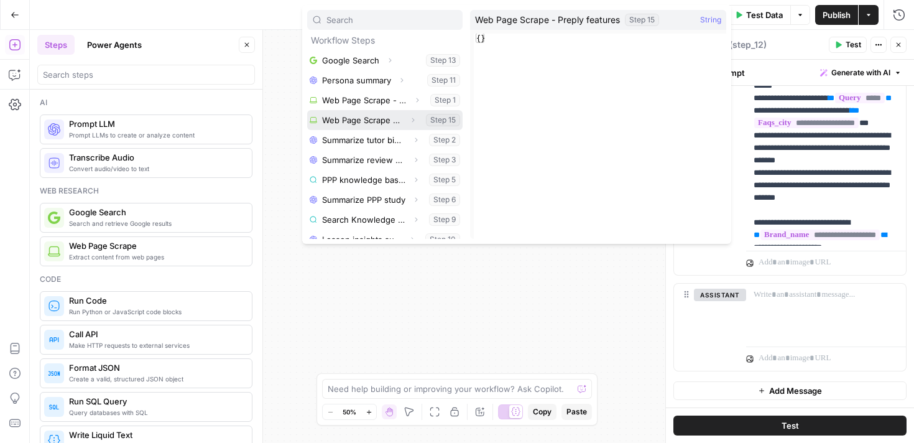
click at [382, 118] on button "Select variable Web Page Scrape - Preply features" at bounding box center [384, 120] width 155 height 20
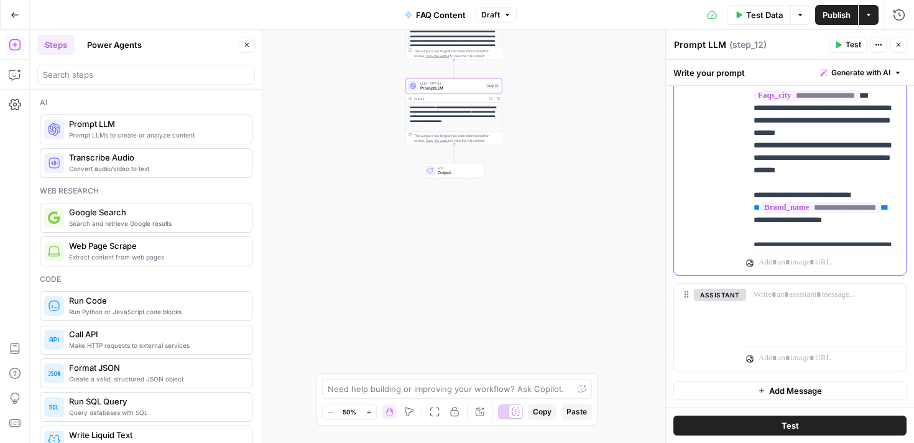
scroll to position [889, 0]
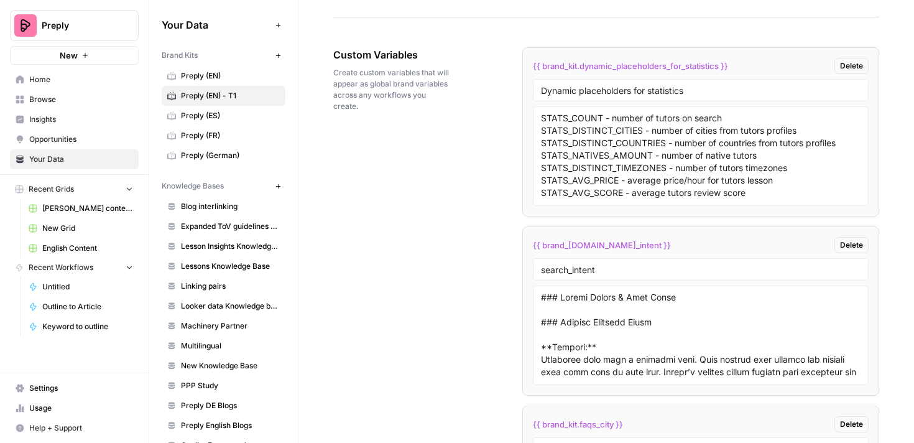
drag, startPoint x: 804, startPoint y: 132, endPoint x: 530, endPoint y: 131, distance: 274.3
click at [530, 131] on li "{{ brand_kit.dynamic_placeholders_for_statistics }} Delete Dynamic placeholders…" at bounding box center [701, 131] width 358 height 169
drag, startPoint x: 791, startPoint y: 155, endPoint x: 439, endPoint y: 154, distance: 352.0
click at [439, 154] on div "Custom Variables Create custom variables that will appear as global brand varia…" at bounding box center [606, 325] width 546 height 607
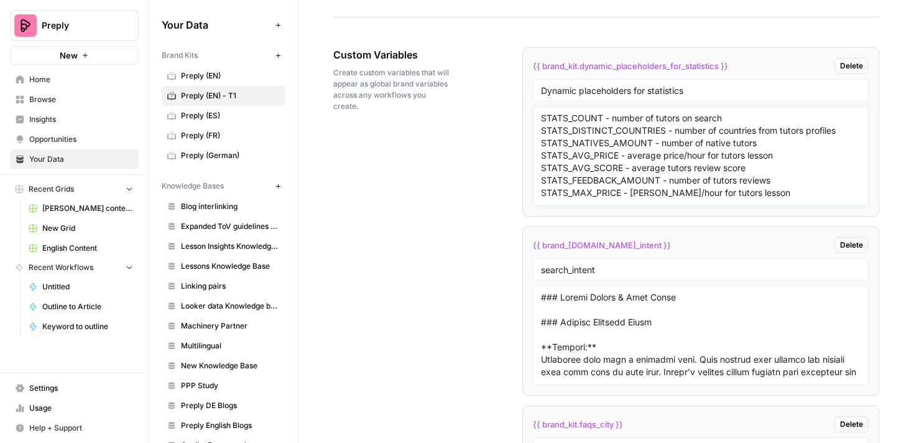
click at [649, 151] on textarea "STATS_COUNT - number of tutors on search STATS_DISTINCT_COUNTRIES - number of c…" at bounding box center [701, 156] width 320 height 88
click at [660, 176] on textarea "STATS_COUNT - number of tutors on search STATS_DISTINCT_COUNTRIES - number of c…" at bounding box center [701, 156] width 320 height 88
click at [690, 169] on textarea "STATS_COUNT - number of tutors on search STATS_DISTINCT_COUNTRIES - number of c…" at bounding box center [701, 156] width 320 height 88
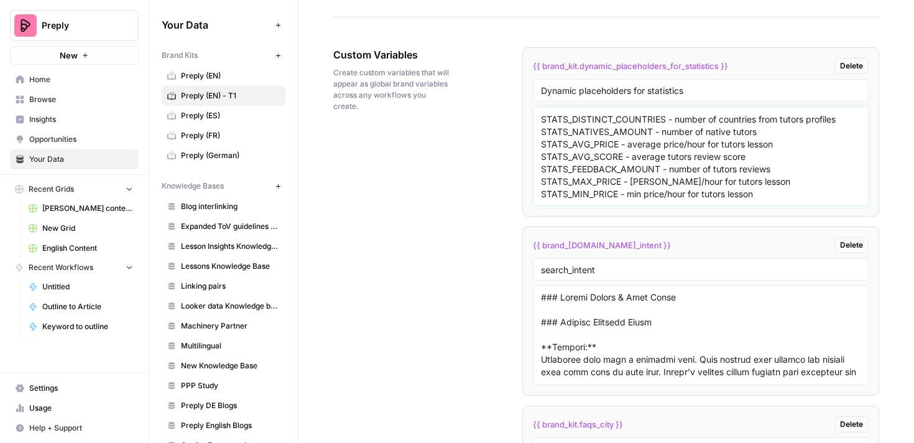
drag, startPoint x: 775, startPoint y: 195, endPoint x: 529, endPoint y: 192, distance: 246.3
click at [529, 192] on li "{{ brand_kit.dynamic_placeholders_for_statistics }} Delete Dynamic placeholders…" at bounding box center [701, 131] width 358 height 169
click at [698, 192] on textarea "STATS_COUNT - number of tutors on search STATS_DISTINCT_COUNTRIES - number of c…" at bounding box center [701, 156] width 320 height 88
drag, startPoint x: 767, startPoint y: 182, endPoint x: 537, endPoint y: 180, distance: 230.7
click at [537, 180] on div "STATS_COUNT - number of tutors on search STATS_DISTINCT_COUNTRIES - number of c…" at bounding box center [701, 156] width 336 height 100
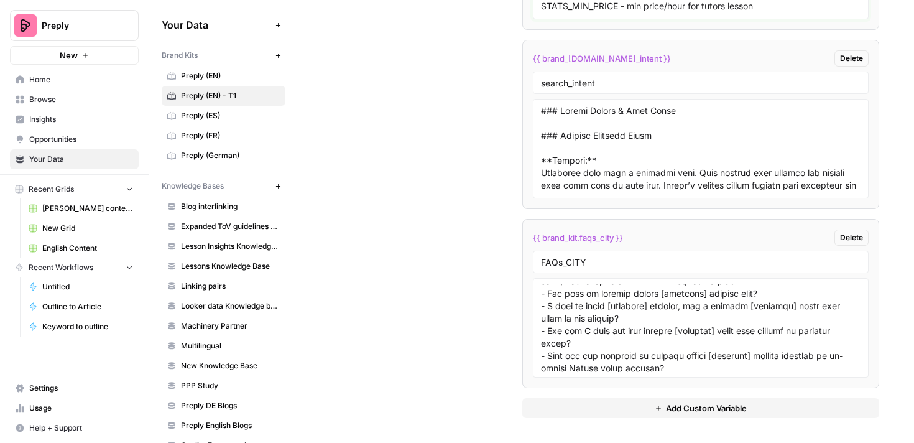
scroll to position [187, 0]
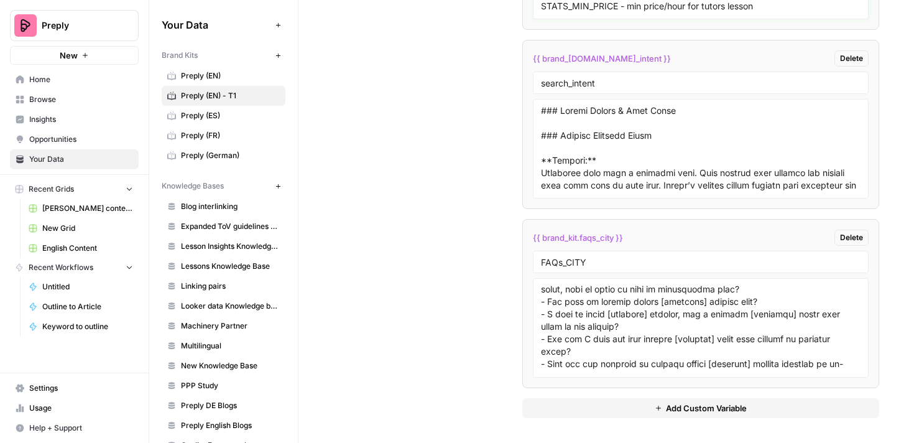
type textarea "STATS_COUNT - number of tutors on search STATS_DISTINCT_COUNTRIES - number of c…"
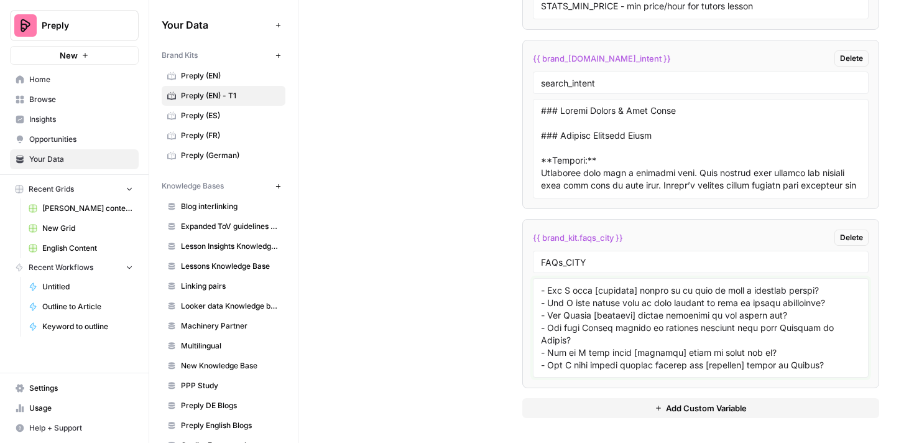
drag, startPoint x: 579, startPoint y: 337, endPoint x: 519, endPoint y: 332, distance: 59.9
click at [519, 332] on div "Custom Variables Create custom variables that will appear as global brand varia…" at bounding box center [606, 139] width 546 height 607
click at [681, 328] on textarea at bounding box center [701, 328] width 320 height 88
click at [669, 327] on textarea at bounding box center [701, 328] width 320 height 88
drag, startPoint x: 619, startPoint y: 339, endPoint x: 529, endPoint y: 338, distance: 90.2
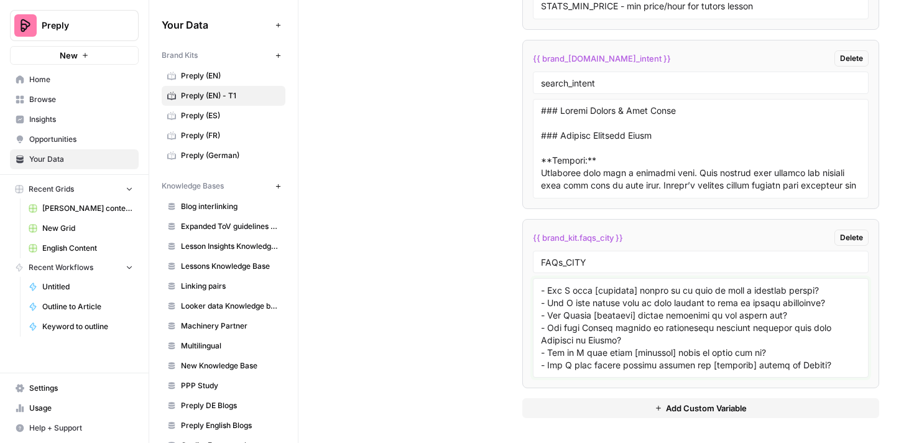
click at [529, 338] on li "{{ brand_kit.faqs_city }} Delete FAQs_CITY" at bounding box center [701, 303] width 358 height 169
click at [690, 325] on textarea at bounding box center [701, 328] width 320 height 88
click at [667, 328] on textarea at bounding box center [701, 328] width 320 height 88
click at [687, 335] on textarea at bounding box center [701, 328] width 320 height 88
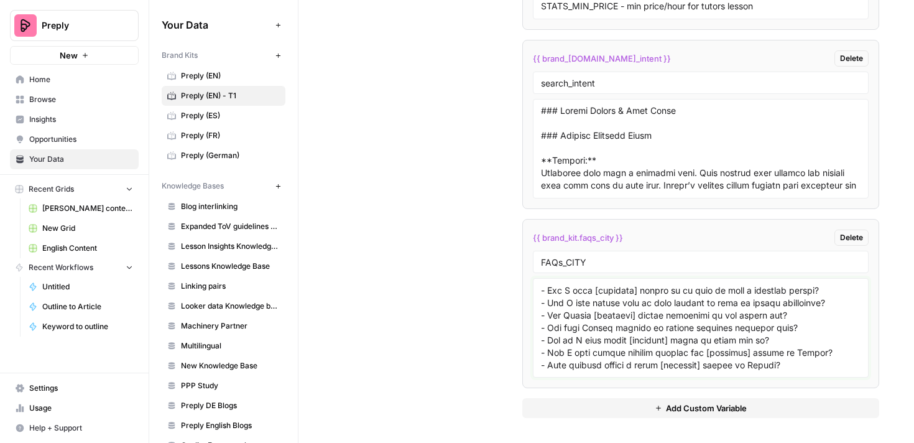
click at [692, 326] on textarea at bounding box center [701, 328] width 320 height 88
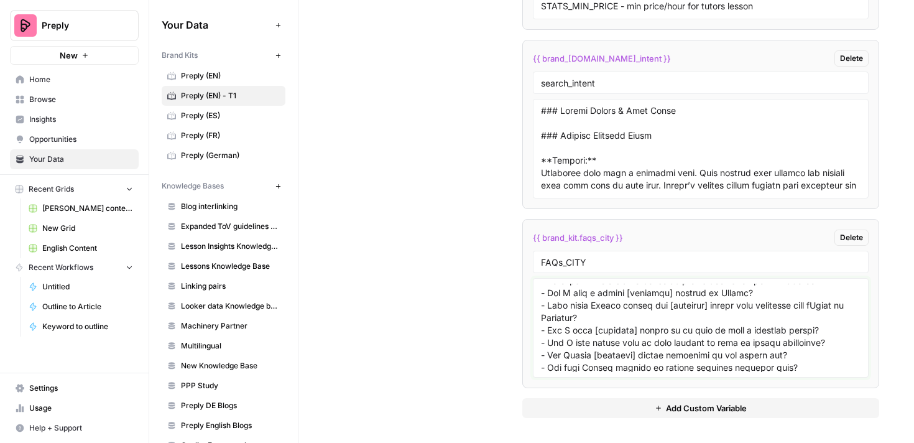
scroll to position [7, 0]
click at [690, 318] on textarea at bounding box center [701, 328] width 320 height 88
drag, startPoint x: 585, startPoint y: 318, endPoint x: 527, endPoint y: 309, distance: 59.2
click at [527, 309] on li "{{ brand_kit.faqs_city }} Delete FAQs_CITY" at bounding box center [701, 303] width 358 height 169
click at [752, 308] on textarea at bounding box center [701, 328] width 320 height 88
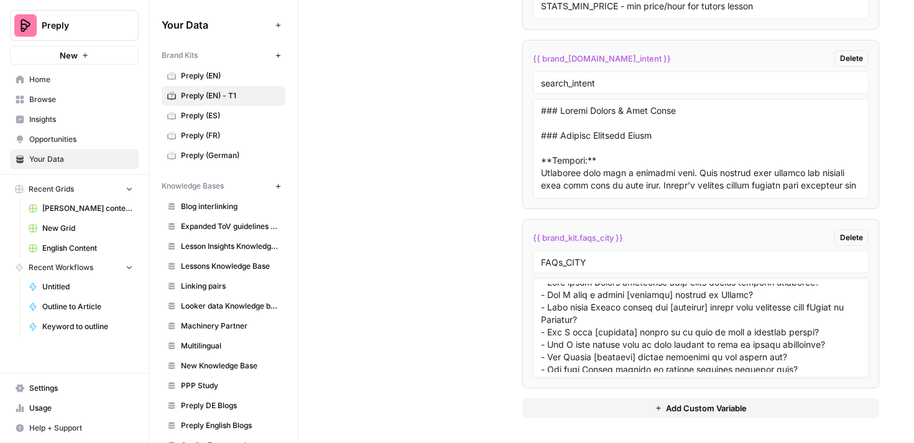
click at [764, 306] on textarea at bounding box center [701, 328] width 320 height 88
drag, startPoint x: 625, startPoint y: 322, endPoint x: 528, endPoint y: 322, distance: 97.0
click at [527, 322] on li "{{ brand_kit.faqs_city }} Delete FAQs_CITY" at bounding box center [701, 303] width 358 height 169
click at [542, 337] on textarea at bounding box center [701, 328] width 320 height 88
type textarea "- What makes Preply different from other online tutoring platforms? - Can I fin…"
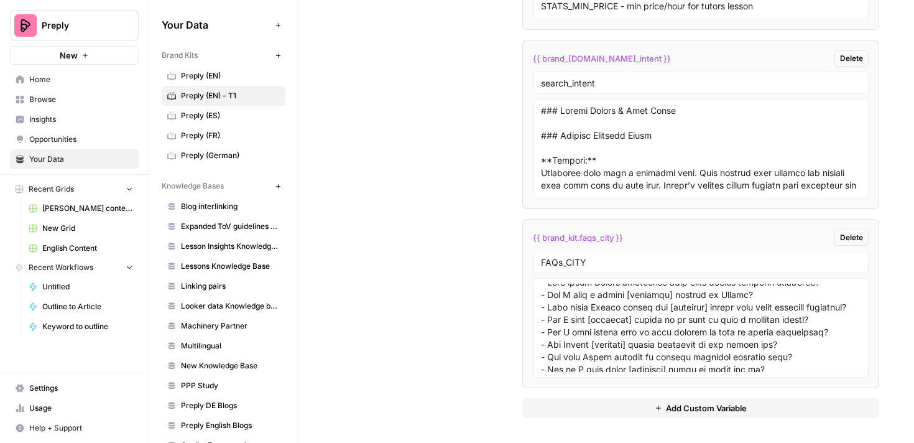
click at [439, 305] on div "Custom Variables Create custom variables that will appear as global brand varia…" at bounding box center [606, 139] width 546 height 607
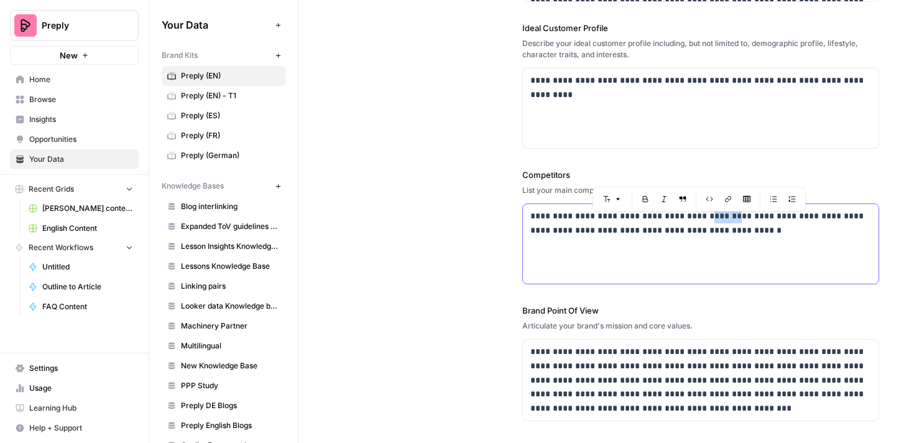
scroll to position [344, 0]
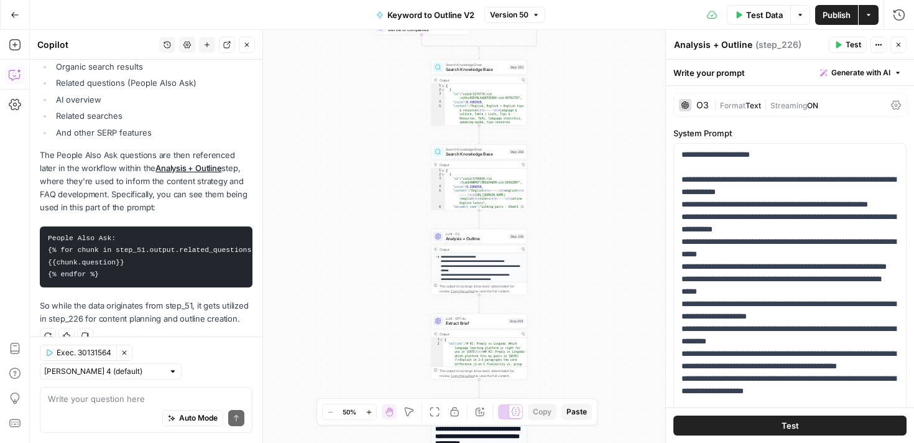
scroll to position [168, 0]
click at [476, 323] on span "Extract Brief" at bounding box center [476, 323] width 61 height 6
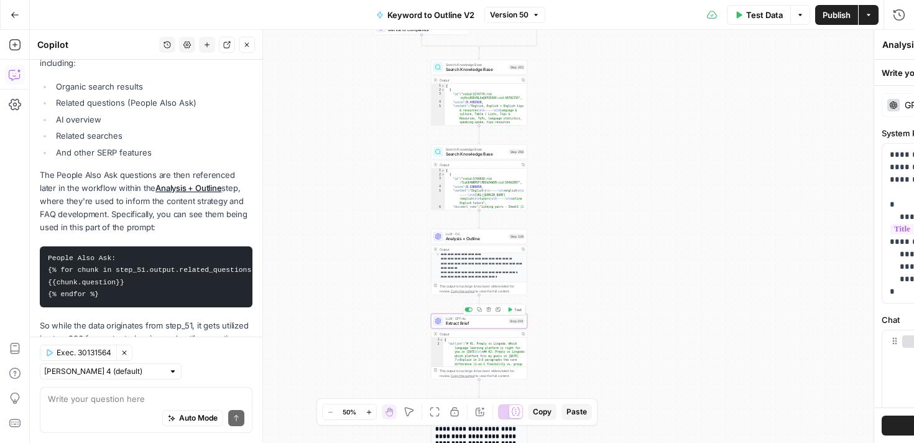
type textarea "Extract Brief"
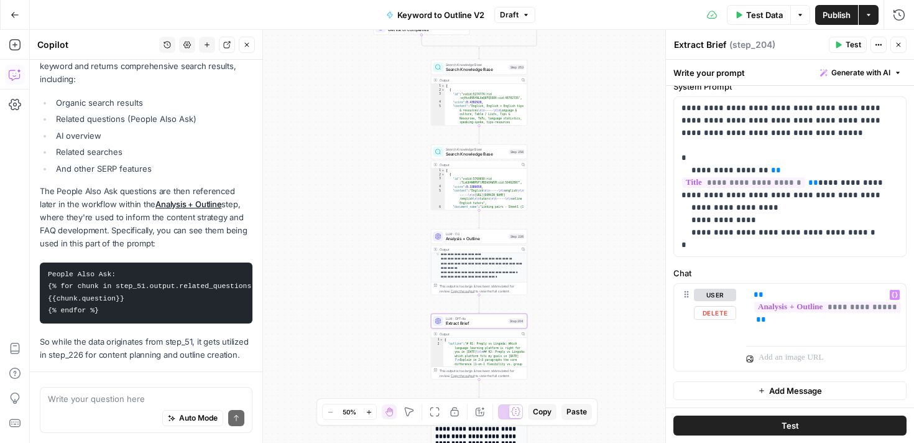
scroll to position [256, 0]
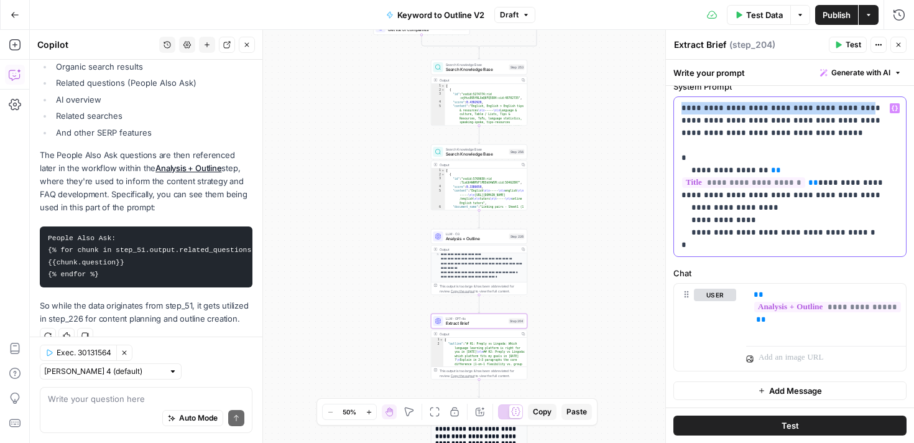
drag, startPoint x: 680, startPoint y: 106, endPoint x: 832, endPoint y: 111, distance: 152.4
click at [832, 111] on div "**********" at bounding box center [790, 176] width 232 height 159
copy p "**********"
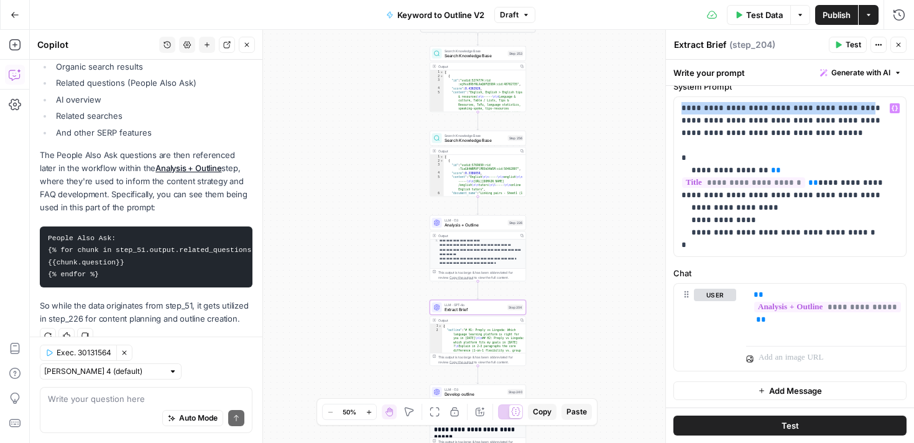
drag, startPoint x: 551, startPoint y: 349, endPoint x: 551, endPoint y: 333, distance: 16.8
click at [551, 333] on div "**********" at bounding box center [472, 236] width 884 height 413
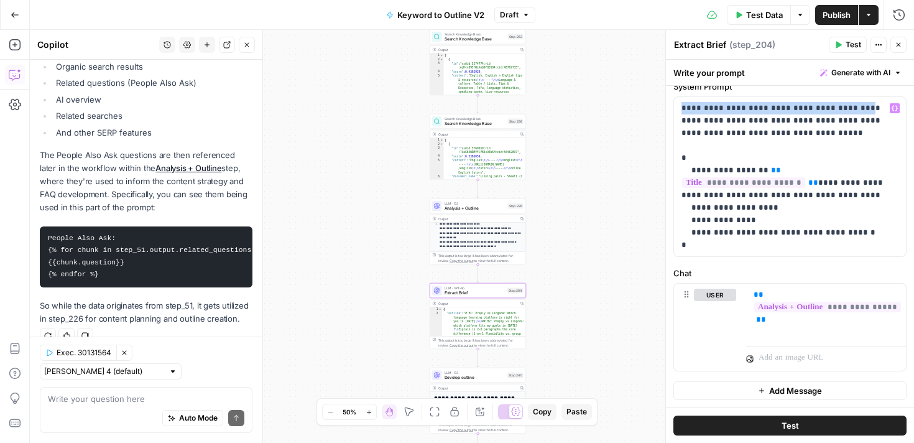
type textarea "**********"
click at [474, 245] on p "**********" at bounding box center [481, 234] width 83 height 27
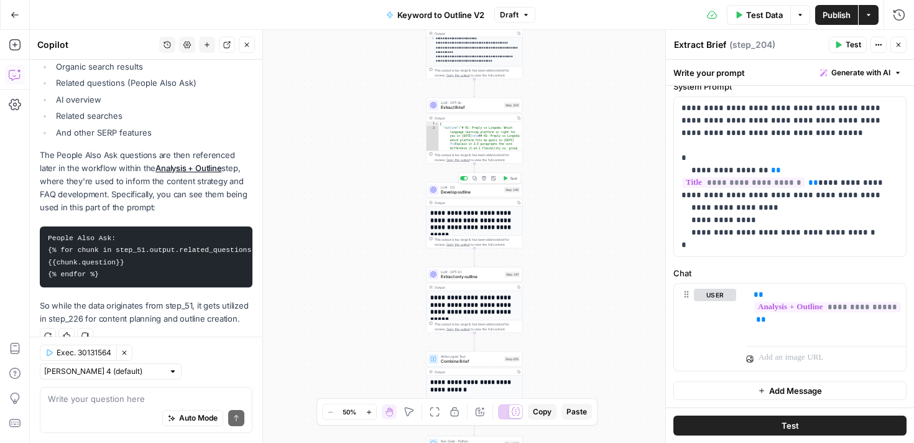
click at [460, 191] on span "Develop outline" at bounding box center [471, 192] width 61 height 6
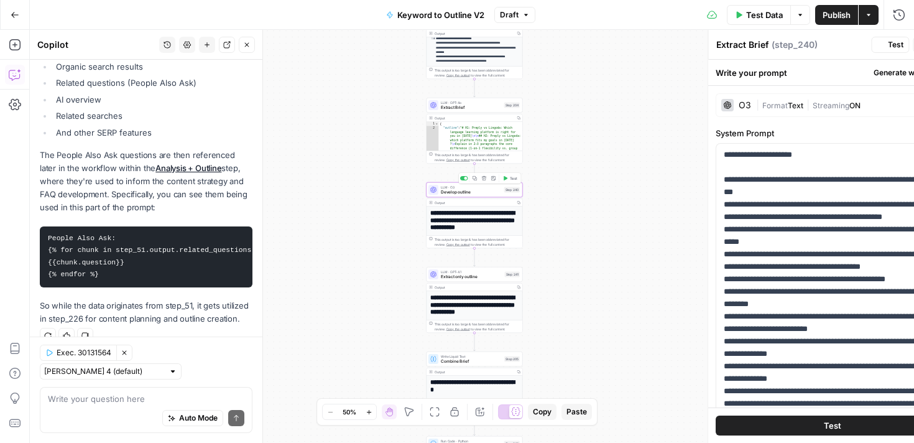
type textarea "Develop outline"
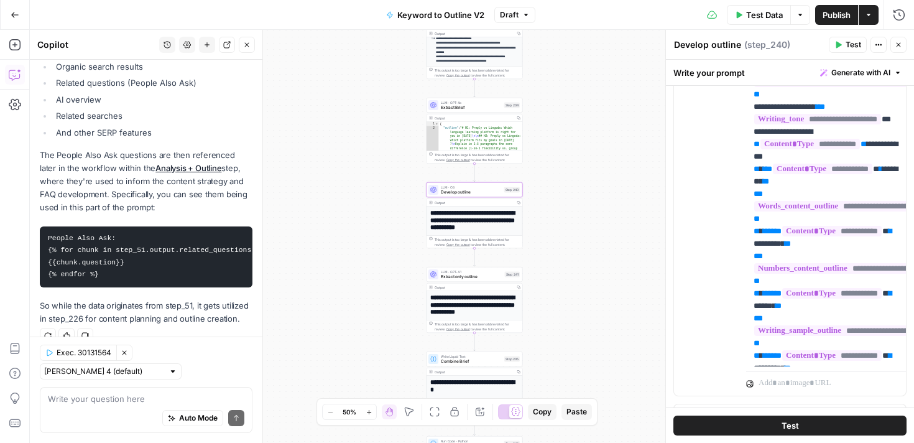
scroll to position [806, 0]
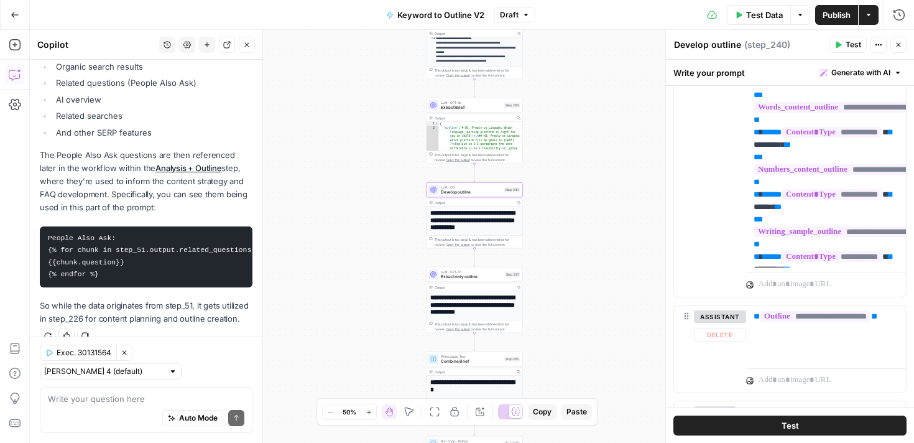
click at [468, 303] on h1 "**********" at bounding box center [474, 305] width 89 height 22
click at [447, 280] on div "LLM · GPT-4.1 Extract only outline Step 241 Copy step Delete step Add Note Test" at bounding box center [475, 274] width 96 height 15
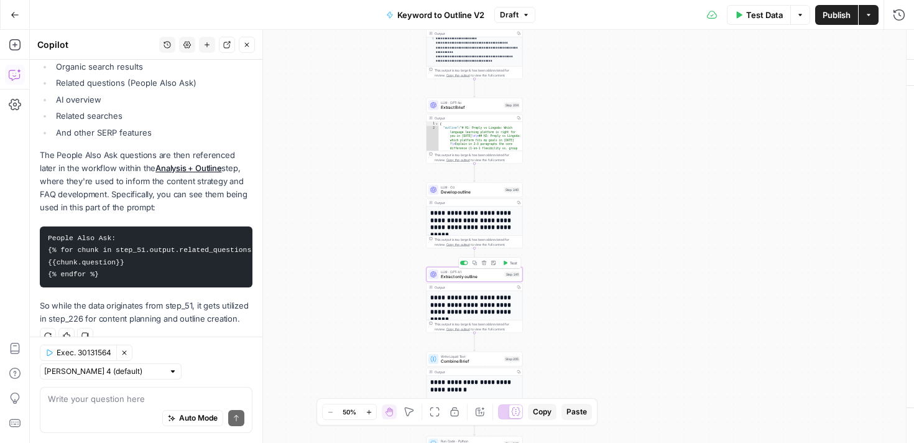
type textarea "Extract only outline"
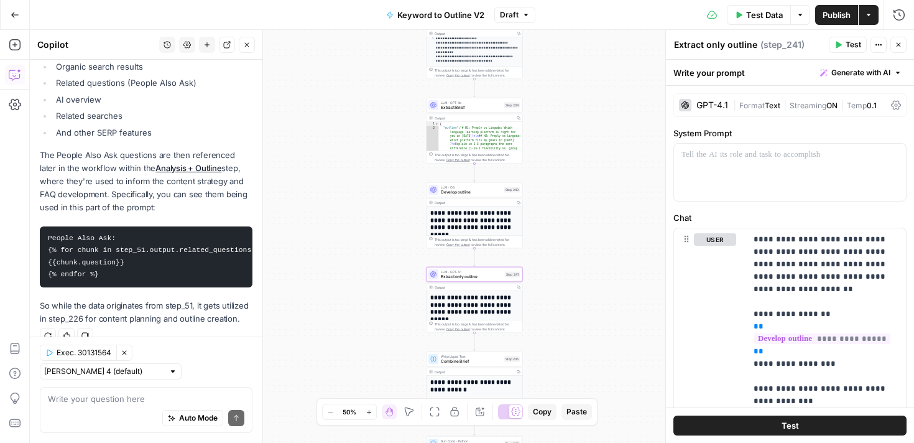
click at [487, 308] on h1 "**********" at bounding box center [474, 305] width 89 height 22
click at [478, 311] on h1 "**********" at bounding box center [474, 305] width 89 height 22
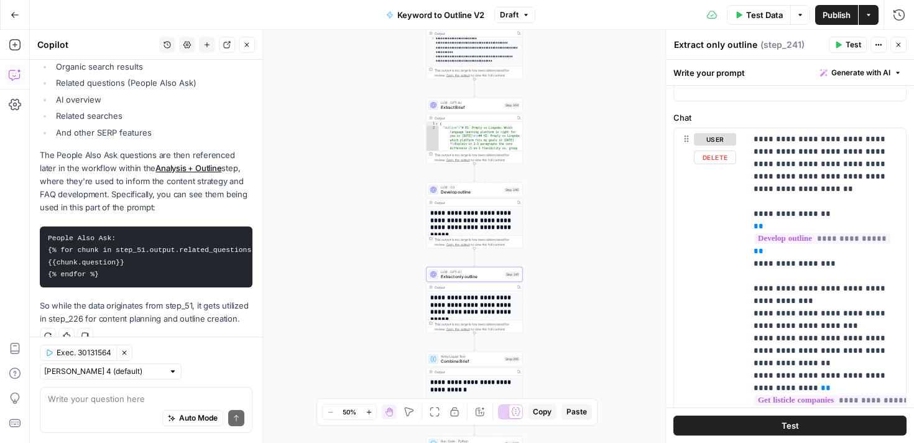
scroll to position [285, 0]
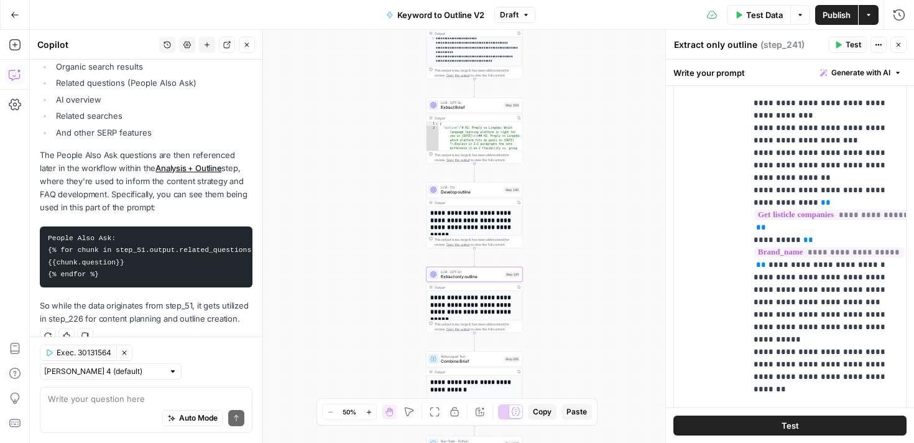
click at [460, 333] on div "**********" at bounding box center [472, 236] width 884 height 413
click at [478, 312] on h1 "**********" at bounding box center [474, 305] width 89 height 22
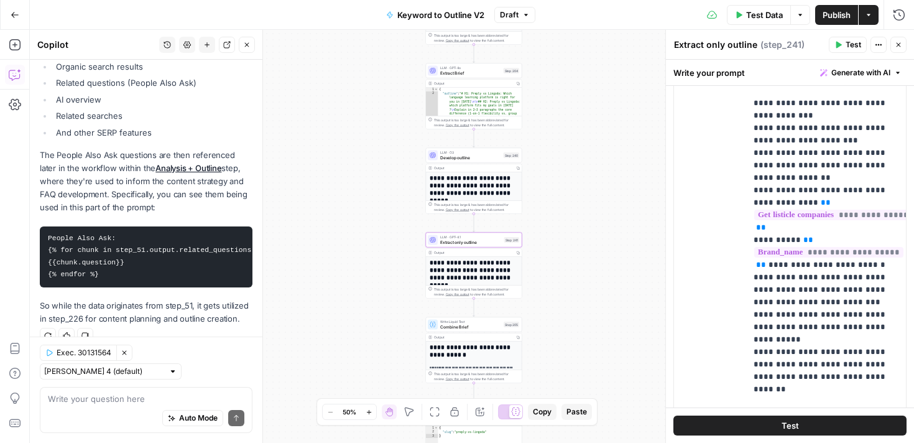
click at [474, 358] on h1 "**********" at bounding box center [474, 351] width 89 height 15
click at [471, 369] on div "**********" at bounding box center [474, 358] width 96 height 50
click at [471, 370] on div "This output is too large & has been abbreviated for review. Copy the output to …" at bounding box center [474, 376] width 96 height 13
click at [488, 315] on div "Copy step Delete step Add Note Test" at bounding box center [489, 312] width 63 height 11
click at [488, 330] on div "Write Liquid Text Combine Brief Step 205 Copy step Delete step Add Note Test" at bounding box center [474, 324] width 96 height 15
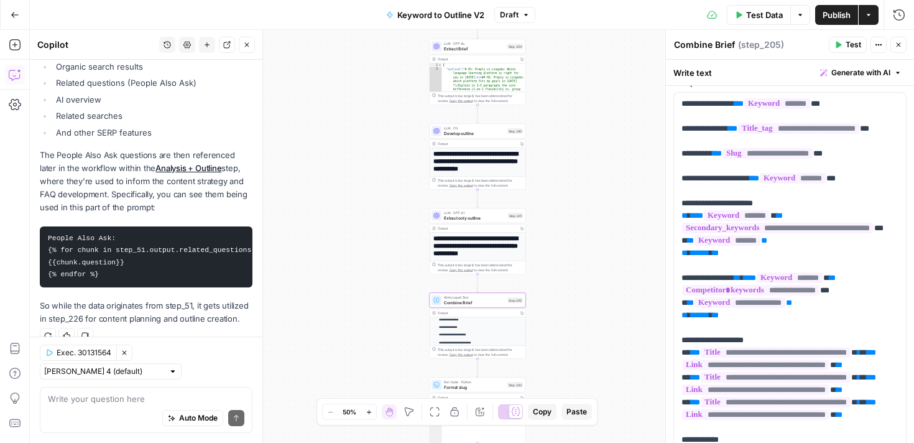
scroll to position [300, 0]
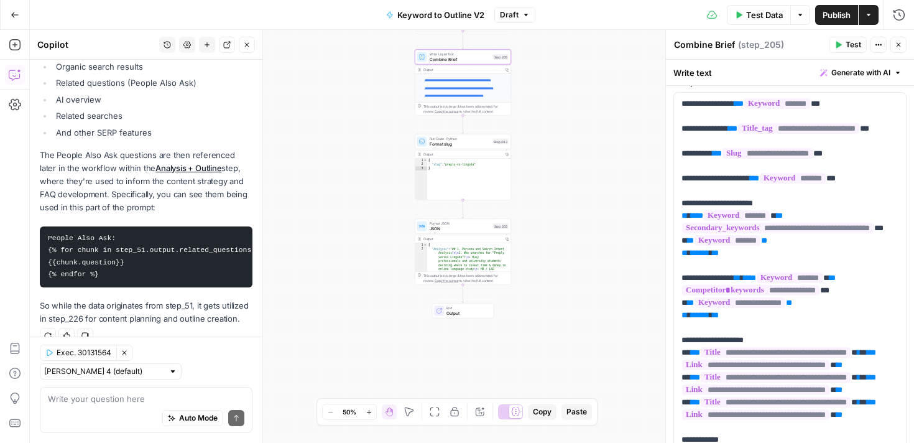
click at [16, 16] on icon "button" at bounding box center [15, 15] width 9 height 9
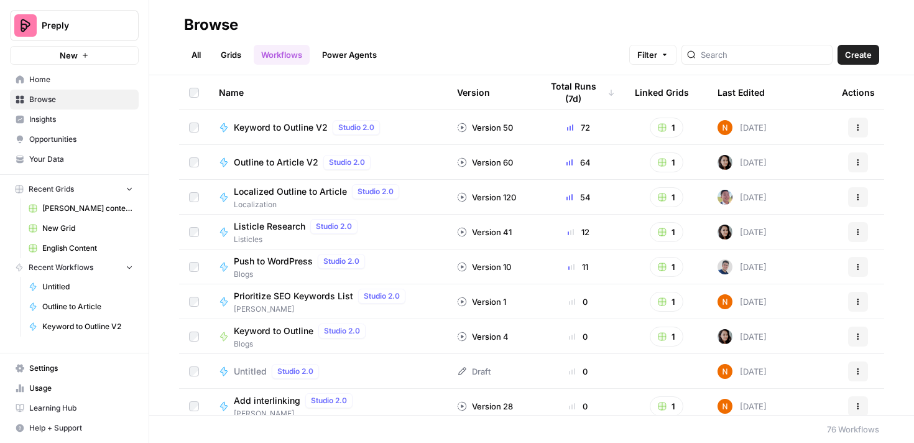
click at [57, 245] on span "English Content" at bounding box center [87, 248] width 91 height 11
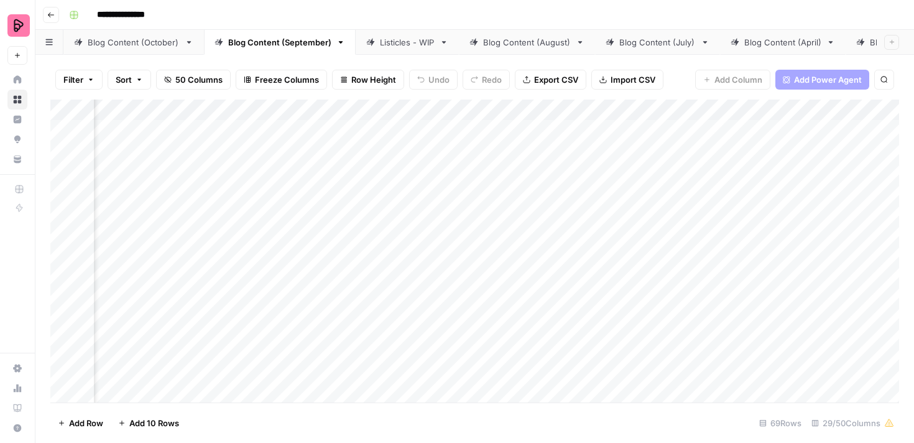
scroll to position [0, 258]
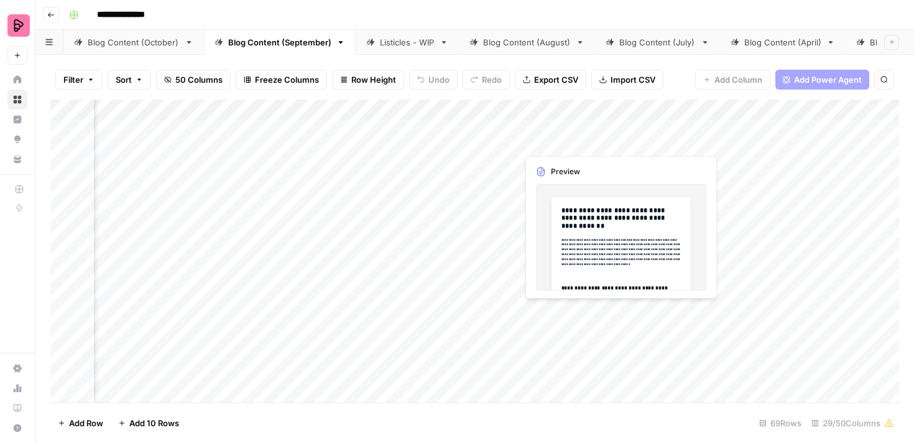
click at [566, 140] on div "Add Column" at bounding box center [474, 251] width 849 height 303
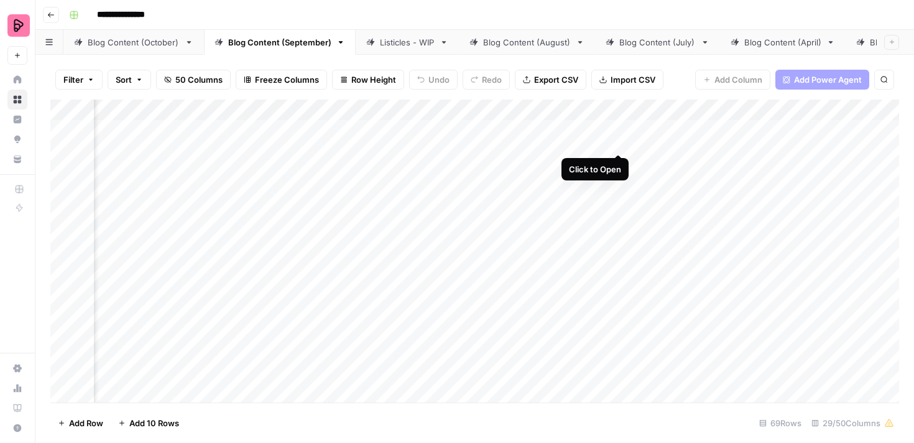
click at [621, 131] on div "Add Column" at bounding box center [474, 251] width 849 height 303
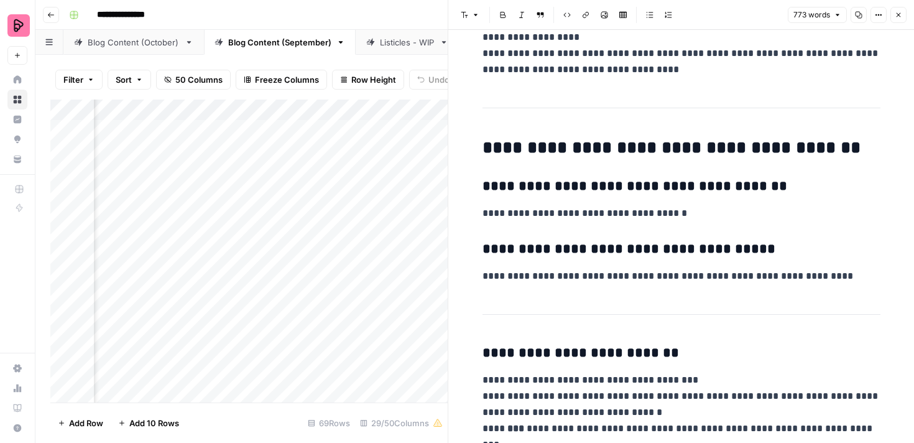
scroll to position [2744, 0]
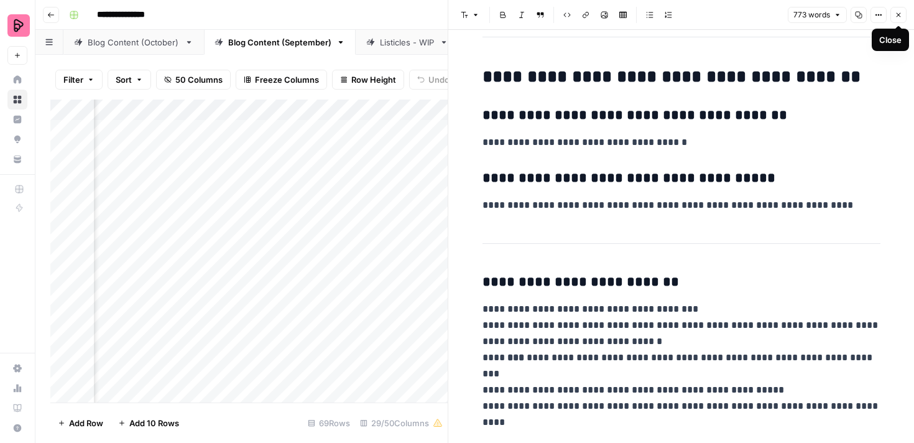
click at [905, 16] on button "Close" at bounding box center [899, 15] width 16 height 16
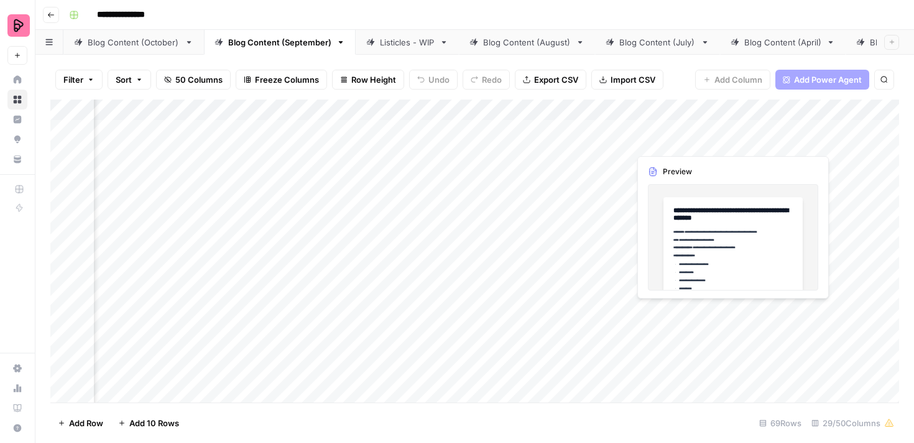
click at [658, 137] on div "Add Column" at bounding box center [474, 251] width 849 height 303
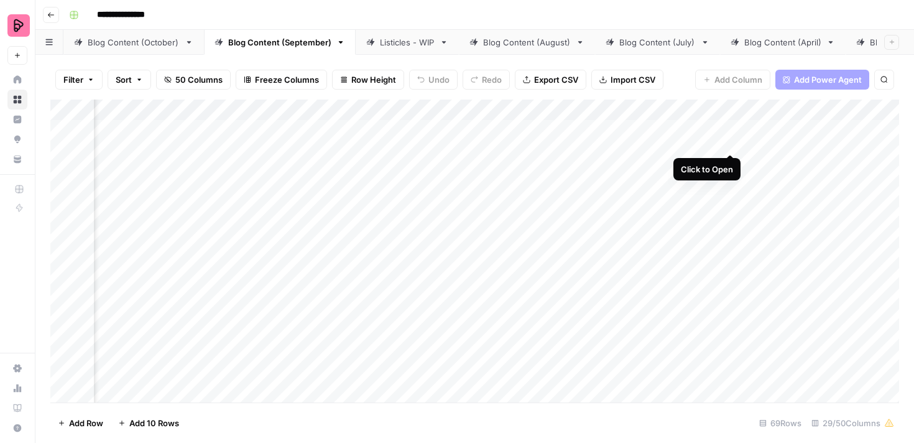
click at [729, 127] on div "Add Column" at bounding box center [474, 251] width 849 height 303
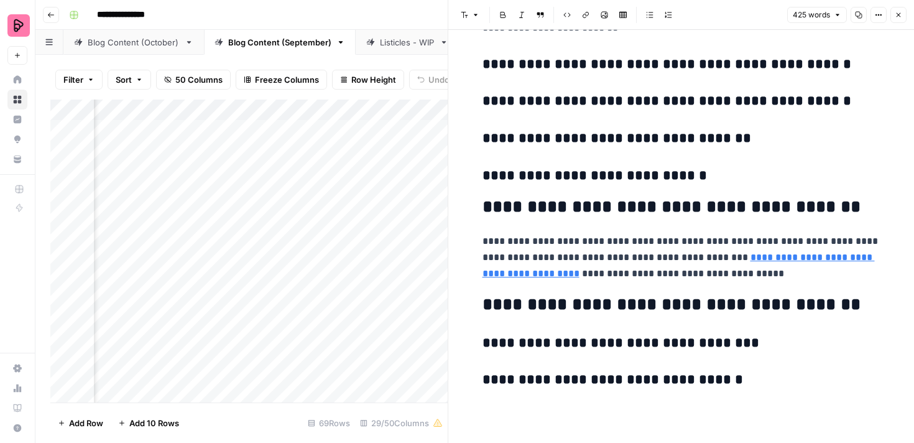
scroll to position [1710, 0]
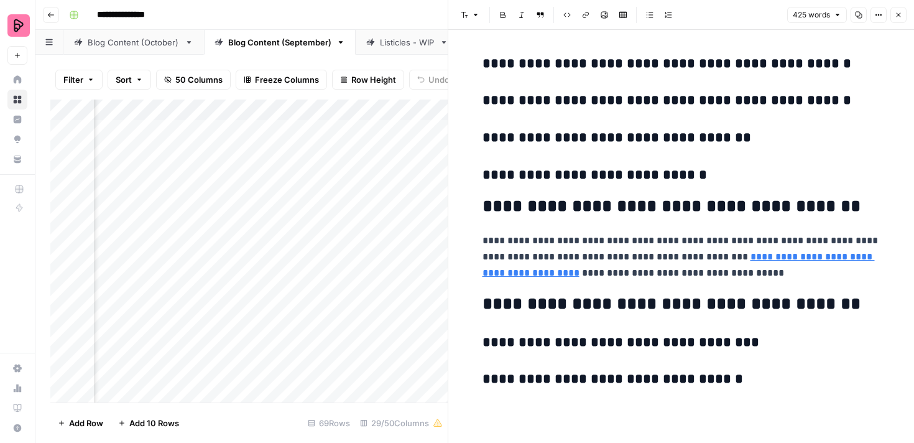
click at [389, 260] on div "Add Column" at bounding box center [248, 251] width 397 height 303
click at [901, 20] on button "Close" at bounding box center [899, 15] width 16 height 16
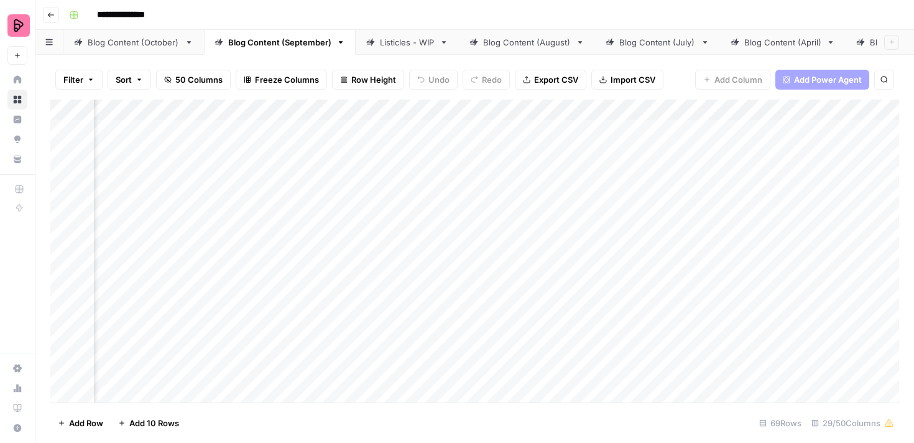
click at [565, 142] on div "Add Column" at bounding box center [474, 251] width 849 height 303
click at [618, 129] on div "Add Column" at bounding box center [474, 251] width 849 height 303
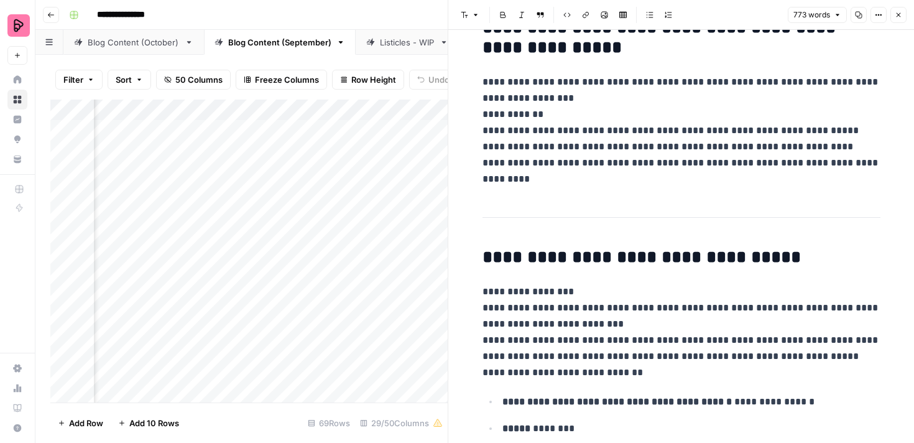
scroll to position [404, 0]
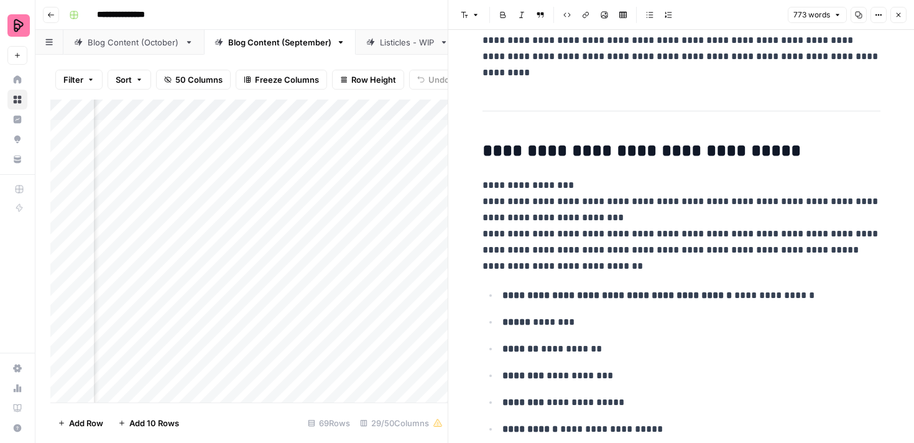
click at [902, 17] on icon "button" at bounding box center [898, 14] width 7 height 7
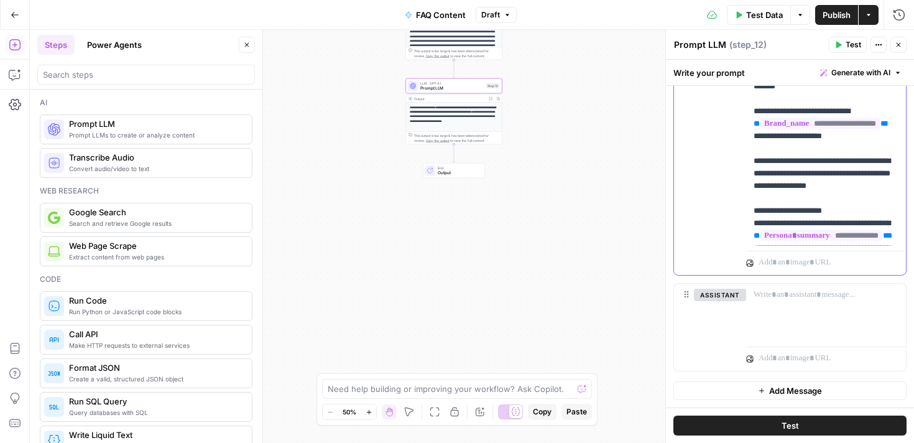
scroll to position [1043, 0]
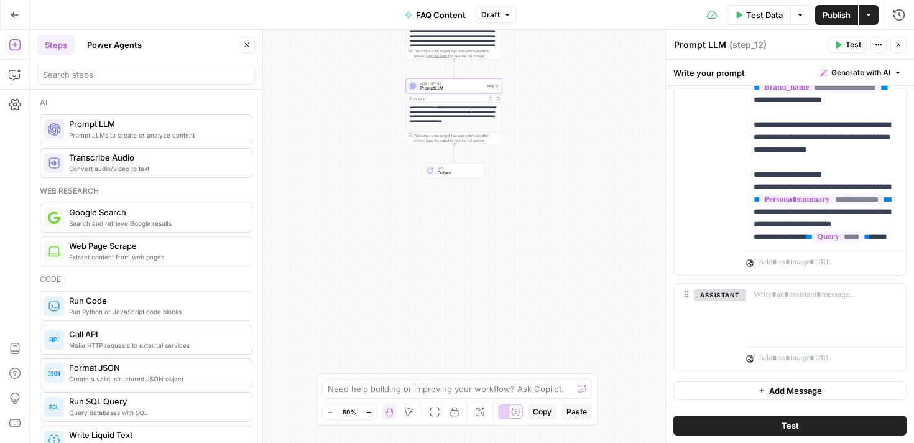
click at [776, 425] on button "Test" at bounding box center [789, 425] width 233 height 20
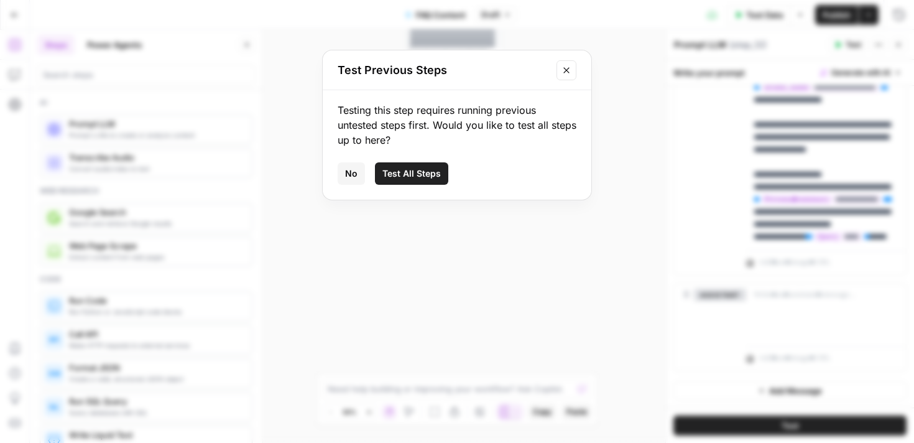
click at [417, 179] on span "Test All Steps" at bounding box center [411, 173] width 58 height 12
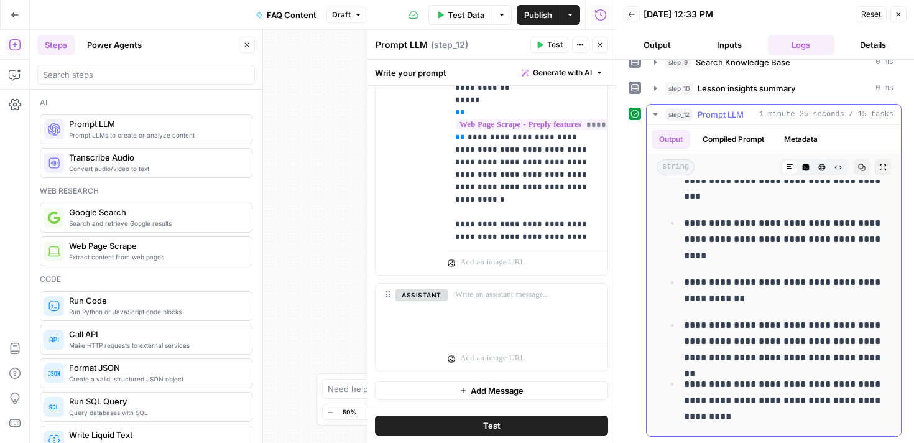
scroll to position [2939, 0]
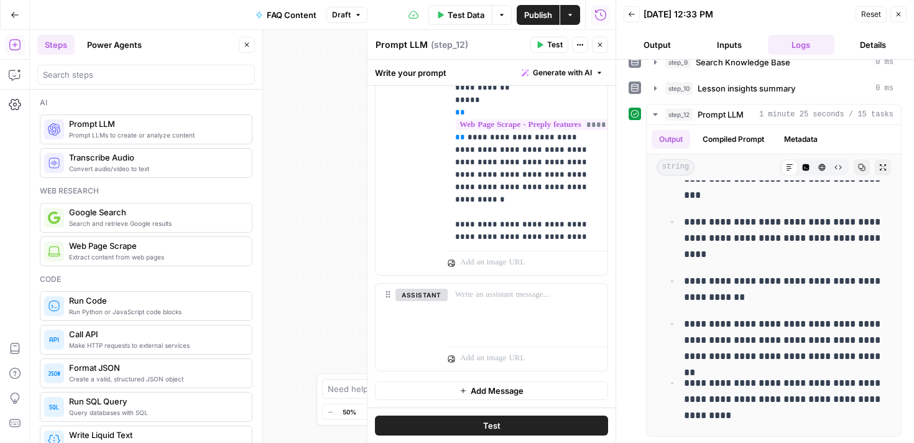
click at [488, 426] on span "Test" at bounding box center [491, 425] width 17 height 12
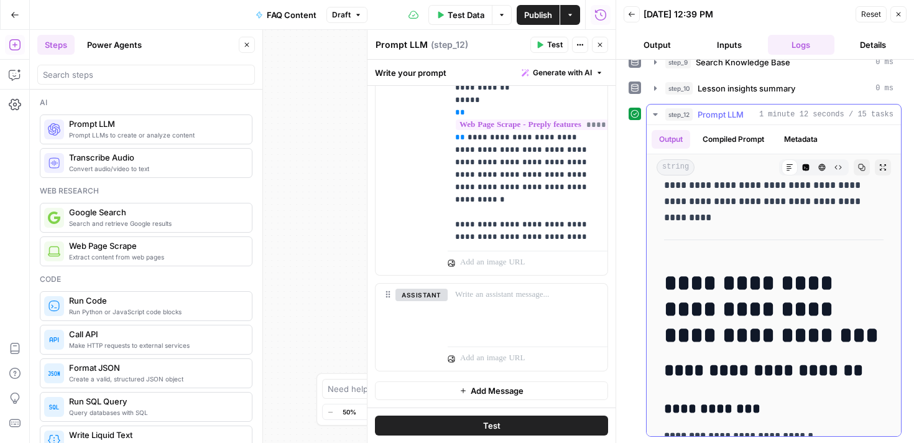
scroll to position [0, 0]
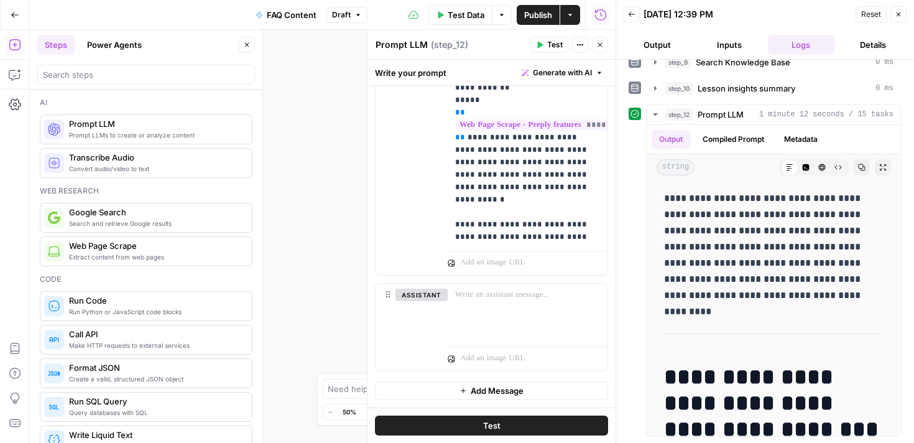
click at [334, 203] on div "**********" at bounding box center [323, 236] width 586 height 413
click at [898, 14] on icon "button" at bounding box center [899, 14] width 4 height 4
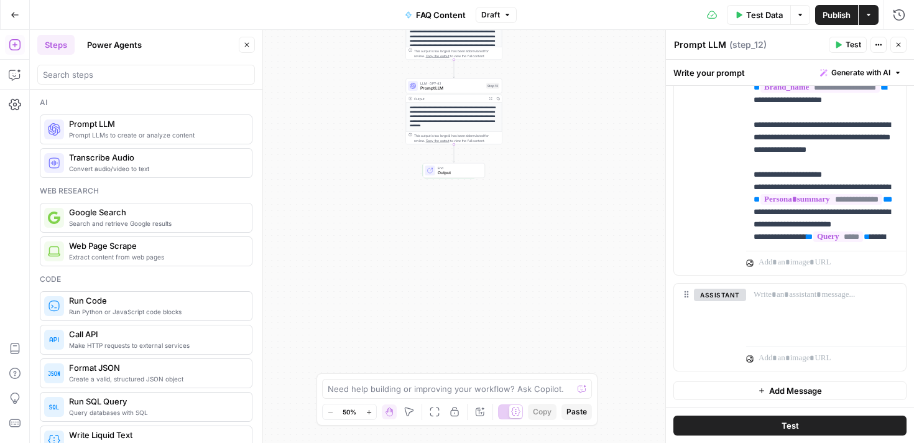
click at [441, 88] on span "Prompt LLM" at bounding box center [451, 88] width 63 height 6
click at [700, 47] on textarea "Prompt LLM" at bounding box center [700, 45] width 52 height 12
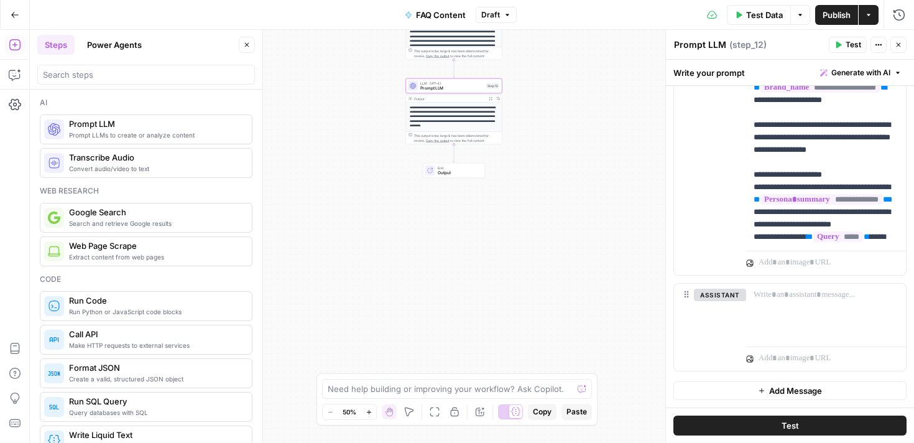
click at [700, 47] on textarea "Prompt LLM" at bounding box center [700, 45] width 52 height 12
type textarea "Write brief"
click at [516, 210] on div "**********" at bounding box center [472, 236] width 884 height 413
click at [168, 130] on span "Prompt LLMs to create or analyze content" at bounding box center [155, 135] width 173 height 10
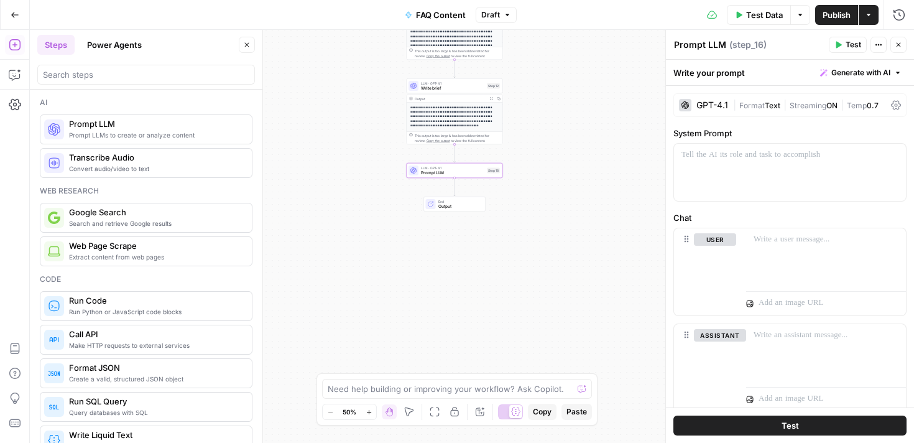
click at [693, 46] on textarea "Prompt LLM" at bounding box center [700, 45] width 52 height 12
type textarea "Extract brief"
click at [578, 175] on div "**********" at bounding box center [472, 236] width 884 height 413
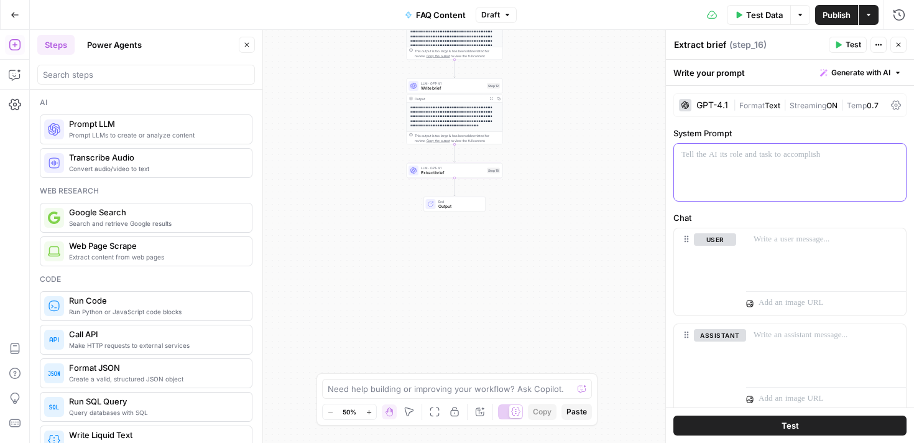
click at [698, 200] on div at bounding box center [790, 172] width 232 height 57
click at [736, 247] on div "user Delete" at bounding box center [715, 271] width 42 height 77
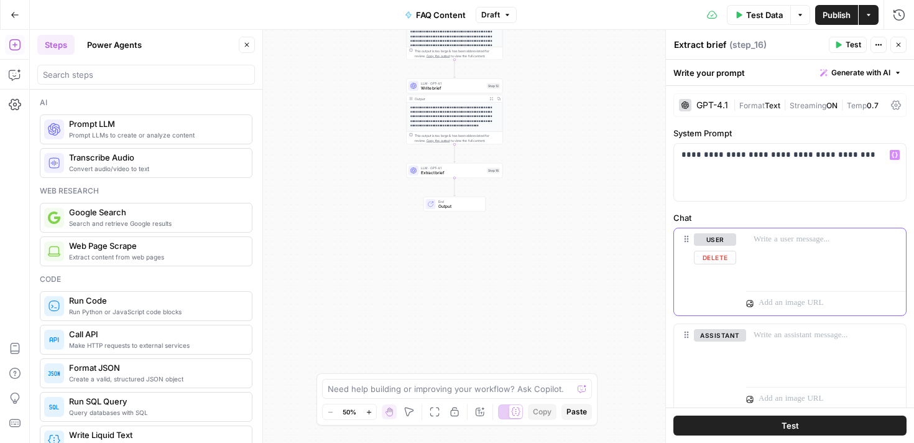
click at [762, 252] on div at bounding box center [826, 256] width 160 height 57
click at [894, 244] on button "Variables Menu" at bounding box center [895, 239] width 10 height 10
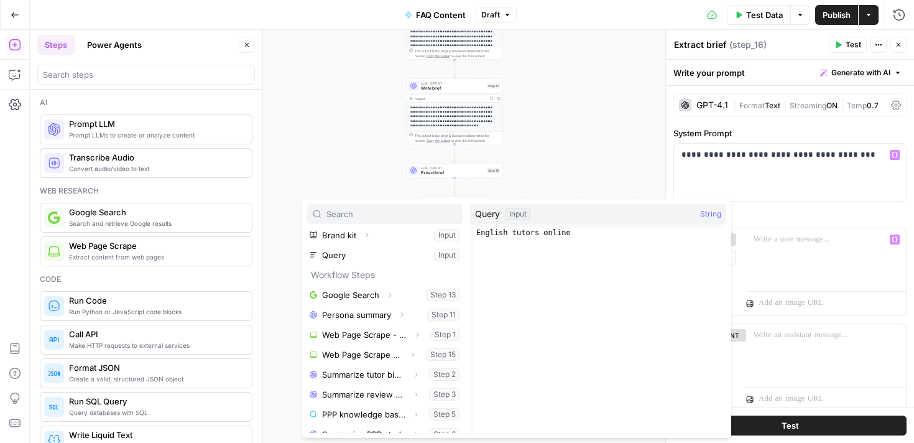
scroll to position [153, 0]
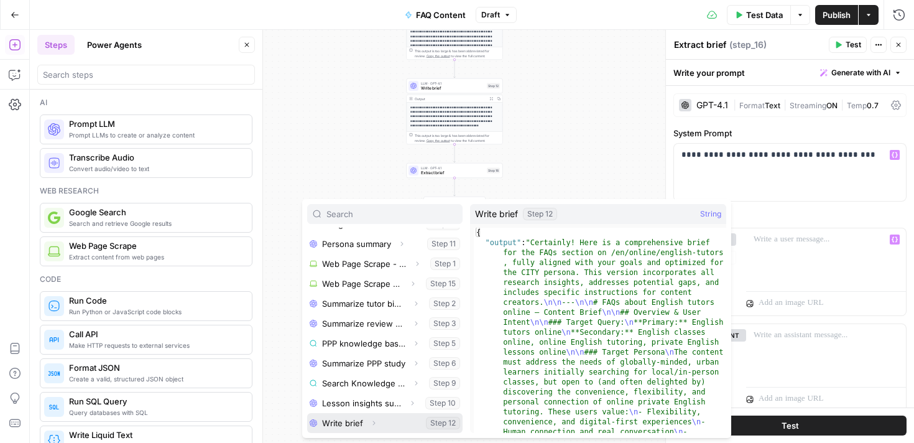
click at [359, 428] on button "Select variable Write brief" at bounding box center [384, 423] width 155 height 20
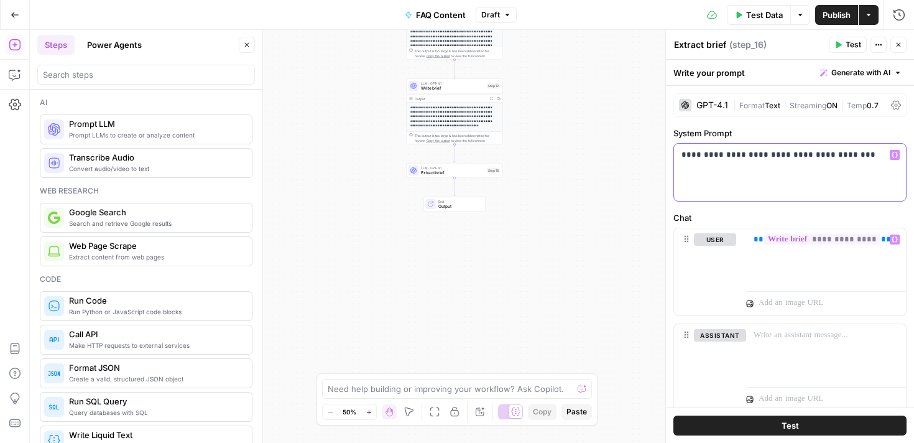
click at [829, 146] on div "**********" at bounding box center [790, 172] width 232 height 57
click at [820, 160] on p "**********" at bounding box center [790, 155] width 217 height 12
click at [790, 430] on span "Test" at bounding box center [790, 425] width 17 height 12
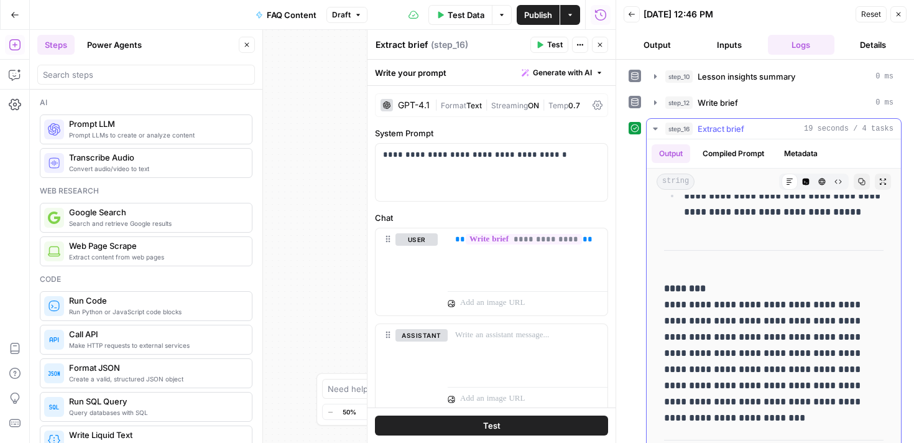
scroll to position [2592, 0]
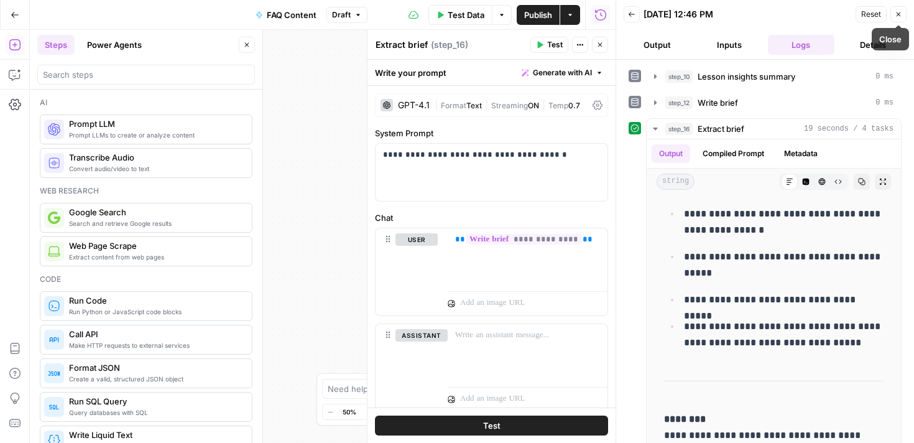
click at [901, 17] on icon "button" at bounding box center [898, 14] width 7 height 7
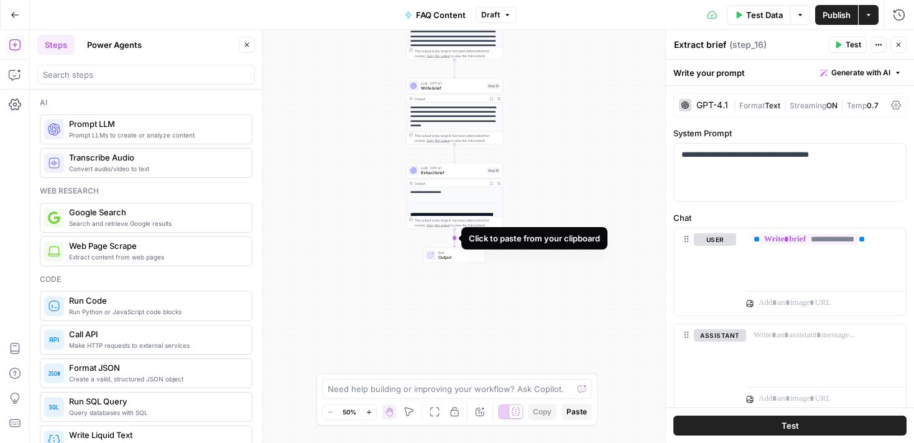
click at [454, 241] on icon "Edge from step_16 to end" at bounding box center [455, 238] width 2 height 18
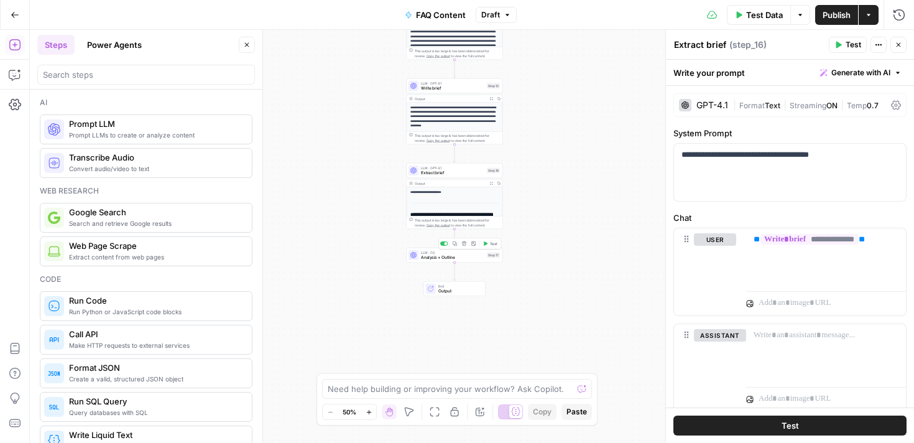
click at [443, 259] on span "Analysis + Outline" at bounding box center [452, 257] width 63 height 6
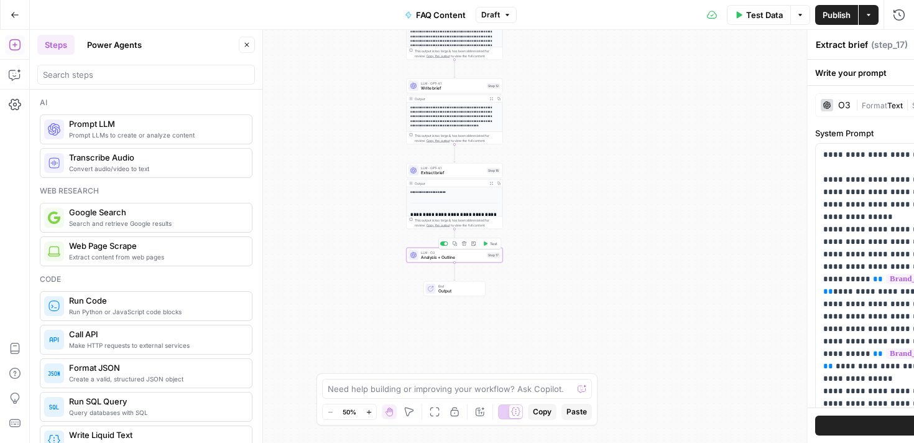
type textarea "Analysis + Outline"
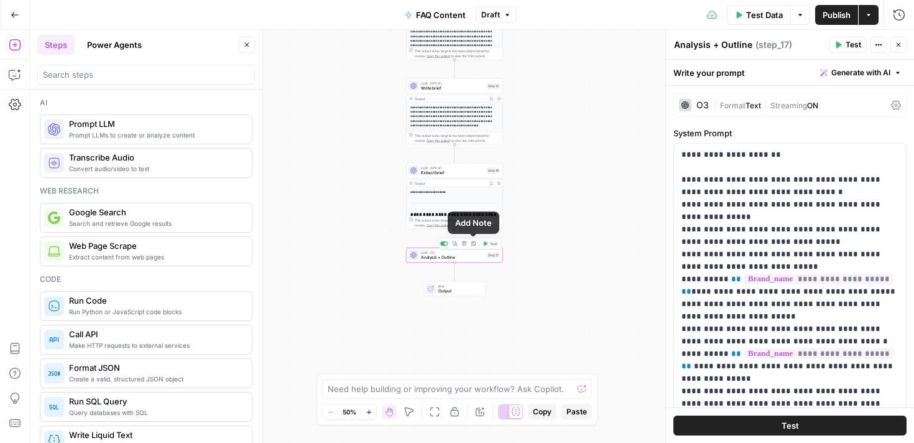
click at [466, 244] on button "Delete step" at bounding box center [464, 243] width 8 height 8
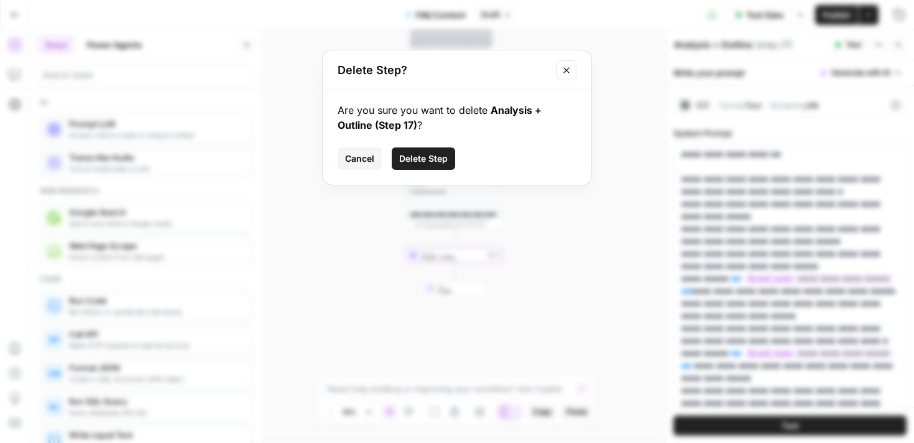
click at [405, 154] on span "Delete Step" at bounding box center [423, 158] width 49 height 12
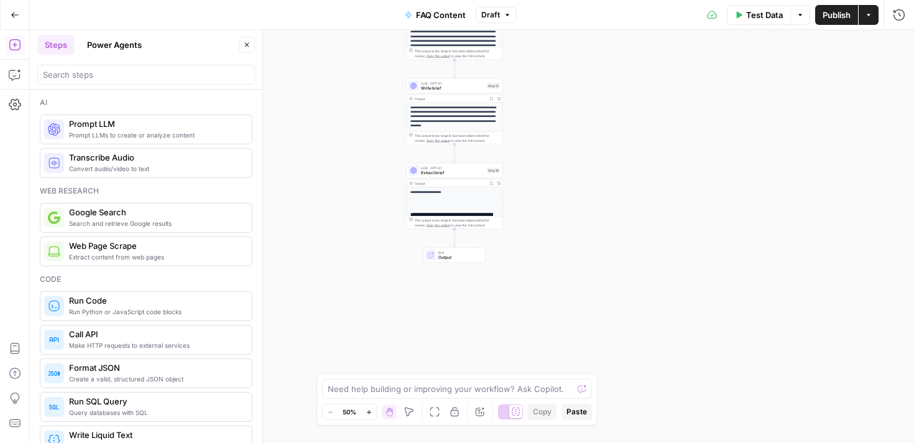
click at [136, 132] on span "Prompt LLMs to create or analyze content" at bounding box center [155, 135] width 173 height 10
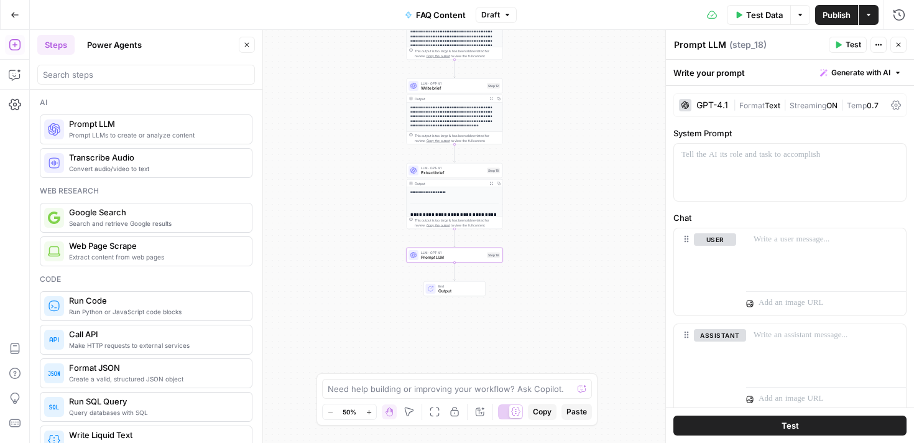
click at [703, 42] on textarea "Prompt LLM" at bounding box center [700, 45] width 52 height 12
type textarea "Generate outline"
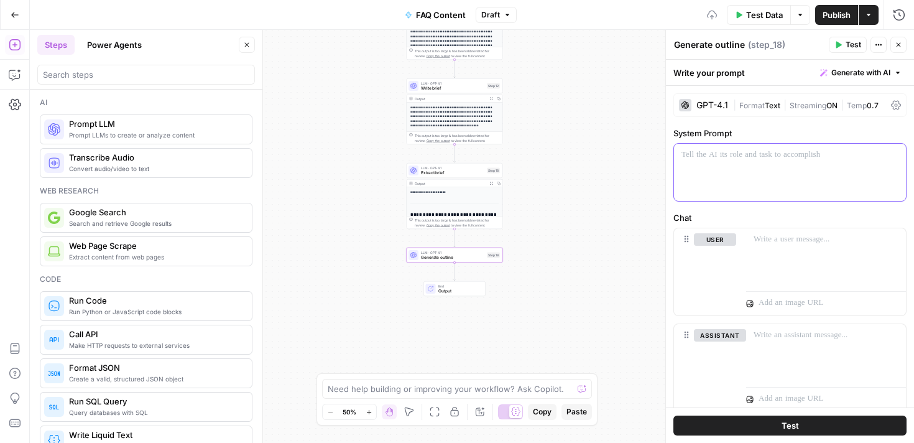
click at [701, 170] on div at bounding box center [790, 172] width 232 height 57
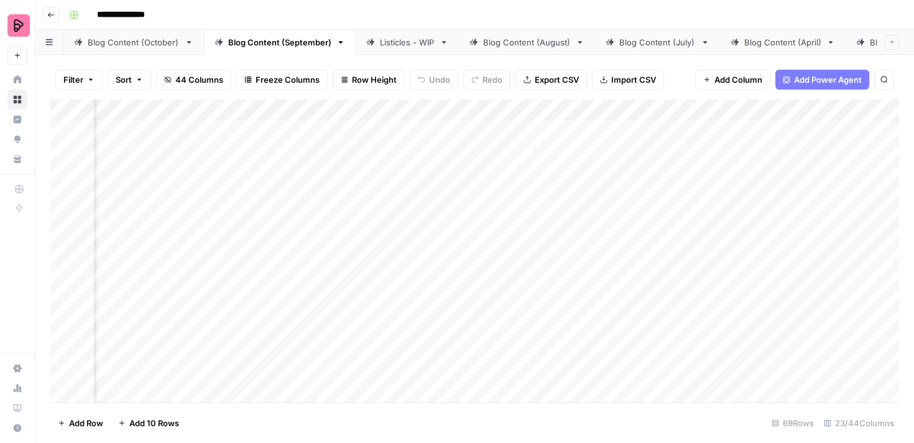
scroll to position [0, 177]
click at [574, 108] on div "Add Column" at bounding box center [474, 251] width 849 height 303
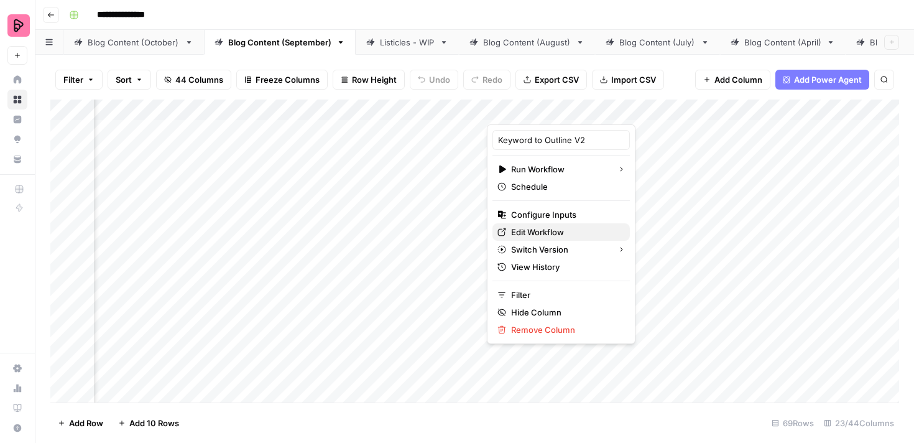
click at [550, 231] on span "Edit Workflow" at bounding box center [565, 232] width 109 height 12
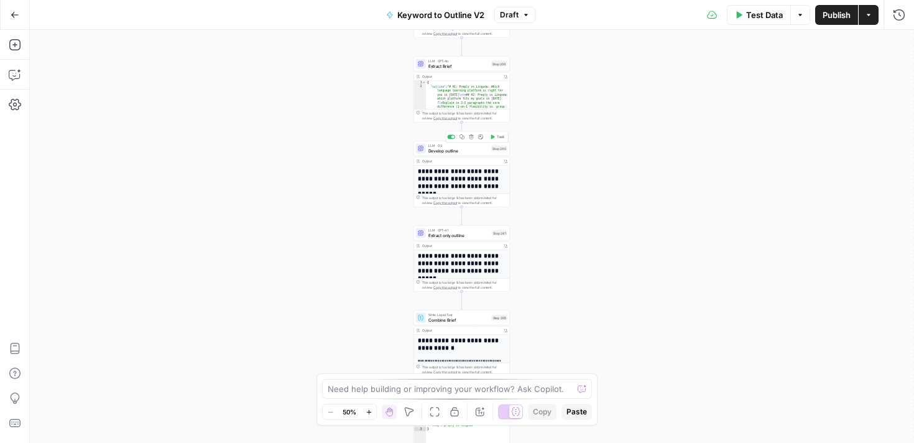
click at [455, 153] on span "Develop outline" at bounding box center [458, 150] width 61 height 6
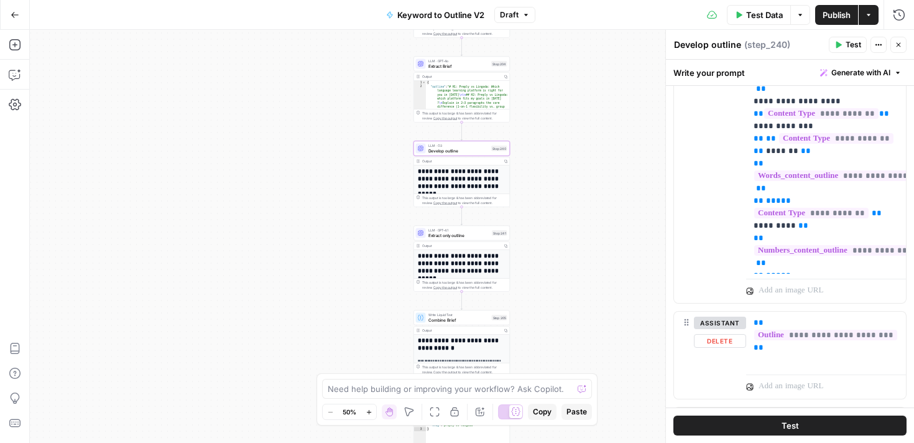
click at [740, 142] on div "**********" at bounding box center [790, 35] width 232 height 536
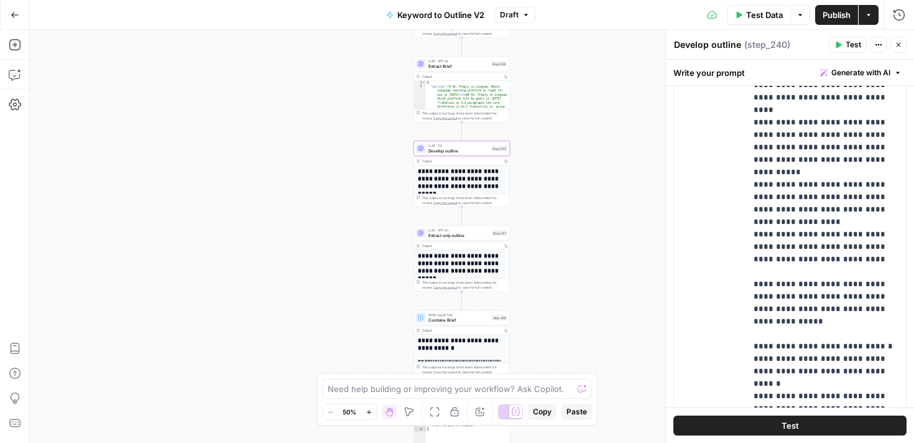
scroll to position [473, 0]
